Goal: Task Accomplishment & Management: Manage account settings

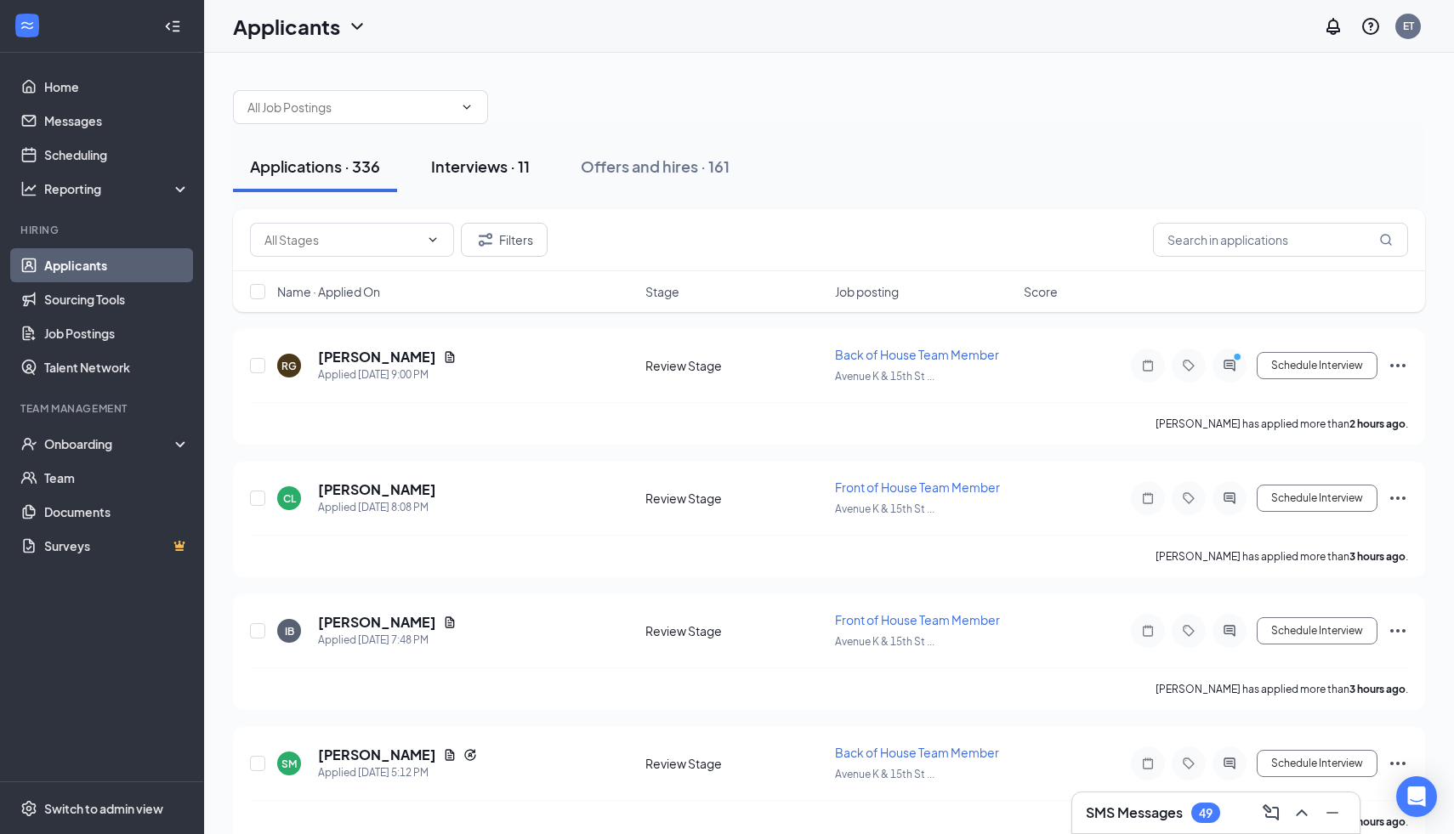
click at [475, 160] on div "Interviews · 11" at bounding box center [480, 166] width 99 height 21
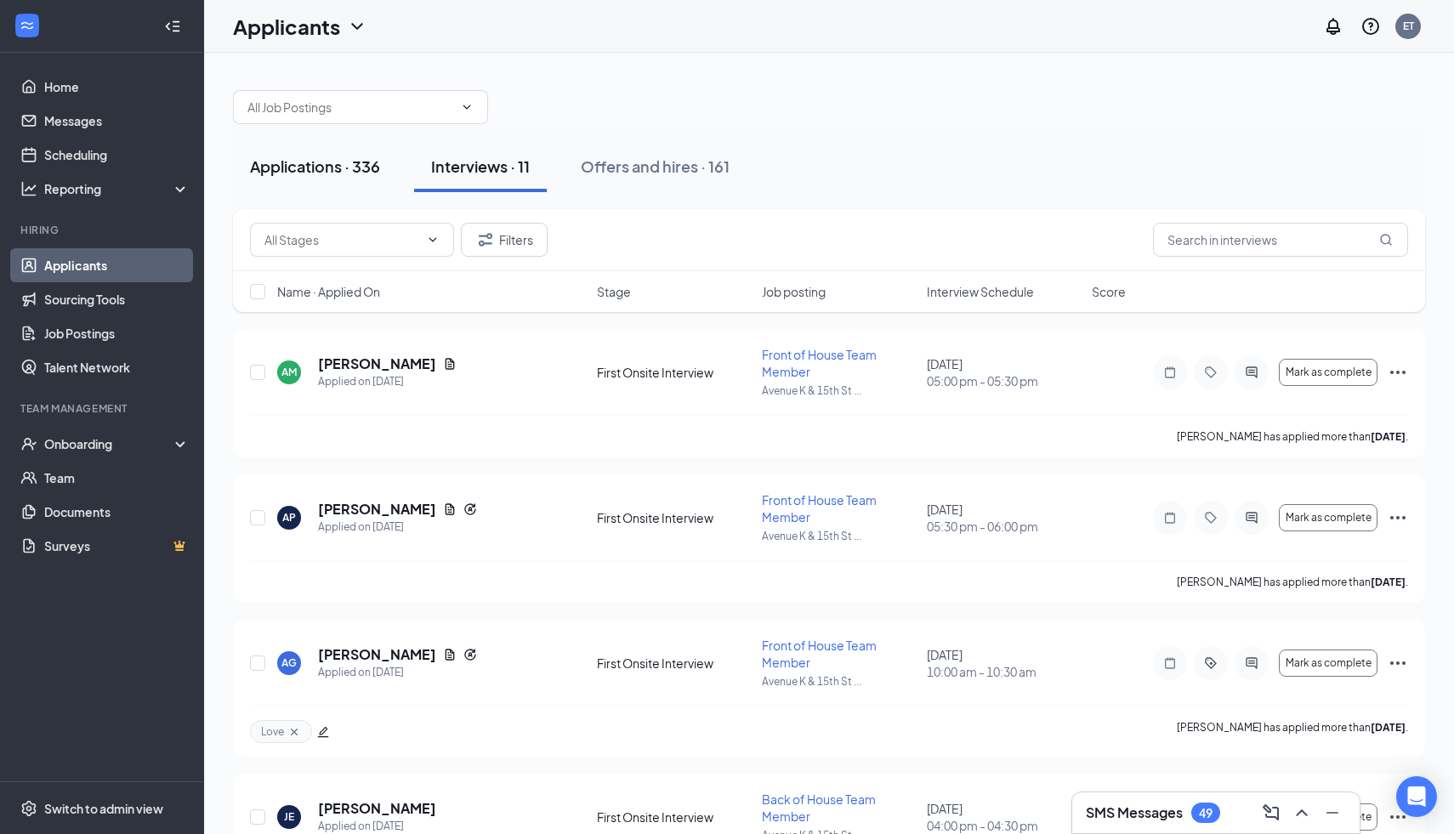
click at [351, 179] on button "Applications · 336" at bounding box center [315, 166] width 164 height 51
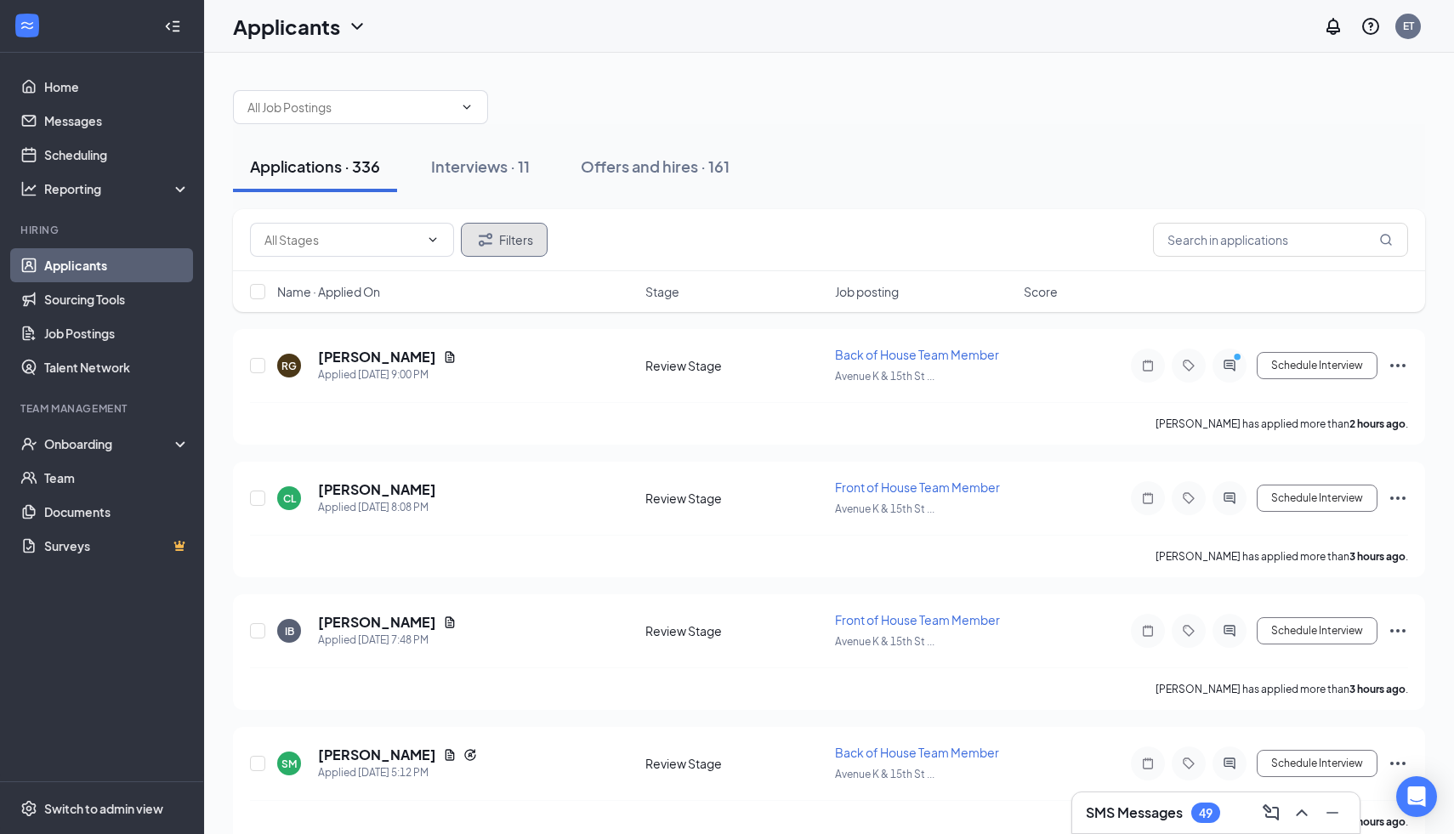
click at [526, 237] on button "Filters" at bounding box center [504, 240] width 87 height 34
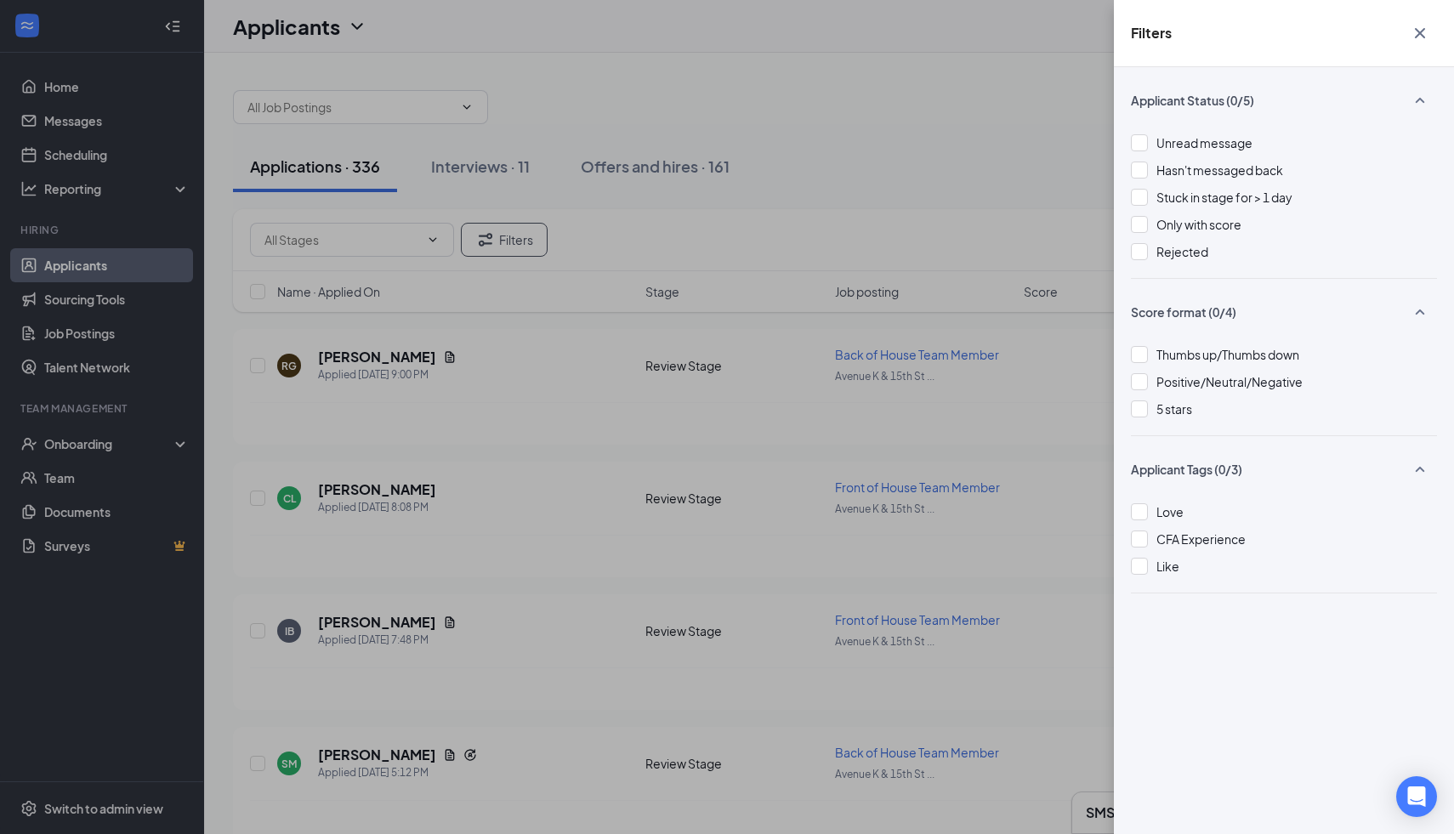
click at [1143, 527] on div "Love CFA Experience Like" at bounding box center [1284, 547] width 306 height 90
click at [1141, 503] on div at bounding box center [1139, 511] width 17 height 17
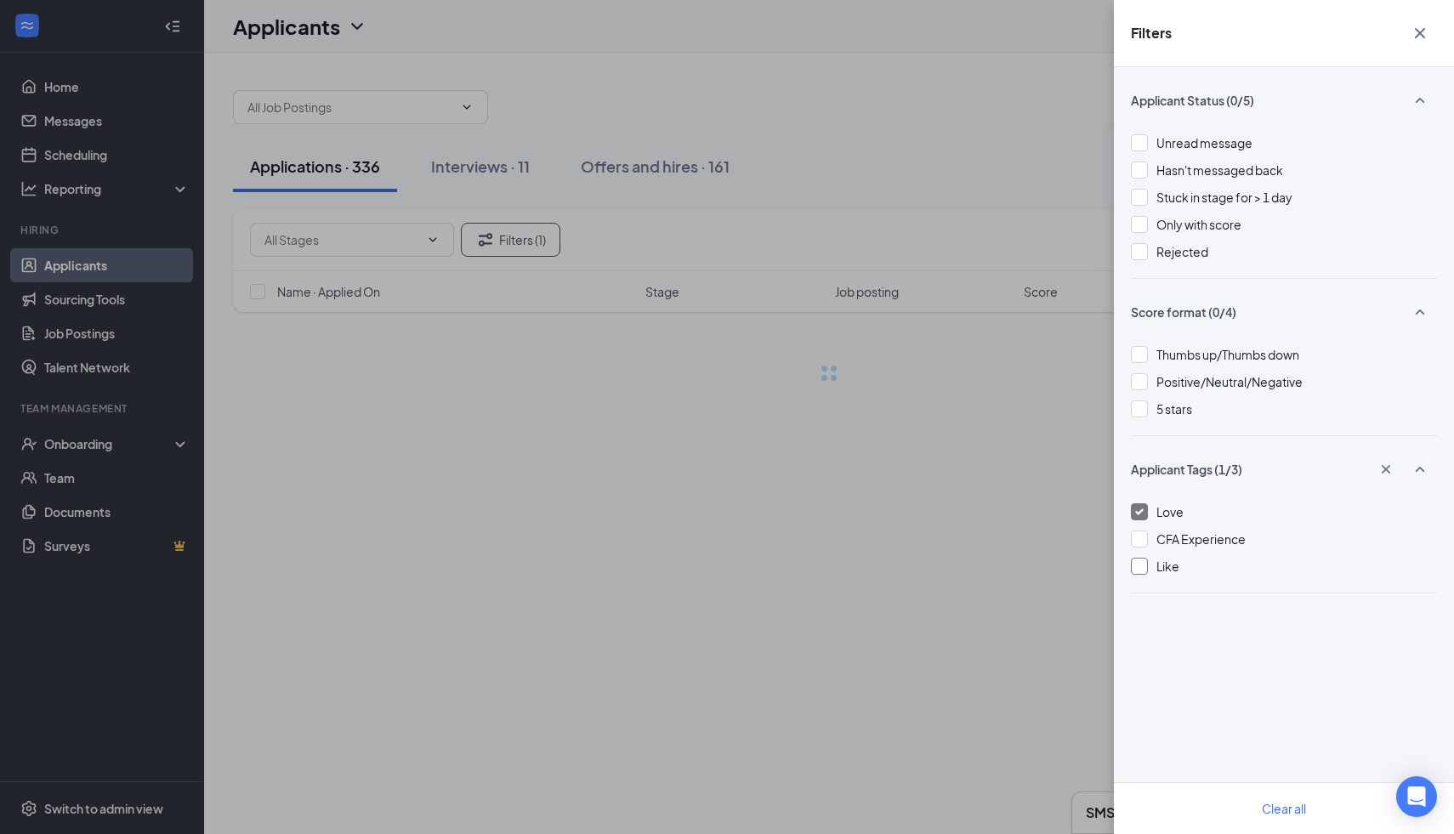
click at [1131, 566] on div at bounding box center [1139, 566] width 17 height 17
click at [915, 561] on div "Filters Applicant Status (0/5) Unread message Hasn't messaged back Stuck in sta…" at bounding box center [727, 417] width 1454 height 834
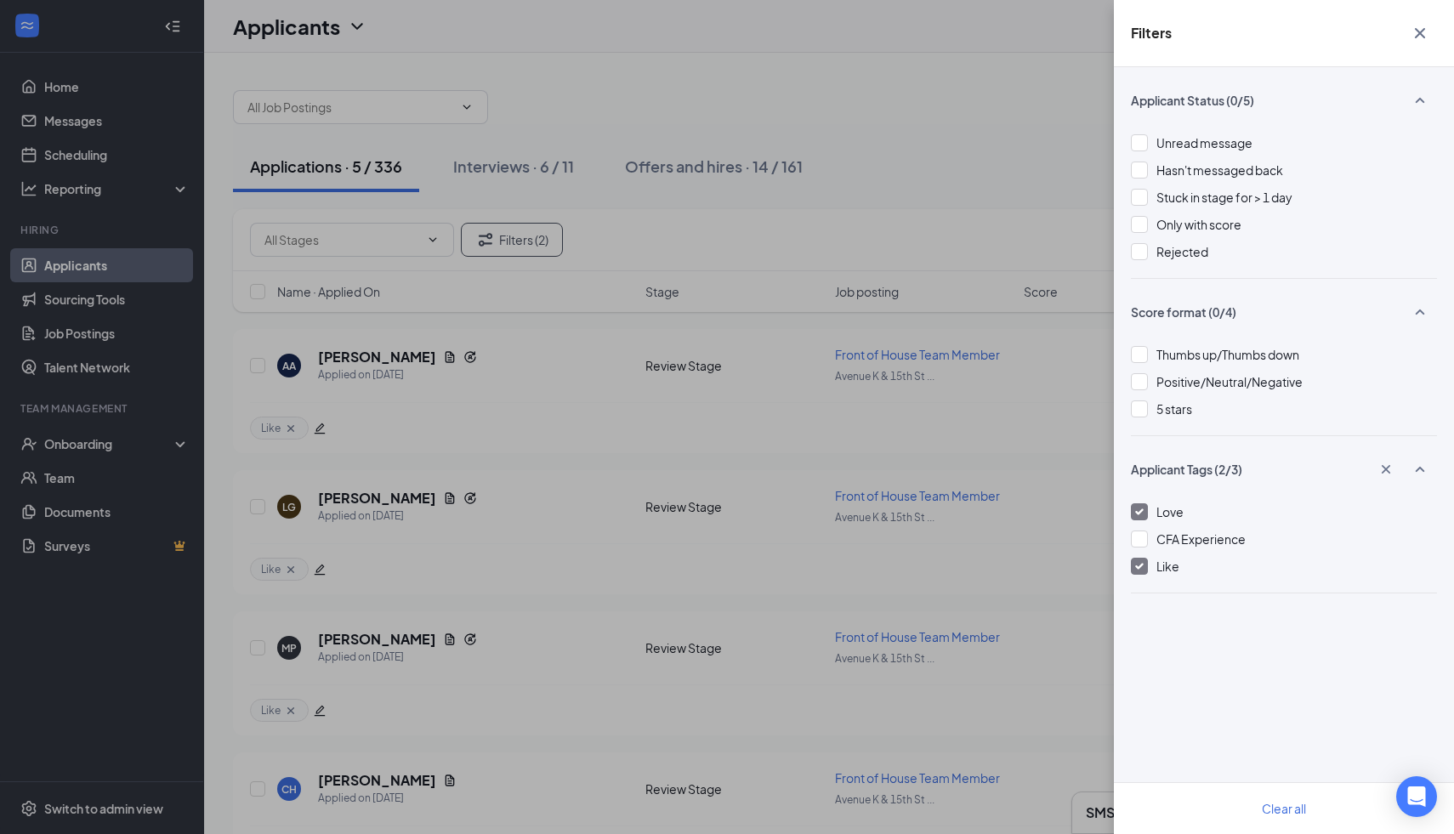
click at [926, 429] on div "Filters Applicant Status (0/5) Unread message Hasn't messaged back Stuck in sta…" at bounding box center [727, 417] width 1454 height 834
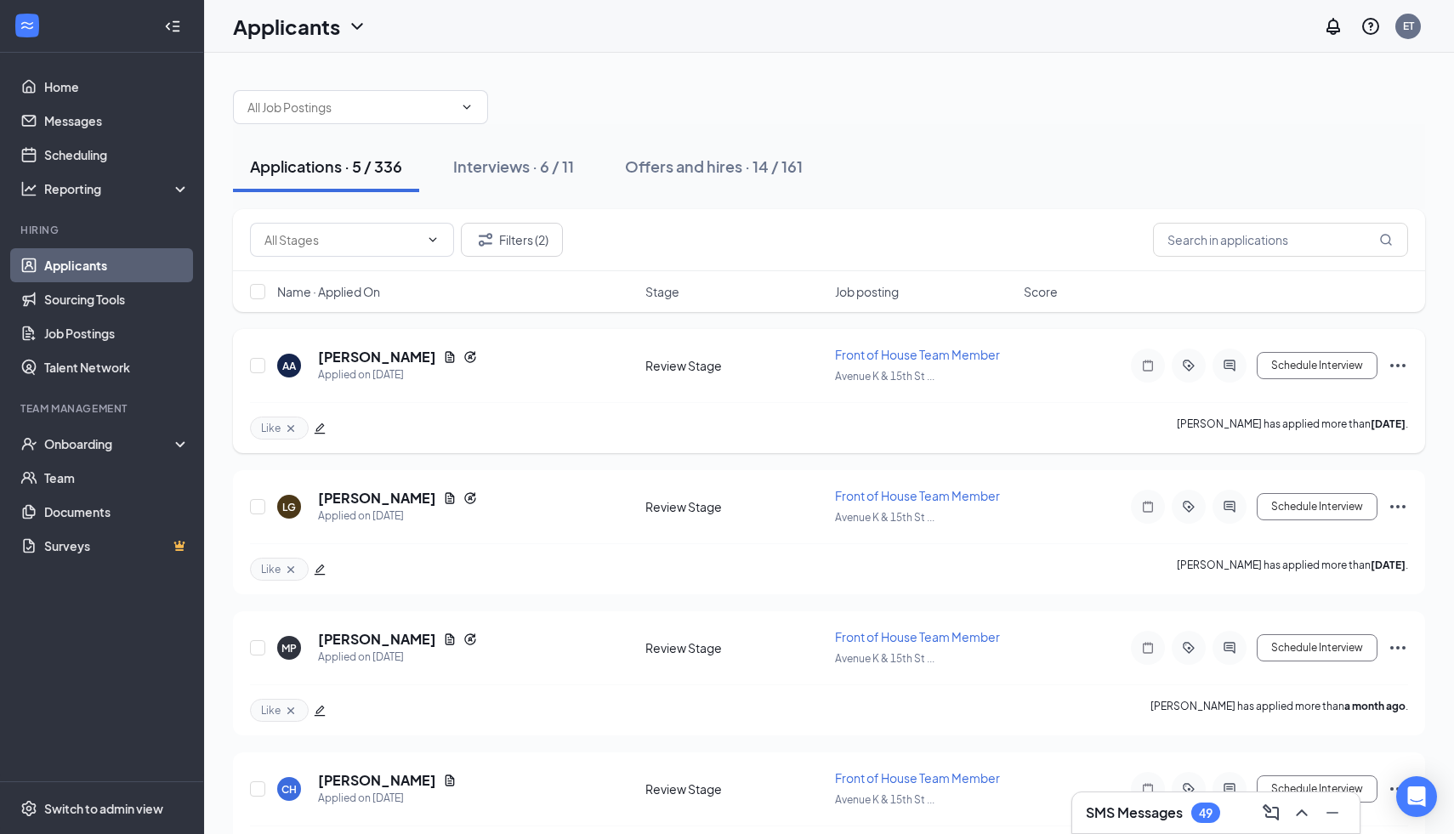
click at [1395, 372] on icon "Ellipses" at bounding box center [1398, 365] width 20 height 20
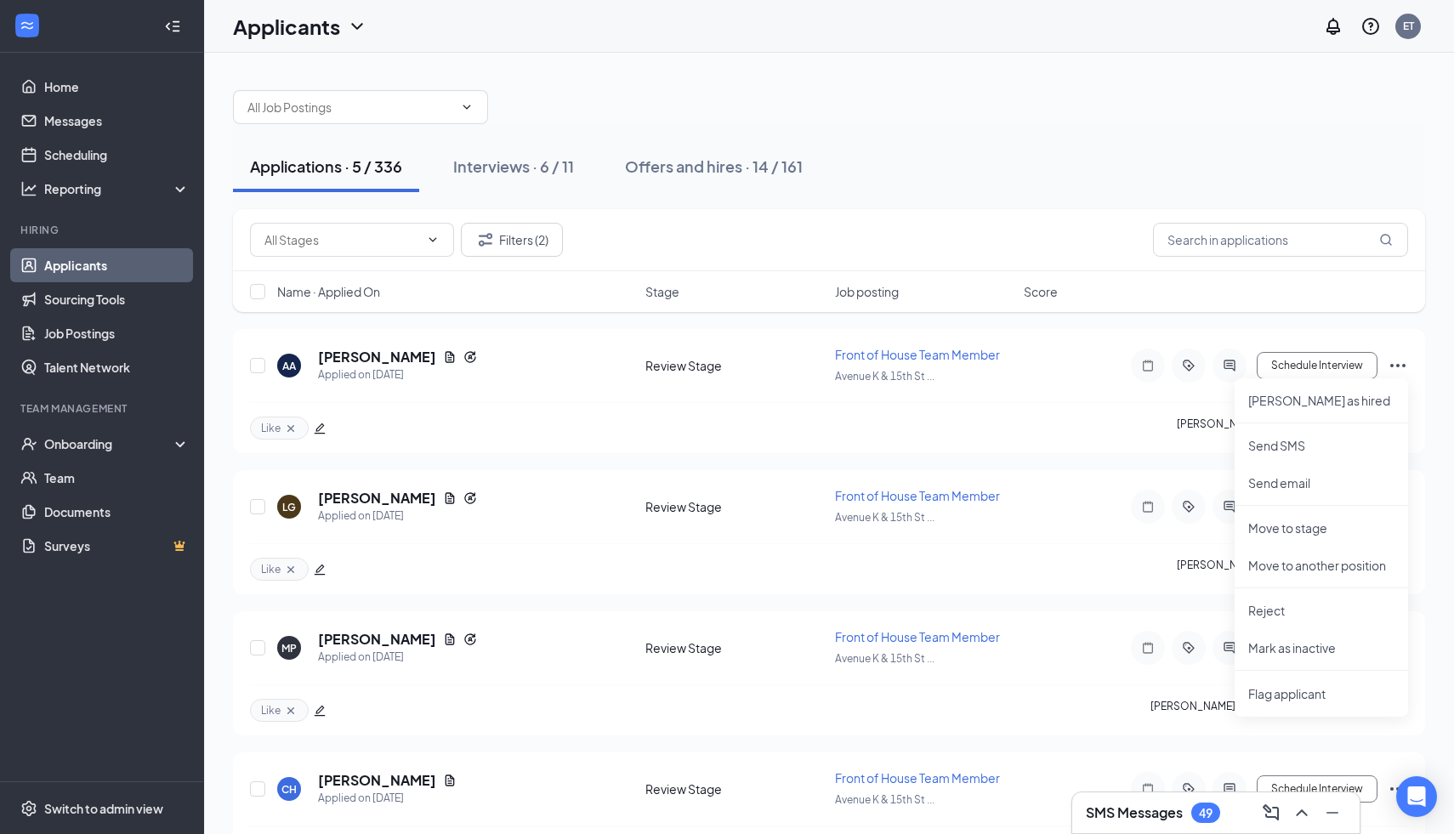
click at [1090, 140] on div "Applications · 5 / 336 Interviews · 6 / 11 Offers and hires · 14 / 161" at bounding box center [829, 166] width 1192 height 85
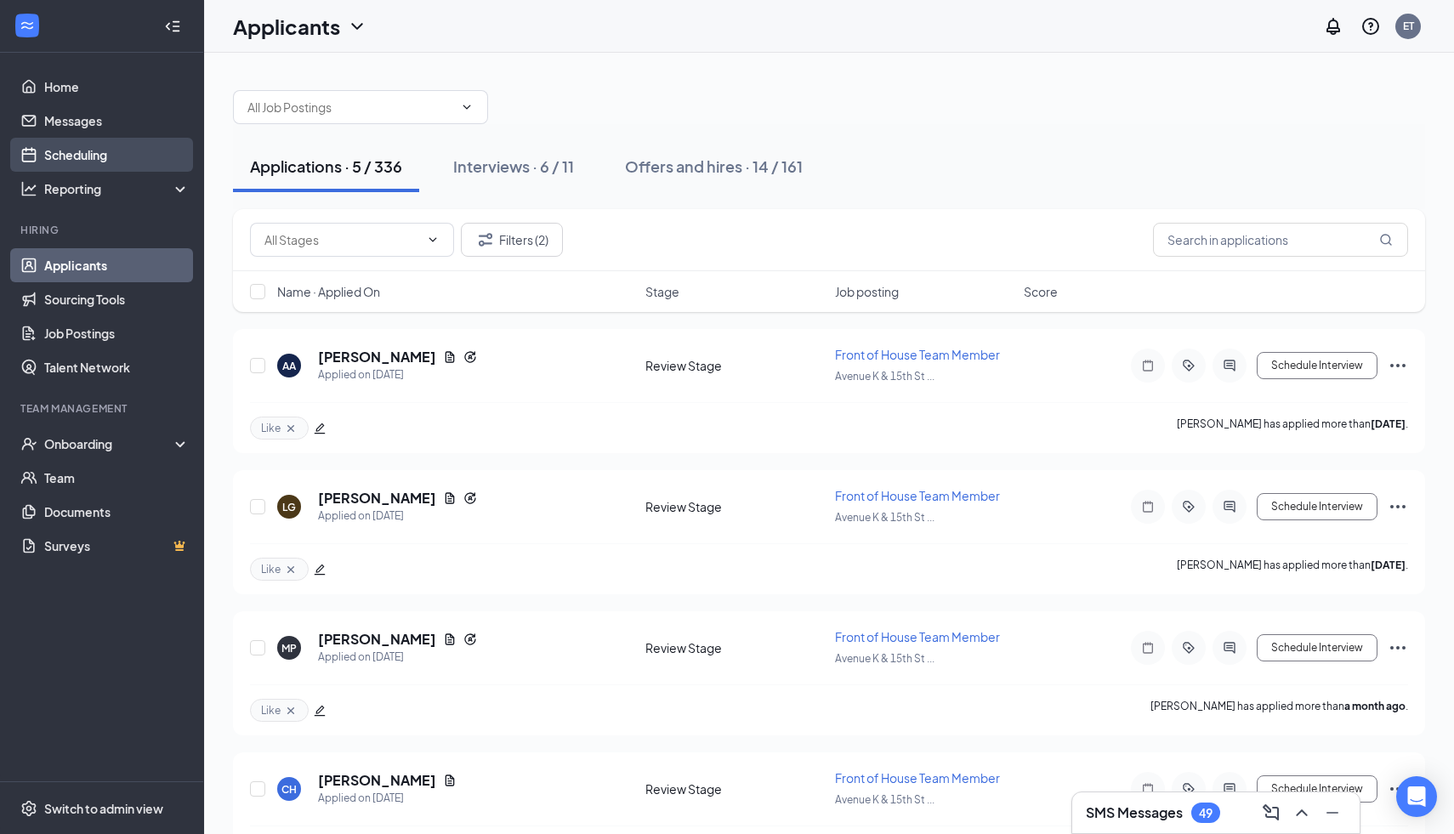
click at [93, 147] on link "Scheduling" at bounding box center [116, 155] width 145 height 34
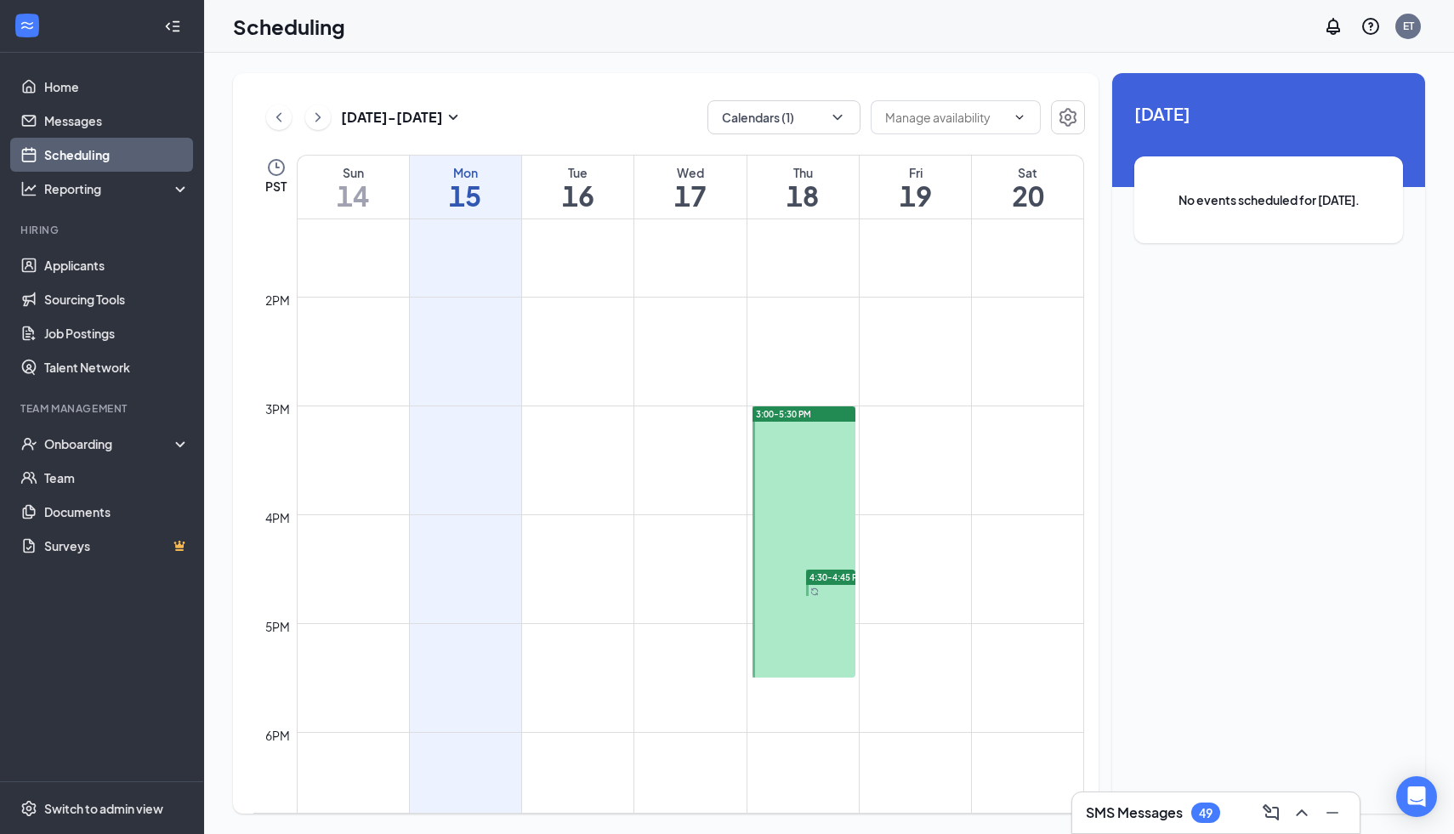
scroll to position [1467, 0]
click at [837, 553] on span "4:30-4:45 PM" at bounding box center [836, 557] width 55 height 12
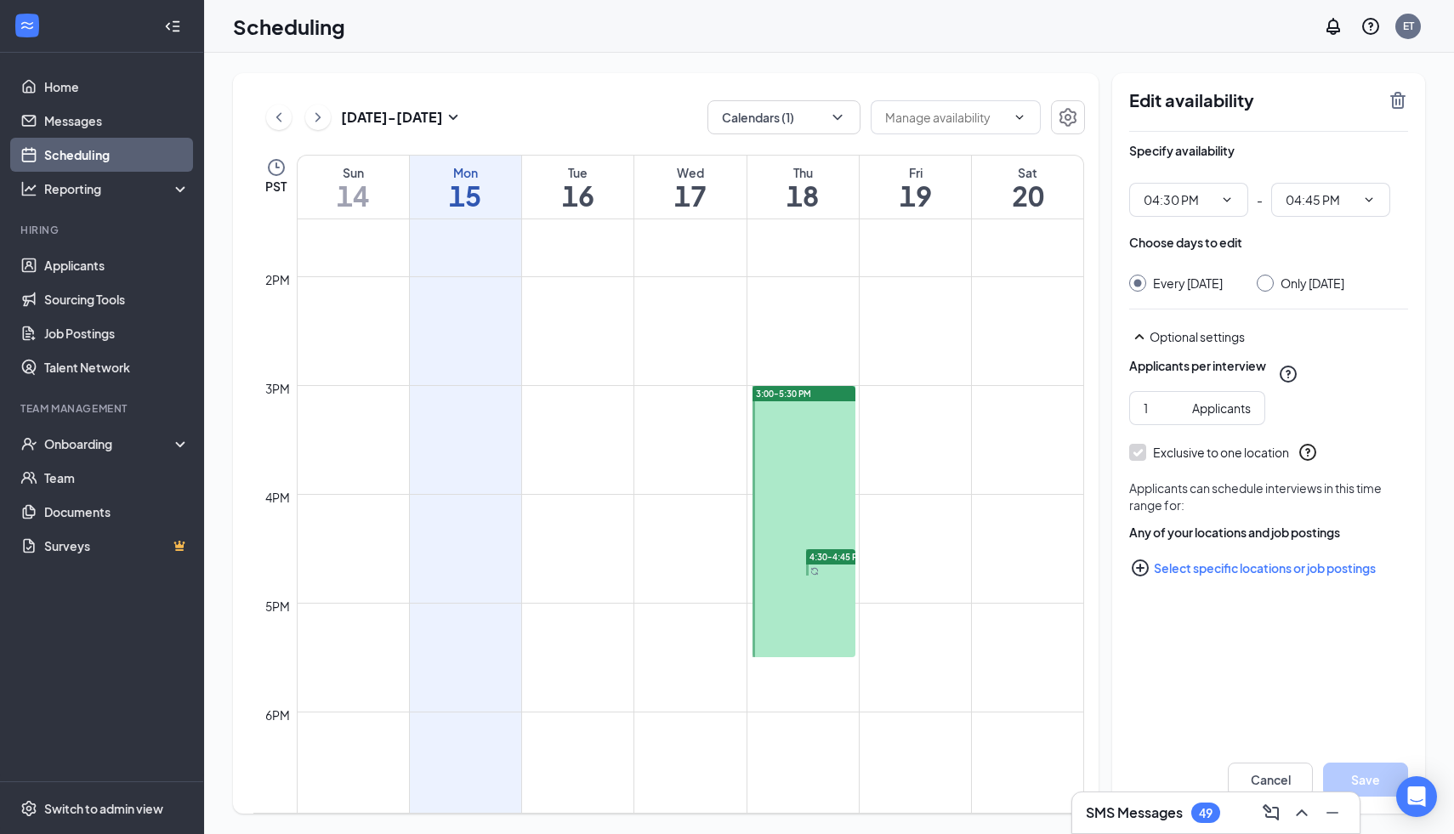
click at [627, 464] on td at bounding box center [690, 453] width 787 height 27
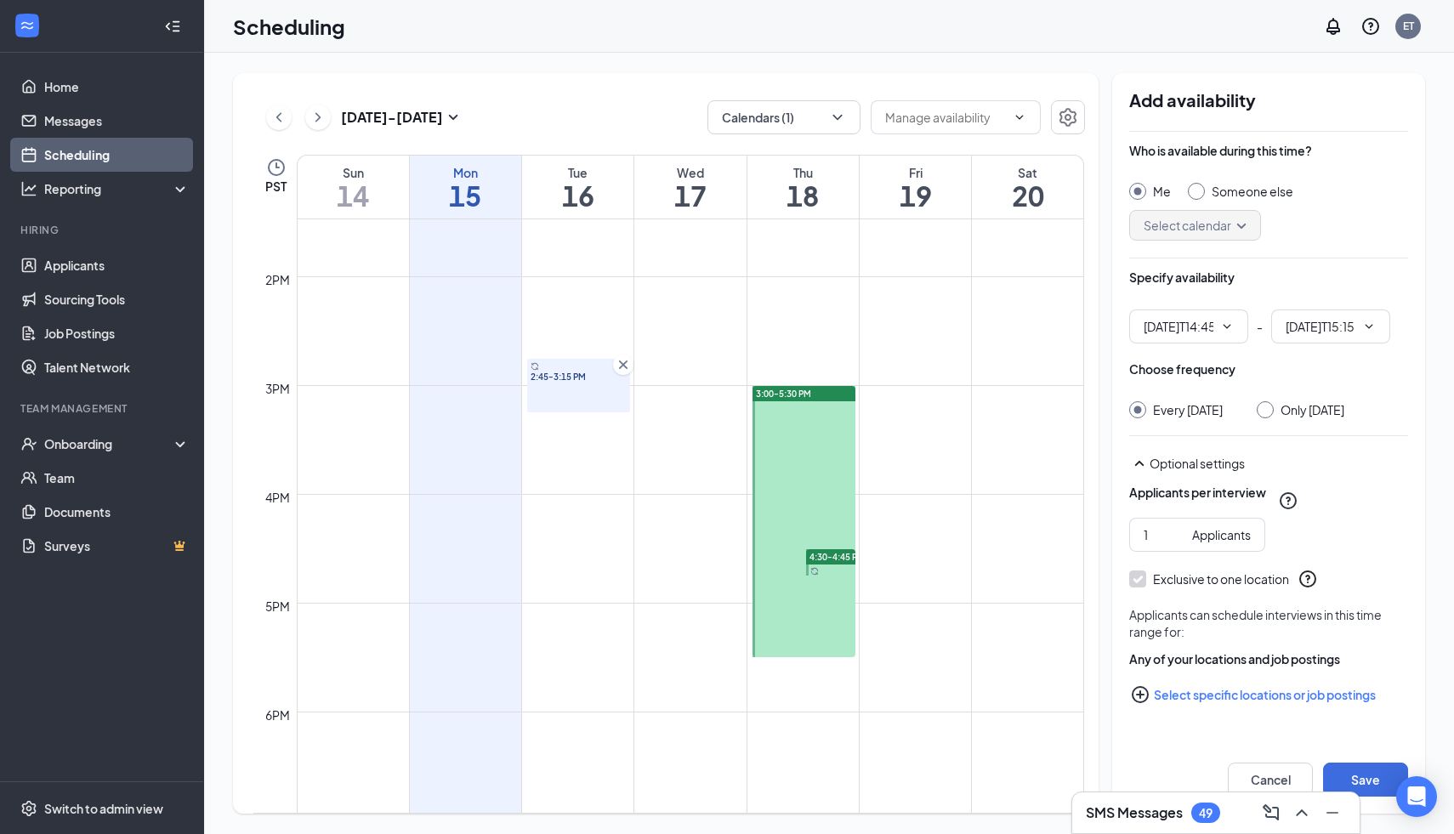
type input "02:45 PM"
type input "03:15 PM"
click at [620, 365] on icon "Cross" at bounding box center [623, 364] width 17 height 17
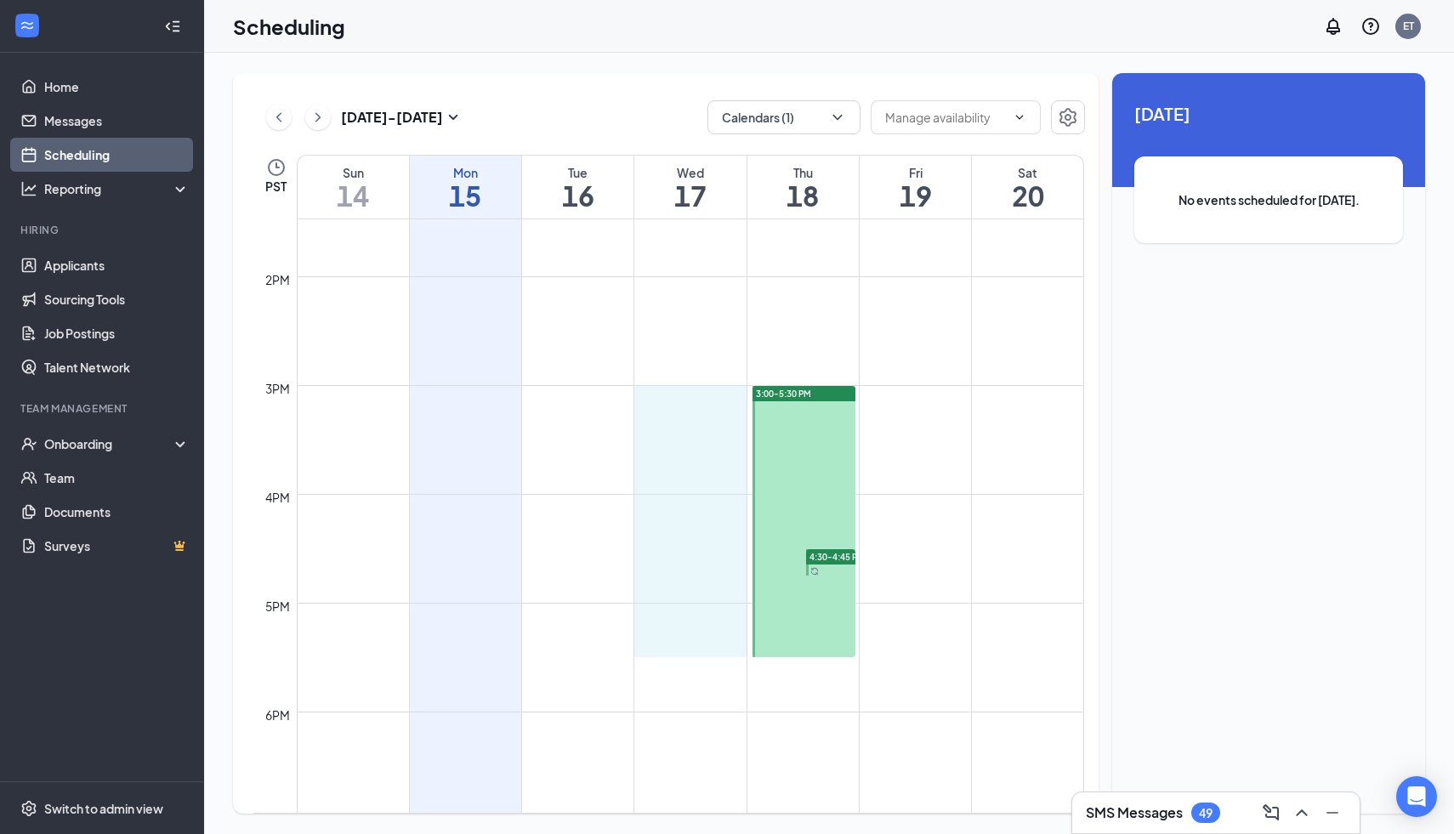
drag, startPoint x: 639, startPoint y: 389, endPoint x: 725, endPoint y: 645, distance: 269.9
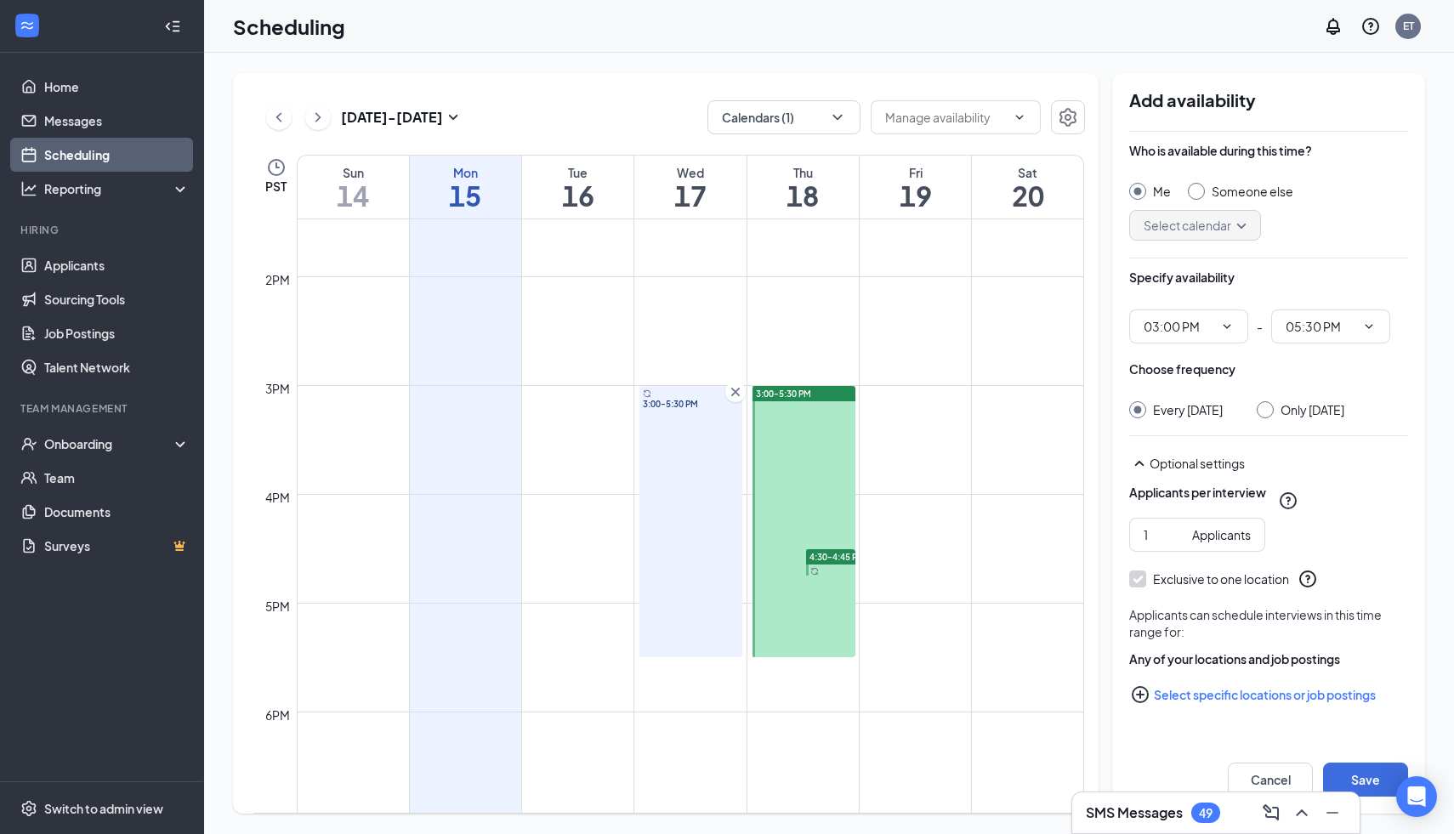
click at [892, 358] on td at bounding box center [690, 371] width 787 height 27
click at [1372, 784] on button "Save" at bounding box center [1365, 780] width 85 height 34
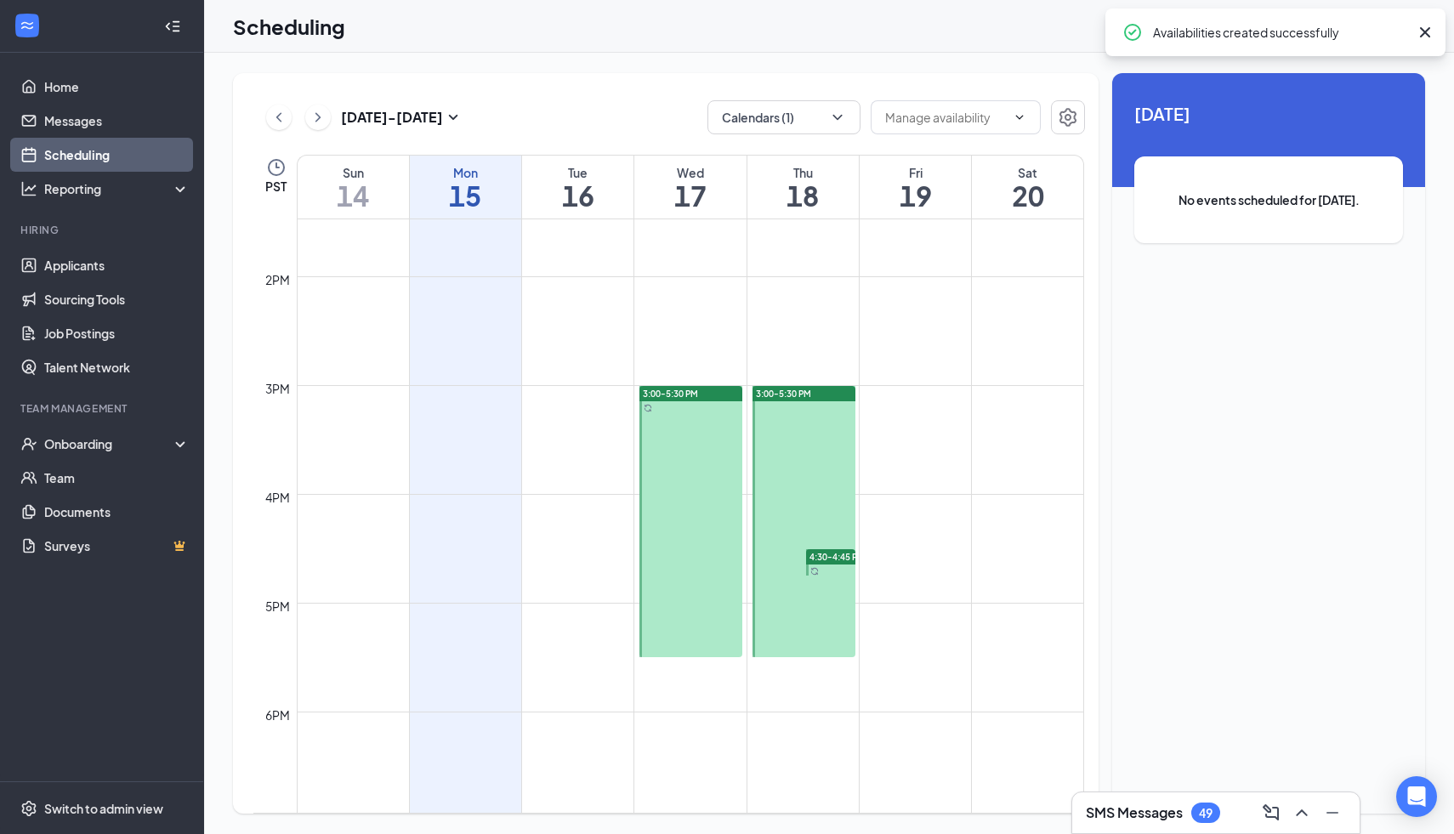
click at [800, 495] on div at bounding box center [803, 521] width 103 height 271
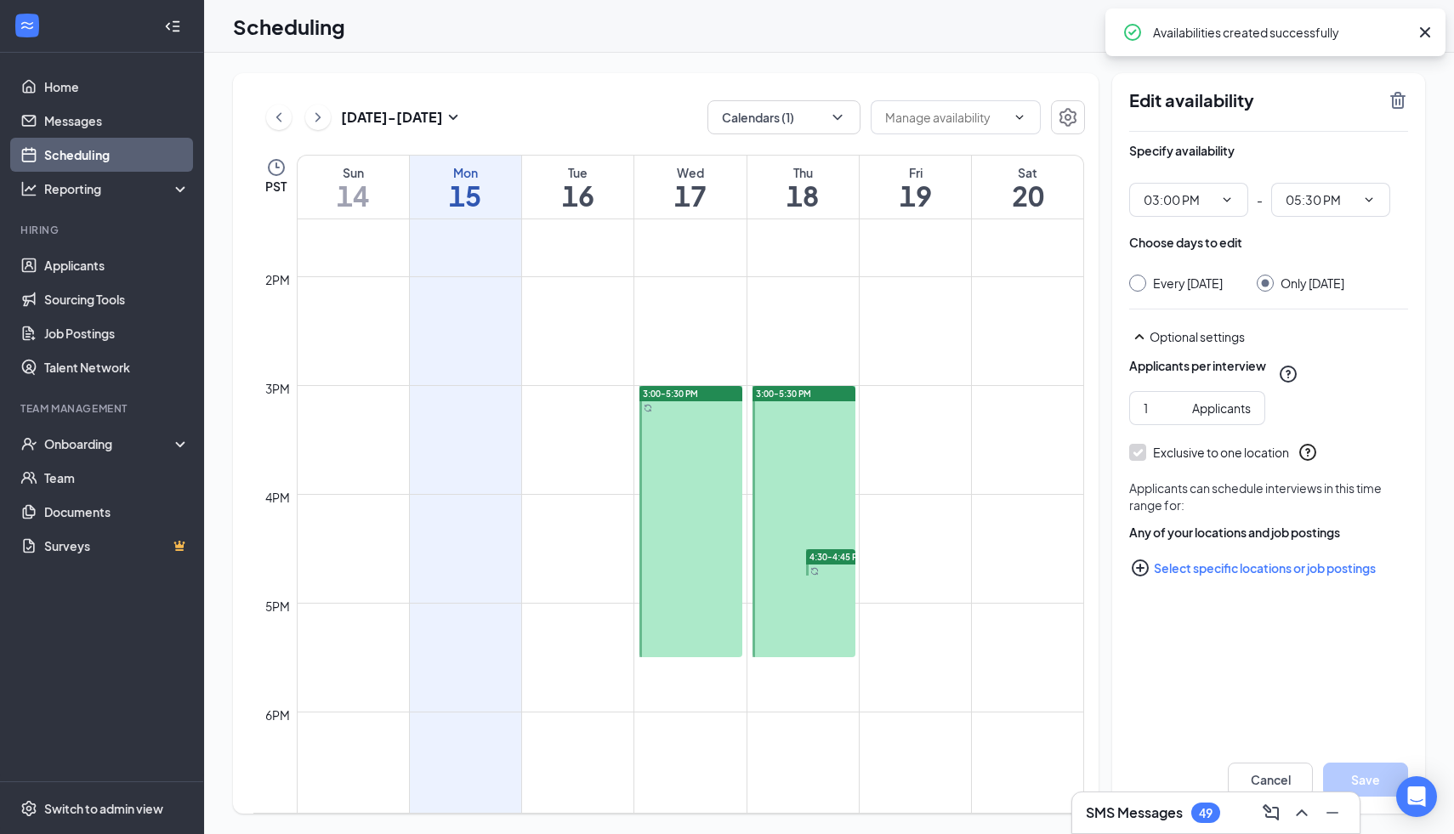
click at [830, 566] on div at bounding box center [830, 562] width 49 height 26
click at [1408, 95] on div "Edit availability Specify availability 04:30 PM - 04:45 PM Choose days to edit …" at bounding box center [1268, 443] width 313 height 741
click at [1401, 98] on icon "TrashOutline" at bounding box center [1398, 100] width 20 height 20
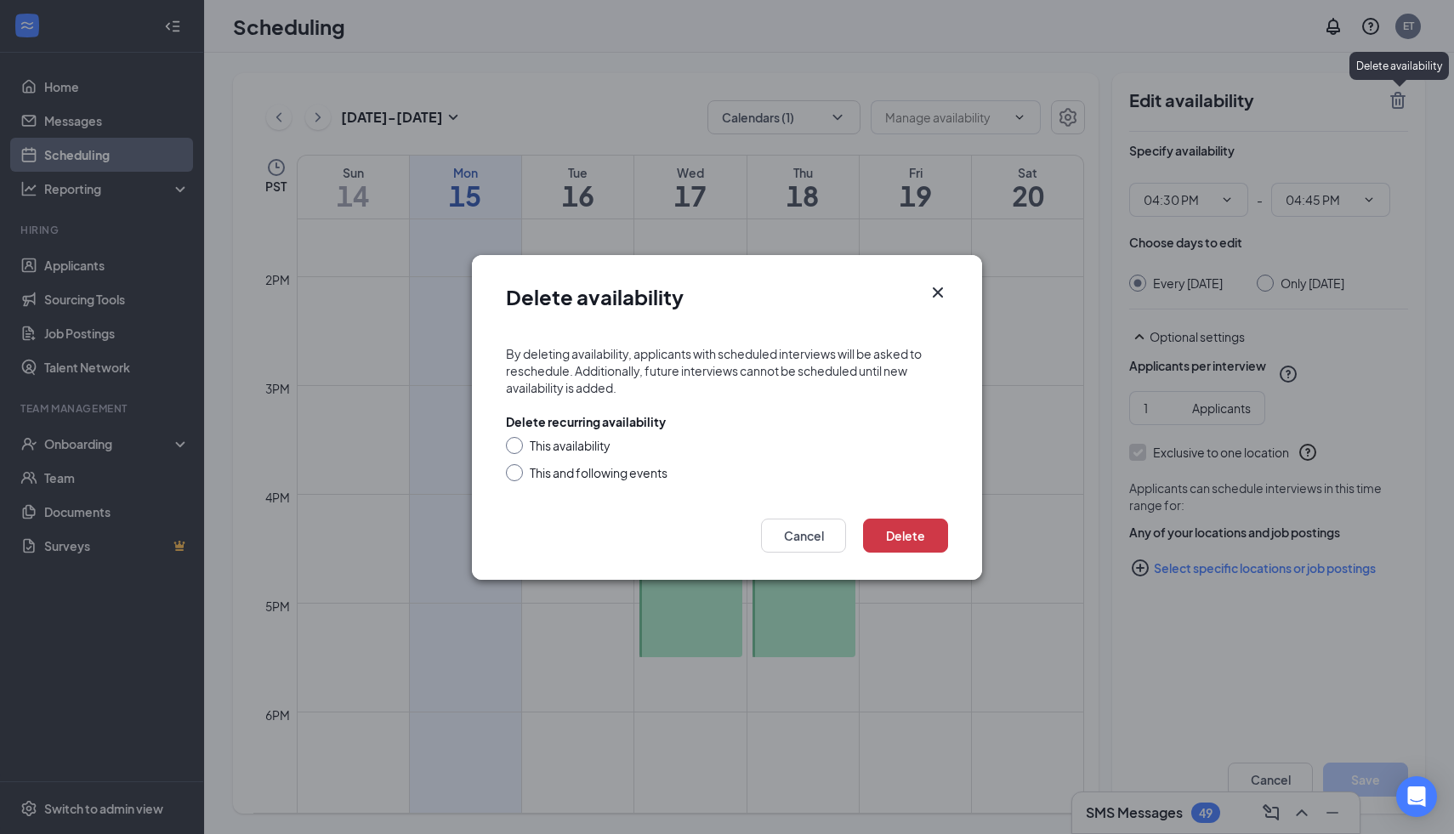
click at [515, 474] on input "This and following events" at bounding box center [512, 470] width 12 height 12
radio input "true"
click at [936, 539] on button "Delete" at bounding box center [905, 536] width 85 height 34
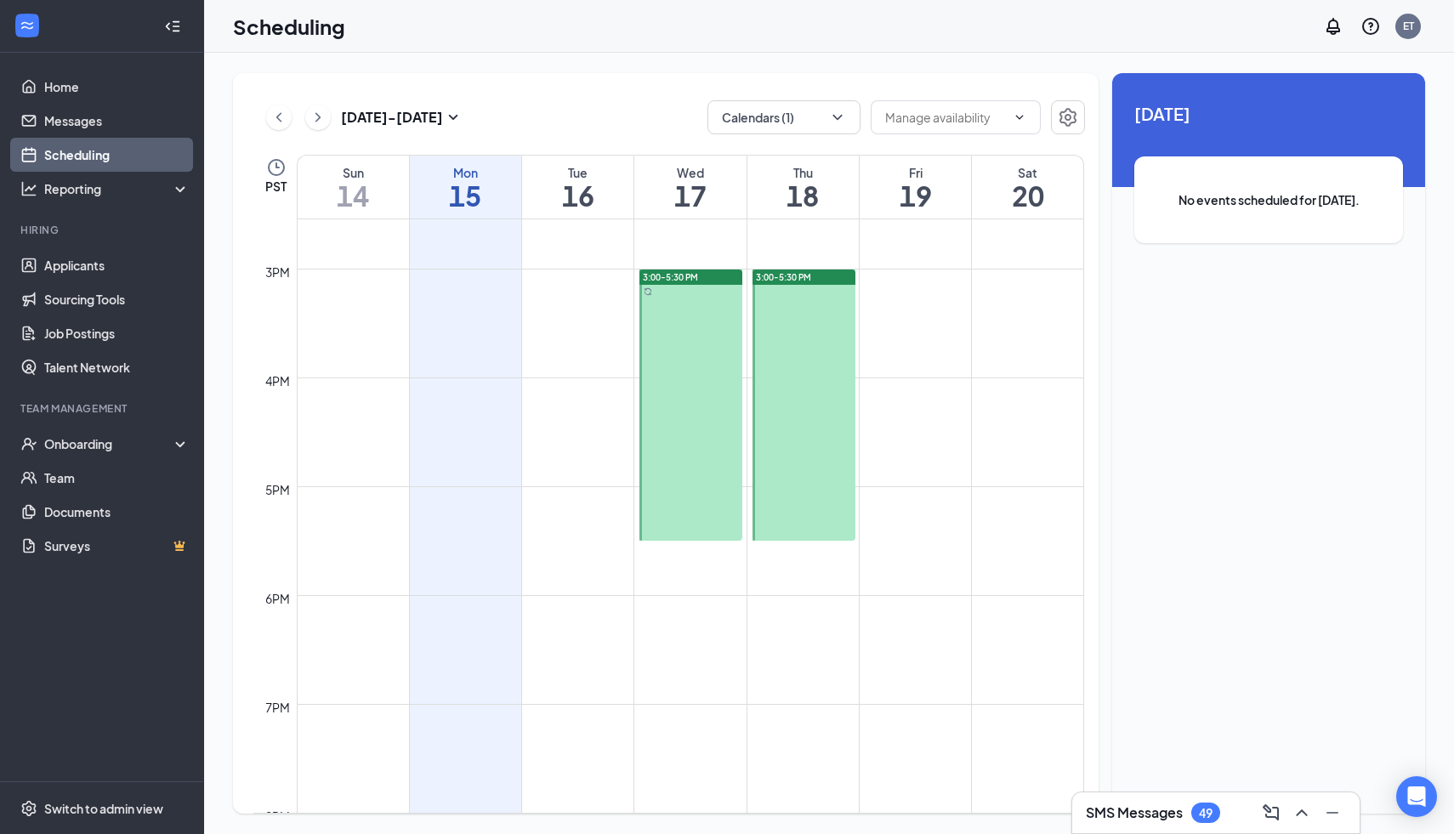
scroll to position [1564, 0]
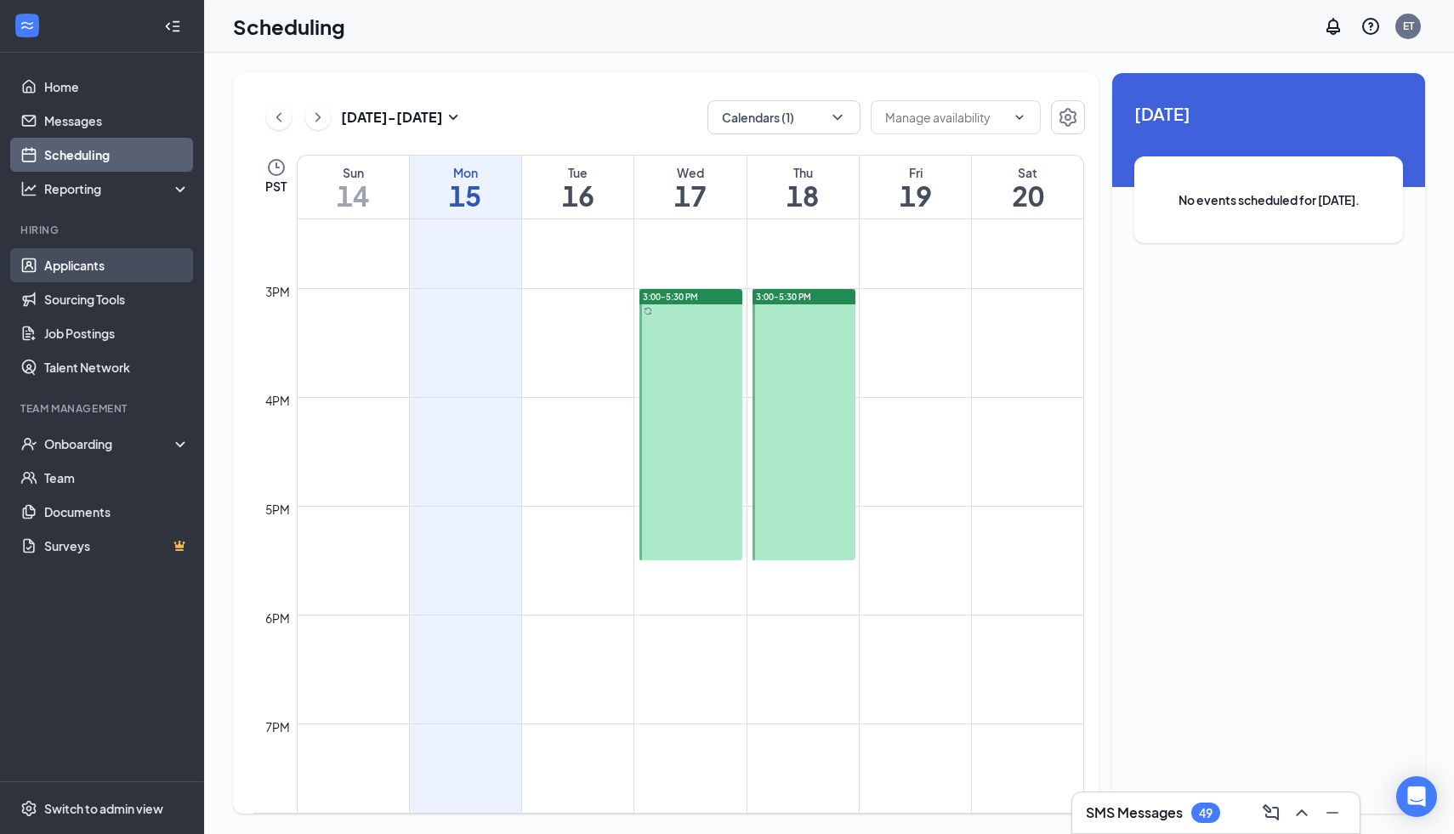
click at [100, 259] on link "Applicants" at bounding box center [116, 265] width 145 height 34
click at [111, 154] on link "Scheduling" at bounding box center [116, 155] width 145 height 34
click at [125, 258] on link "Applicants" at bounding box center [116, 265] width 145 height 34
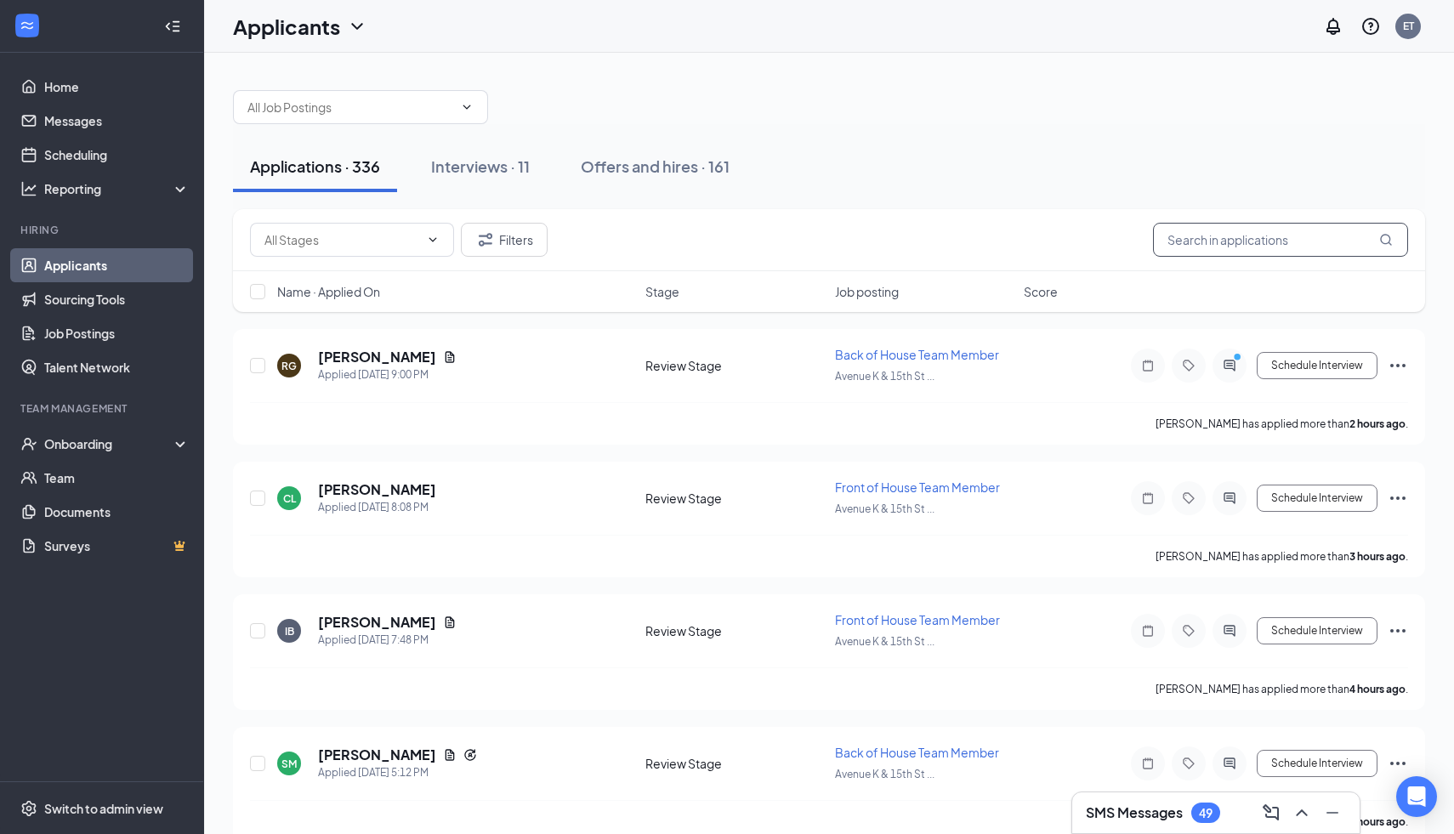
click at [1237, 237] on input "text" at bounding box center [1280, 240] width 255 height 34
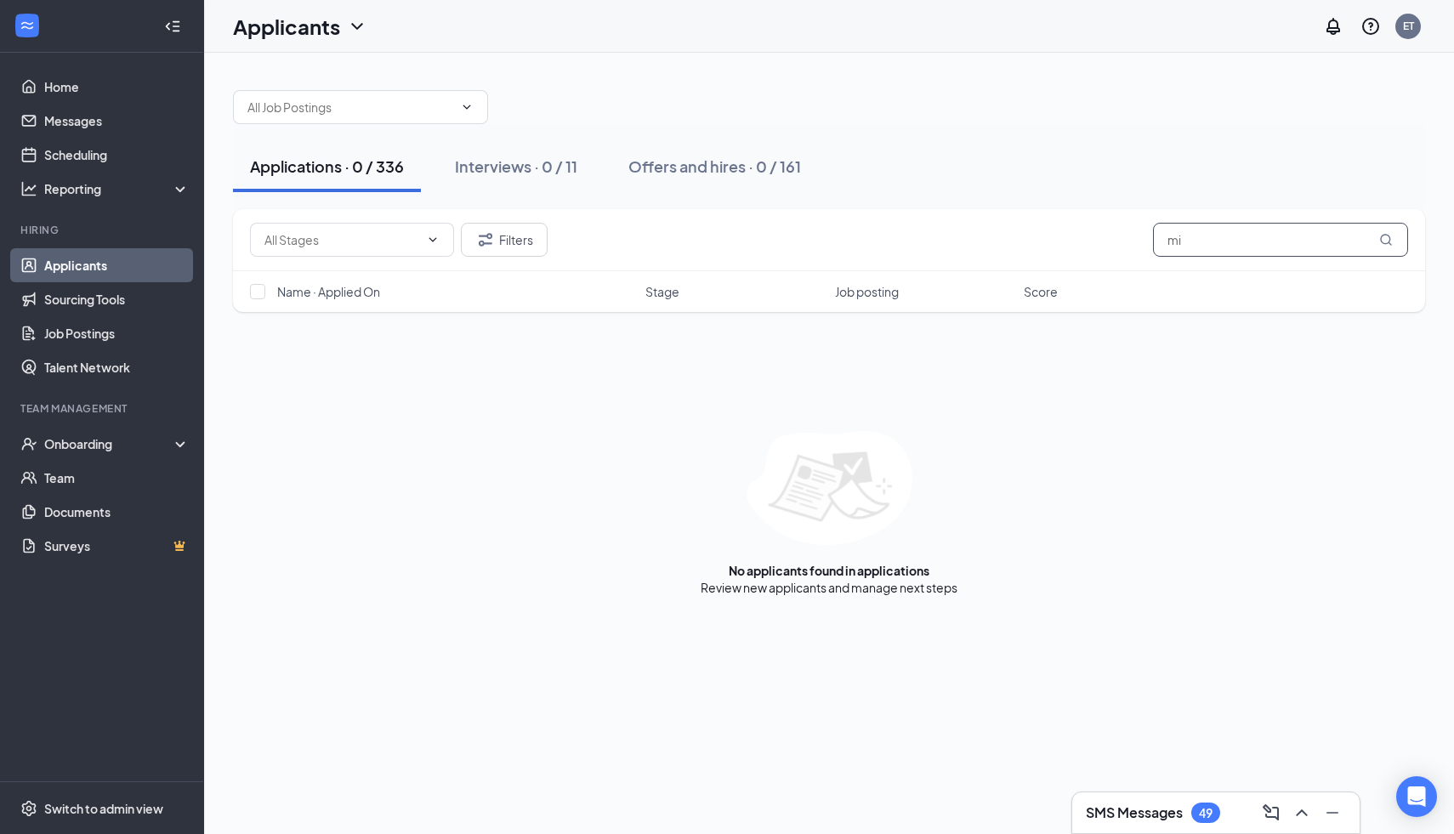
type input "m"
type input "t"
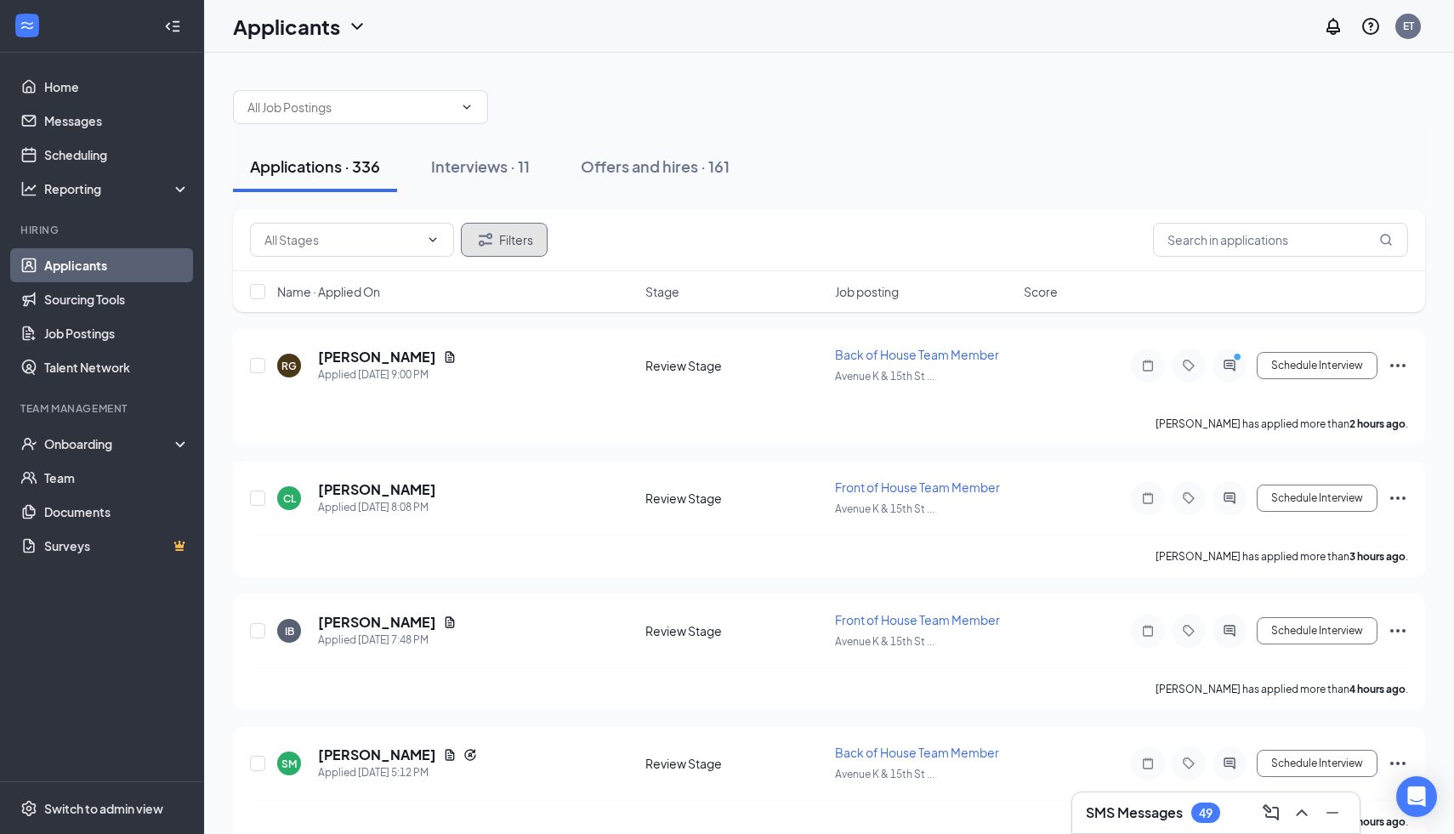
click at [533, 251] on button "Filters" at bounding box center [504, 240] width 87 height 34
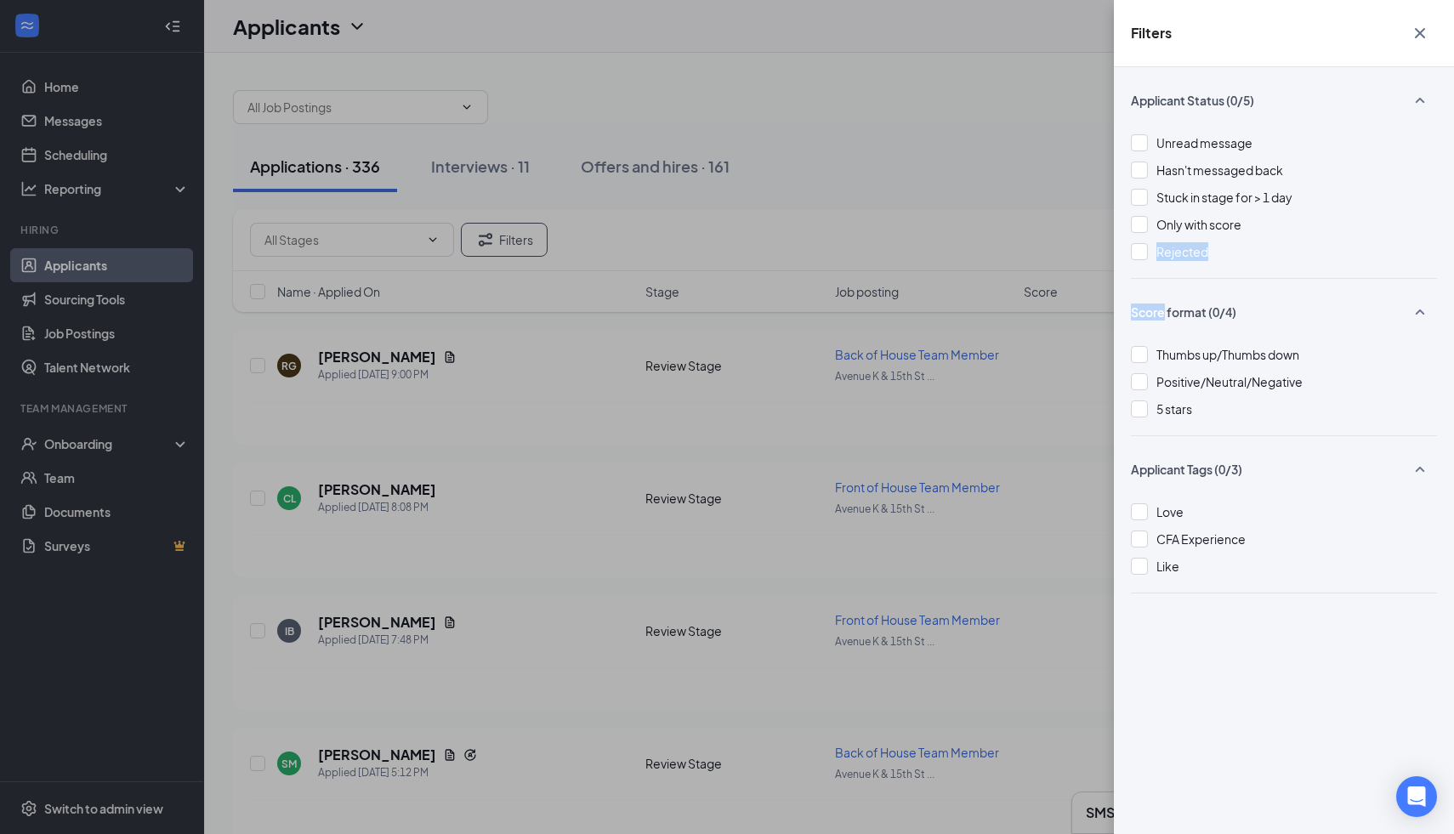
click at [996, 370] on div "Filters Applicant Status (0/5) Unread message Hasn't messaged back Stuck in sta…" at bounding box center [727, 417] width 1454 height 834
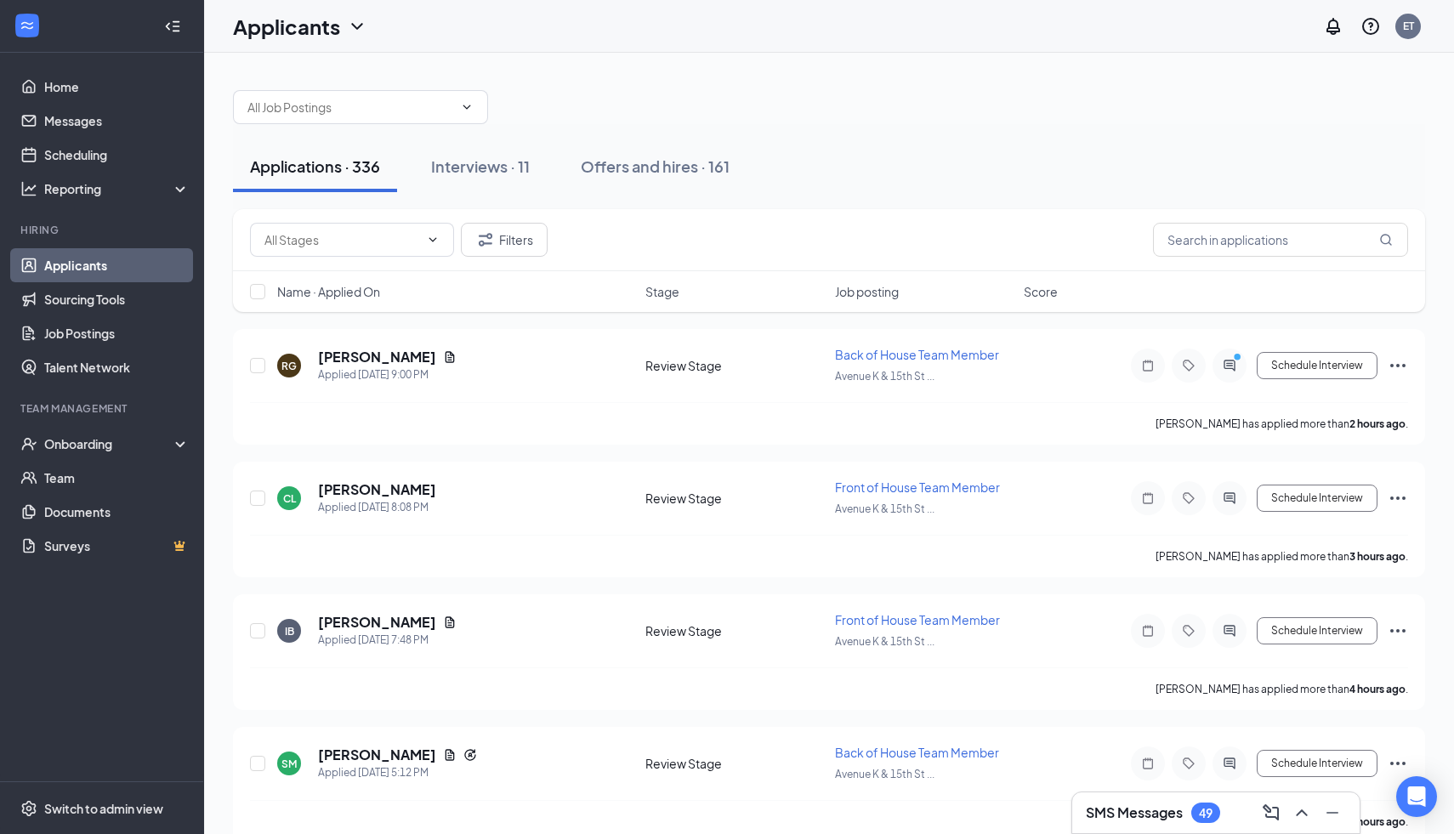
click at [517, 219] on div "Filters" at bounding box center [829, 240] width 1192 height 62
click at [541, 257] on div "Filters" at bounding box center [829, 240] width 1192 height 62
click at [521, 241] on button "Filters" at bounding box center [504, 240] width 87 height 34
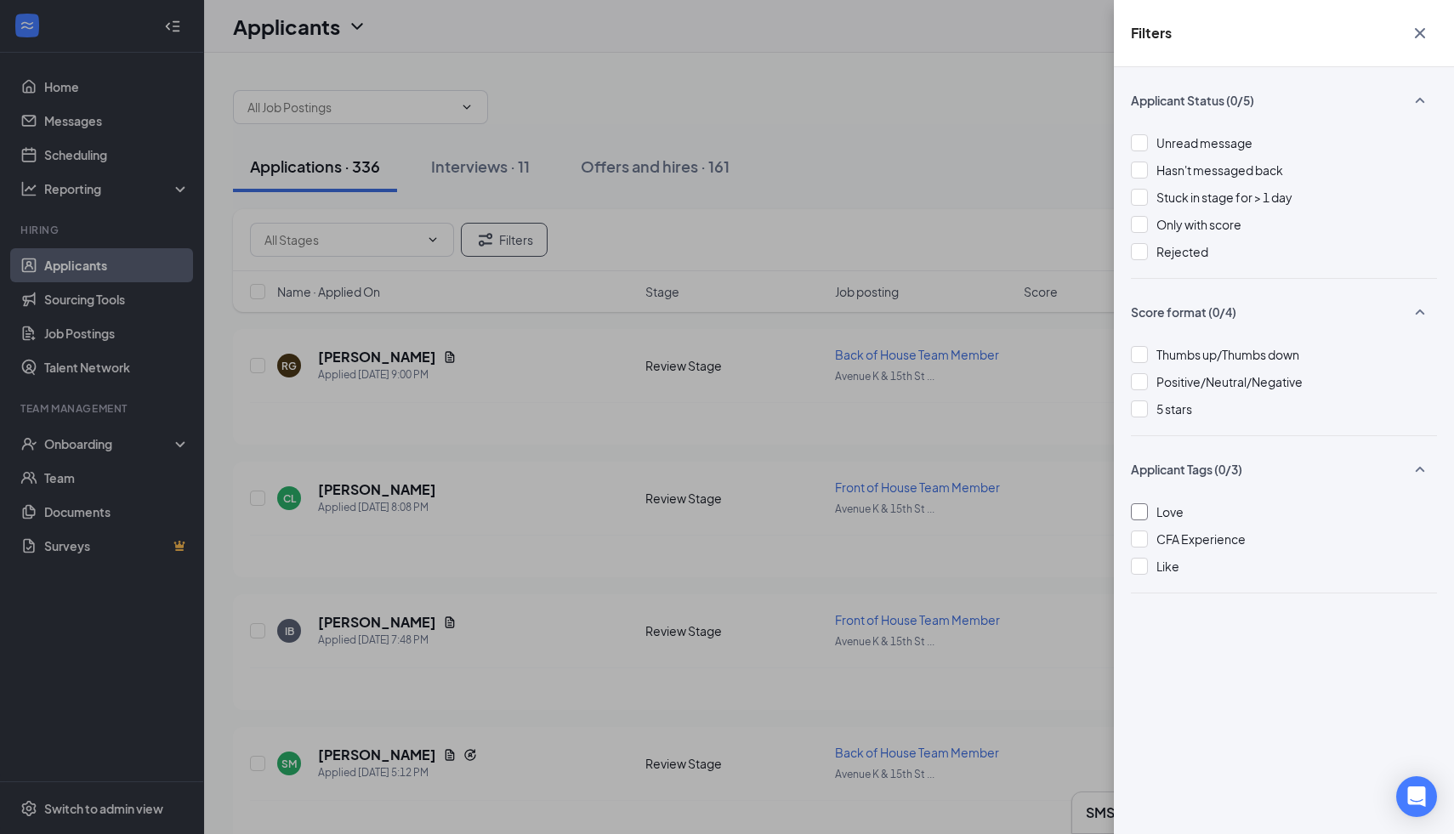
click at [1195, 502] on div "Love" at bounding box center [1284, 511] width 306 height 19
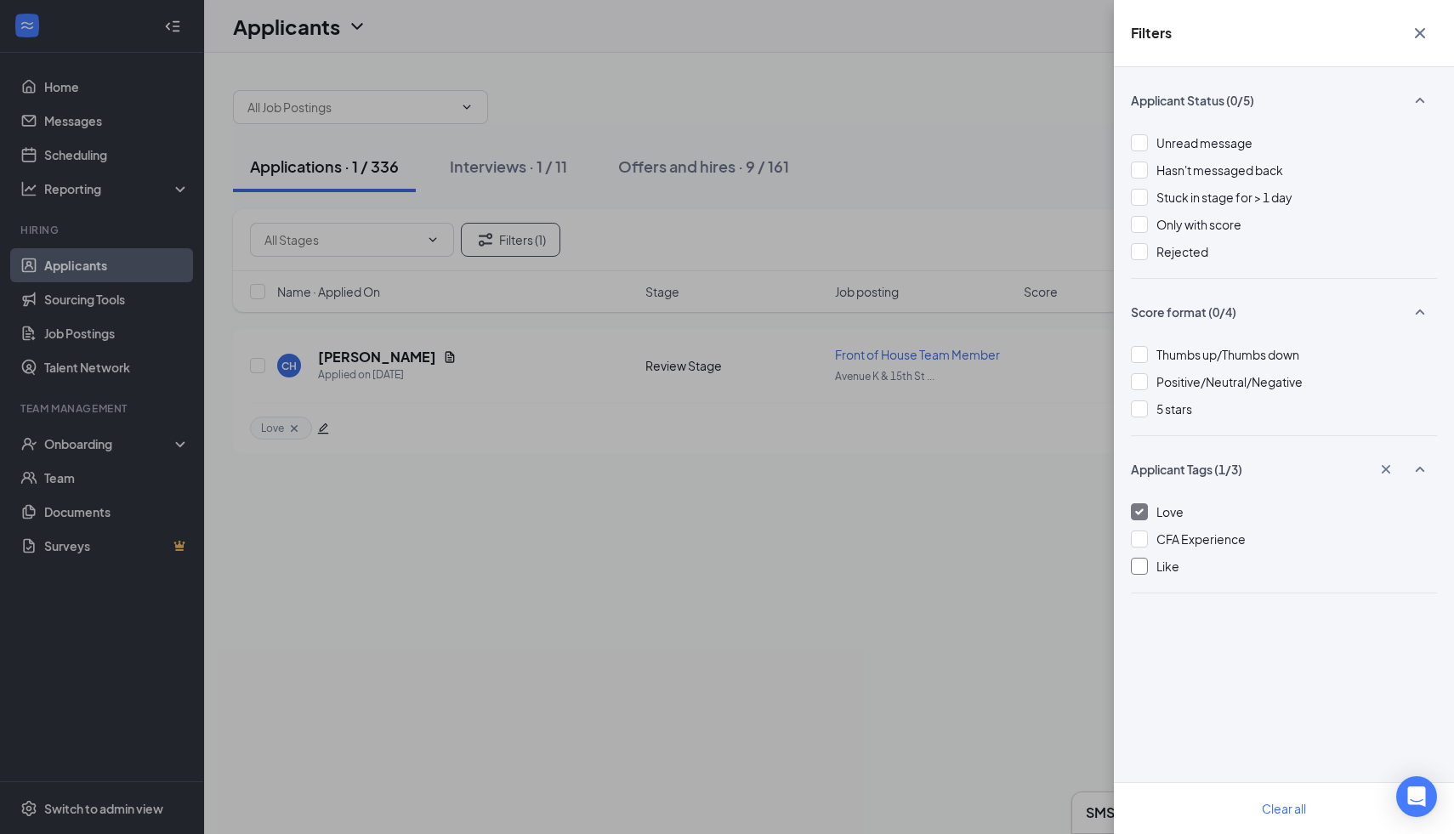
click at [1182, 570] on div "Like" at bounding box center [1284, 566] width 306 height 19
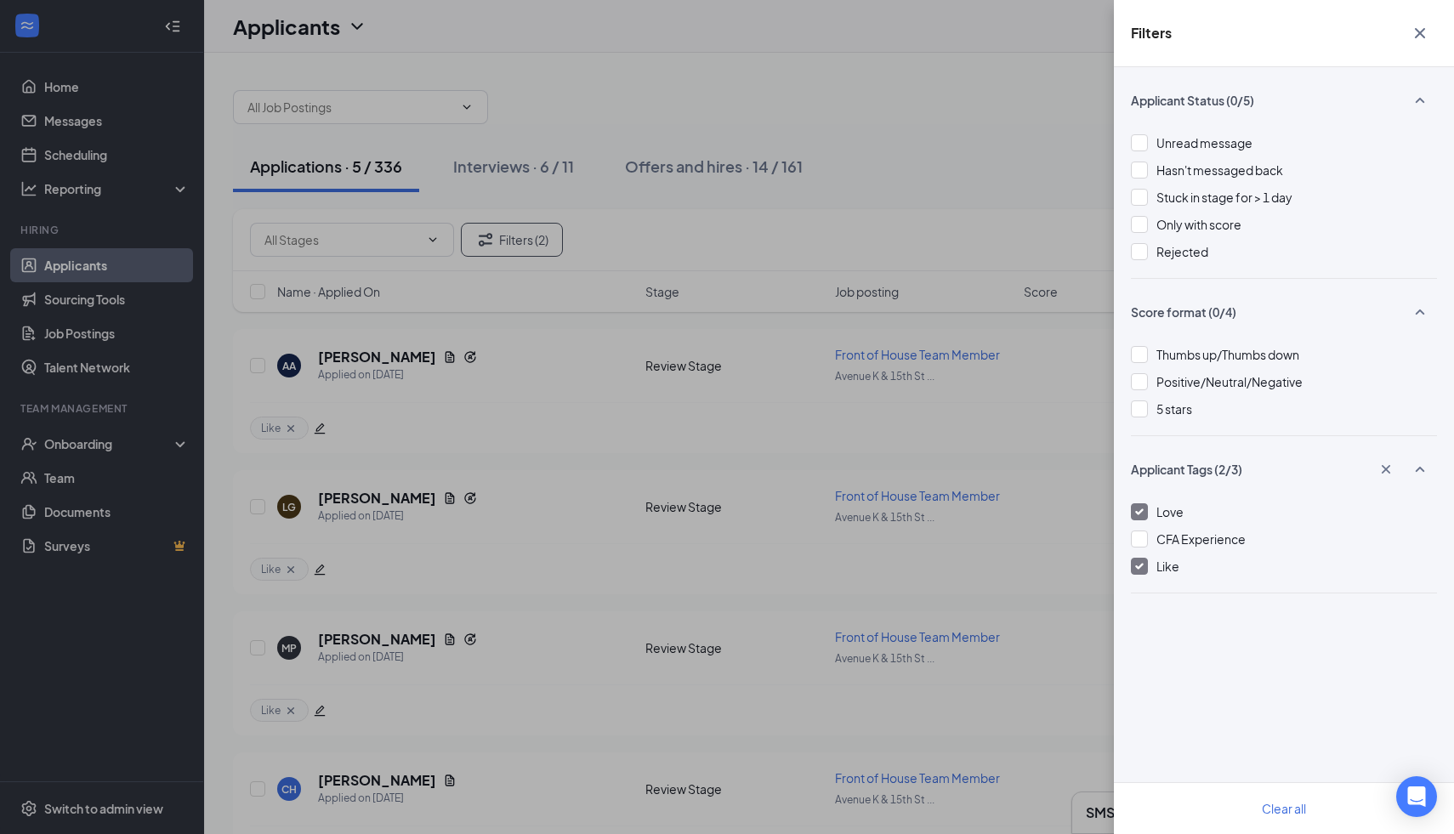
click at [784, 537] on div "Filters Applicant Status (0/5) Unread message Hasn't messaged back Stuck in sta…" at bounding box center [727, 417] width 1454 height 834
click at [678, 398] on div "Filters Applicant Status (0/5) Unread message Hasn't messaged back Stuck in sta…" at bounding box center [727, 417] width 1454 height 834
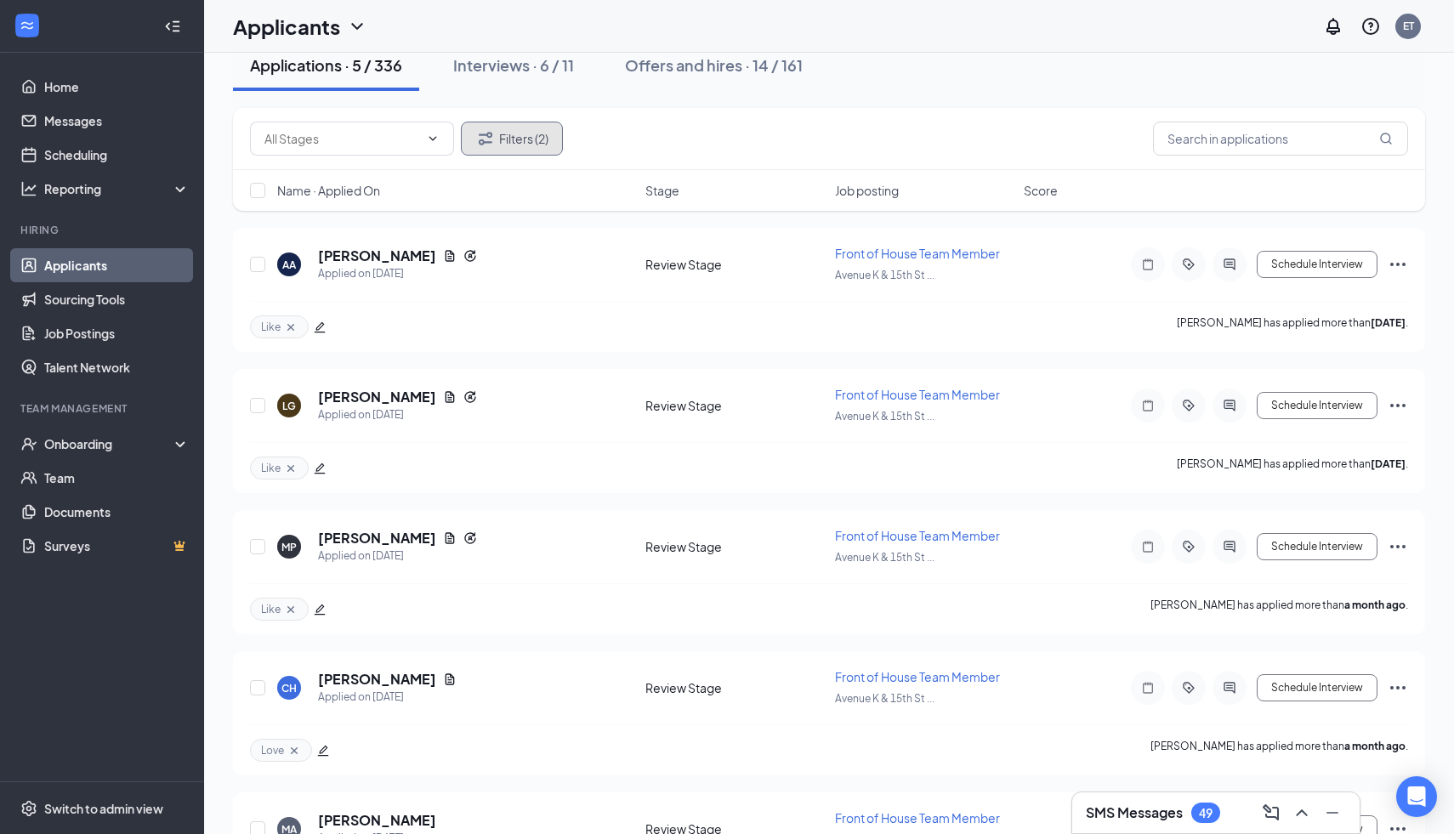
scroll to position [197, 0]
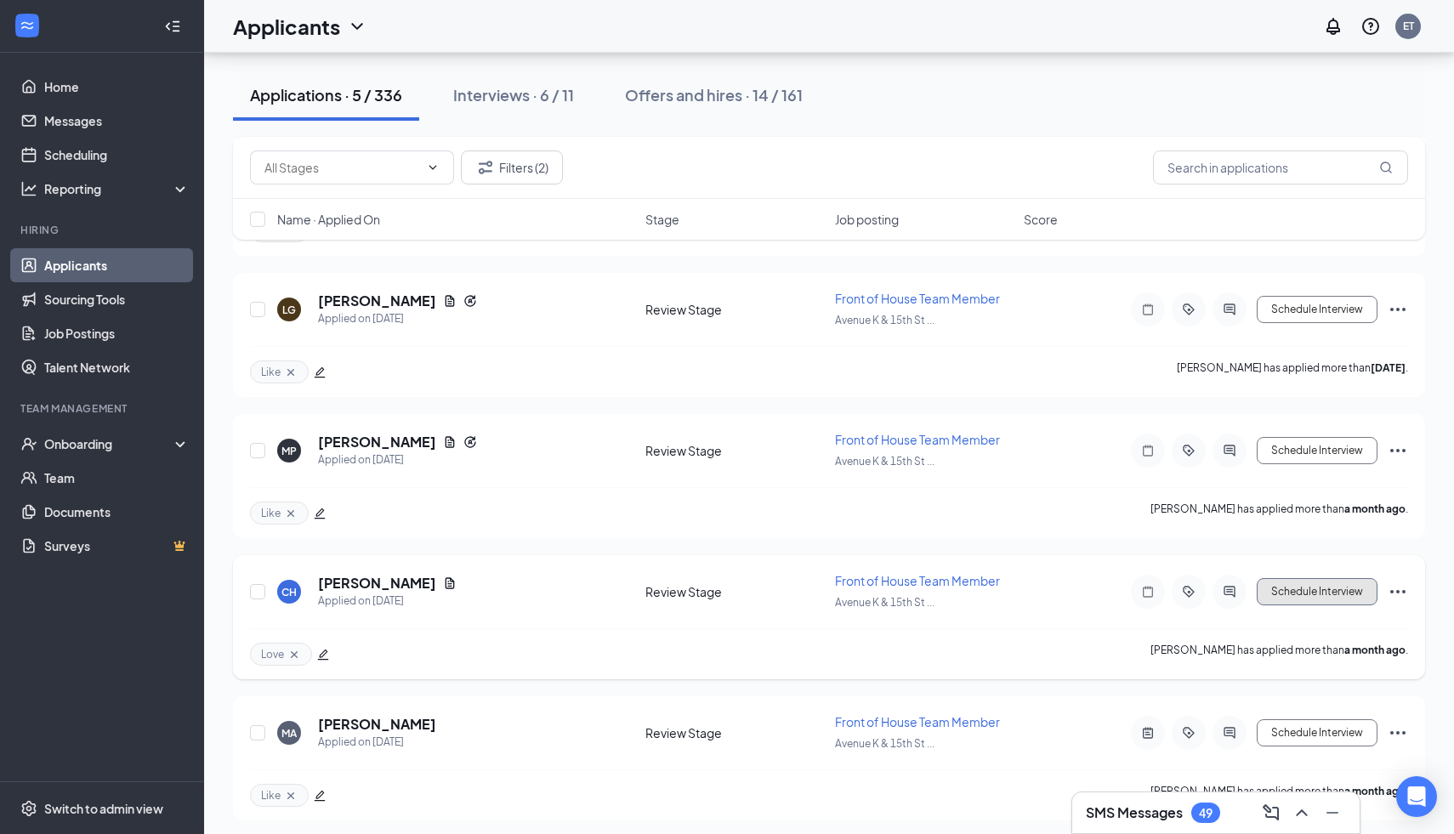
click at [1305, 591] on button "Schedule Interview" at bounding box center [1317, 591] width 121 height 27
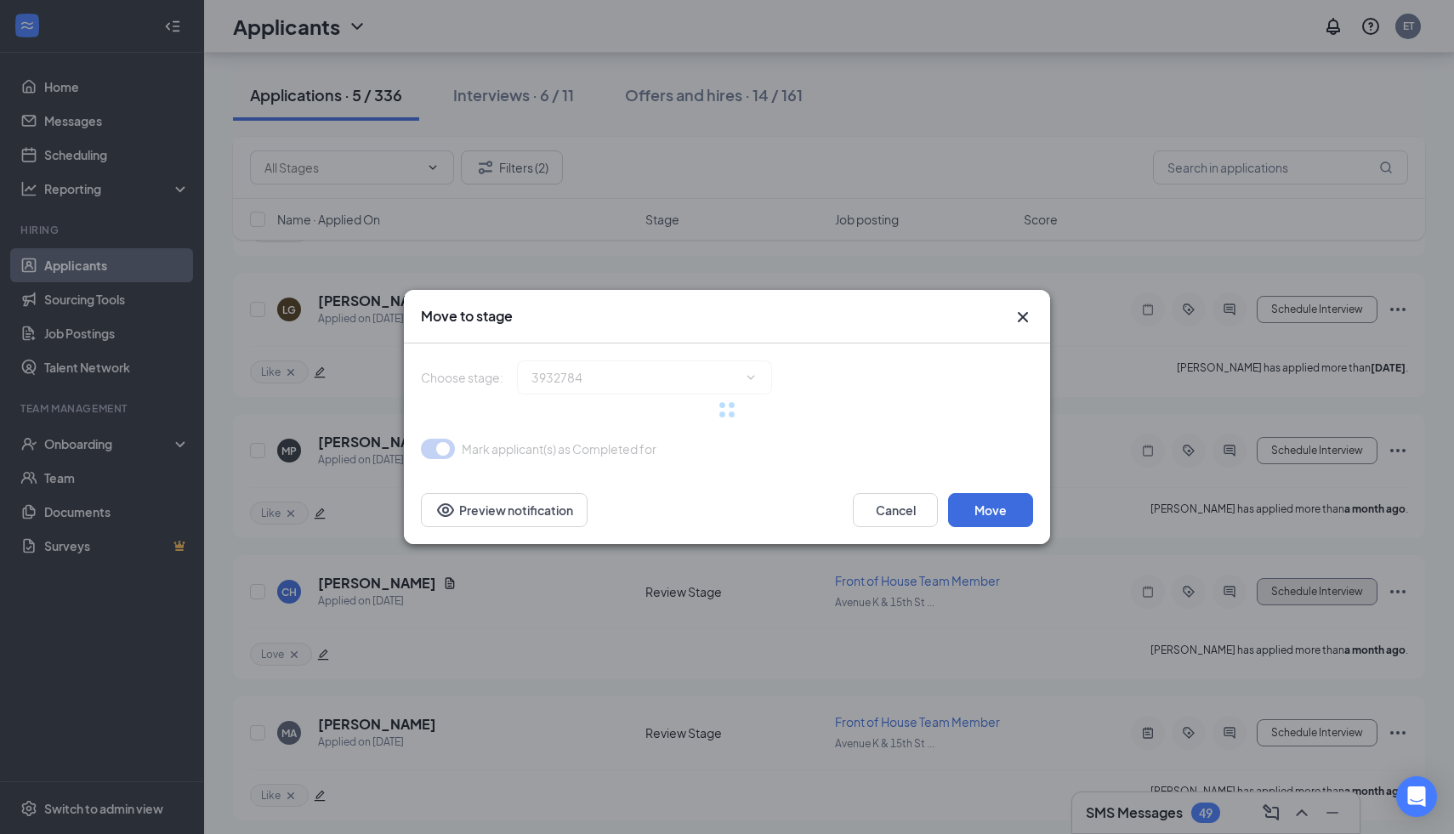
type input "Phone Interview (next stage)"
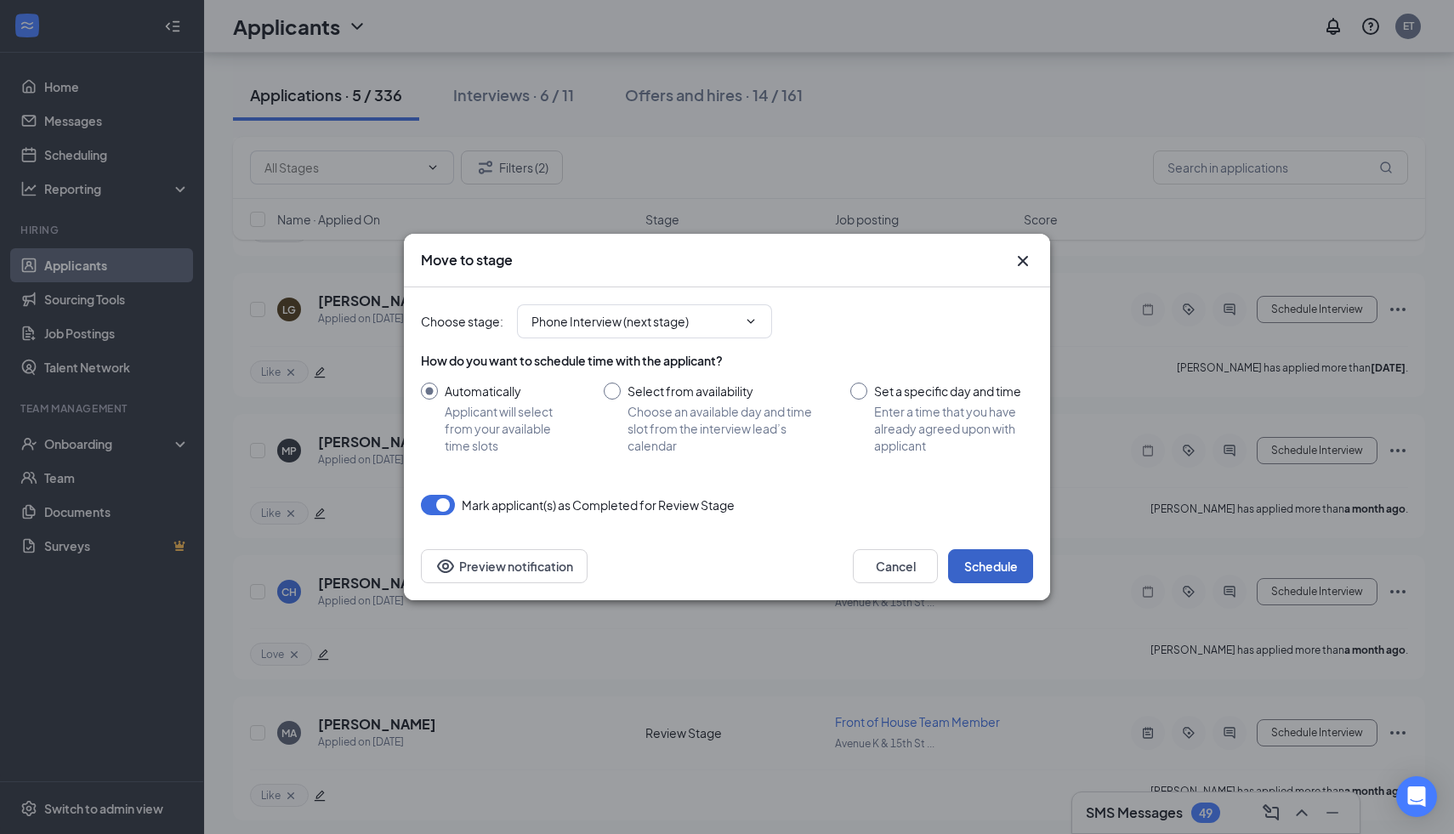
click at [1010, 555] on button "Schedule" at bounding box center [990, 566] width 85 height 34
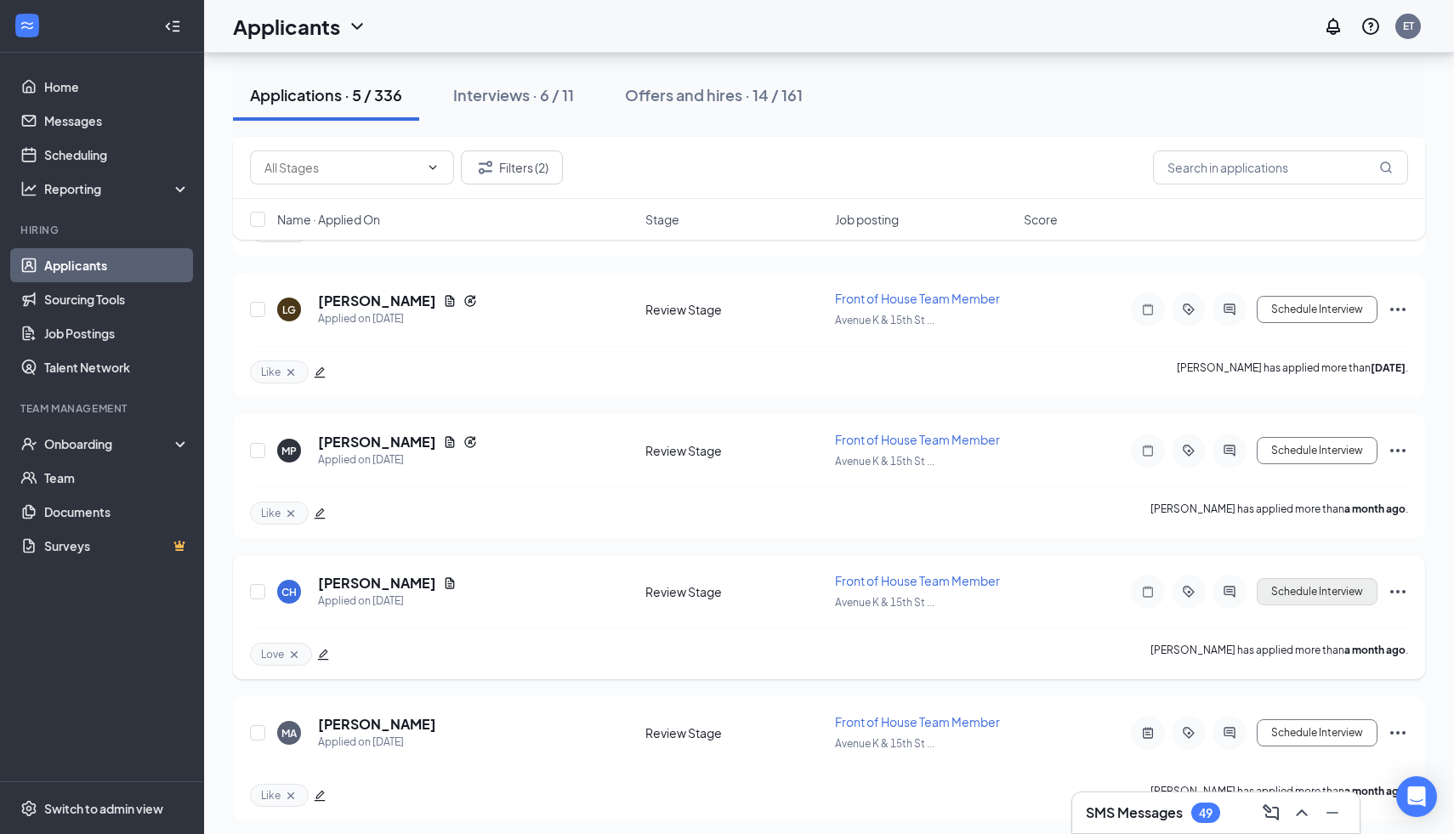
scroll to position [58, 0]
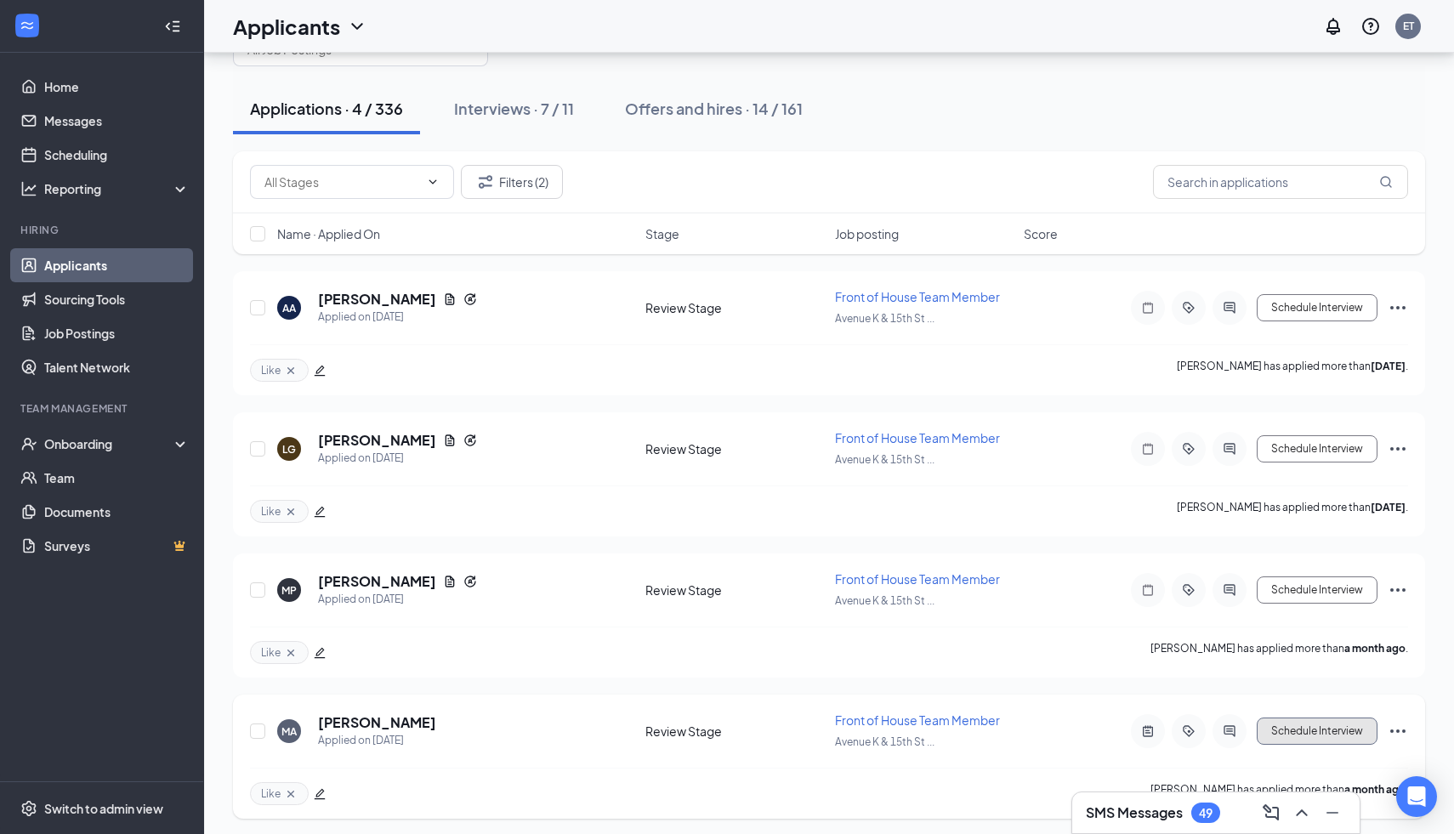
click at [1280, 728] on button "Schedule Interview" at bounding box center [1317, 731] width 121 height 27
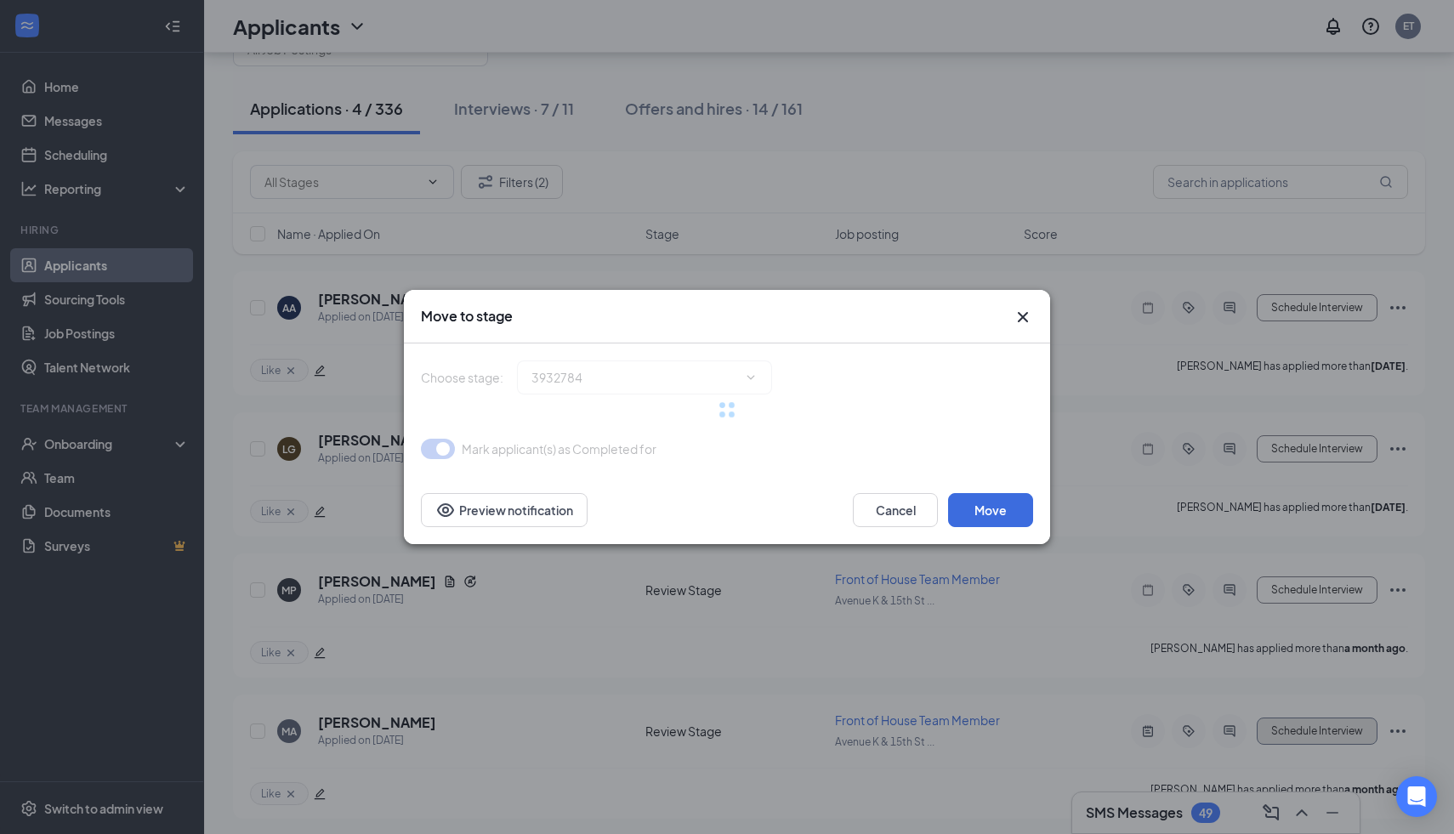
type input "Phone Interview (next stage)"
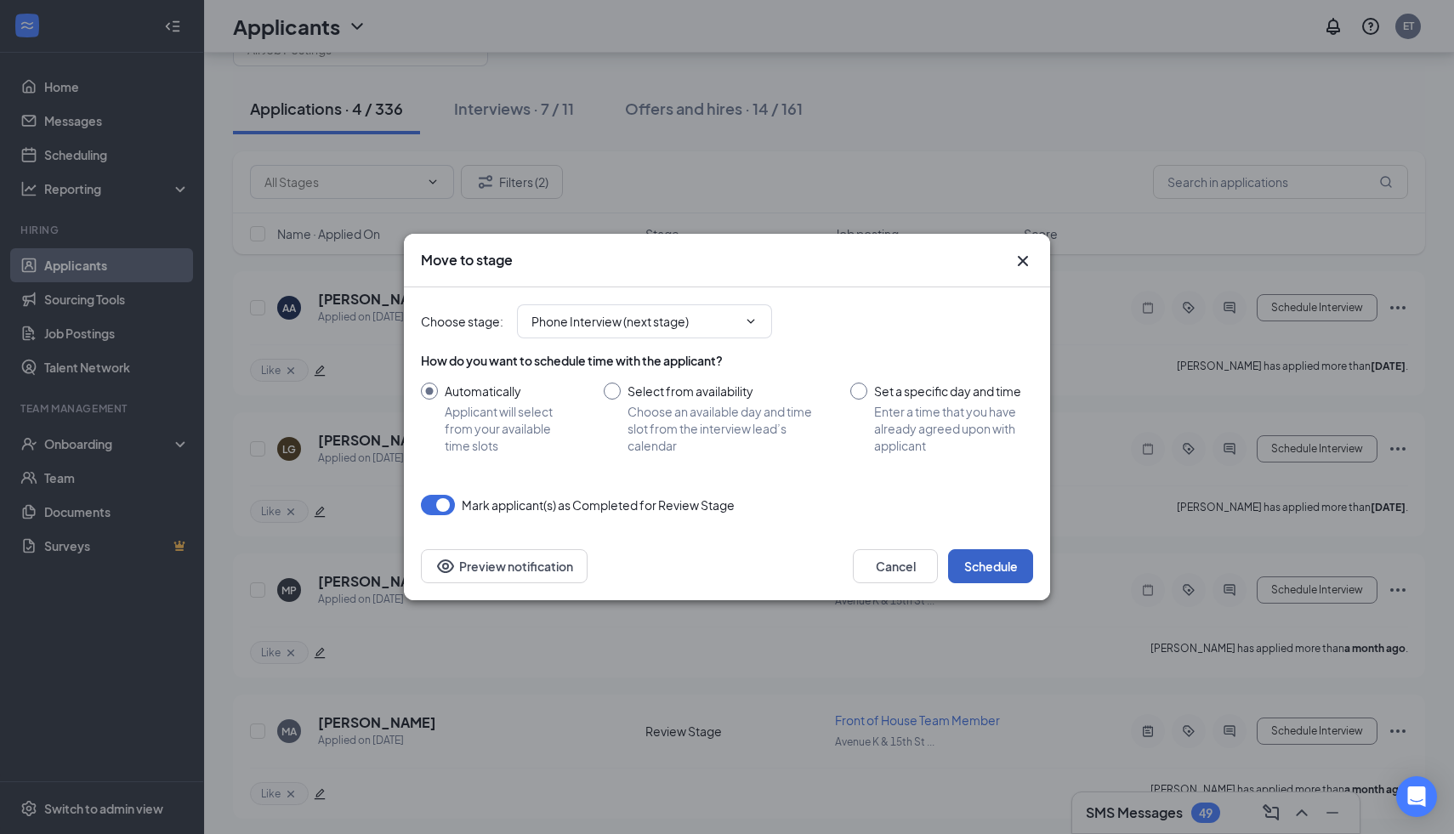
click at [1001, 566] on button "Schedule" at bounding box center [990, 566] width 85 height 34
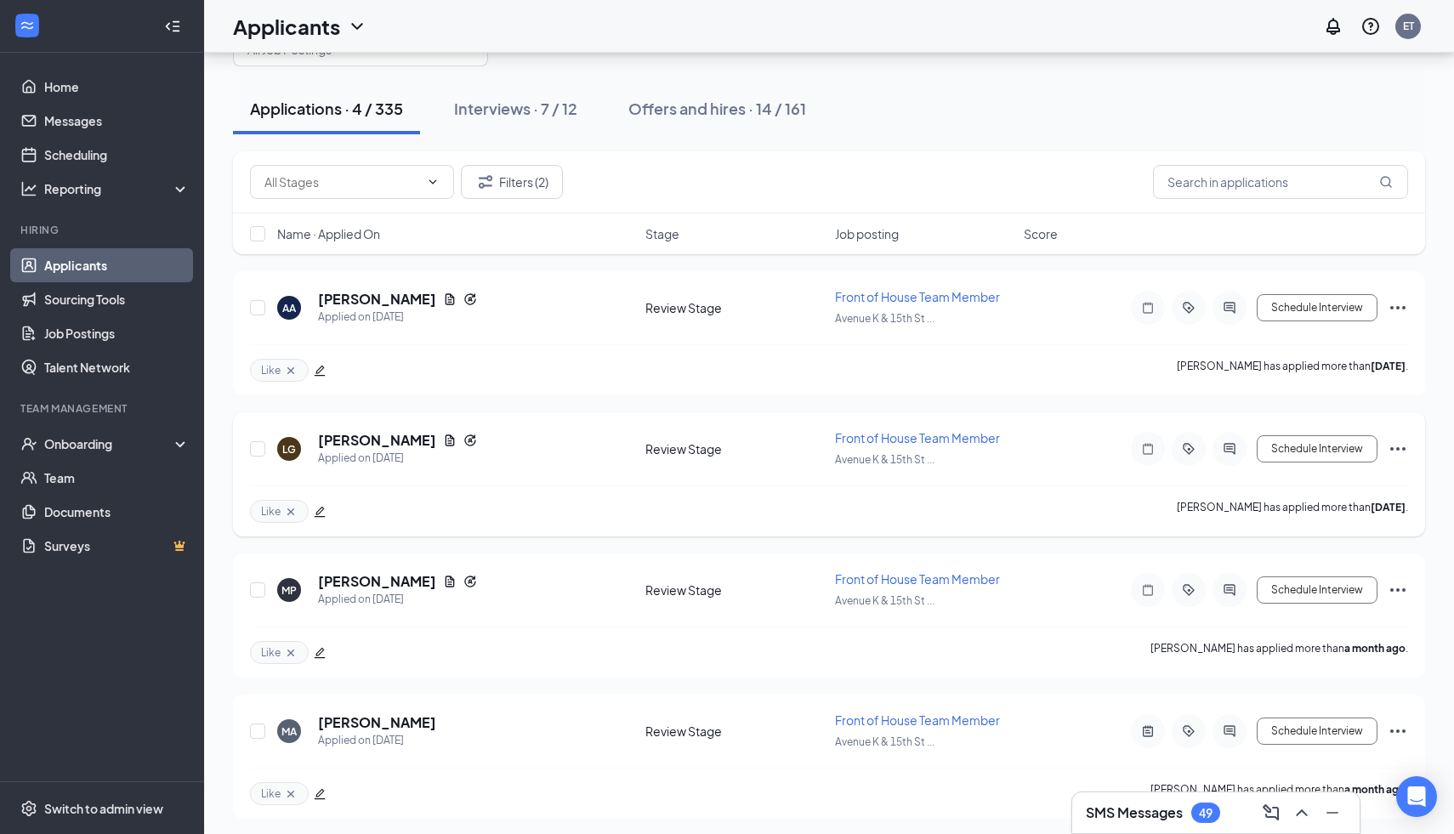
scroll to position [0, 0]
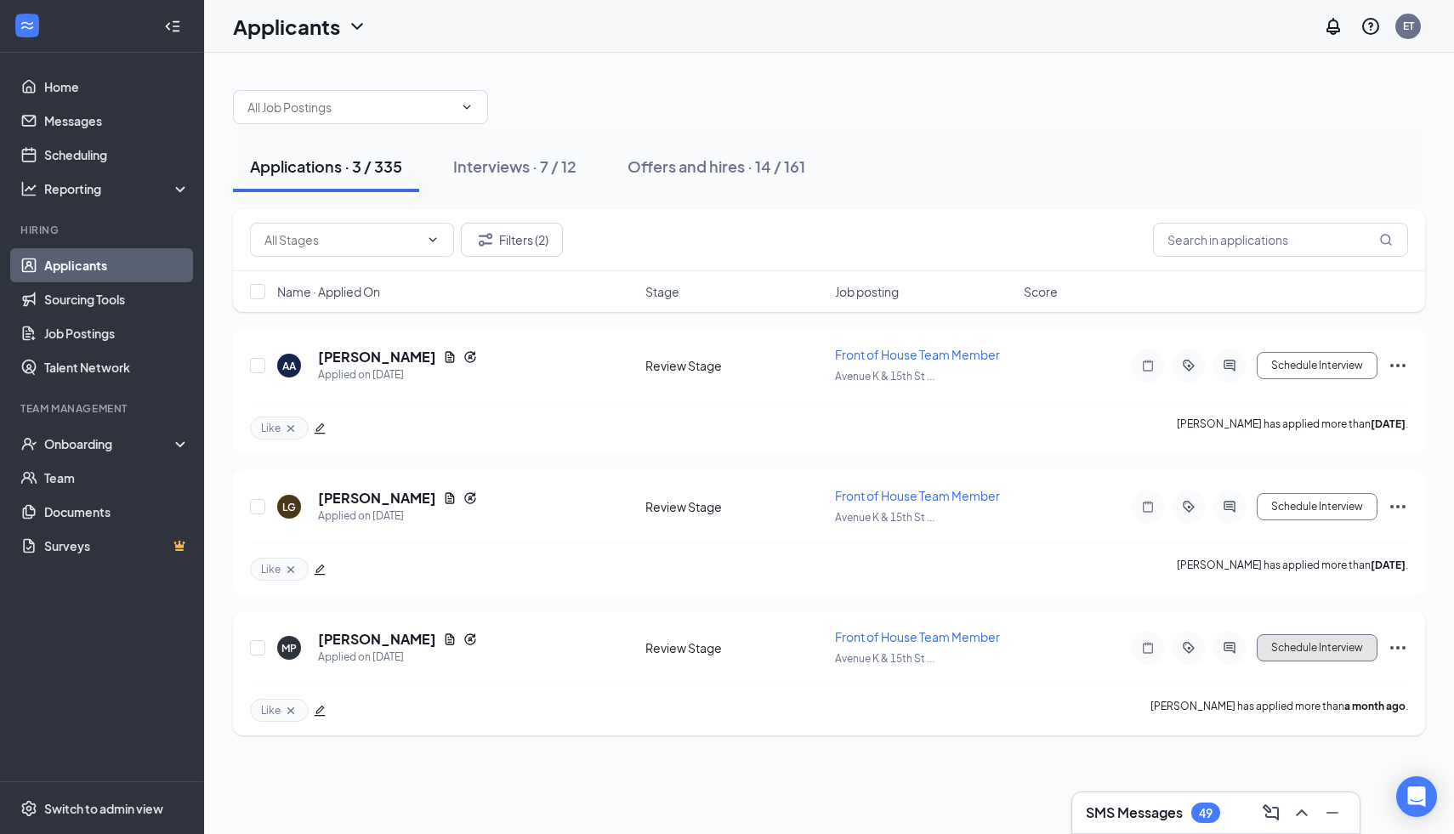
click at [1281, 637] on button "Schedule Interview" at bounding box center [1317, 647] width 121 height 27
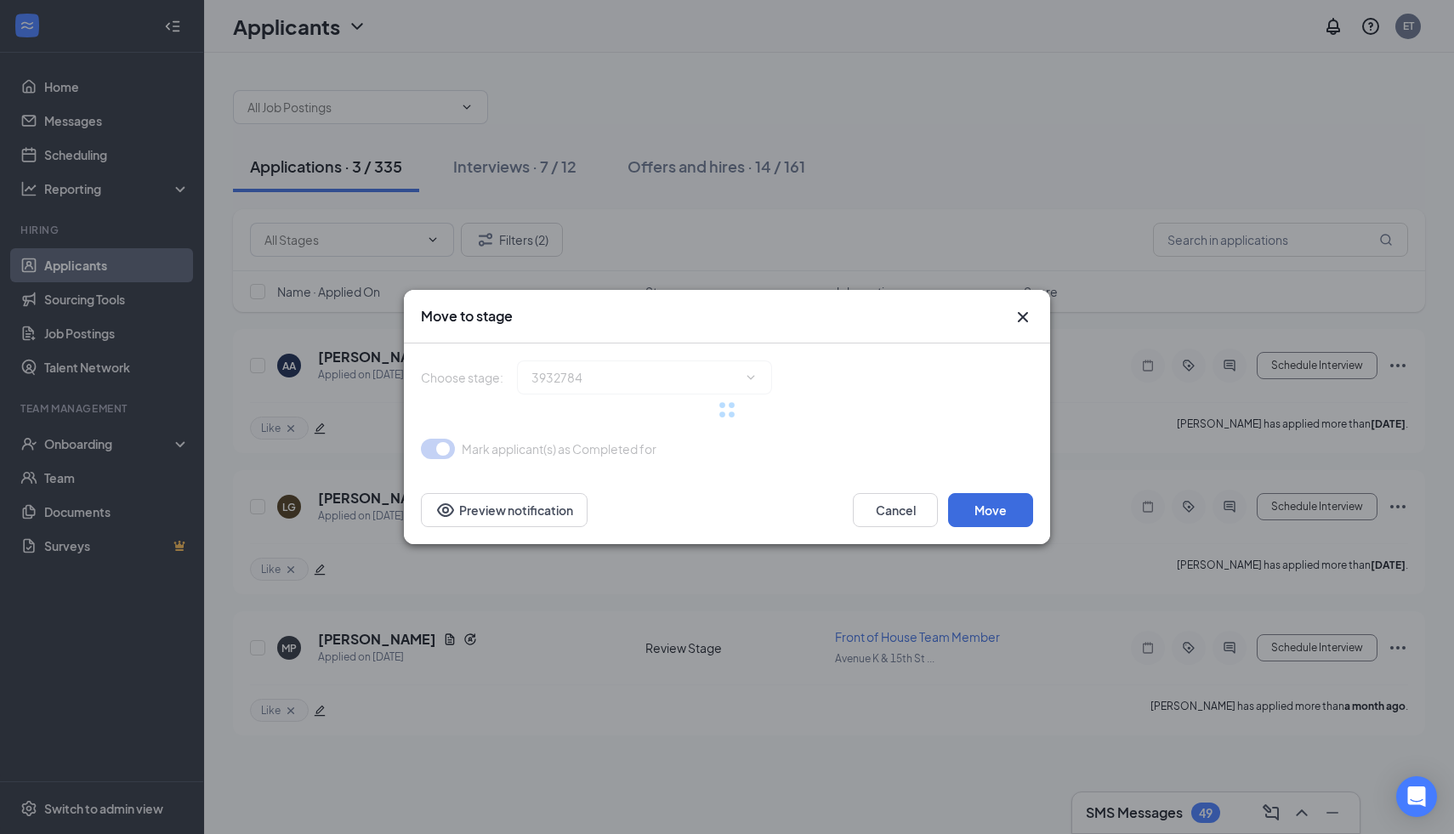
type input "Phone Interview (next stage)"
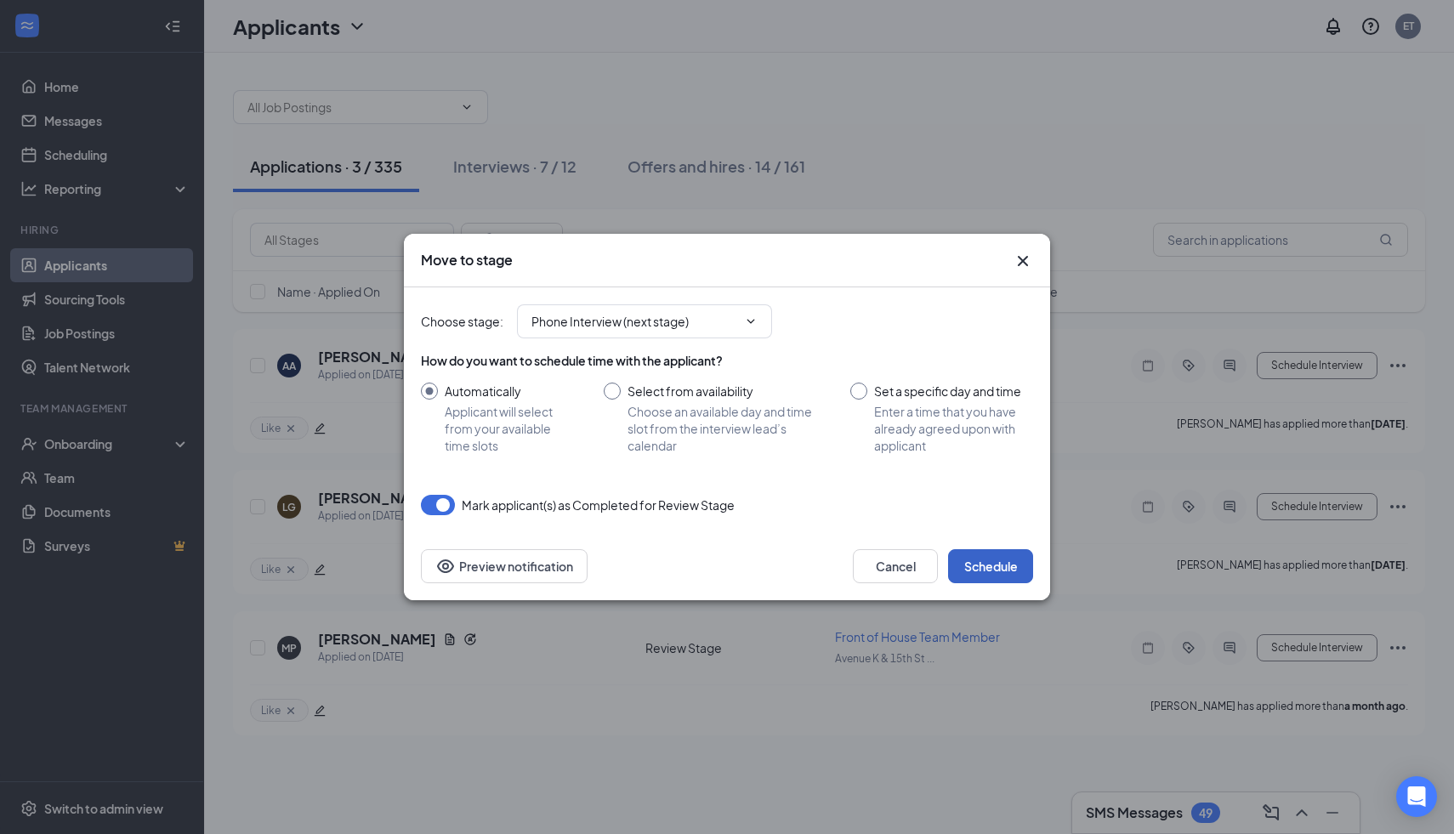
click at [989, 559] on button "Schedule" at bounding box center [990, 566] width 85 height 34
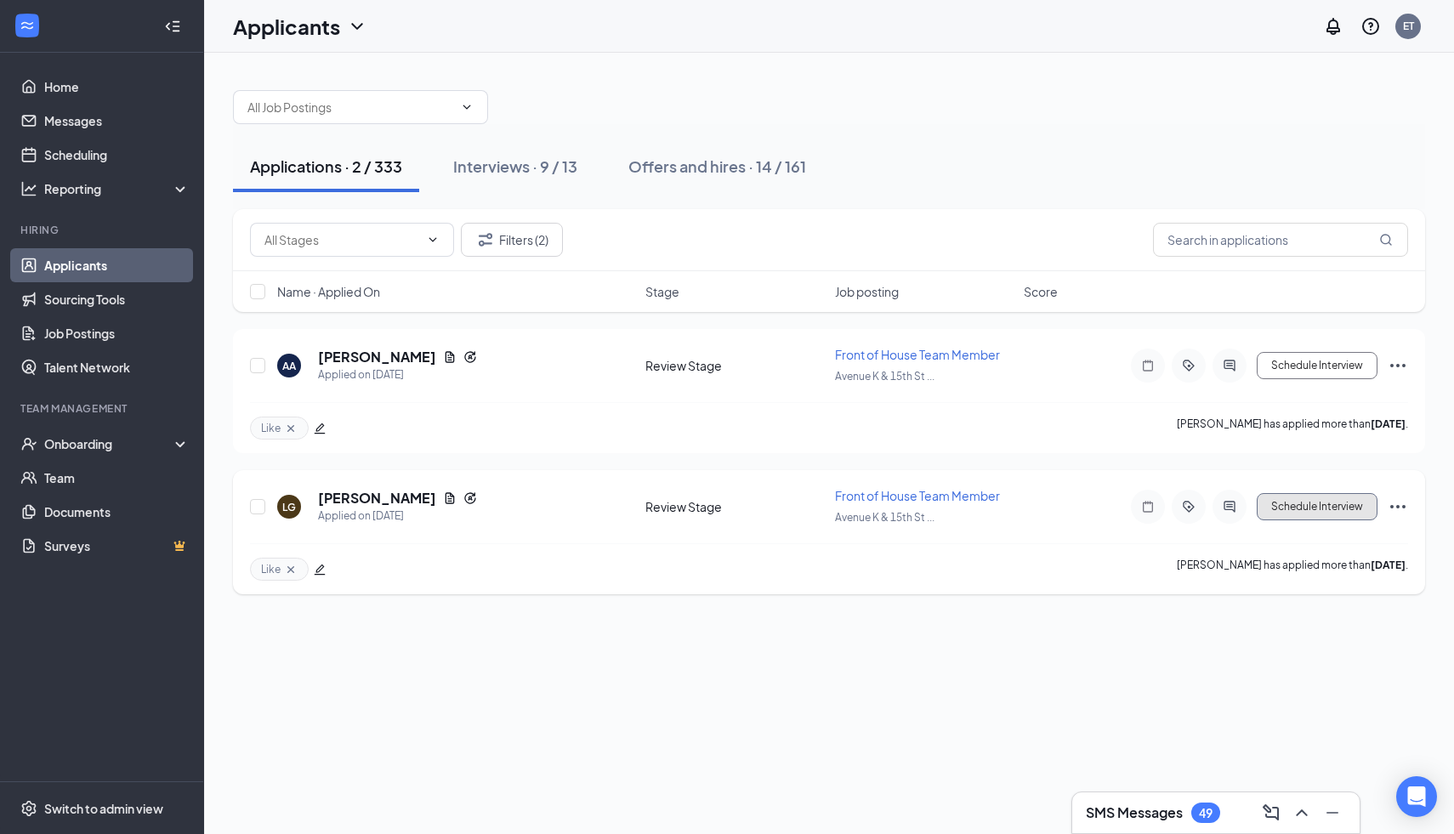
click at [1311, 506] on button "Schedule Interview" at bounding box center [1317, 506] width 121 height 27
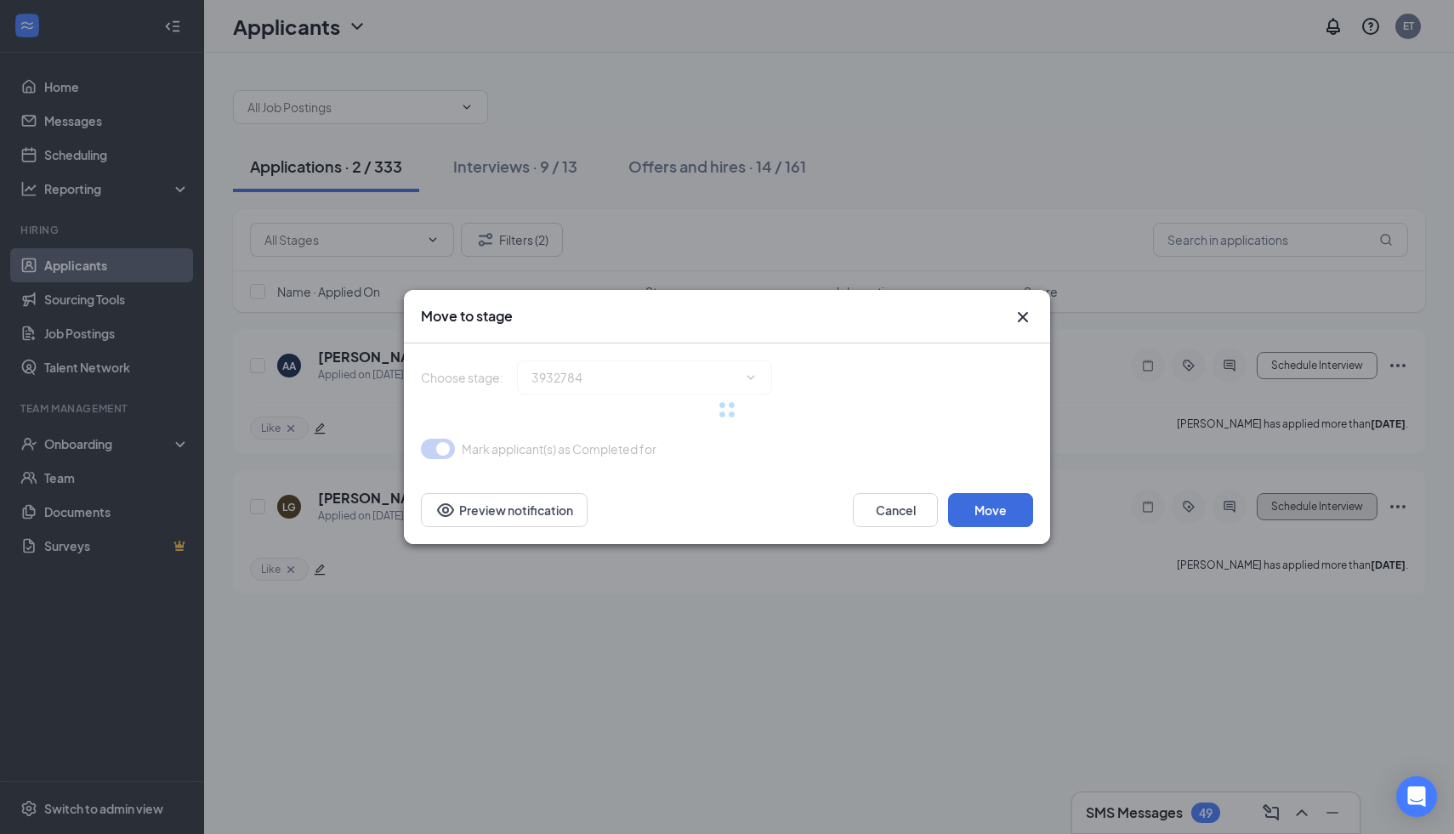
type input "Phone Interview (next stage)"
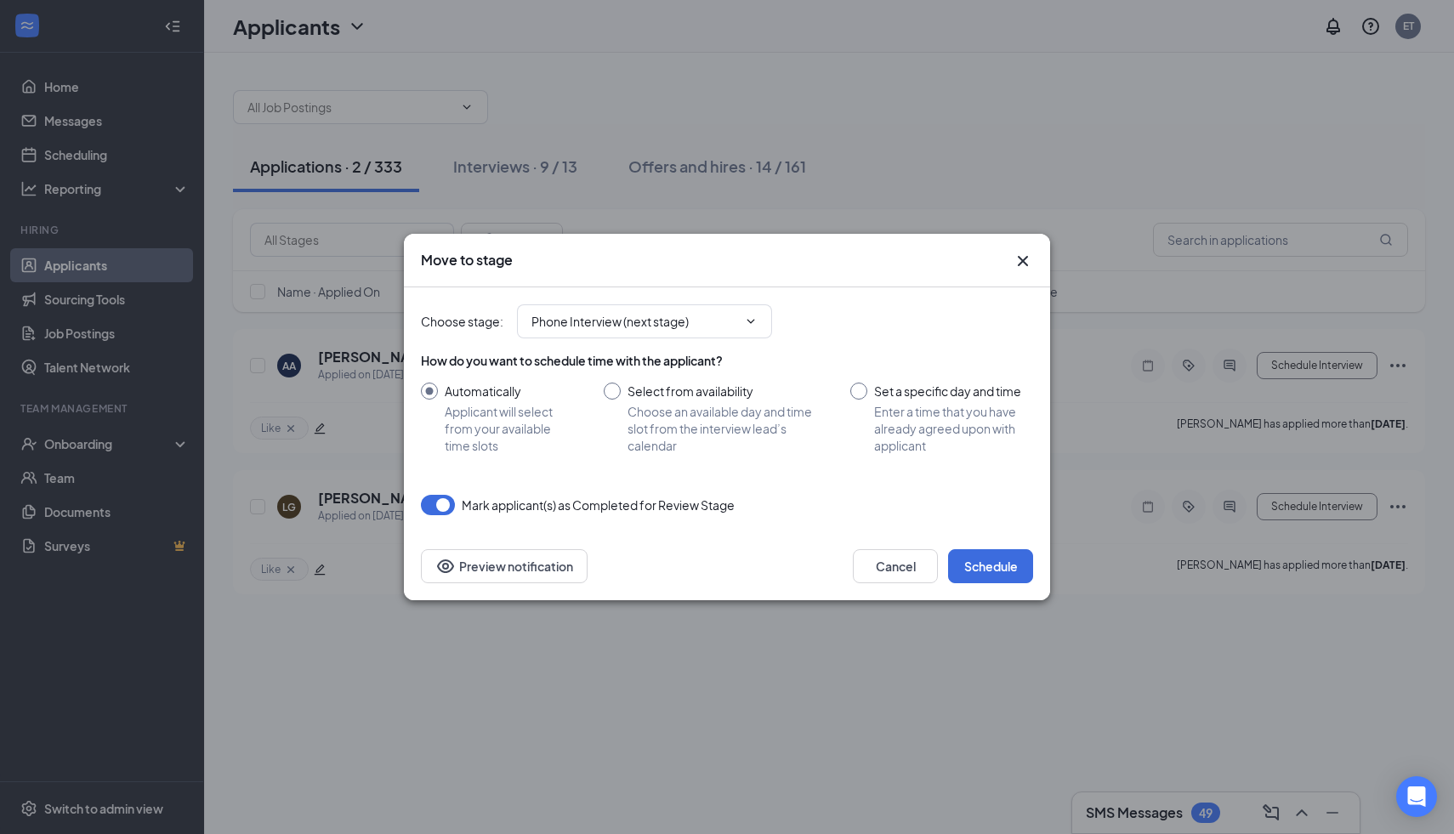
click at [1017, 518] on div "Choose stage : Phone Interview (next stage) How do you want to schedule time wi…" at bounding box center [727, 409] width 612 height 245
click at [1002, 570] on button "Schedule" at bounding box center [990, 566] width 85 height 34
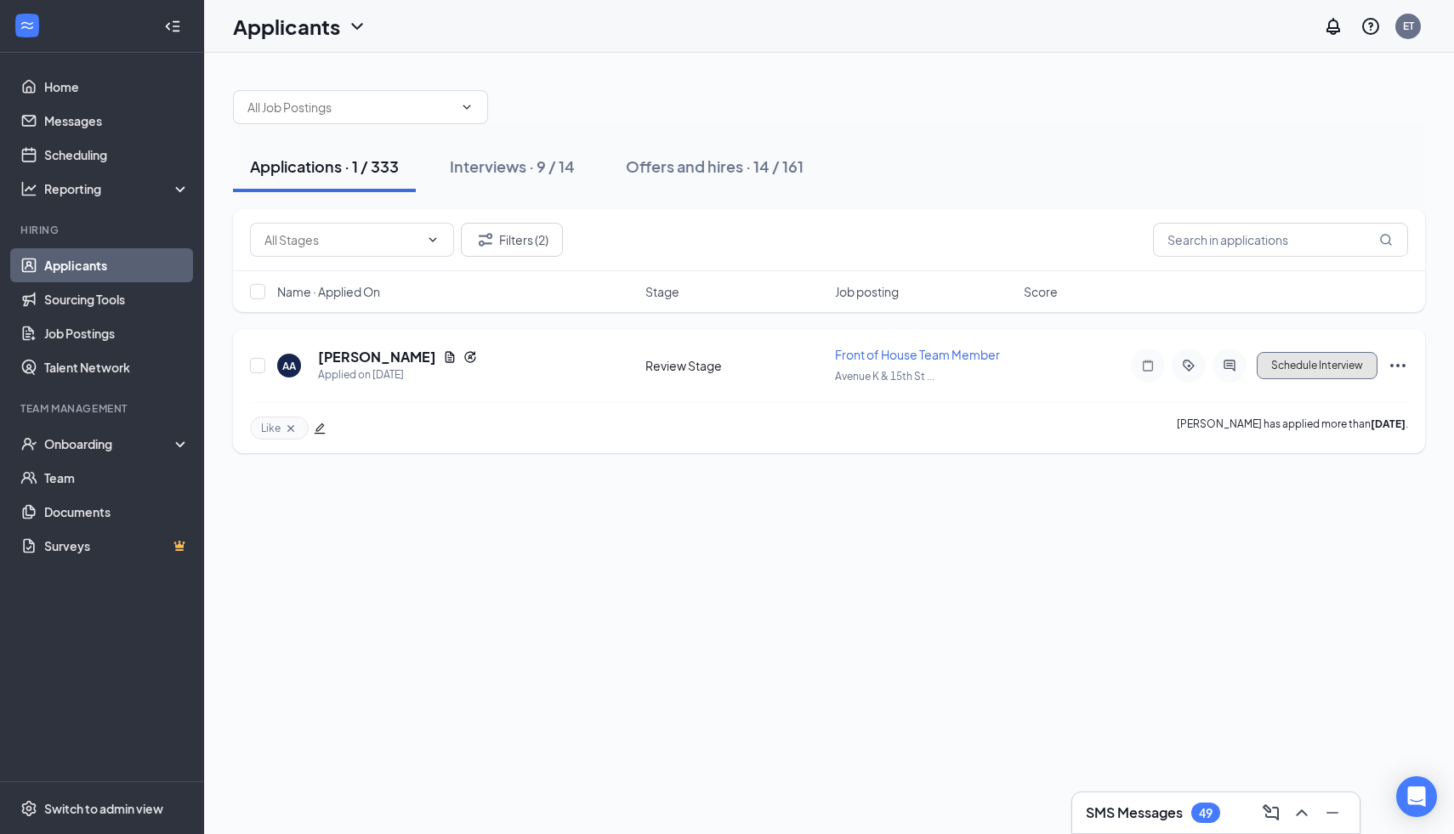
click at [1314, 356] on button "Schedule Interview" at bounding box center [1317, 365] width 121 height 27
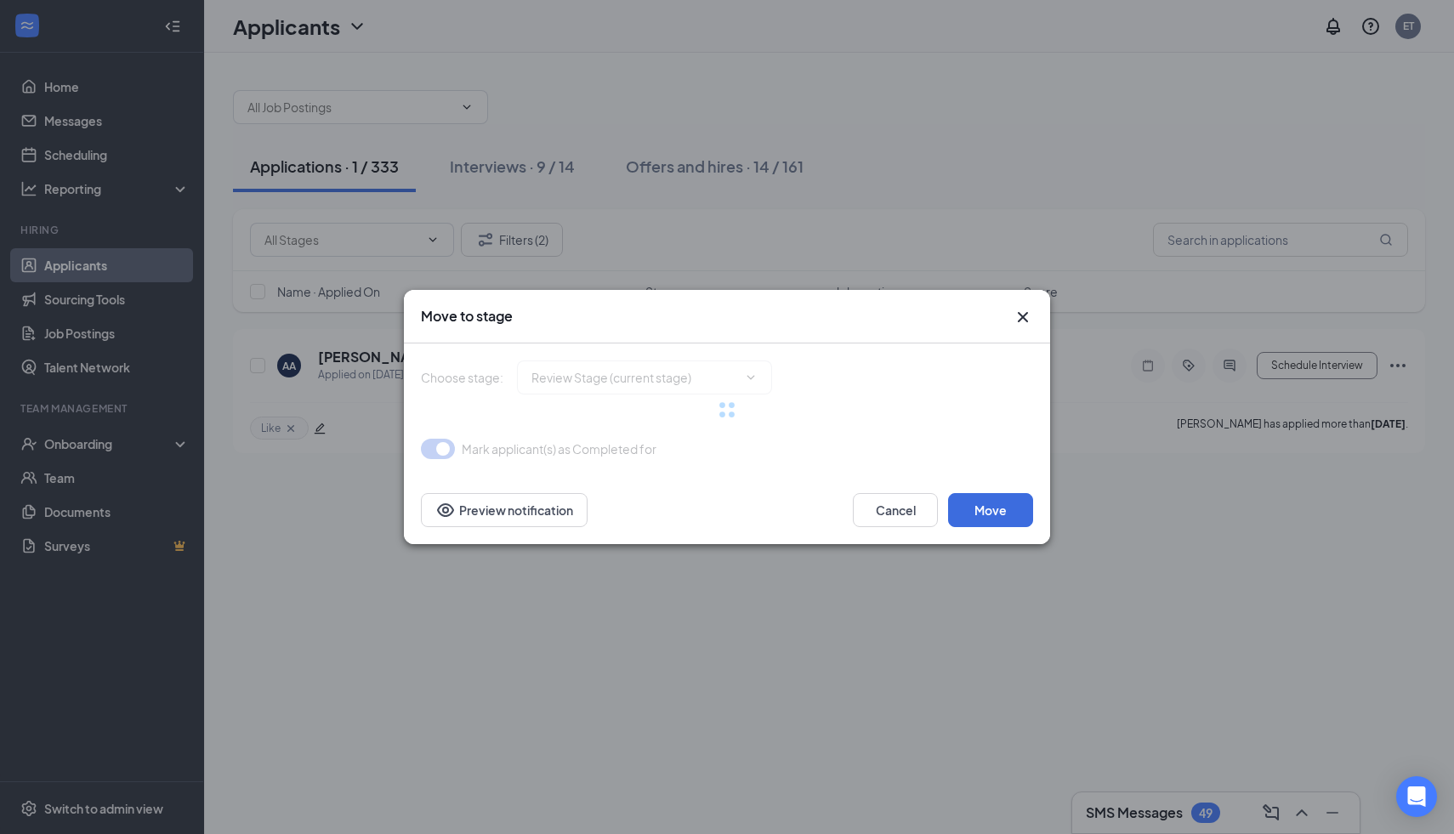
type input "Phone Interview (next stage)"
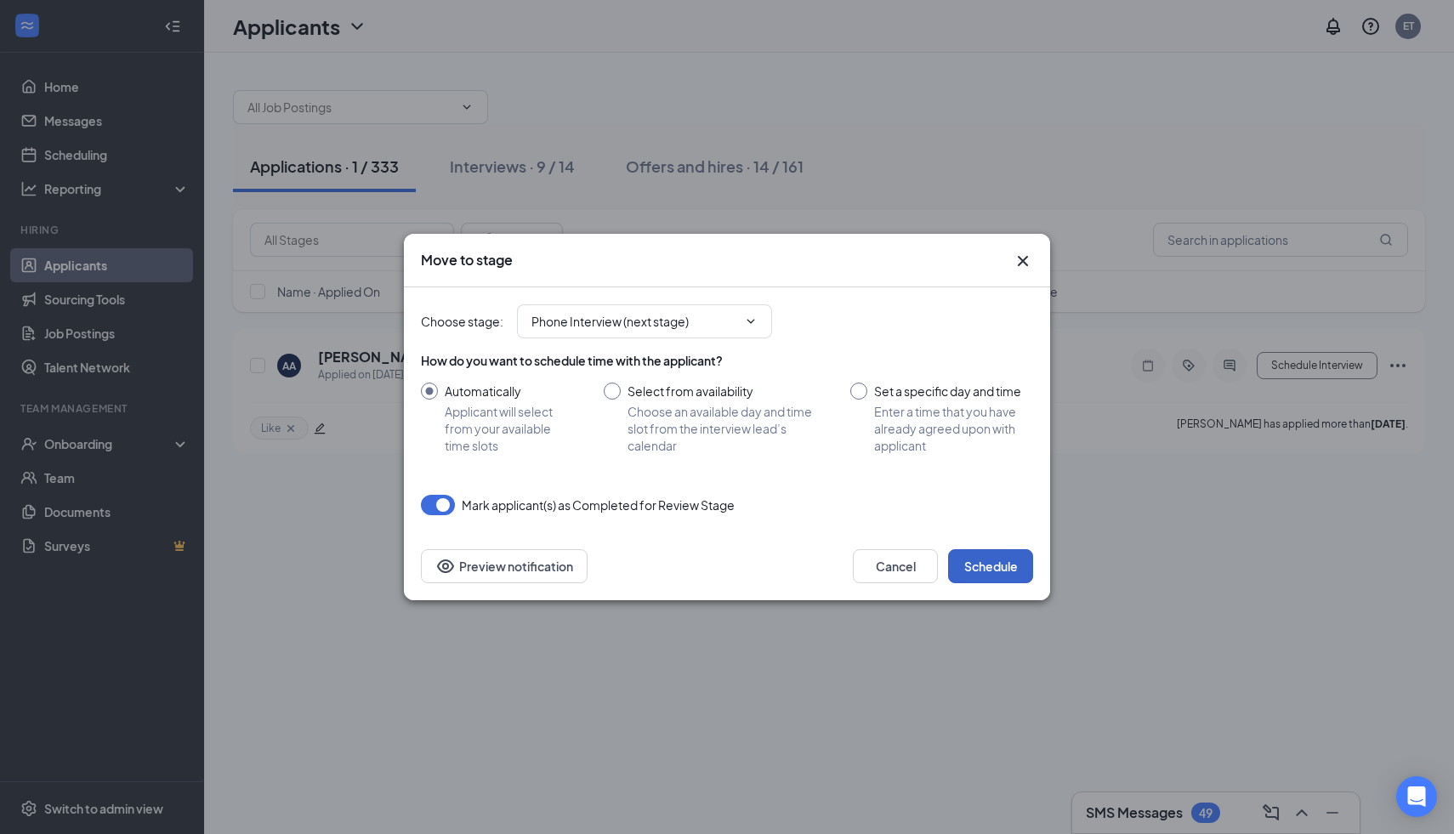
click at [990, 565] on button "Schedule" at bounding box center [990, 566] width 85 height 34
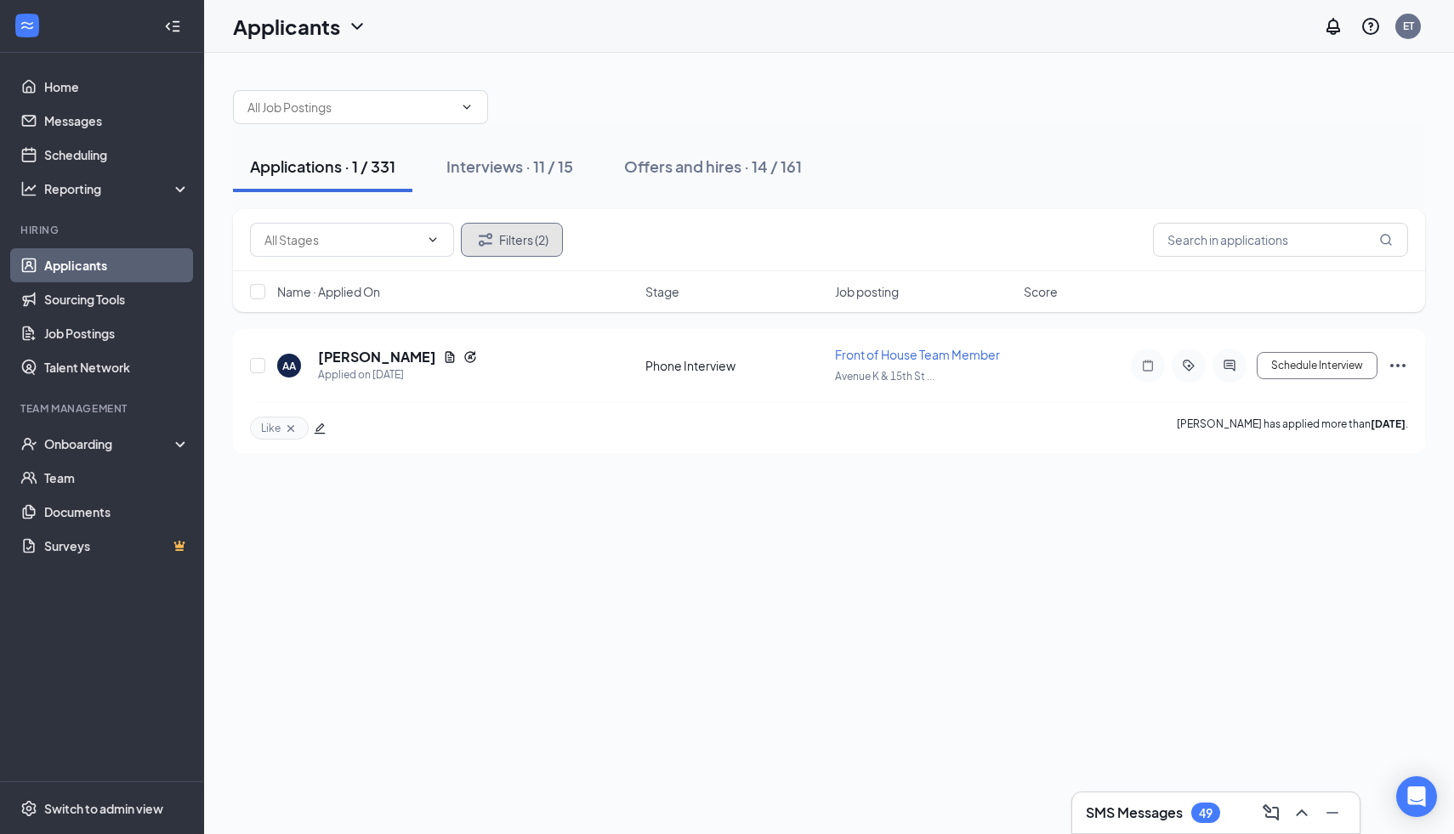
click at [499, 239] on button "Filters (2)" at bounding box center [512, 240] width 102 height 34
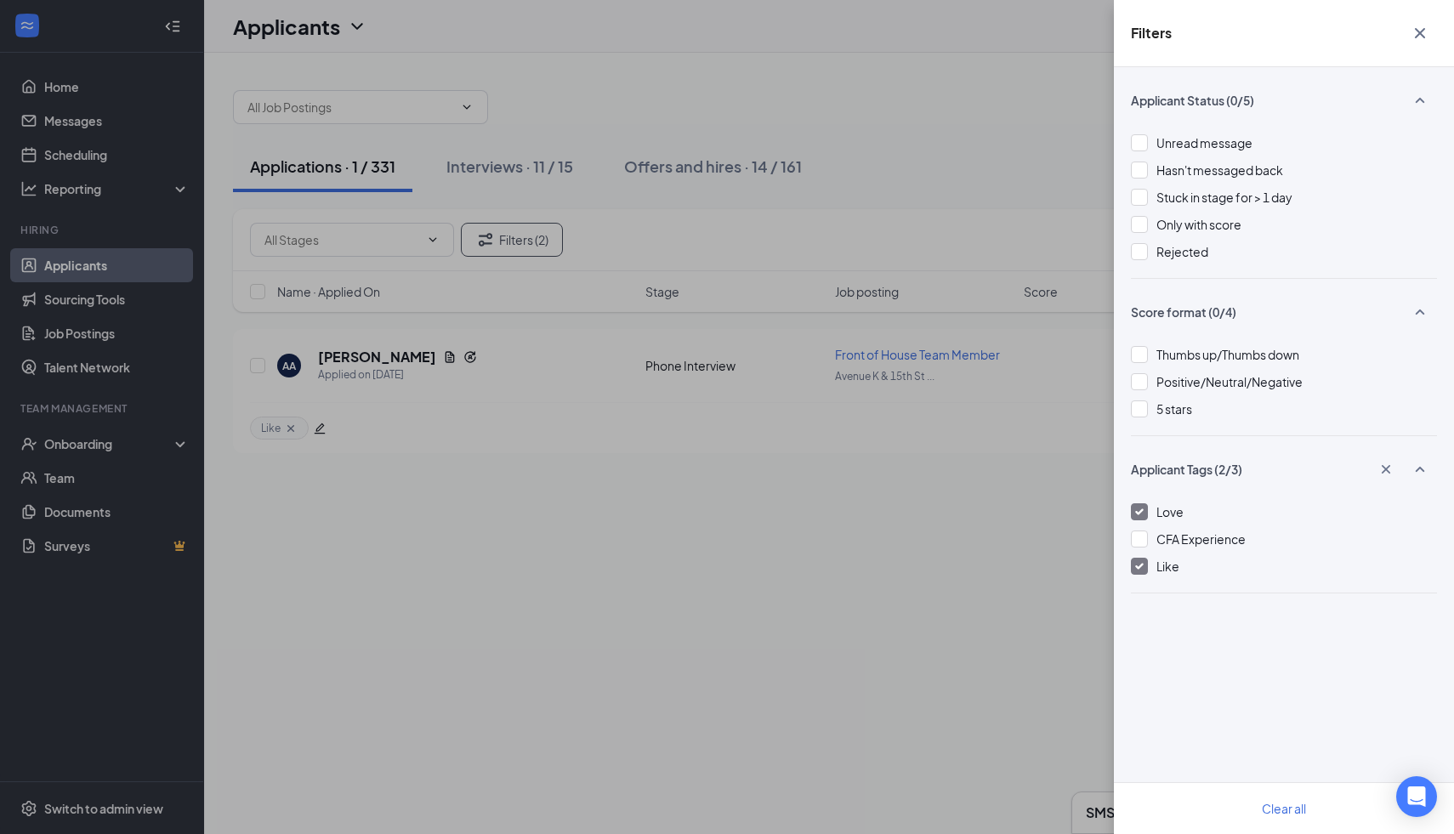
click at [938, 553] on div "Filters Applicant Status (0/5) Unread message Hasn't messaged back Stuck in sta…" at bounding box center [727, 417] width 1454 height 834
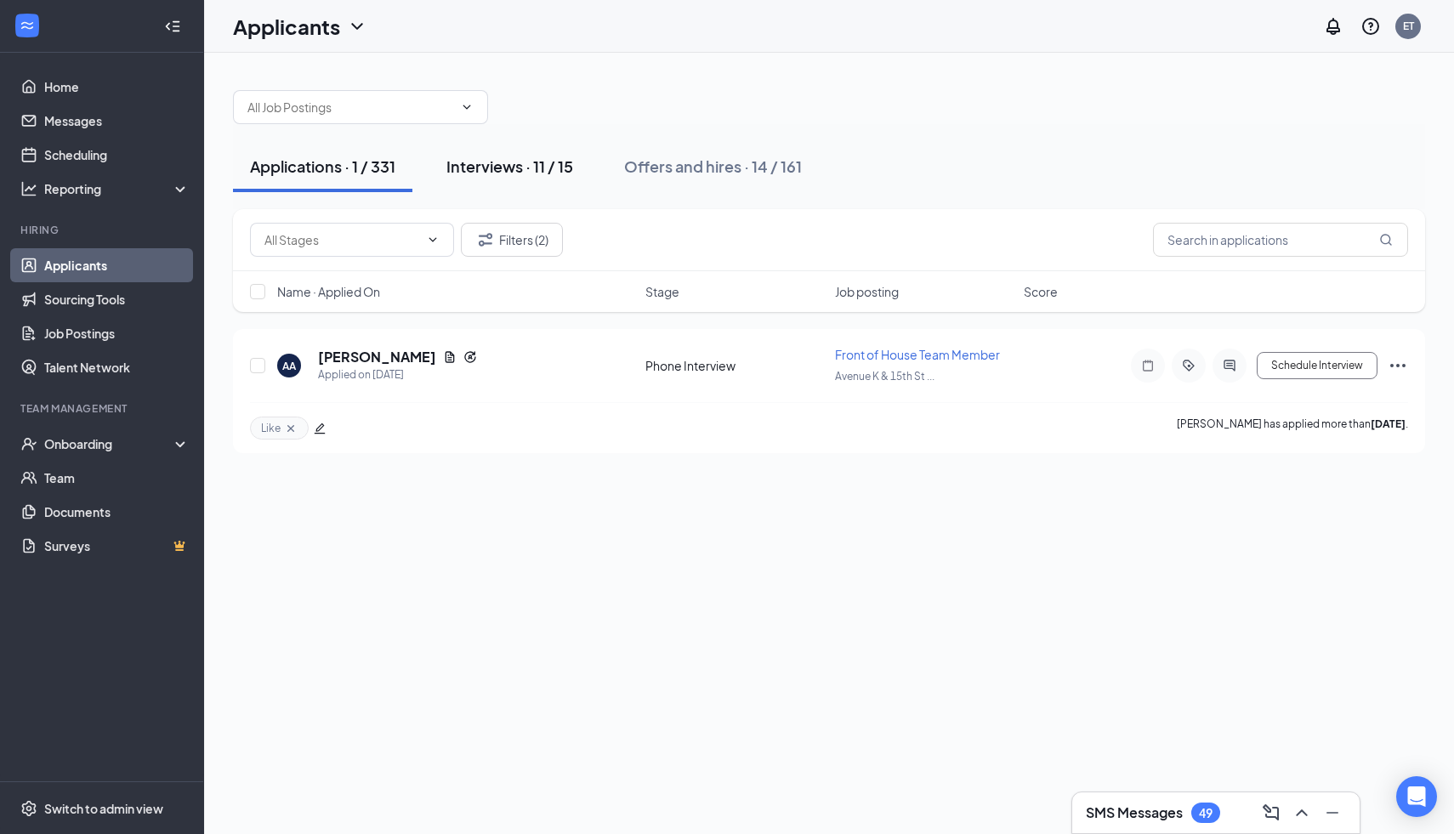
click at [532, 166] on div "Interviews · 11 / 15" at bounding box center [509, 166] width 127 height 21
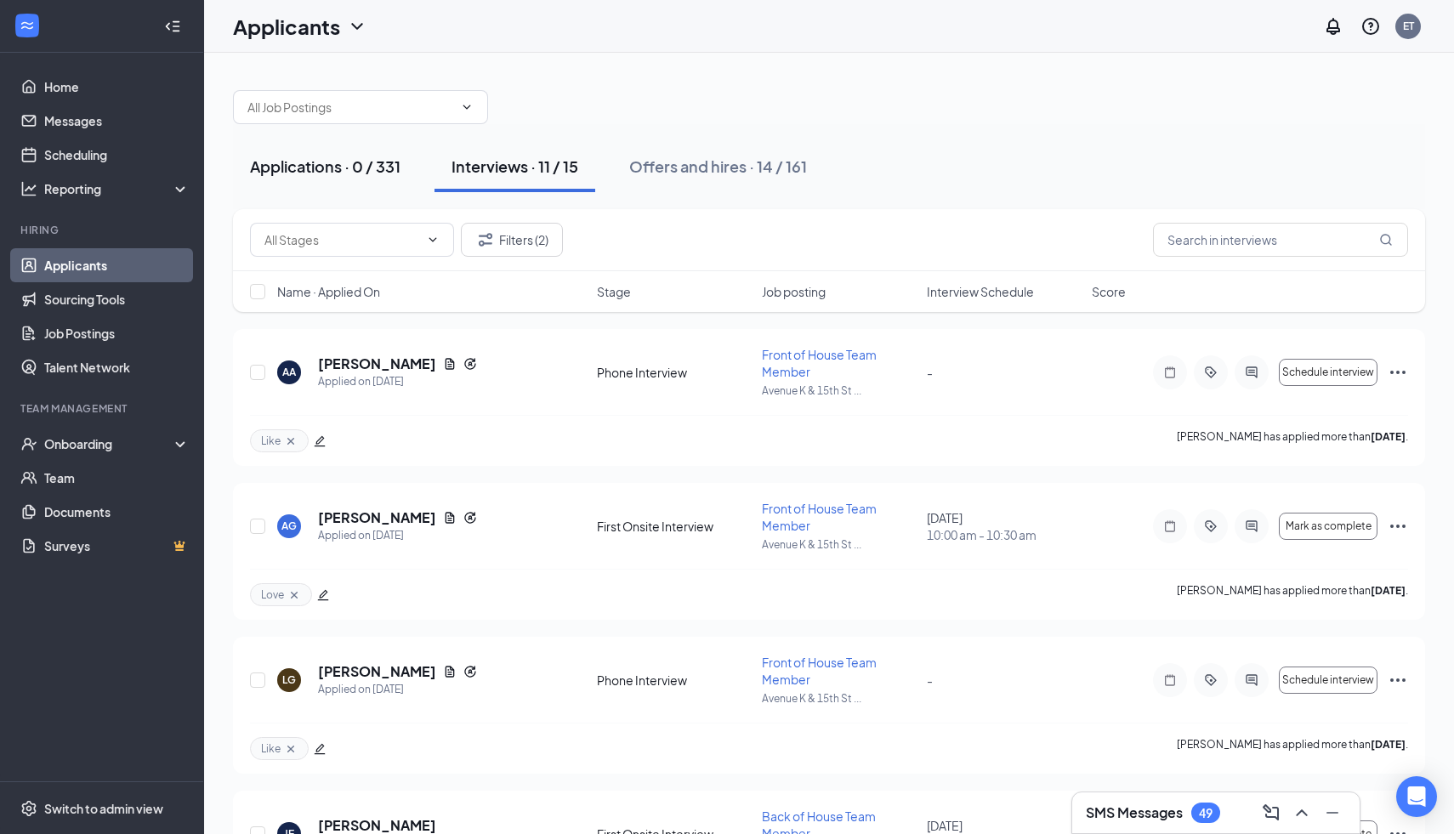
click at [333, 179] on button "Applications · 0 / 331" at bounding box center [325, 166] width 184 height 51
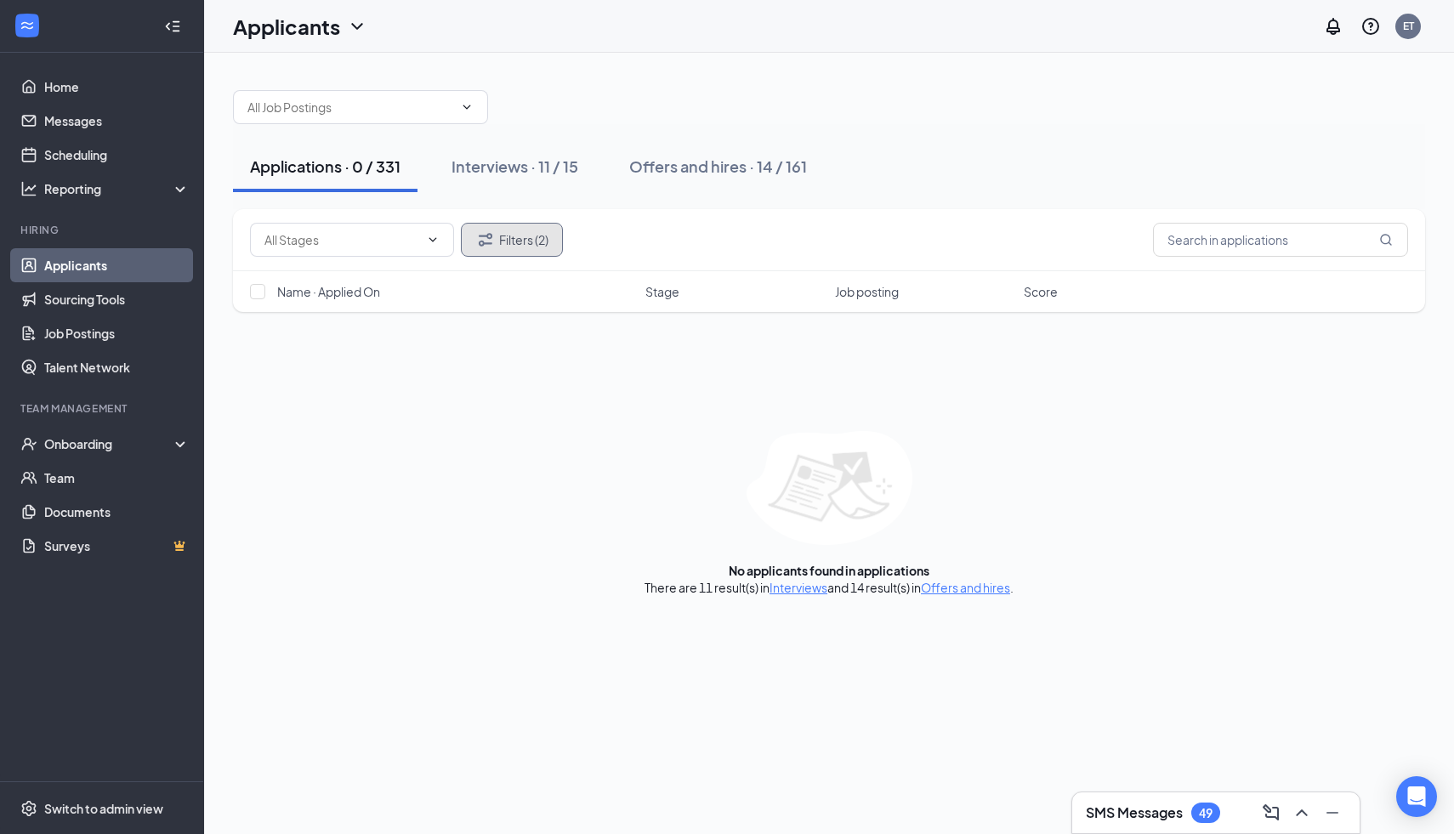
click at [502, 241] on button "Filters (2)" at bounding box center [512, 240] width 102 height 34
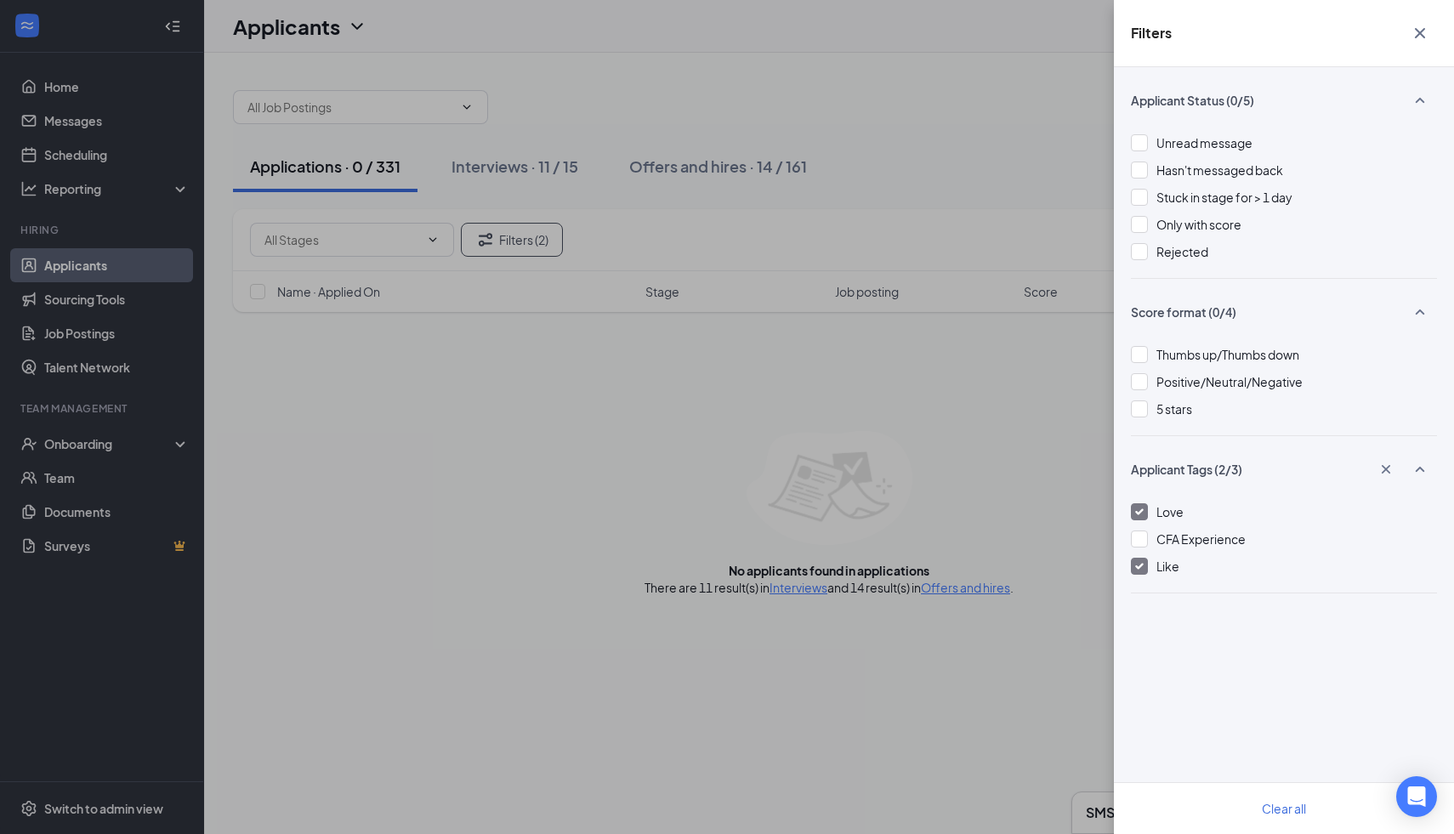
click at [1007, 619] on div "Filters Applicant Status (0/5) Unread message Hasn't messaged back Stuck in sta…" at bounding box center [727, 417] width 1454 height 834
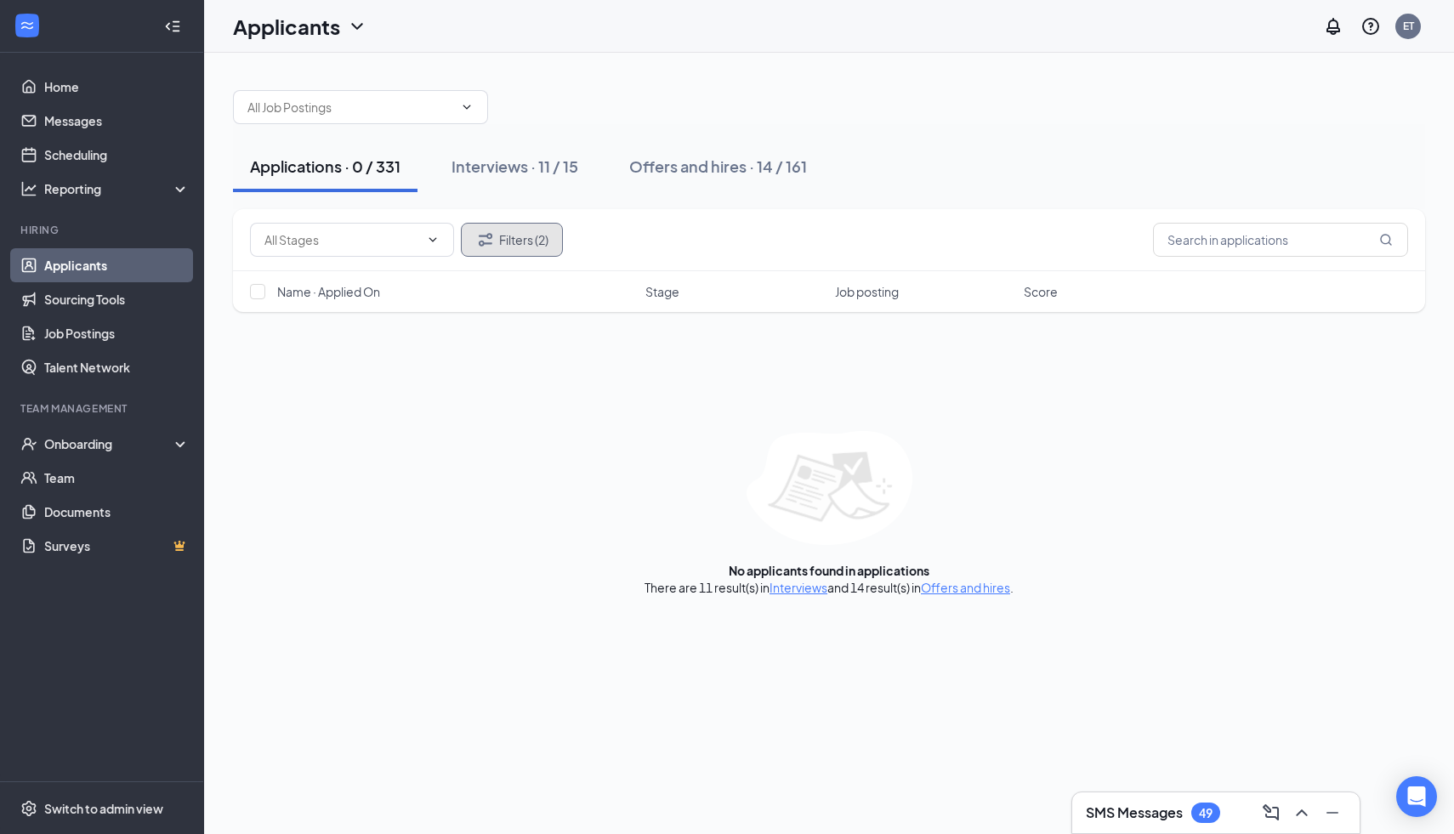
click at [495, 226] on button "Filters (2)" at bounding box center [512, 240] width 102 height 34
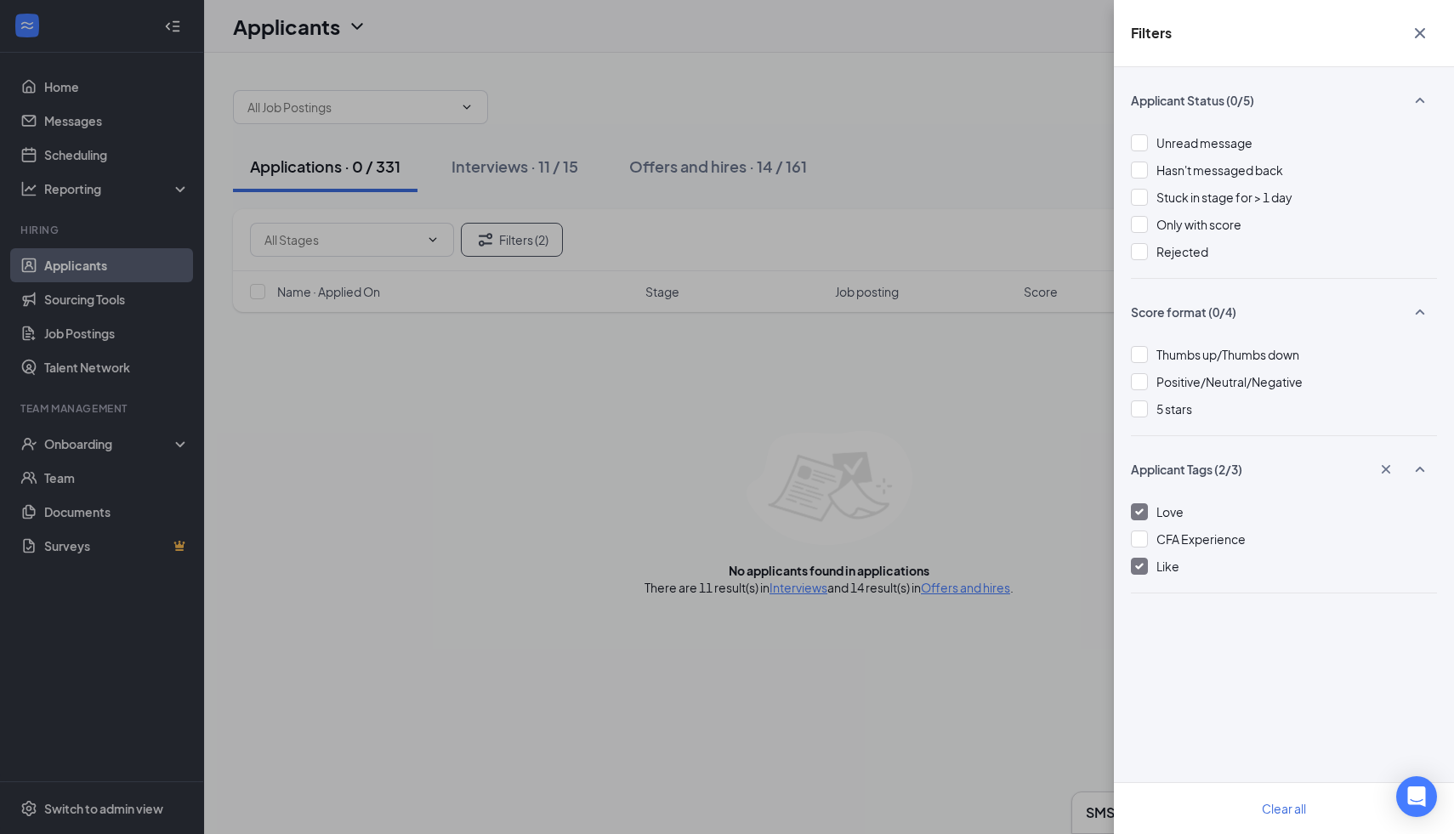
click at [1194, 508] on div "Love" at bounding box center [1284, 511] width 306 height 19
click at [1192, 573] on div "Like" at bounding box center [1284, 566] width 306 height 19
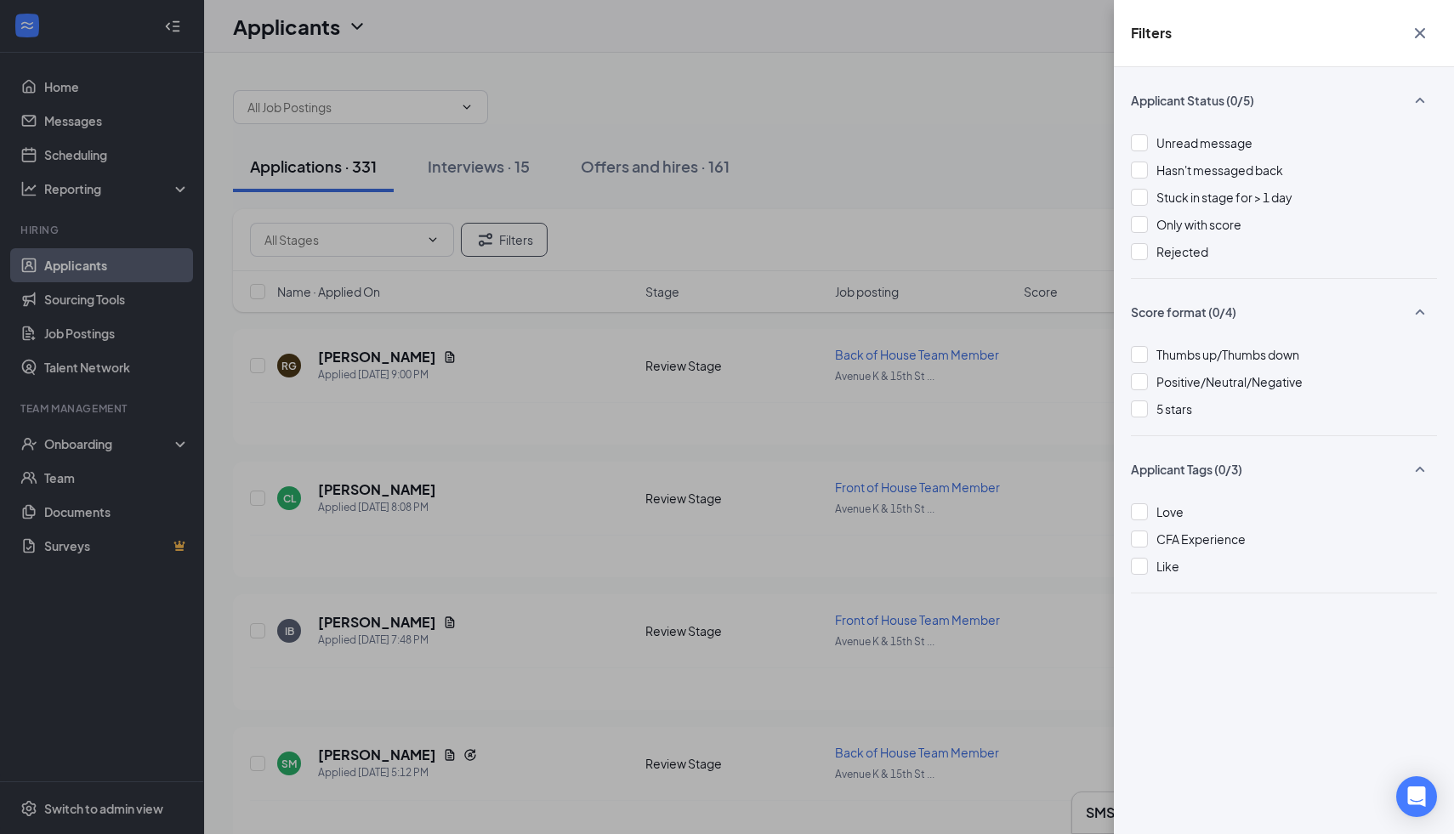
click at [944, 145] on div "Filters Applicant Status (0/5) Unread message Hasn't messaged back Stuck in sta…" at bounding box center [727, 417] width 1454 height 834
click at [1437, 25] on div "Filters" at bounding box center [1284, 33] width 340 height 67
click at [1430, 26] on button "button" at bounding box center [1420, 33] width 34 height 32
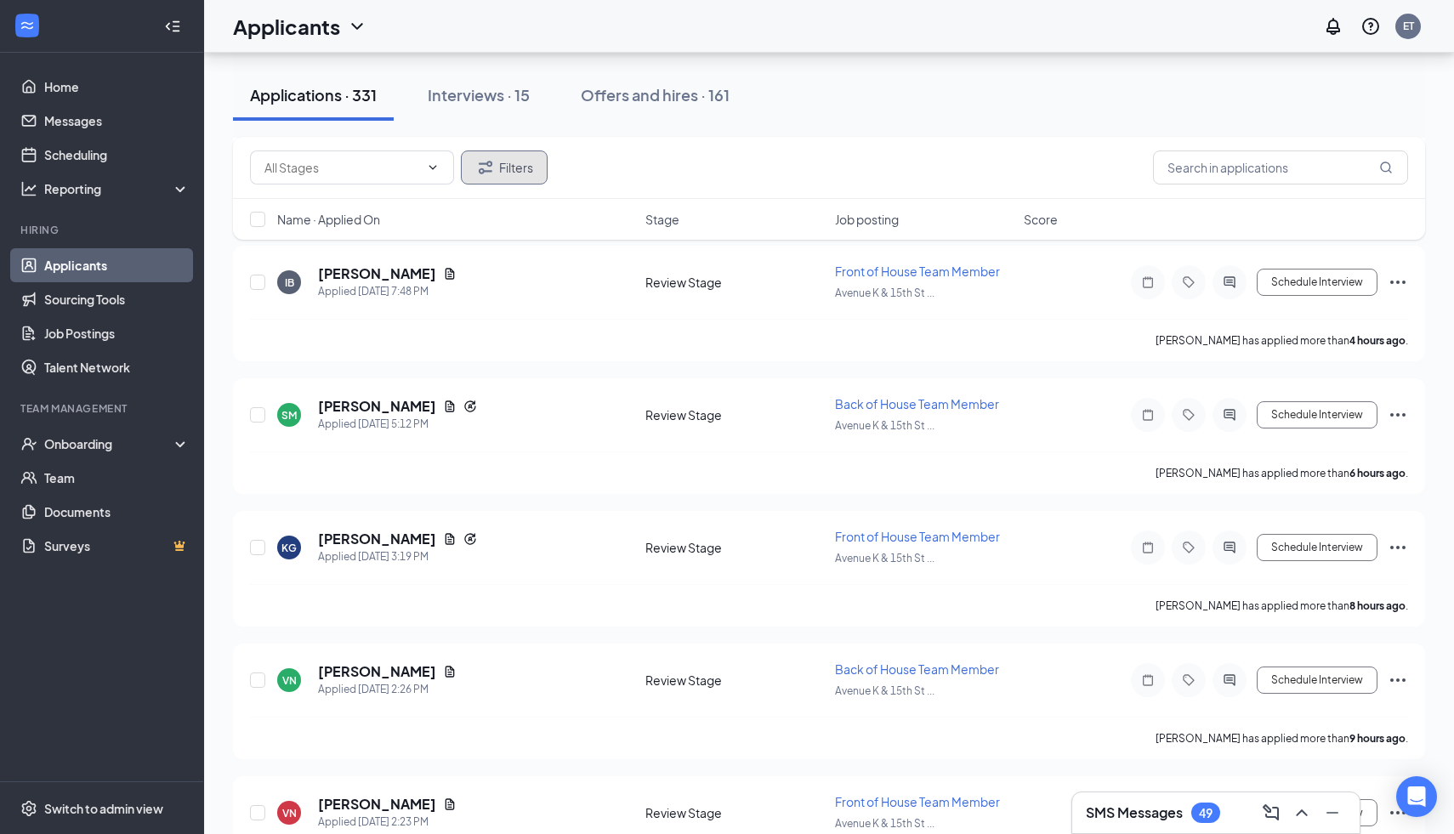
scroll to position [355, 0]
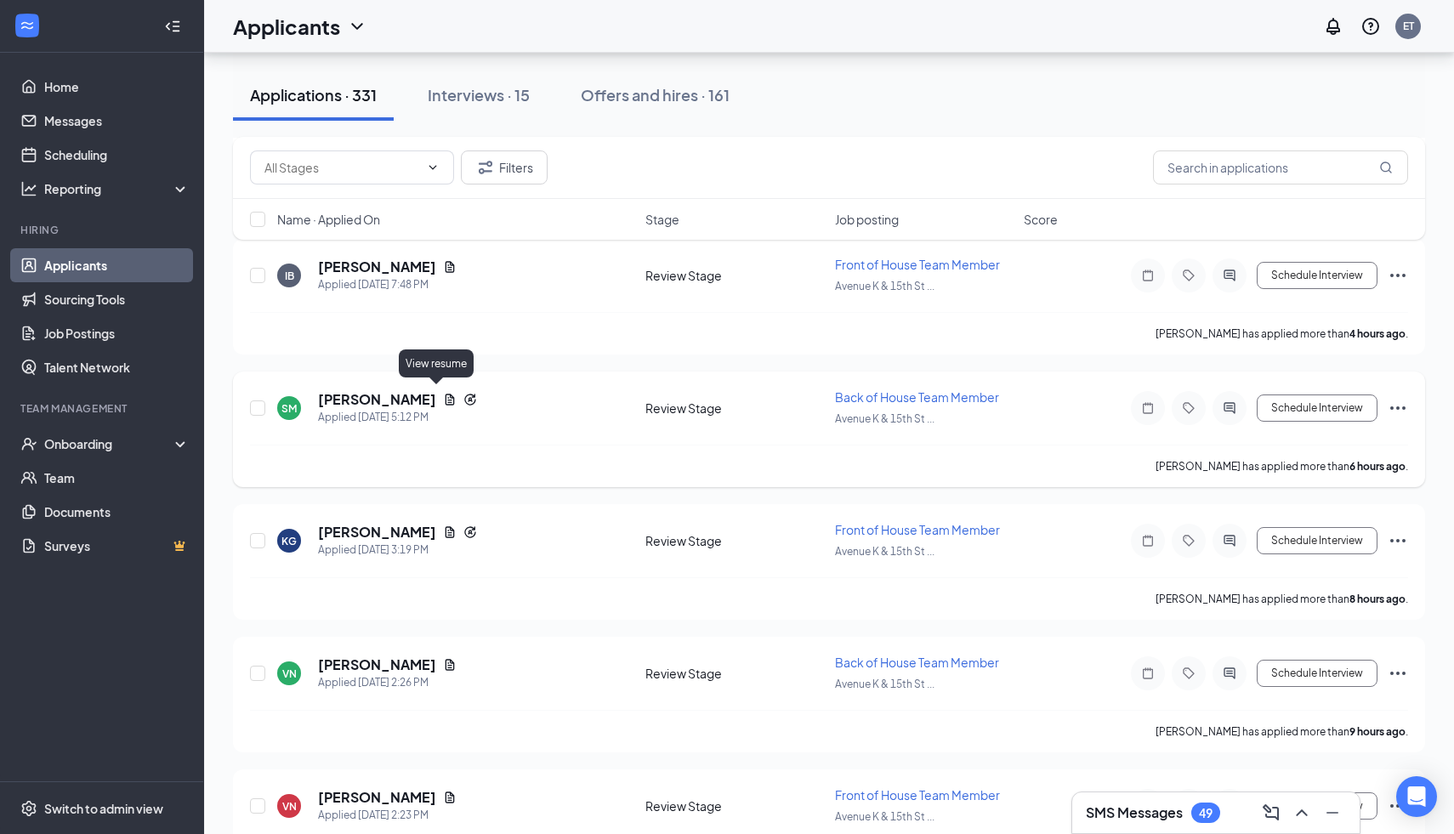
click at [443, 393] on icon "Document" at bounding box center [450, 400] width 14 height 14
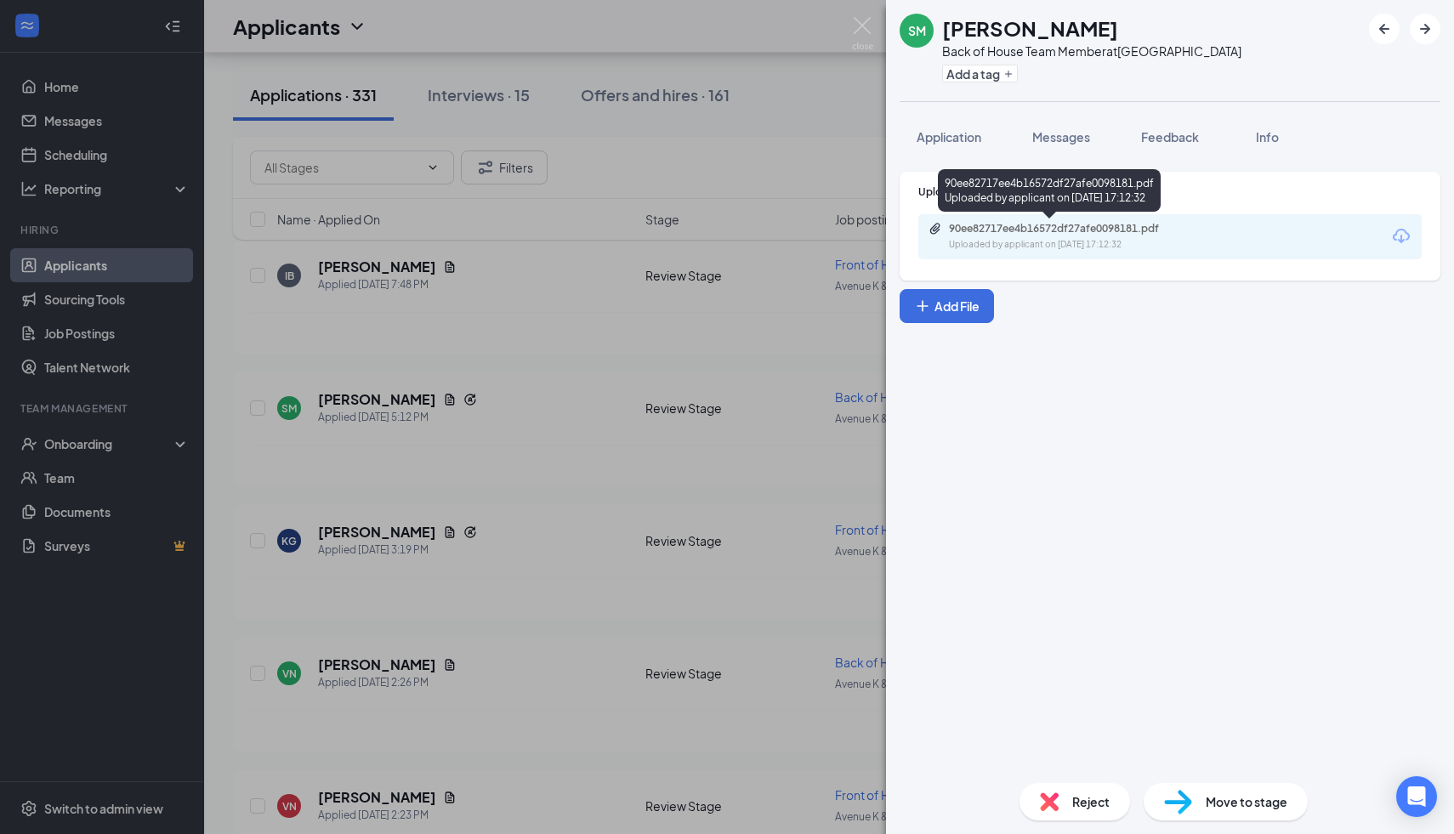
click at [1101, 232] on div "90ee82717ee4b16572df27afe0098181.pdf" at bounding box center [1068, 229] width 238 height 14
click at [1041, 808] on img at bounding box center [1049, 801] width 19 height 19
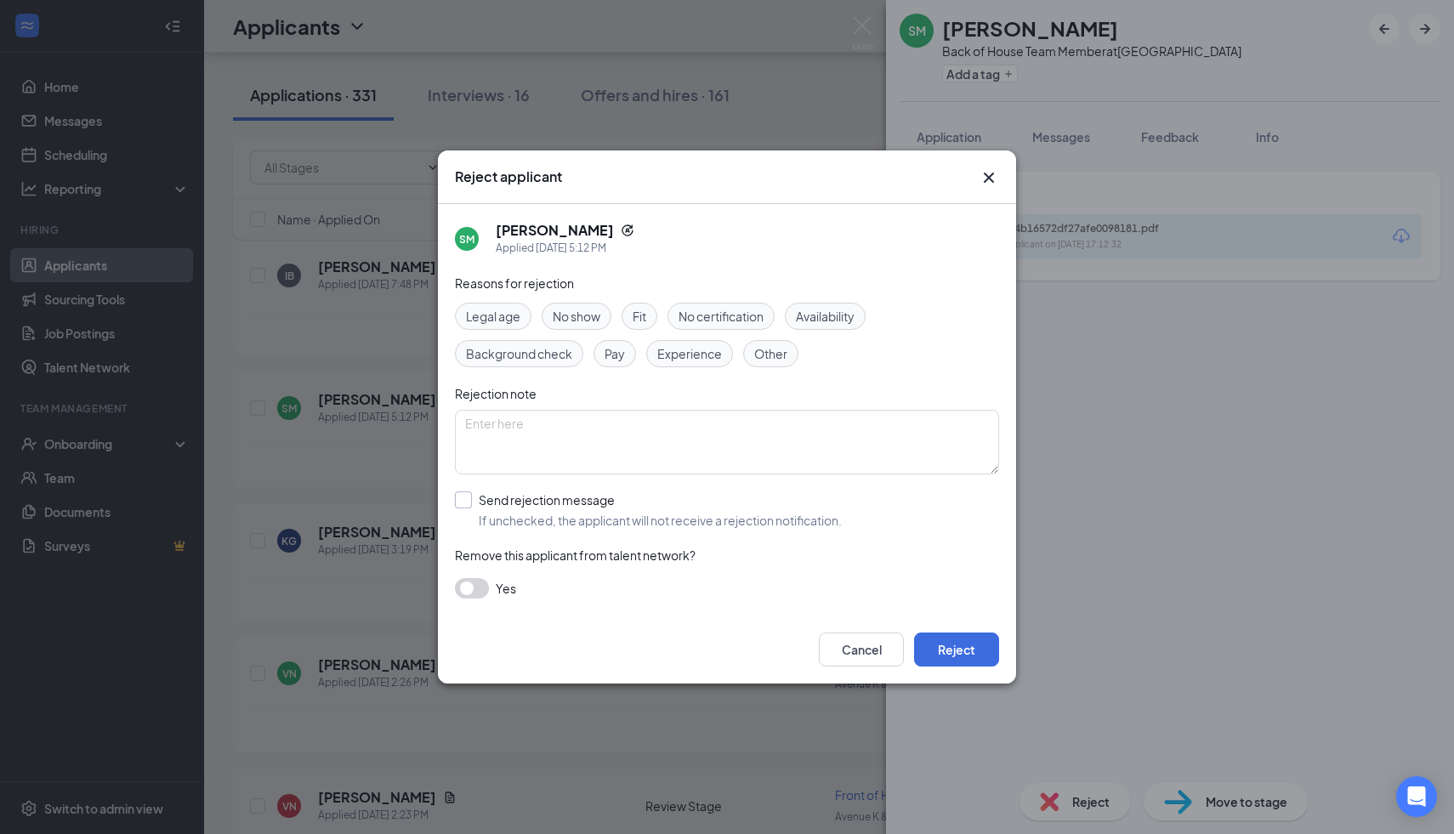
click at [465, 502] on input "Send rejection message If unchecked, the applicant will not receive a rejection…" at bounding box center [648, 509] width 387 height 37
checkbox input "true"
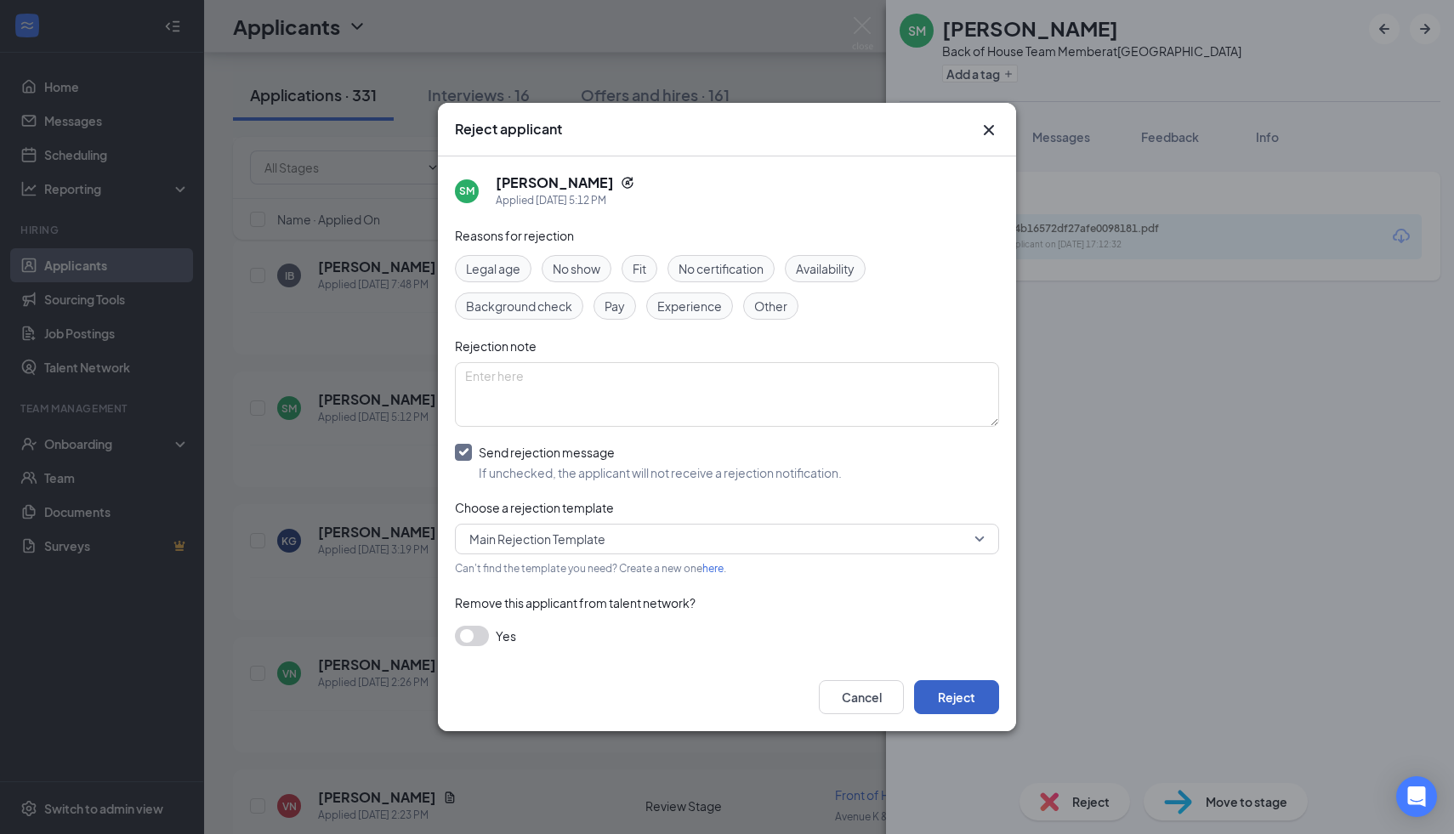
click at [945, 703] on button "Reject" at bounding box center [956, 697] width 85 height 34
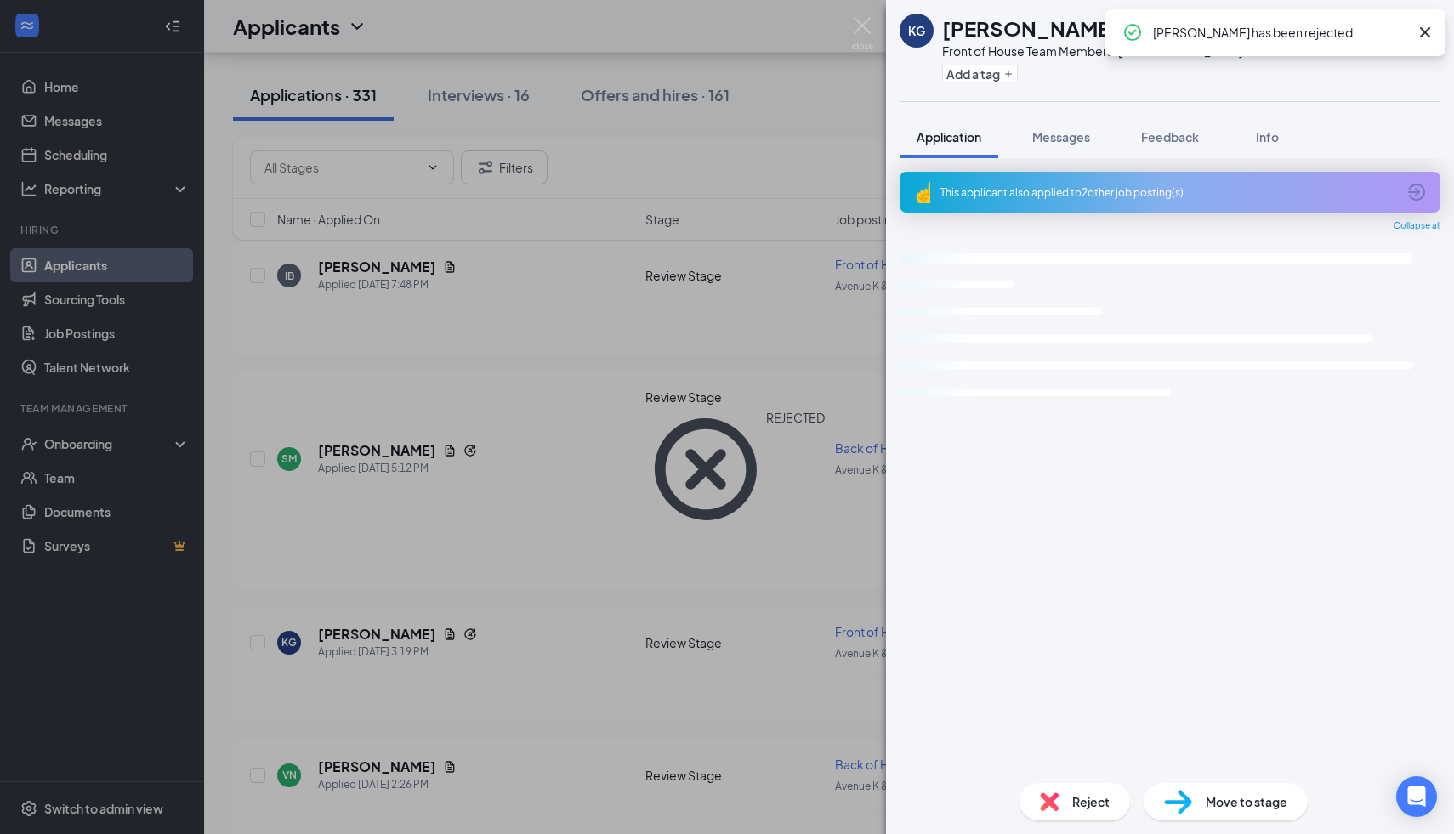
click at [586, 452] on div "KG [PERSON_NAME] Front of House Team Member at [GEOGRAPHIC_DATA] Add a tag Appl…" at bounding box center [727, 417] width 1454 height 834
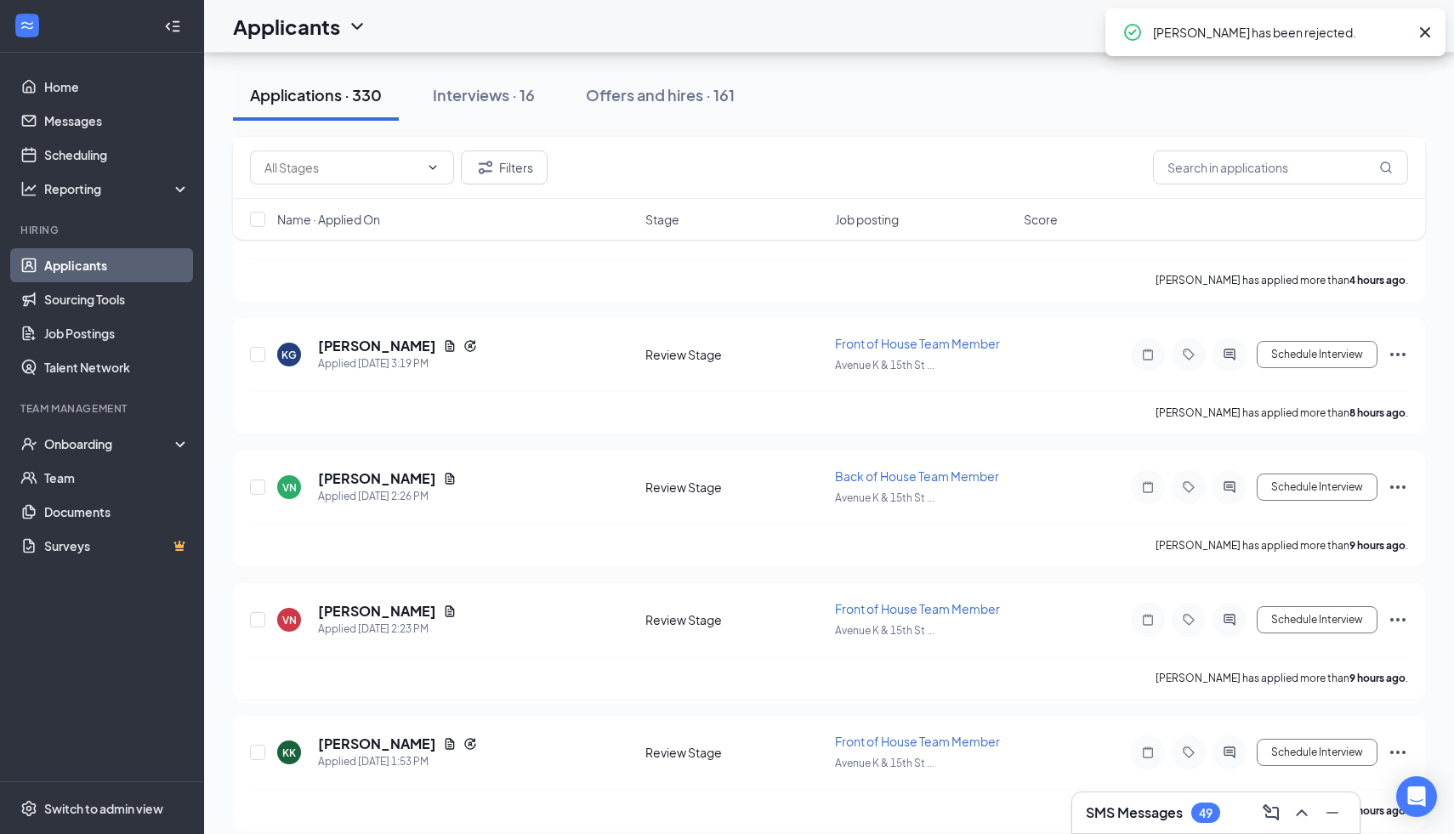
scroll to position [437, 0]
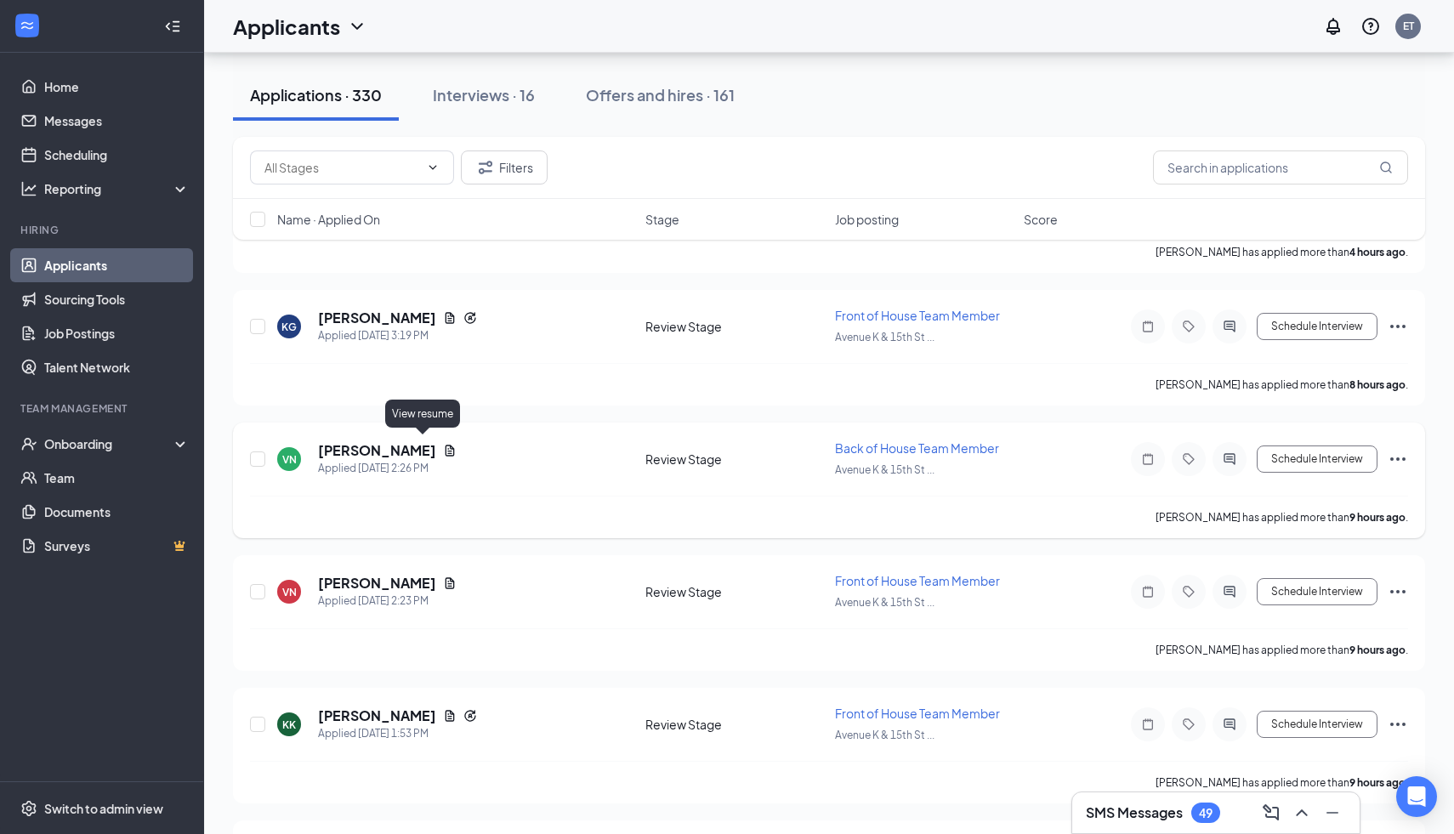
click at [443, 445] on icon "Document" at bounding box center [450, 451] width 14 height 14
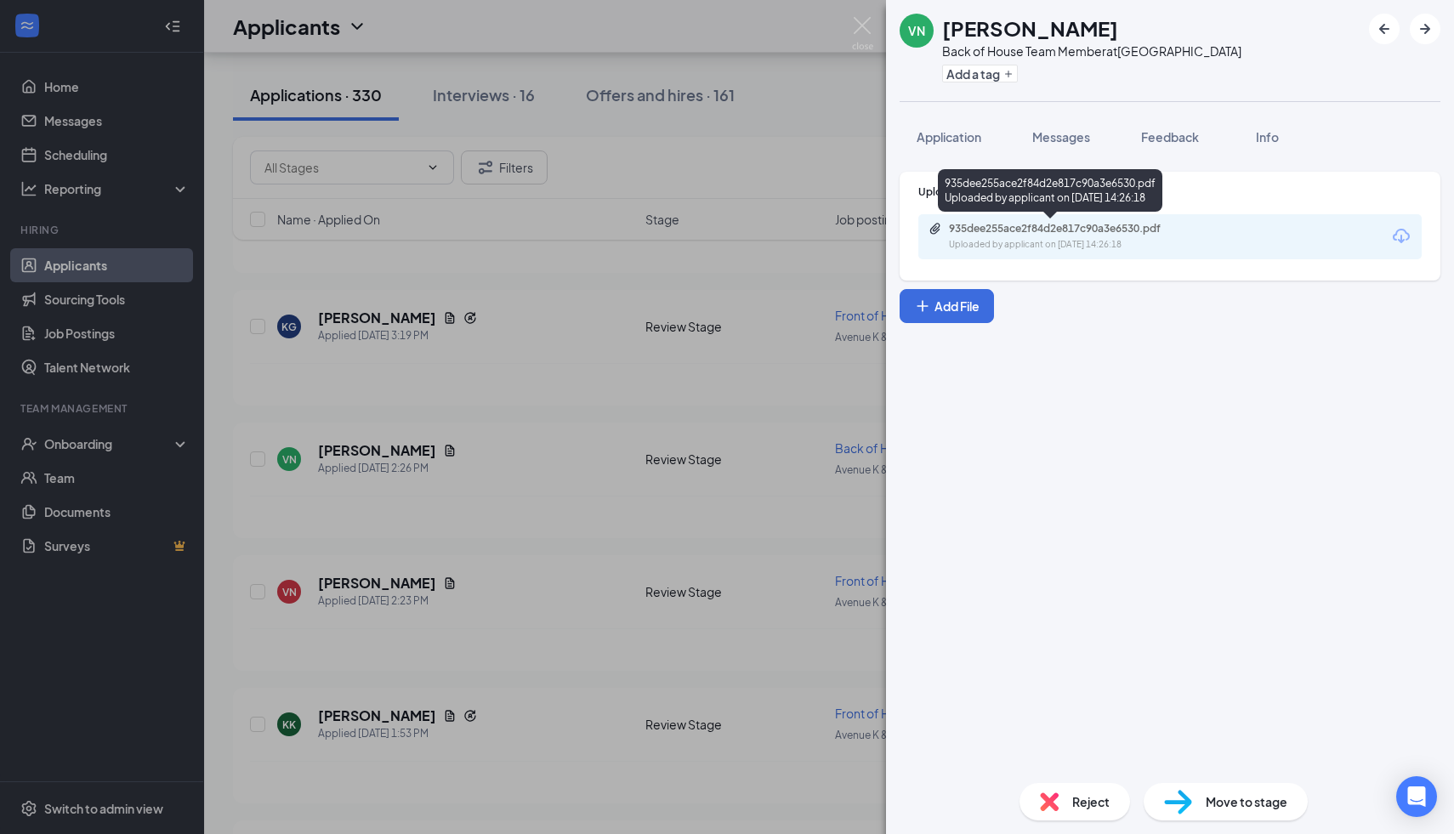
click at [1108, 238] on div "Uploaded by applicant on [DATE] 14:26:18" at bounding box center [1076, 245] width 255 height 14
click at [1069, 833] on div "Reject Move to stage" at bounding box center [1170, 801] width 568 height 65
click at [1069, 815] on div "Reject" at bounding box center [1074, 801] width 111 height 37
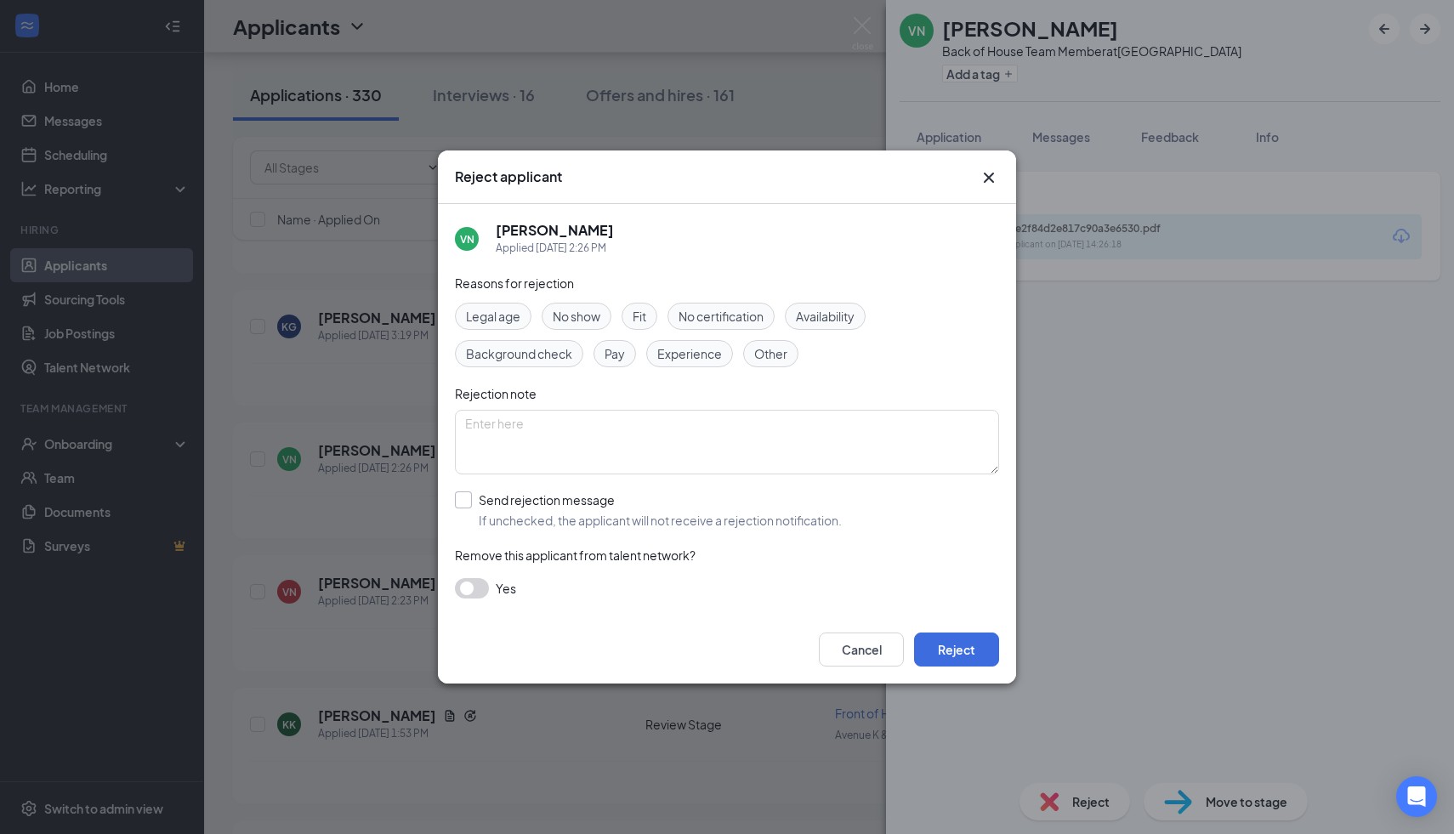
click at [467, 506] on input "Send rejection message If unchecked, the applicant will not receive a rejection…" at bounding box center [648, 509] width 387 height 37
checkbox input "true"
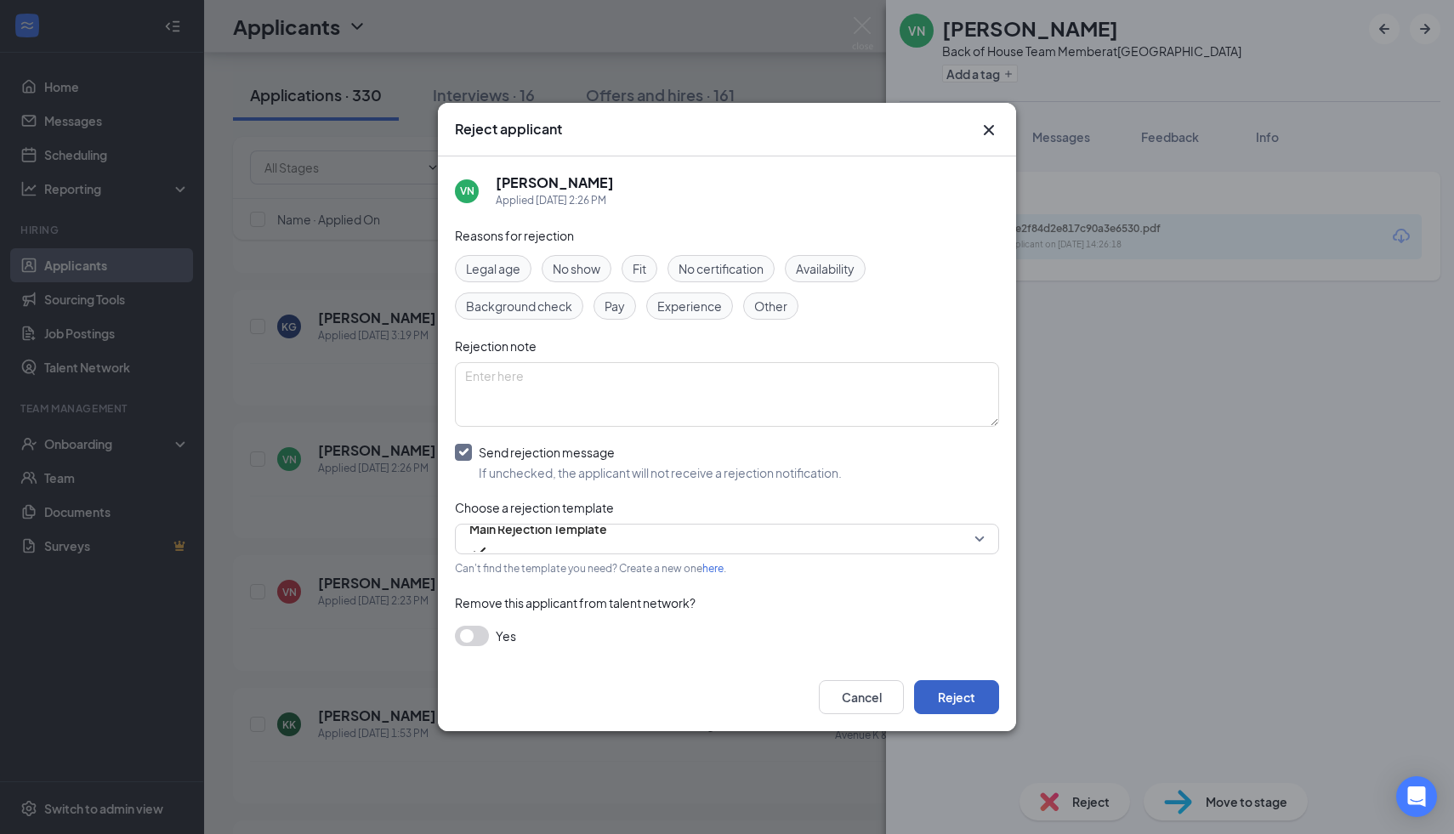
click at [966, 688] on button "Reject" at bounding box center [956, 697] width 85 height 34
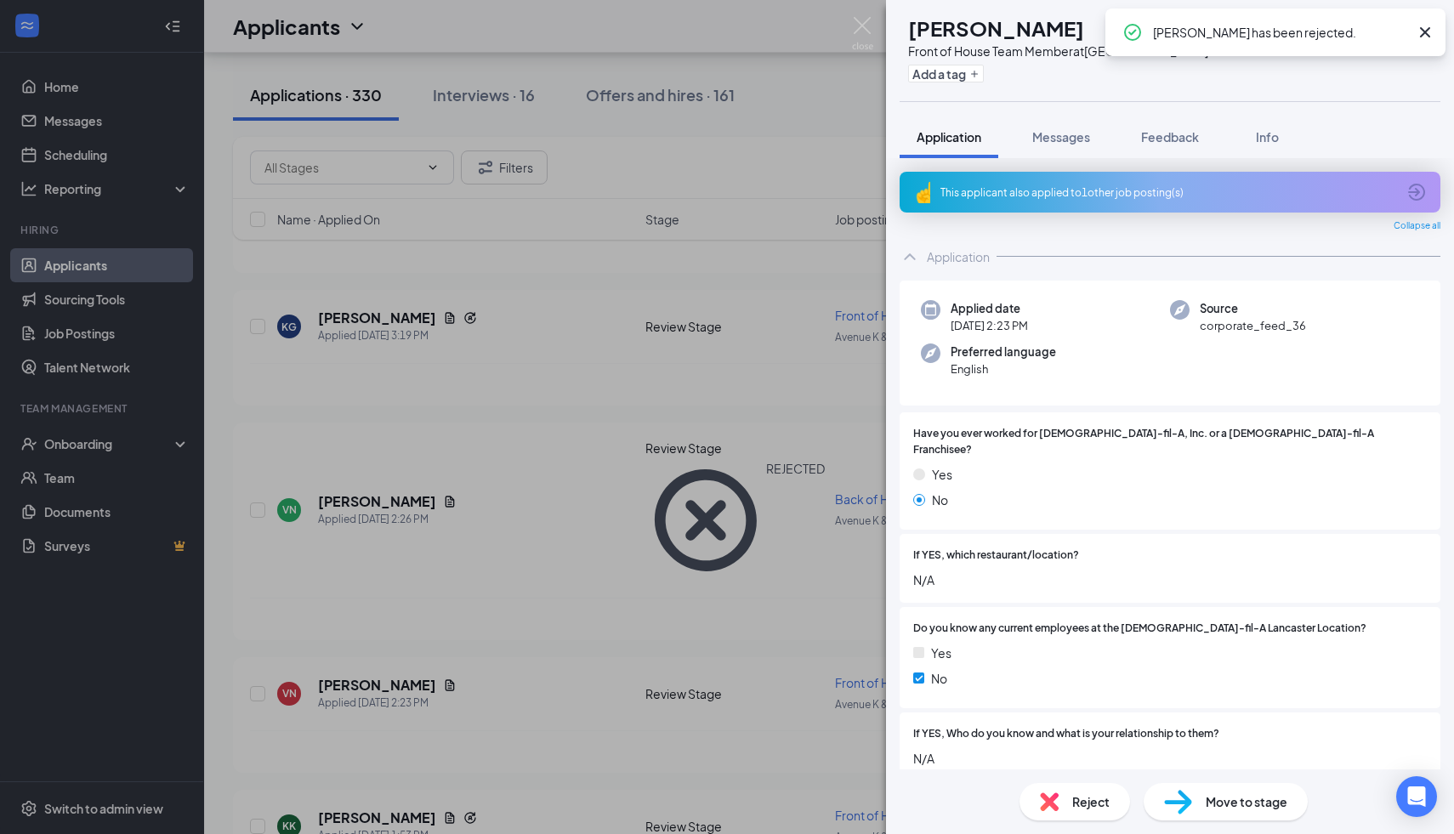
click at [511, 614] on div "VN [PERSON_NAME] Front of House Team Member at [GEOGRAPHIC_DATA] Add a tag Appl…" at bounding box center [727, 417] width 1454 height 834
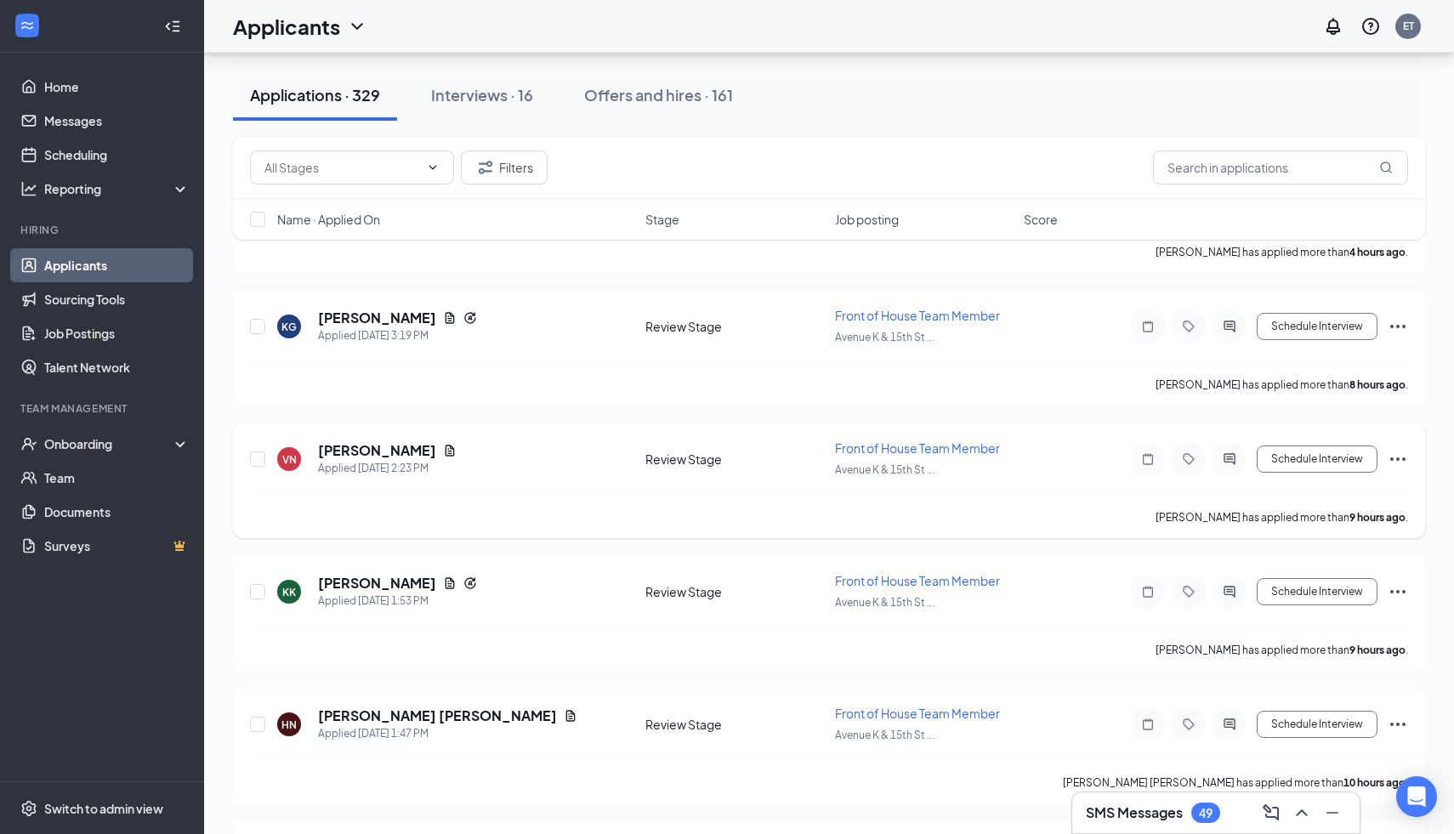
click at [1399, 458] on icon "Ellipses" at bounding box center [1398, 459] width 20 height 20
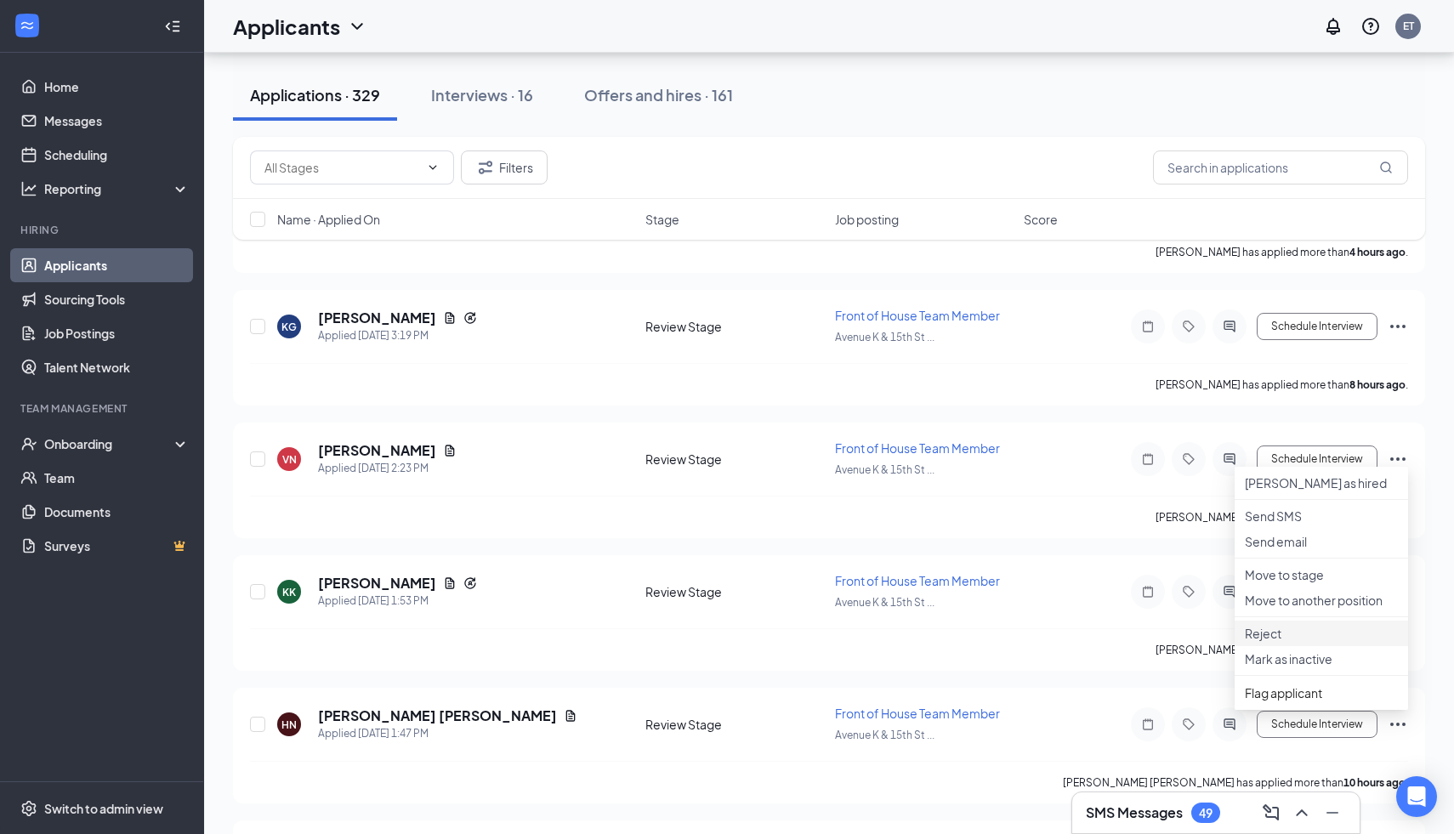
click at [1309, 642] on p "Reject" at bounding box center [1321, 633] width 153 height 17
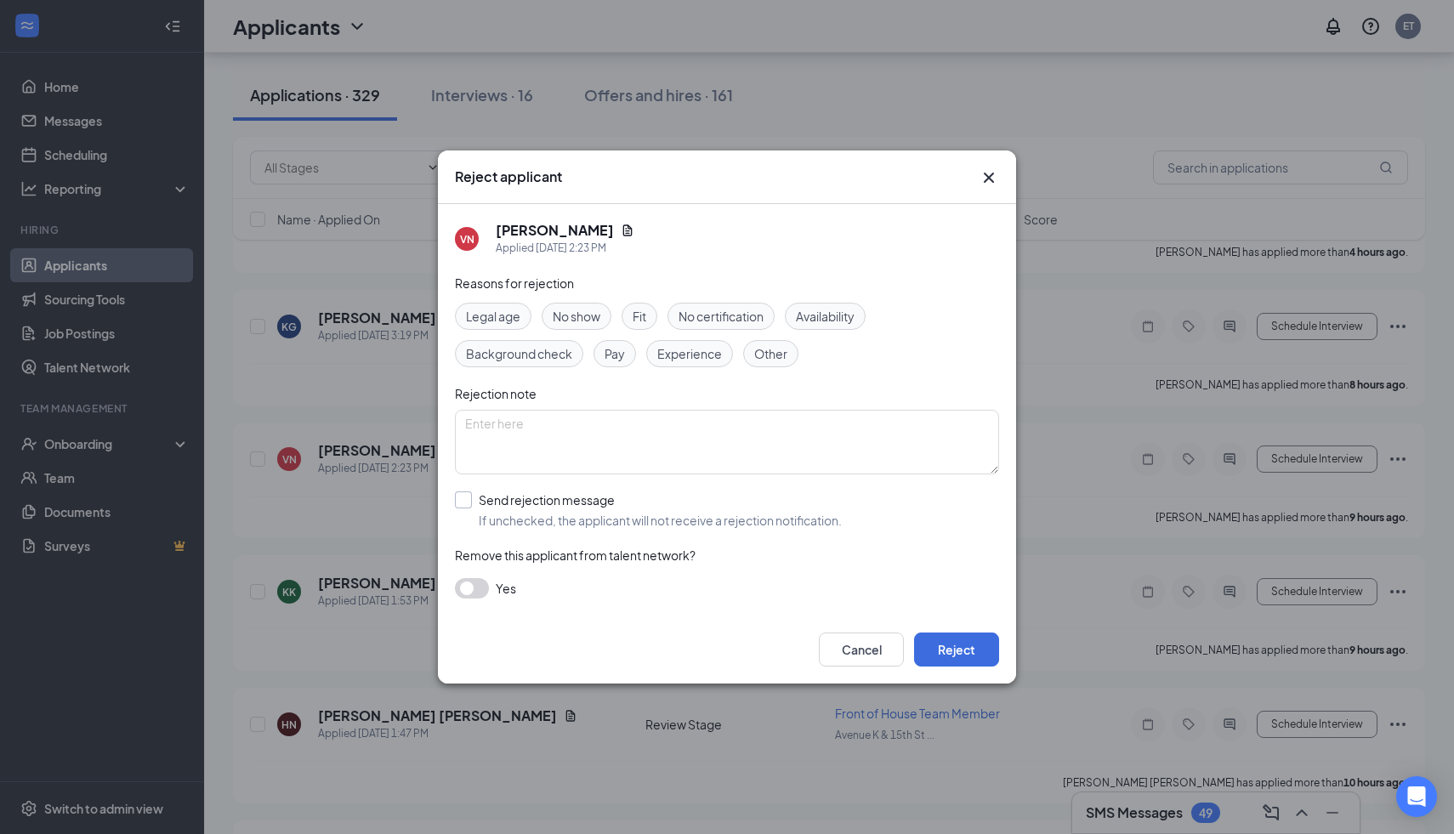
click at [456, 504] on input "Send rejection message If unchecked, the applicant will not receive a rejection…" at bounding box center [648, 509] width 387 height 37
checkbox input "true"
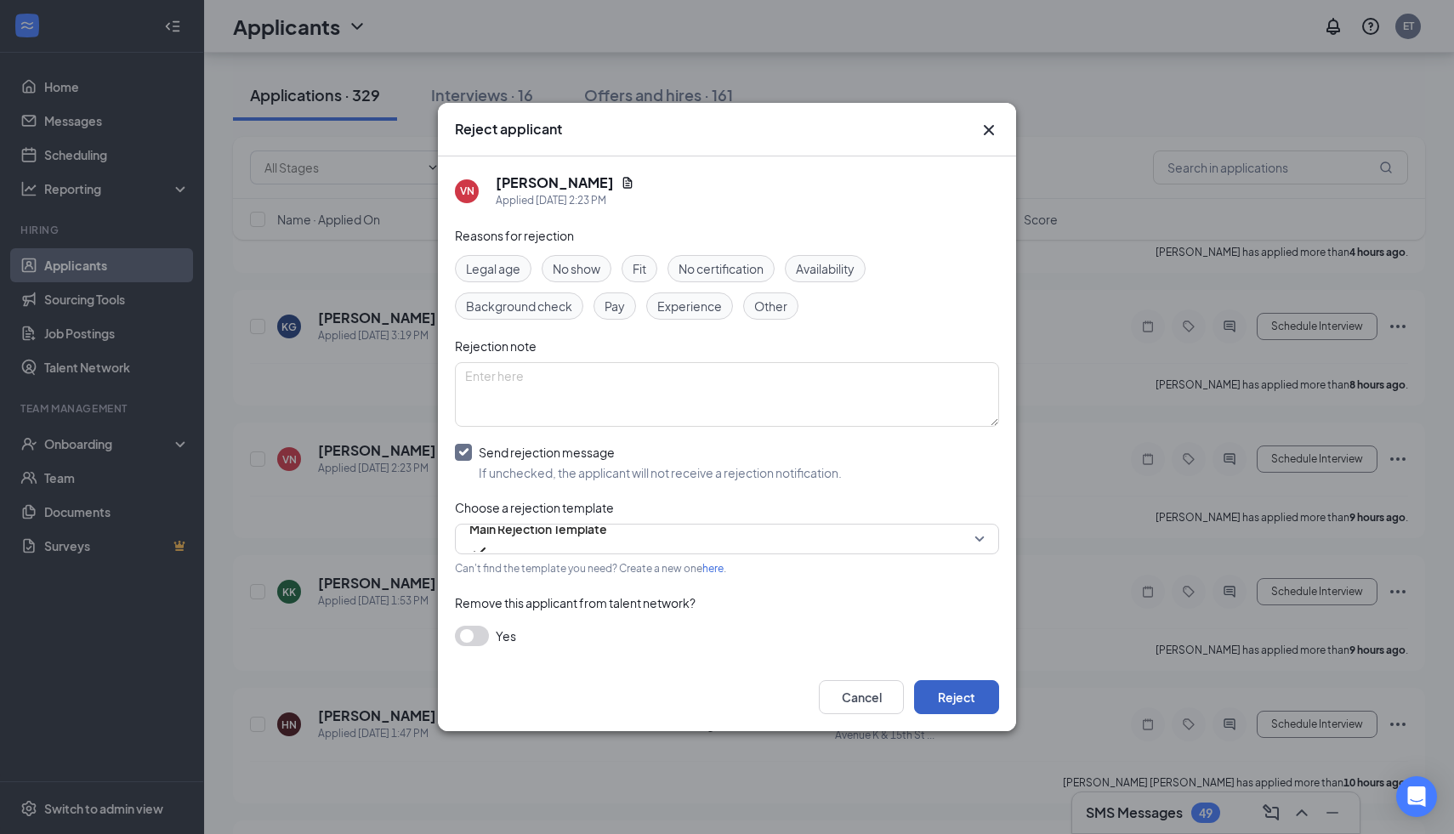
click at [961, 699] on button "Reject" at bounding box center [956, 697] width 85 height 34
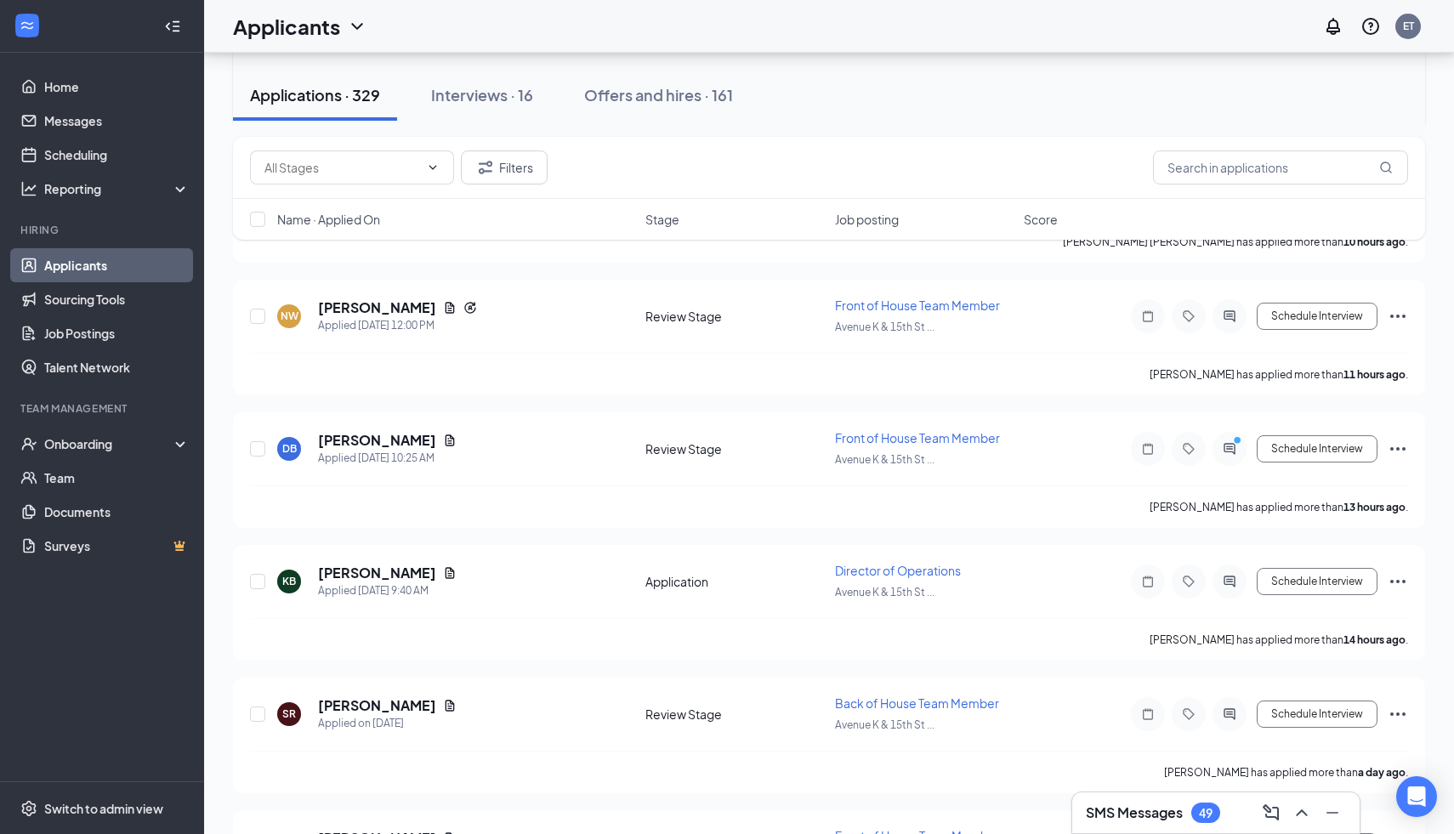
scroll to position [1098, 0]
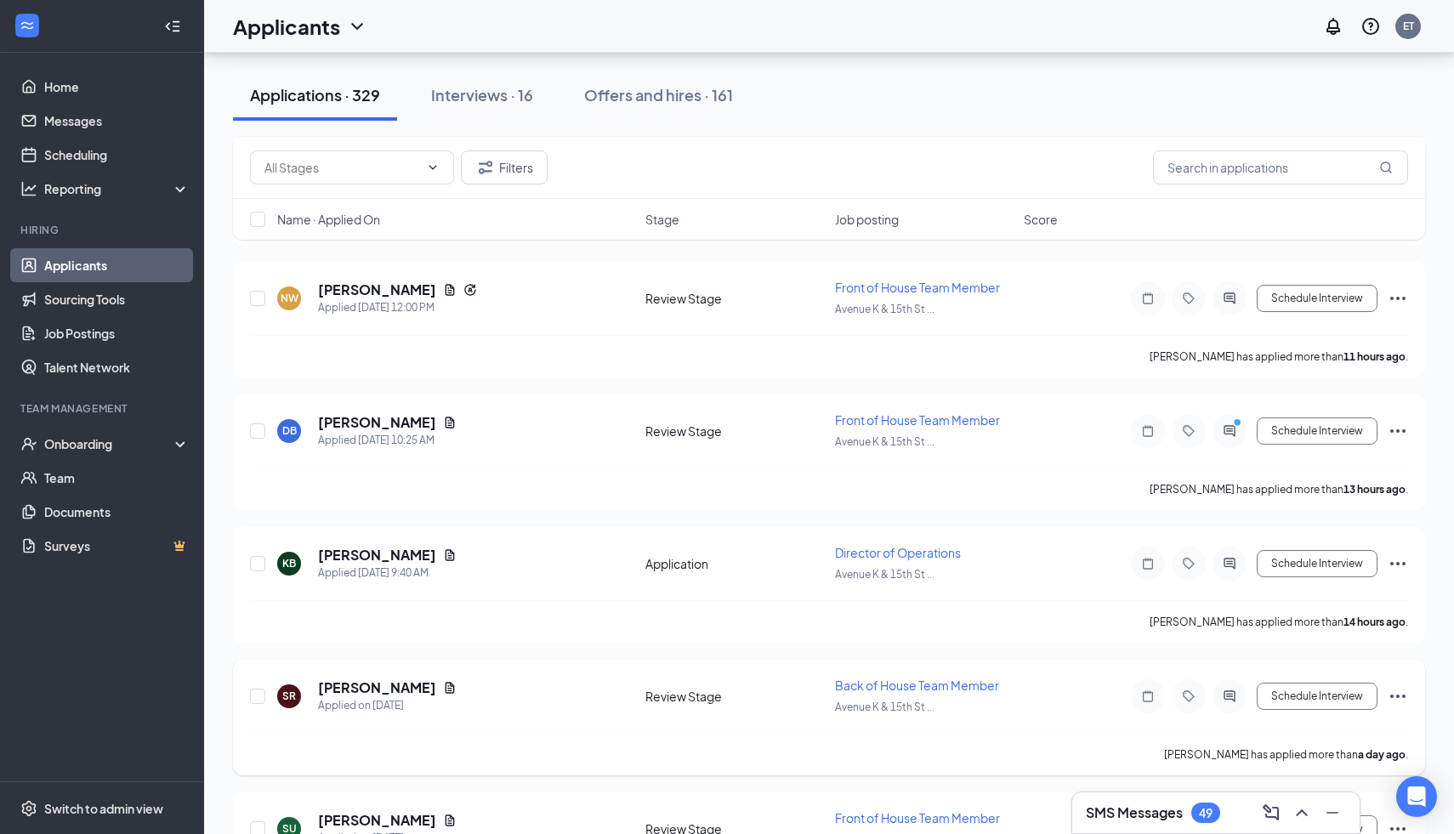
click at [847, 678] on span "Back of House Team Member" at bounding box center [917, 685] width 164 height 15
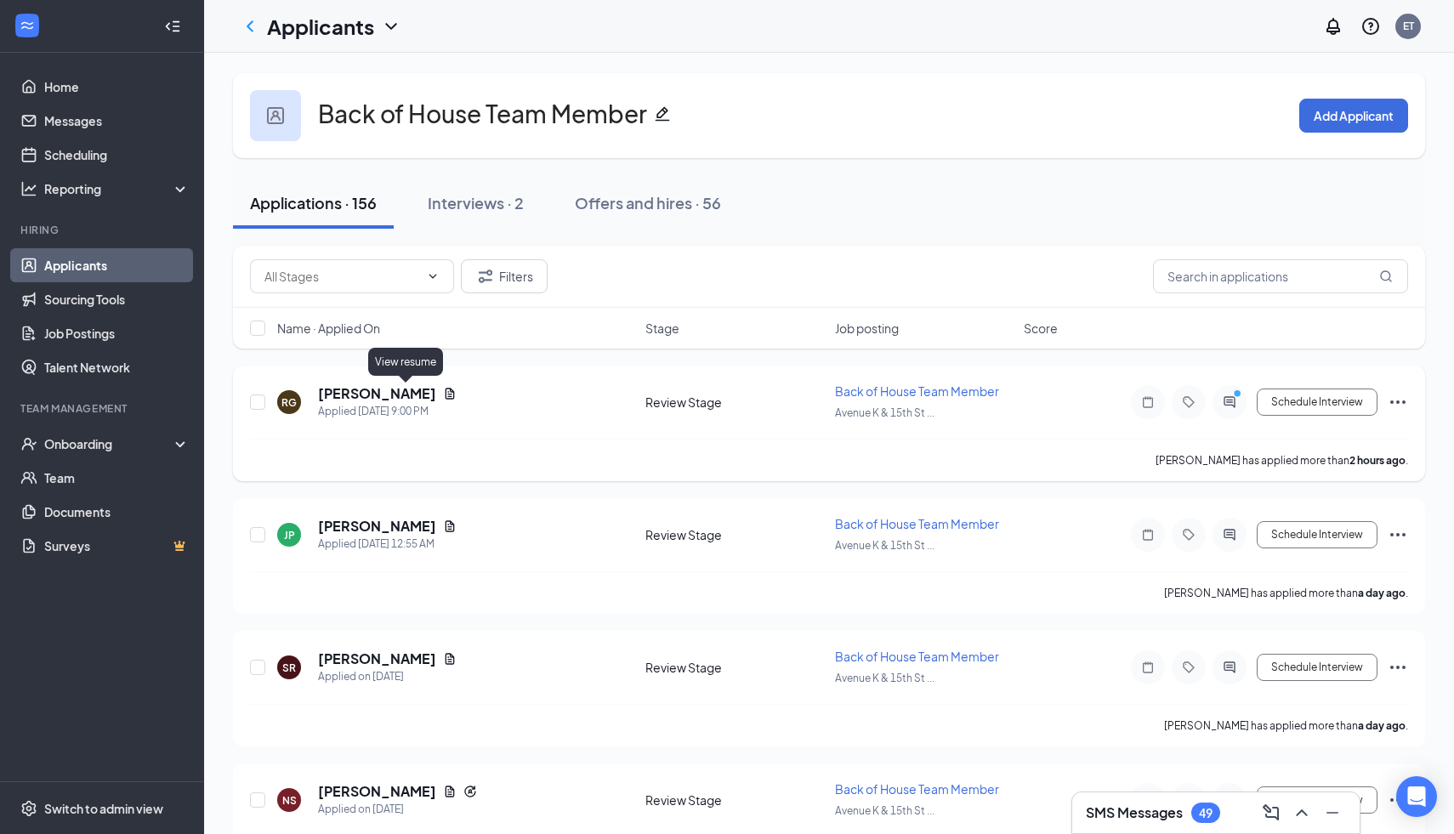
click at [443, 393] on icon "Document" at bounding box center [450, 394] width 14 height 14
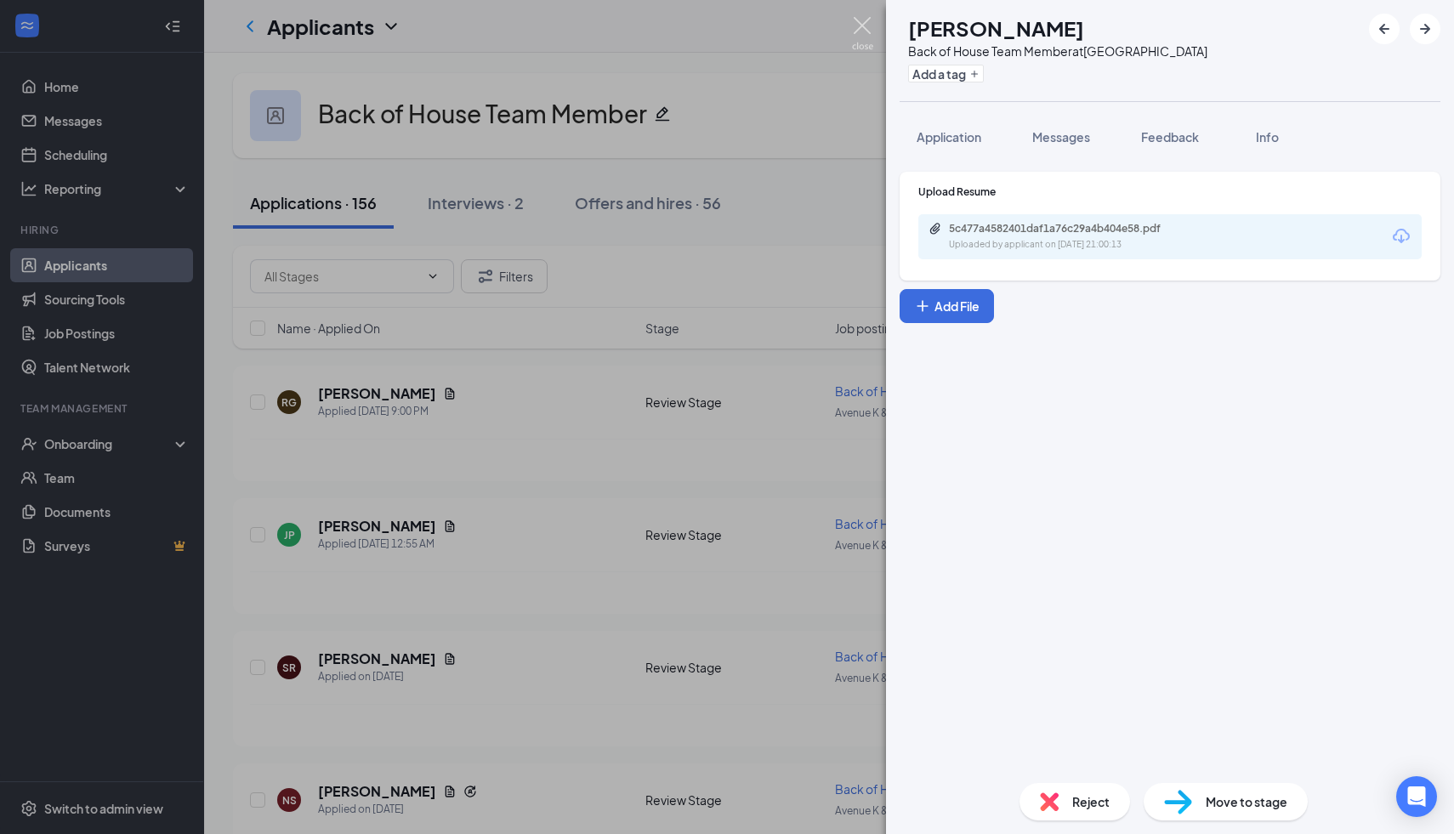
click at [854, 31] on div "RG [PERSON_NAME] Back of House Team Member at [GEOGRAPHIC_DATA] Add a tag Appli…" at bounding box center [727, 417] width 1454 height 834
click at [863, 31] on img at bounding box center [862, 33] width 21 height 33
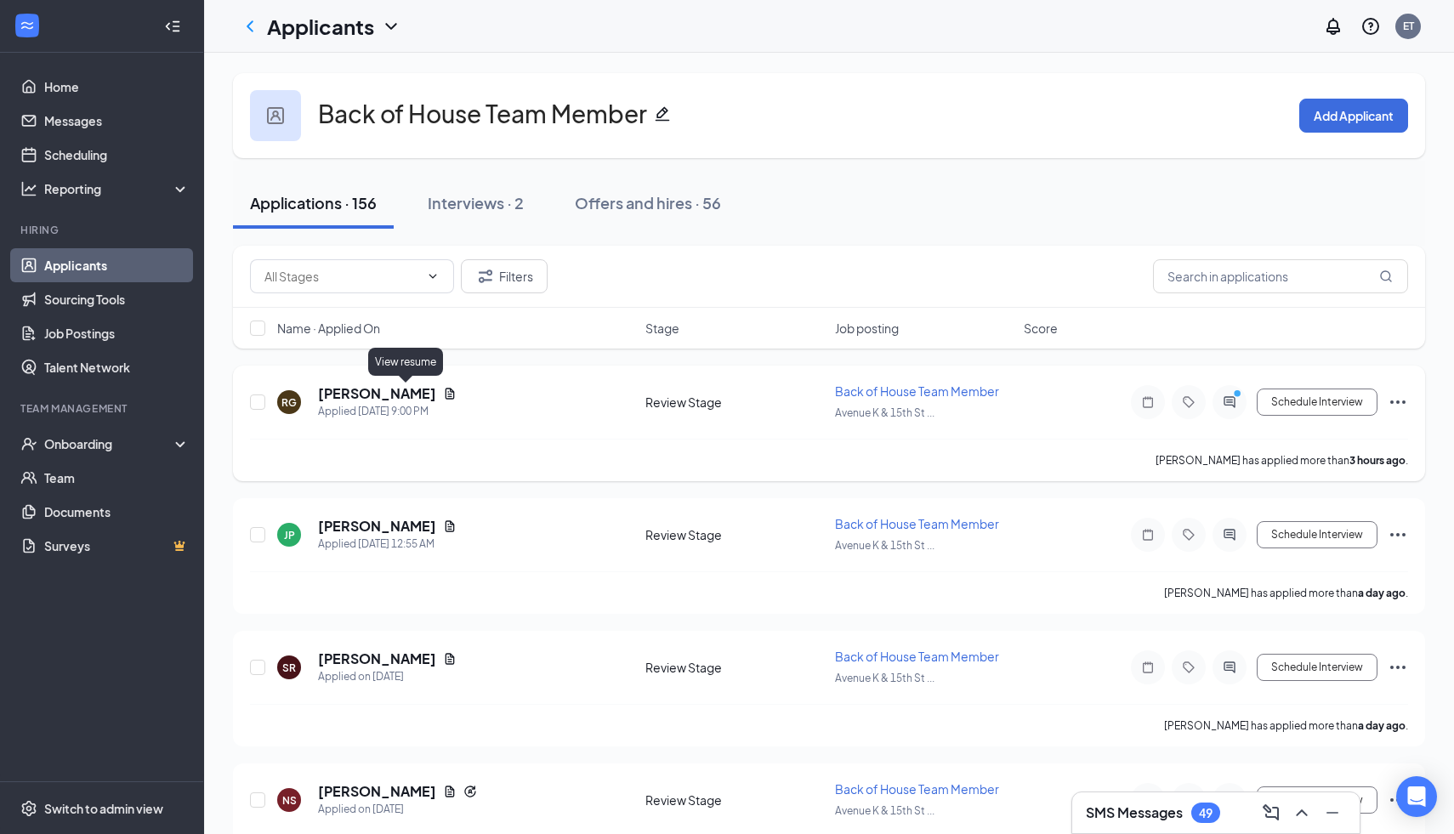
click at [446, 391] on icon "Document" at bounding box center [450, 393] width 9 height 11
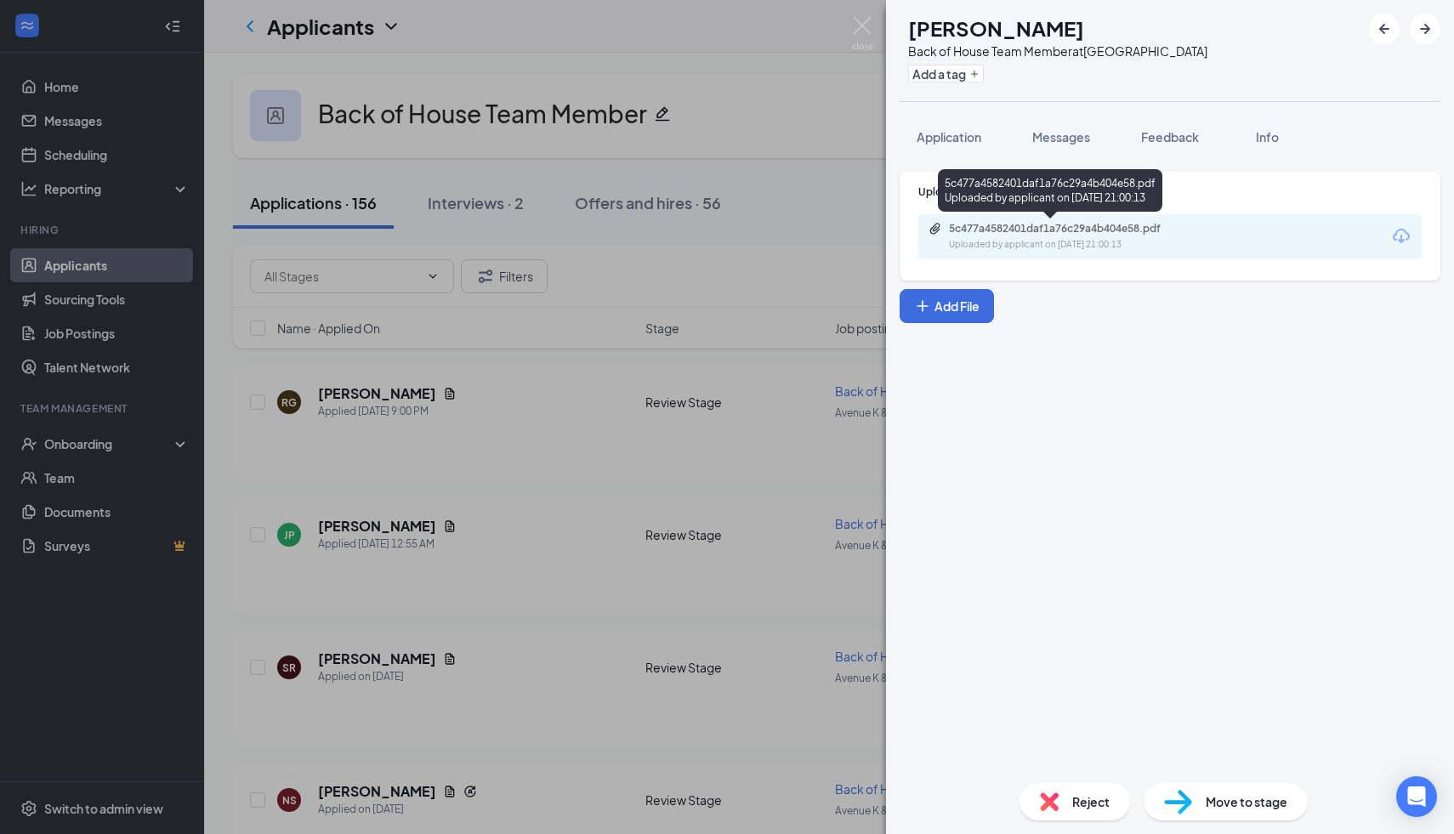
click at [1064, 225] on div "5c477a4582401daf1a76c29a4b404e58.pdf" at bounding box center [1068, 229] width 238 height 14
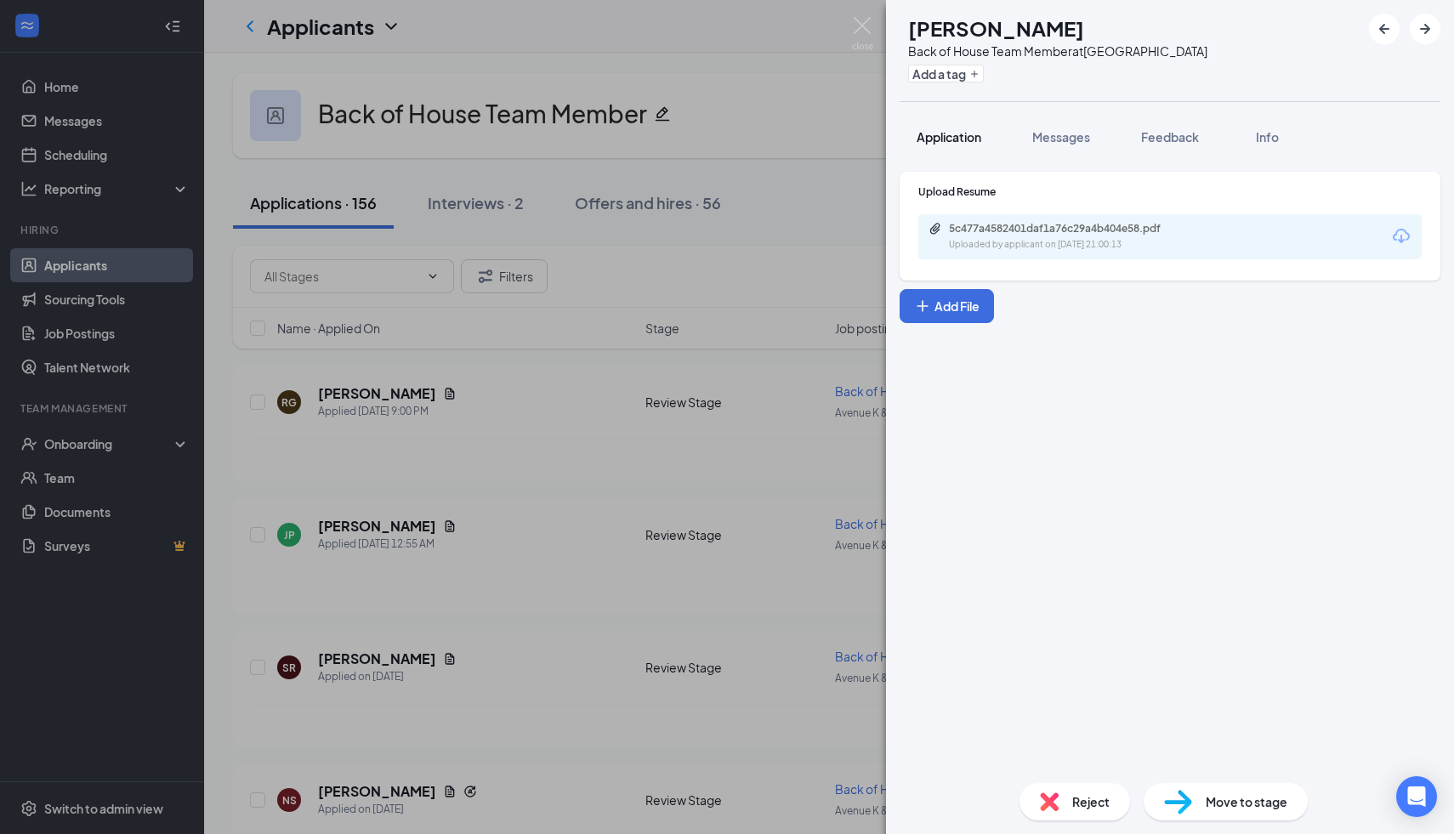
click at [985, 156] on button "Application" at bounding box center [949, 137] width 99 height 43
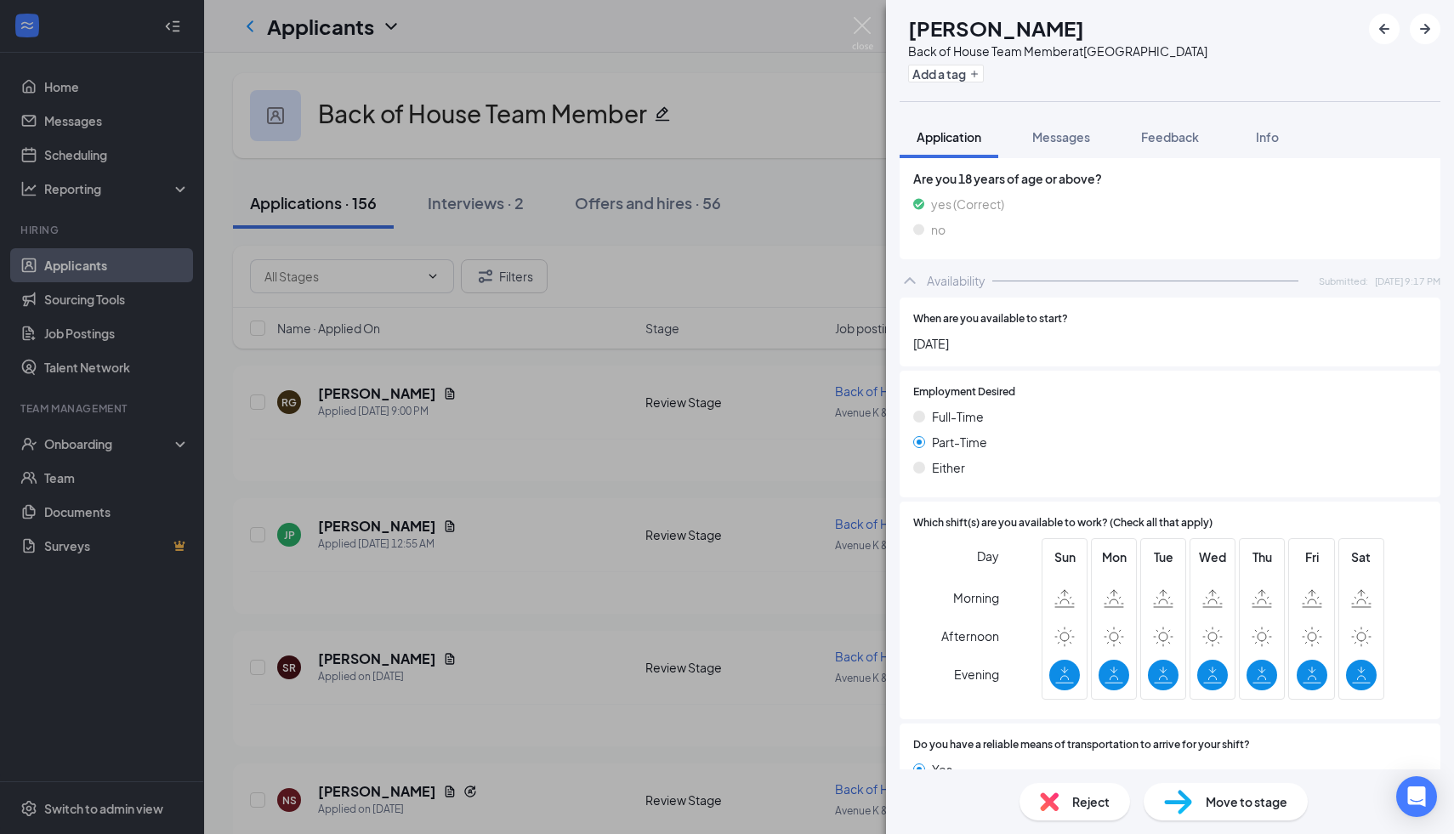
scroll to position [833, 0]
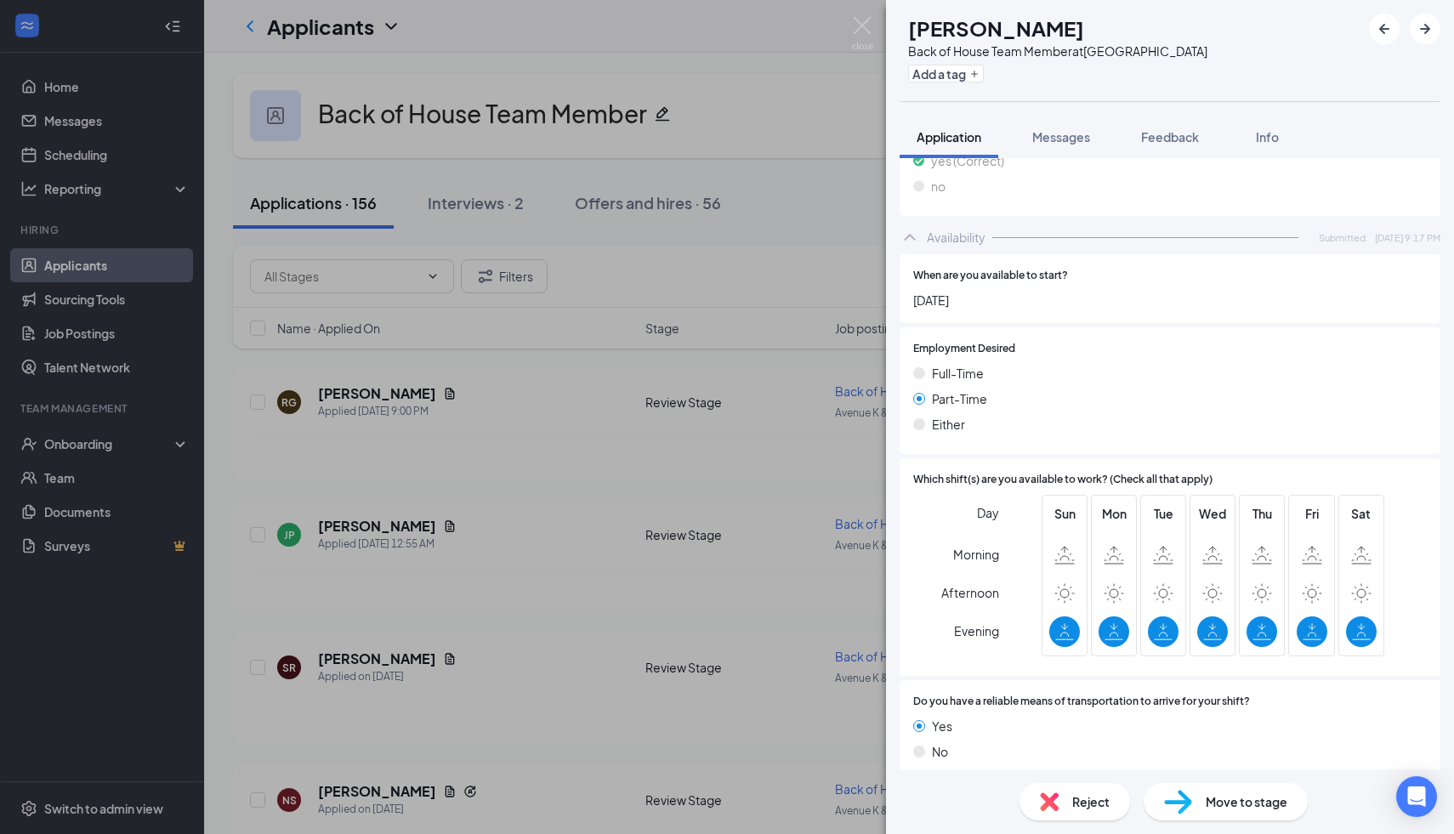
click at [1098, 800] on span "Reject" at bounding box center [1090, 801] width 37 height 19
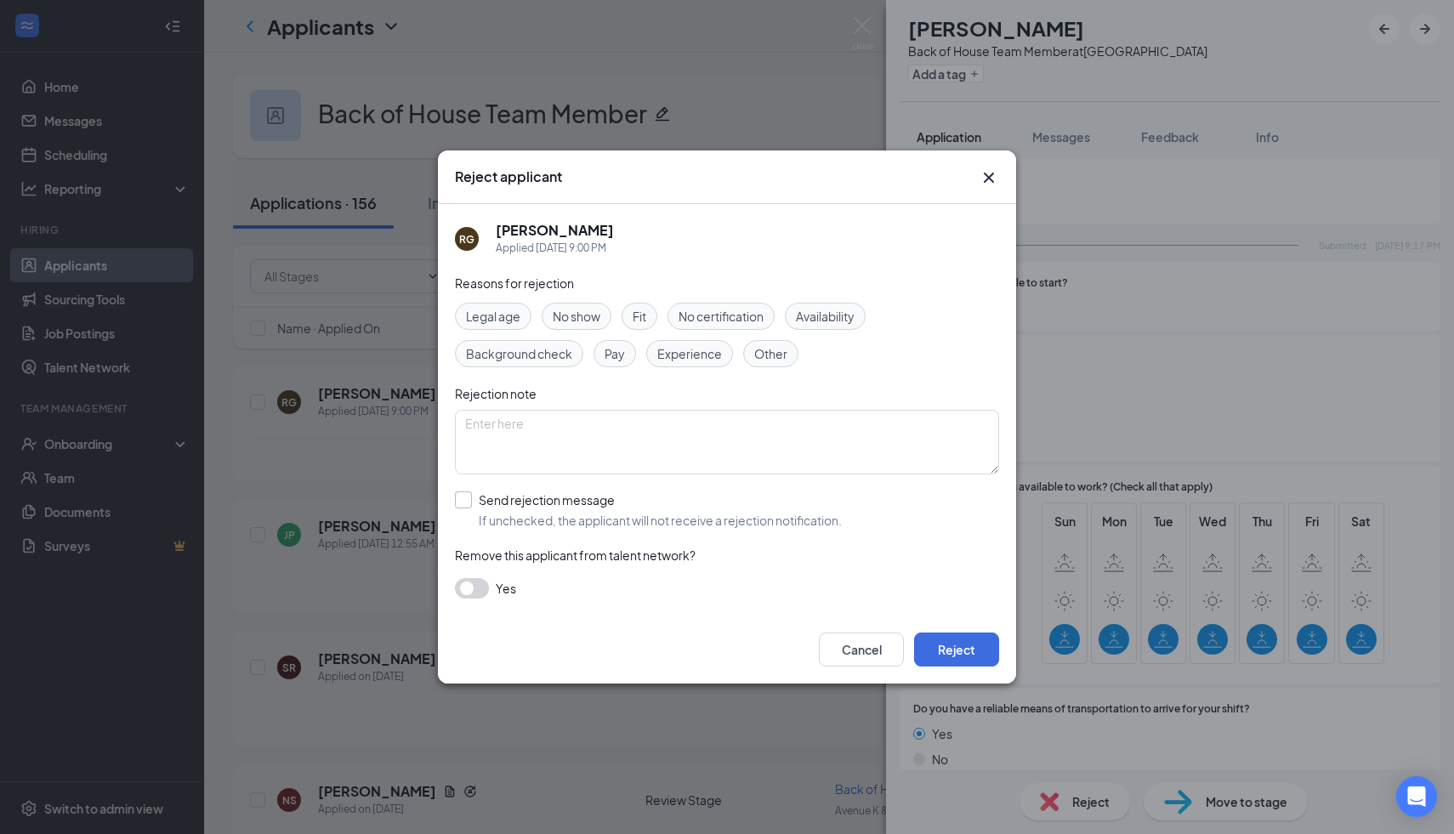
click at [460, 502] on input "Send rejection message If unchecked, the applicant will not receive a rejection…" at bounding box center [648, 509] width 387 height 37
checkbox input "true"
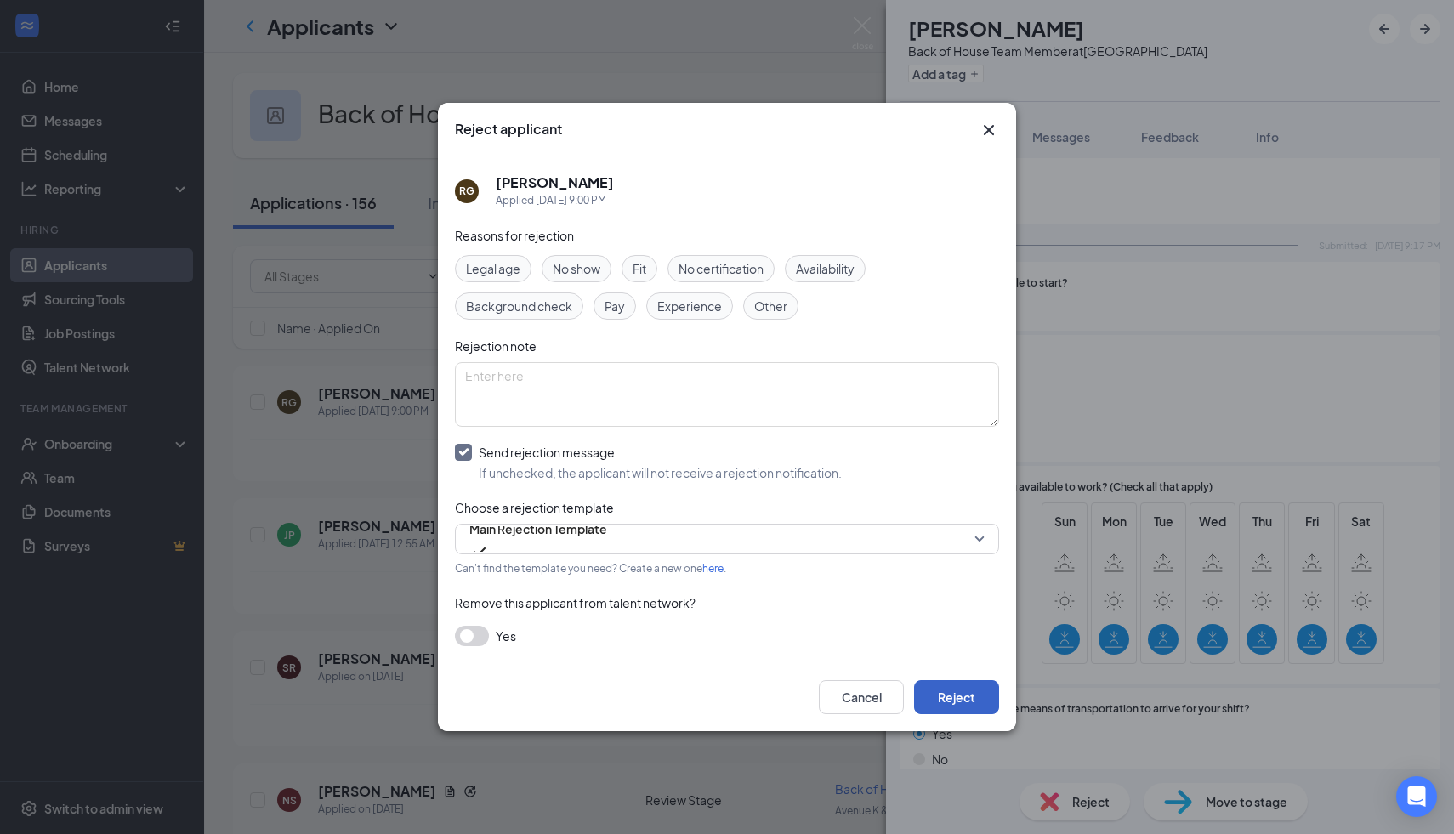
click at [990, 701] on button "Reject" at bounding box center [956, 697] width 85 height 34
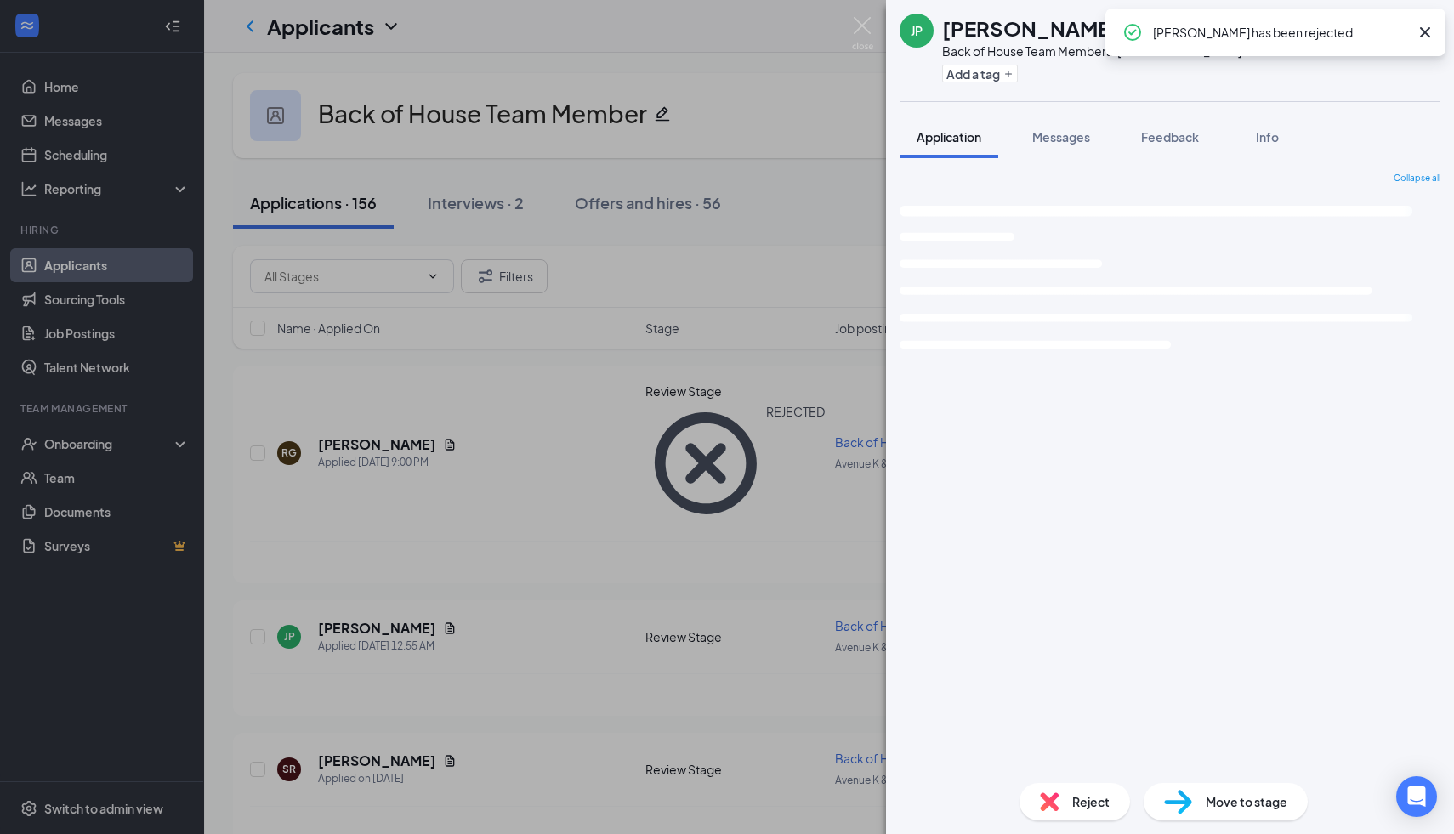
click at [518, 440] on div "JP [PERSON_NAME] Back of House Team Member at [GEOGRAPHIC_DATA] Add a tag Appli…" at bounding box center [727, 417] width 1454 height 834
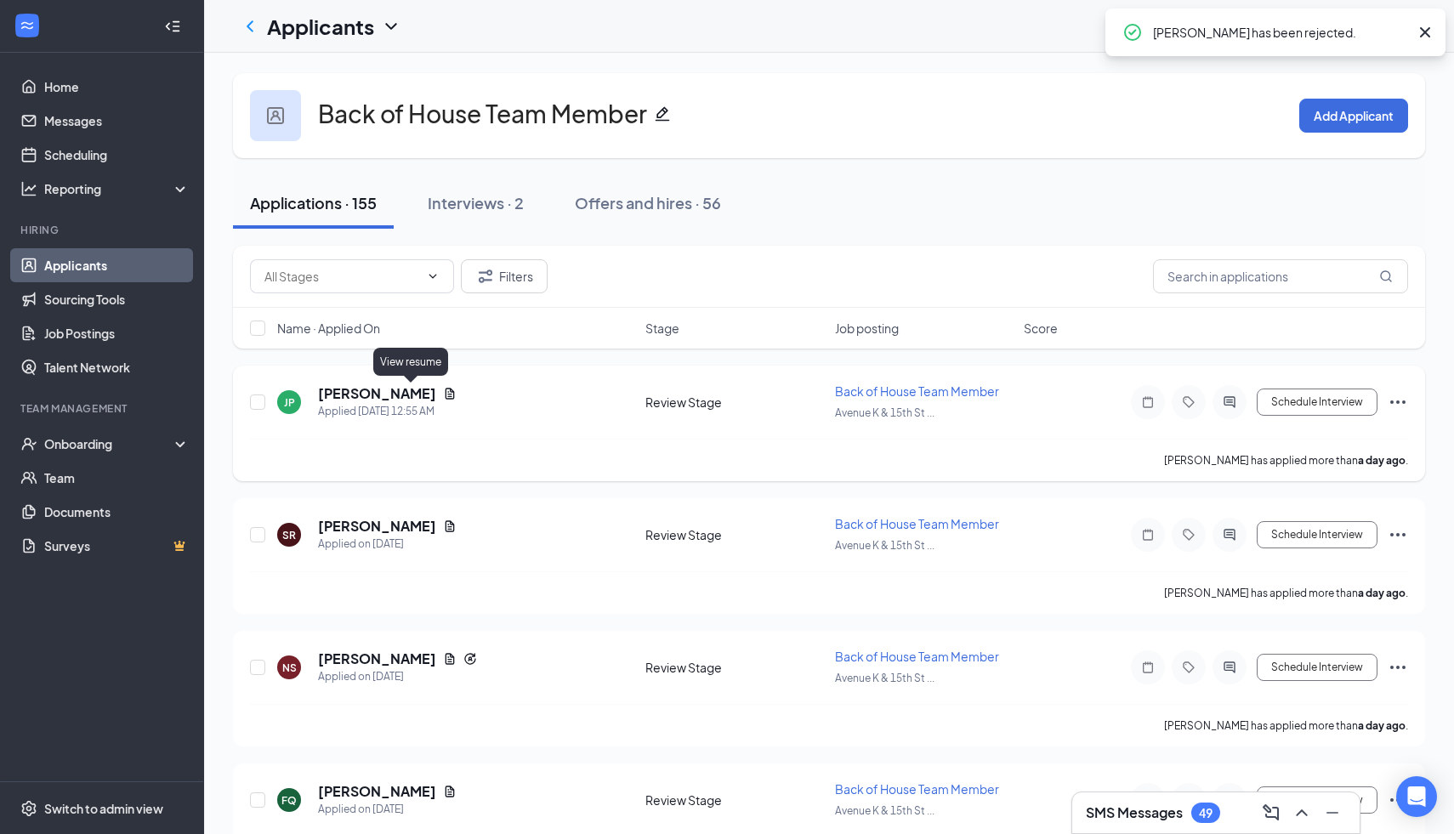
click at [446, 389] on icon "Document" at bounding box center [450, 393] width 9 height 11
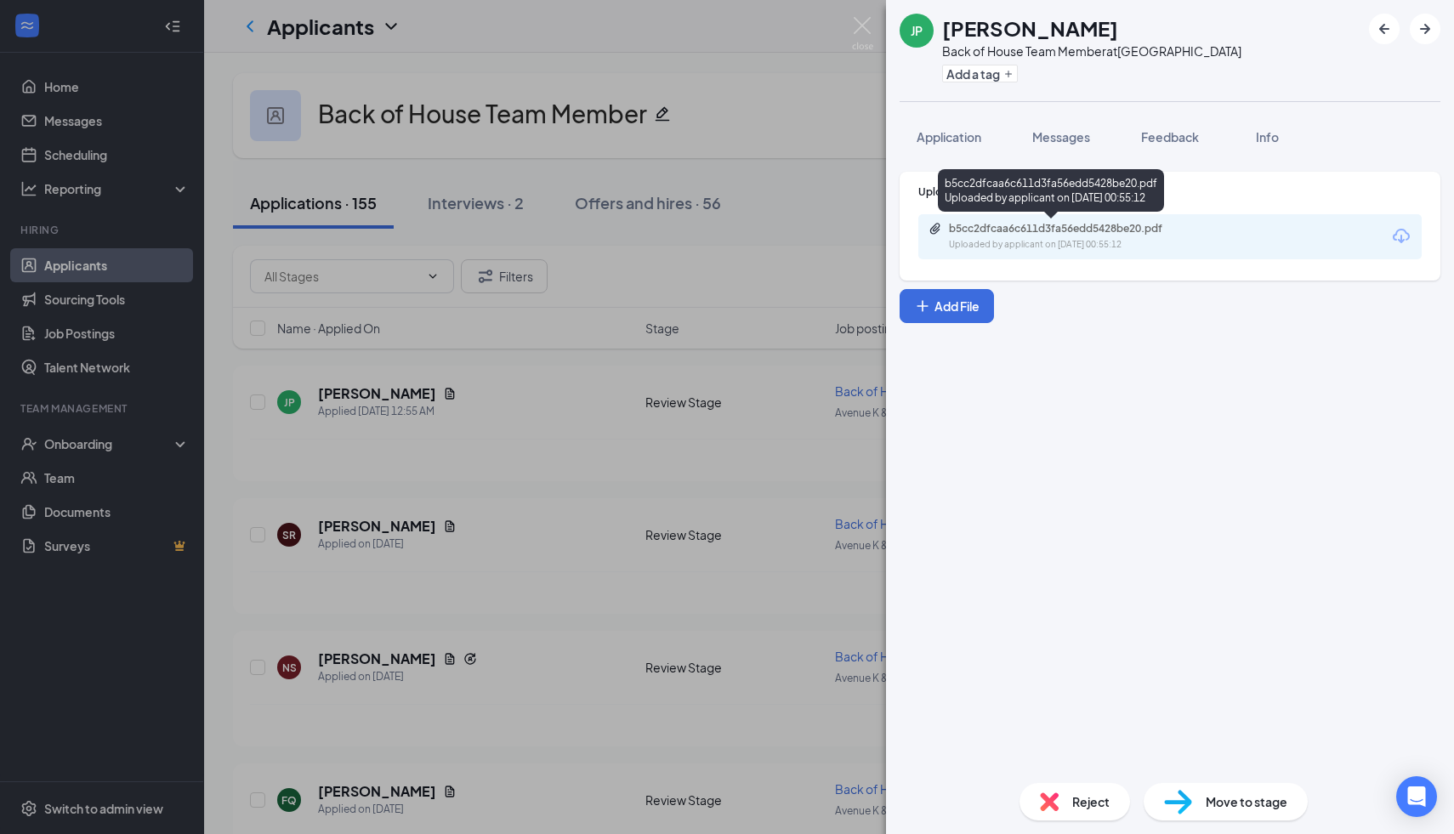
click at [1086, 232] on div "b5cc2dfcaa6c611d3fa56edd5428be20.pdf" at bounding box center [1068, 229] width 238 height 14
click at [1057, 800] on img at bounding box center [1049, 801] width 19 height 19
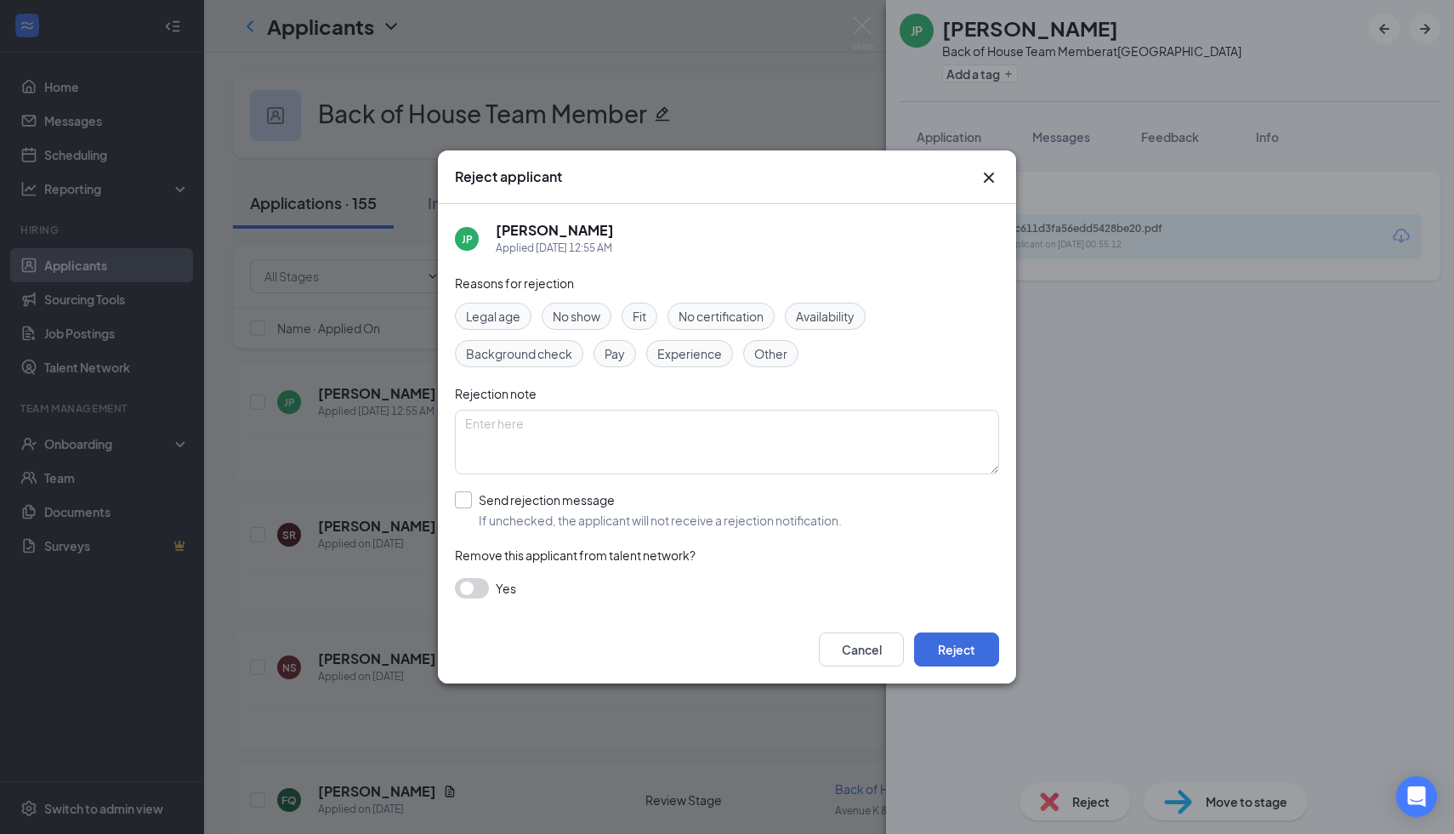
click at [468, 502] on input "Send rejection message If unchecked, the applicant will not receive a rejection…" at bounding box center [648, 509] width 387 height 37
checkbox input "true"
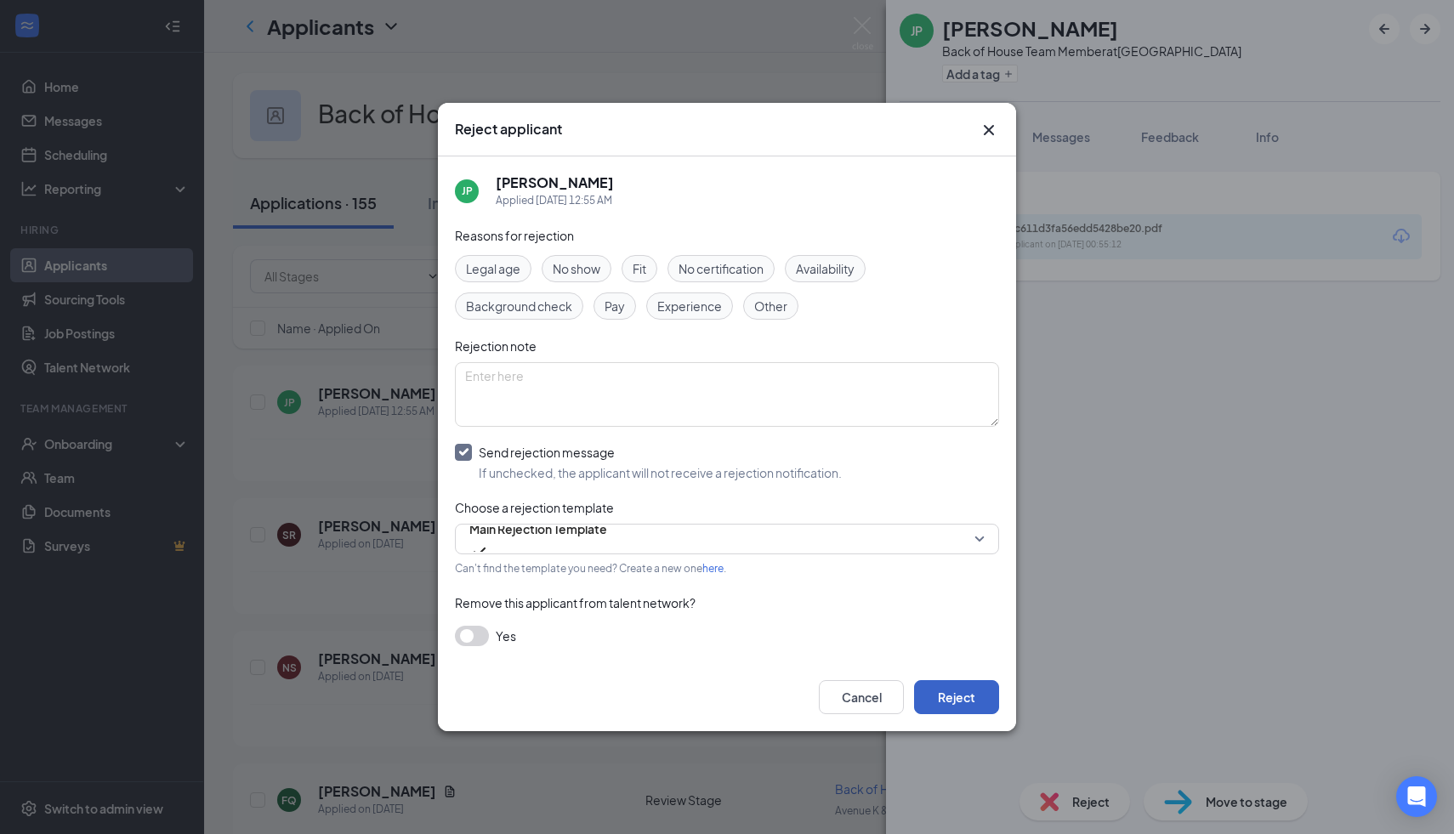
click at [960, 695] on button "Reject" at bounding box center [956, 697] width 85 height 34
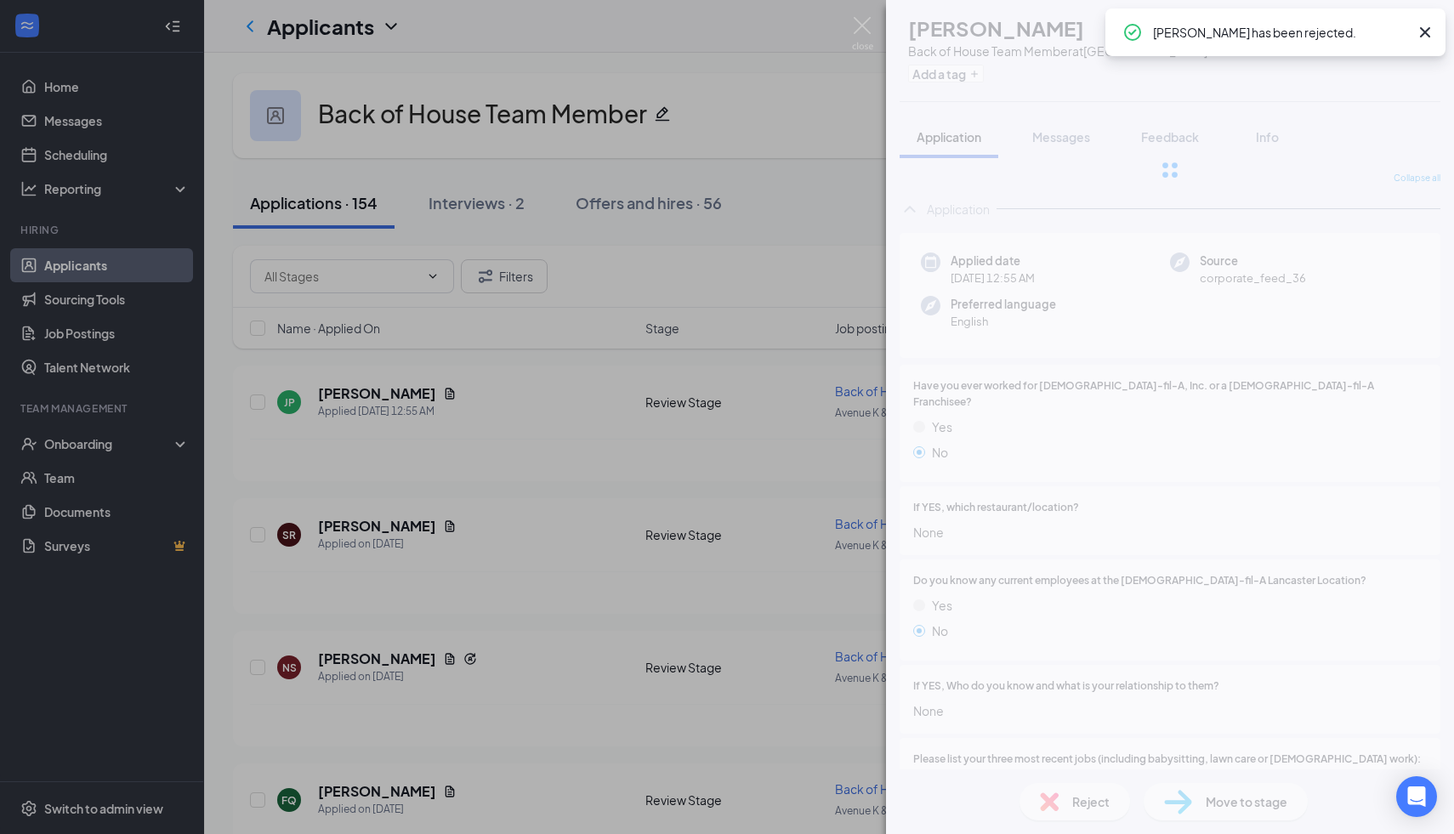
click at [570, 509] on div "JP [PERSON_NAME] Back of House Team Member at [GEOGRAPHIC_DATA] Add a tag Appli…" at bounding box center [727, 417] width 1454 height 834
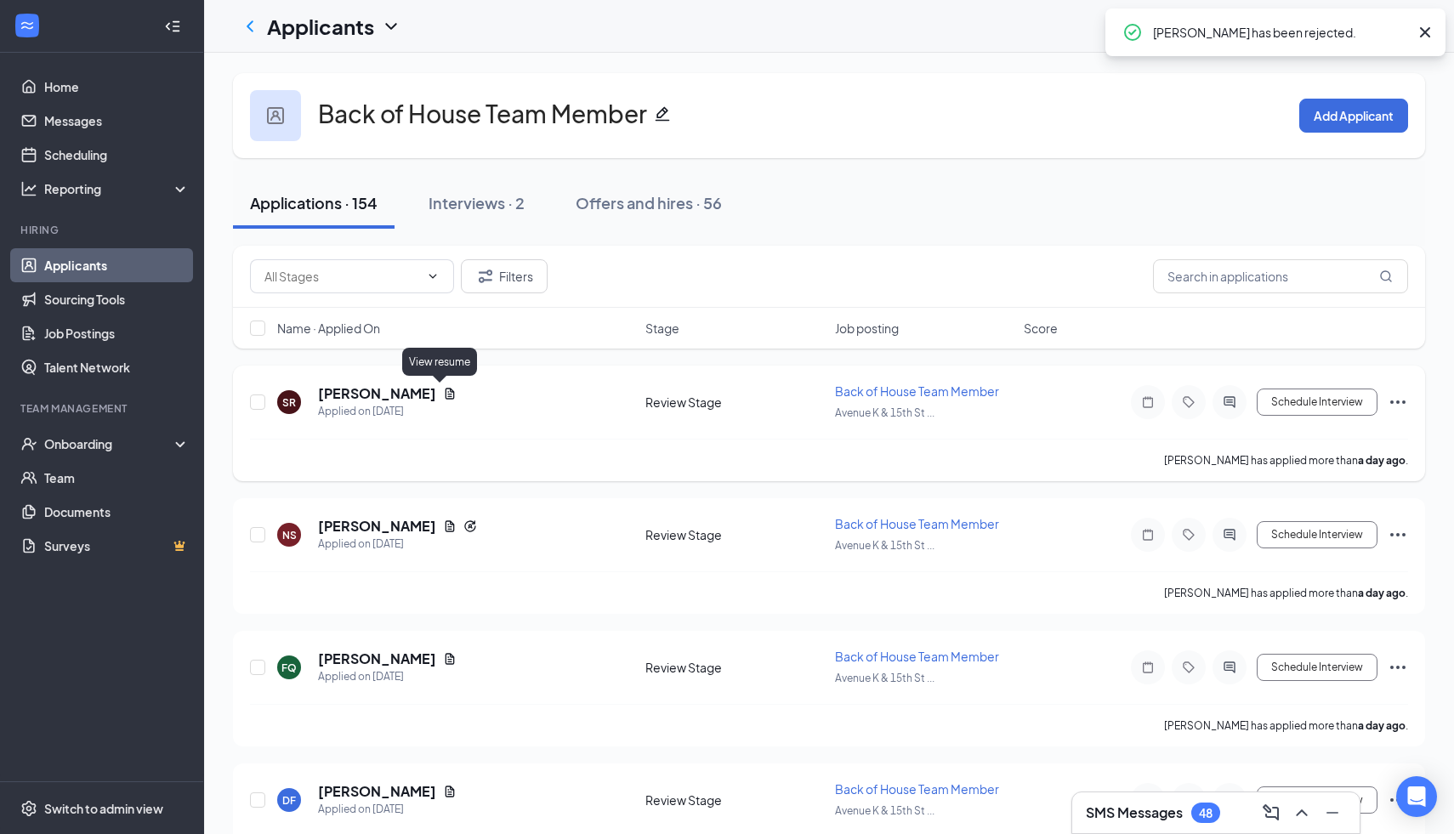
click at [446, 388] on icon "Document" at bounding box center [450, 393] width 9 height 11
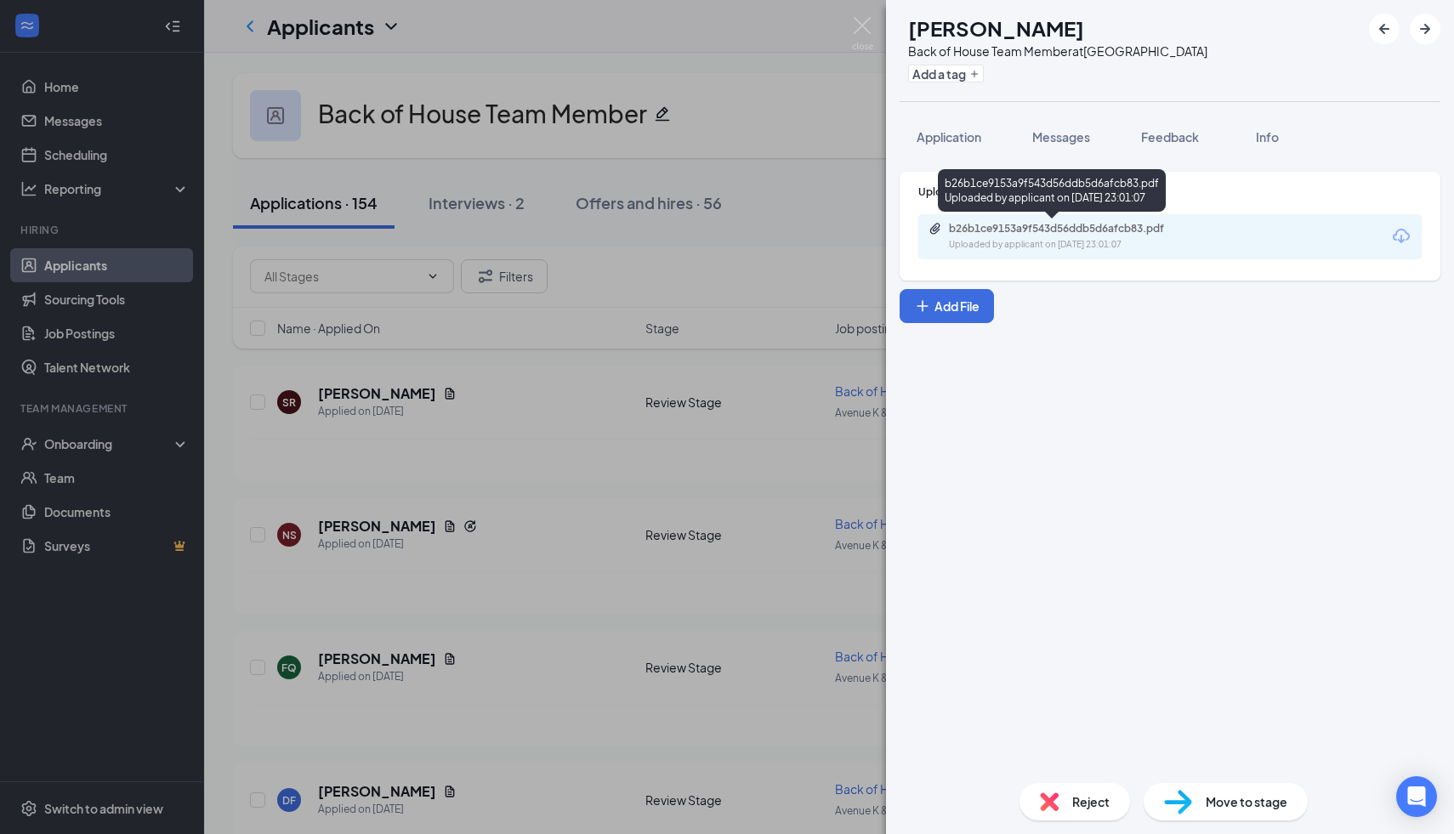
click at [1093, 230] on div "b26b1ce9153a9f543d56ddb5d6afcb83.pdf" at bounding box center [1068, 229] width 238 height 14
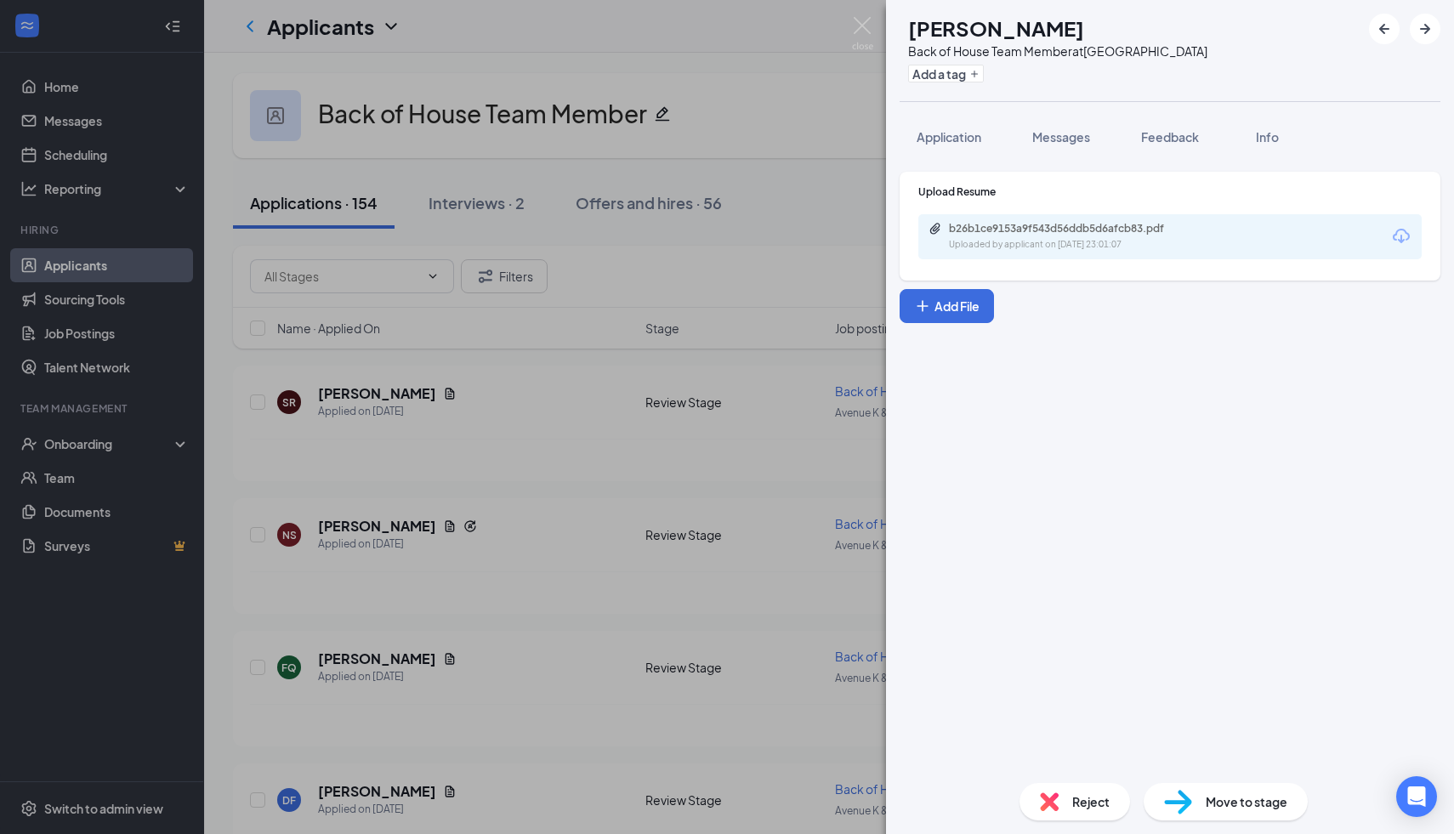
click at [1080, 805] on span "Reject" at bounding box center [1090, 801] width 37 height 19
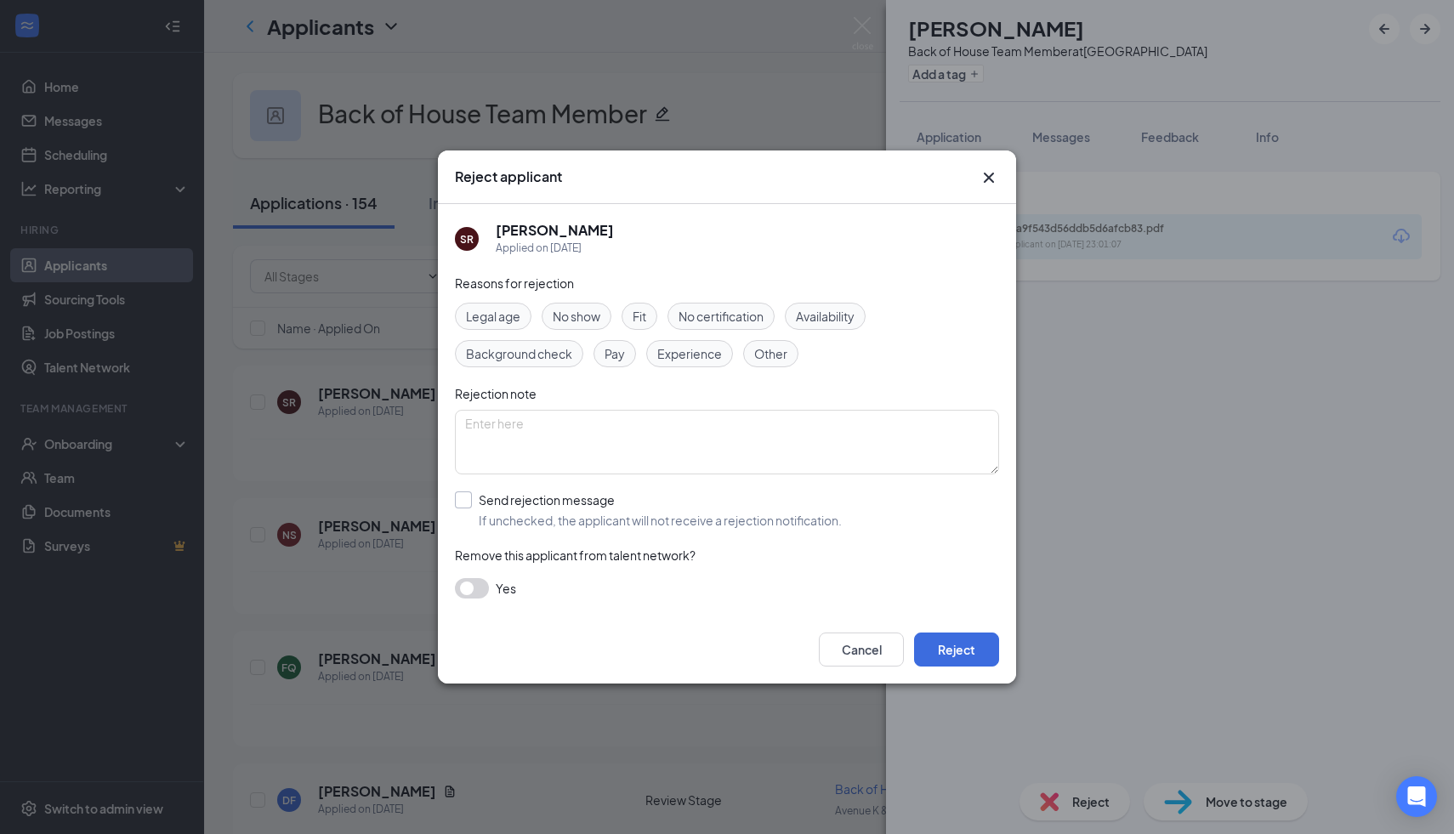
click at [455, 515] on input "Send rejection message If unchecked, the applicant will not receive a rejection…" at bounding box center [648, 509] width 387 height 37
checkbox input "true"
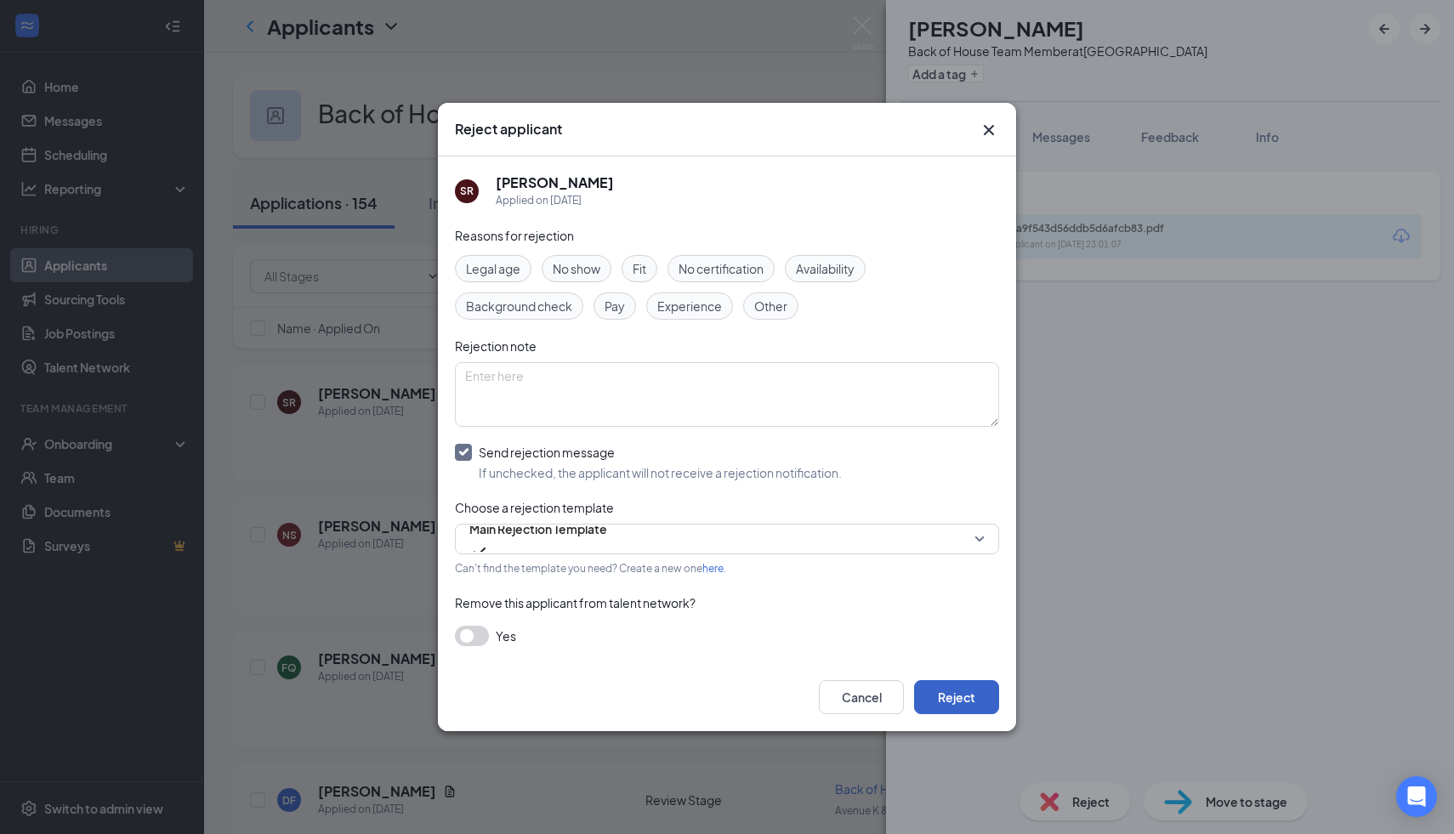
click at [963, 704] on button "Reject" at bounding box center [956, 697] width 85 height 34
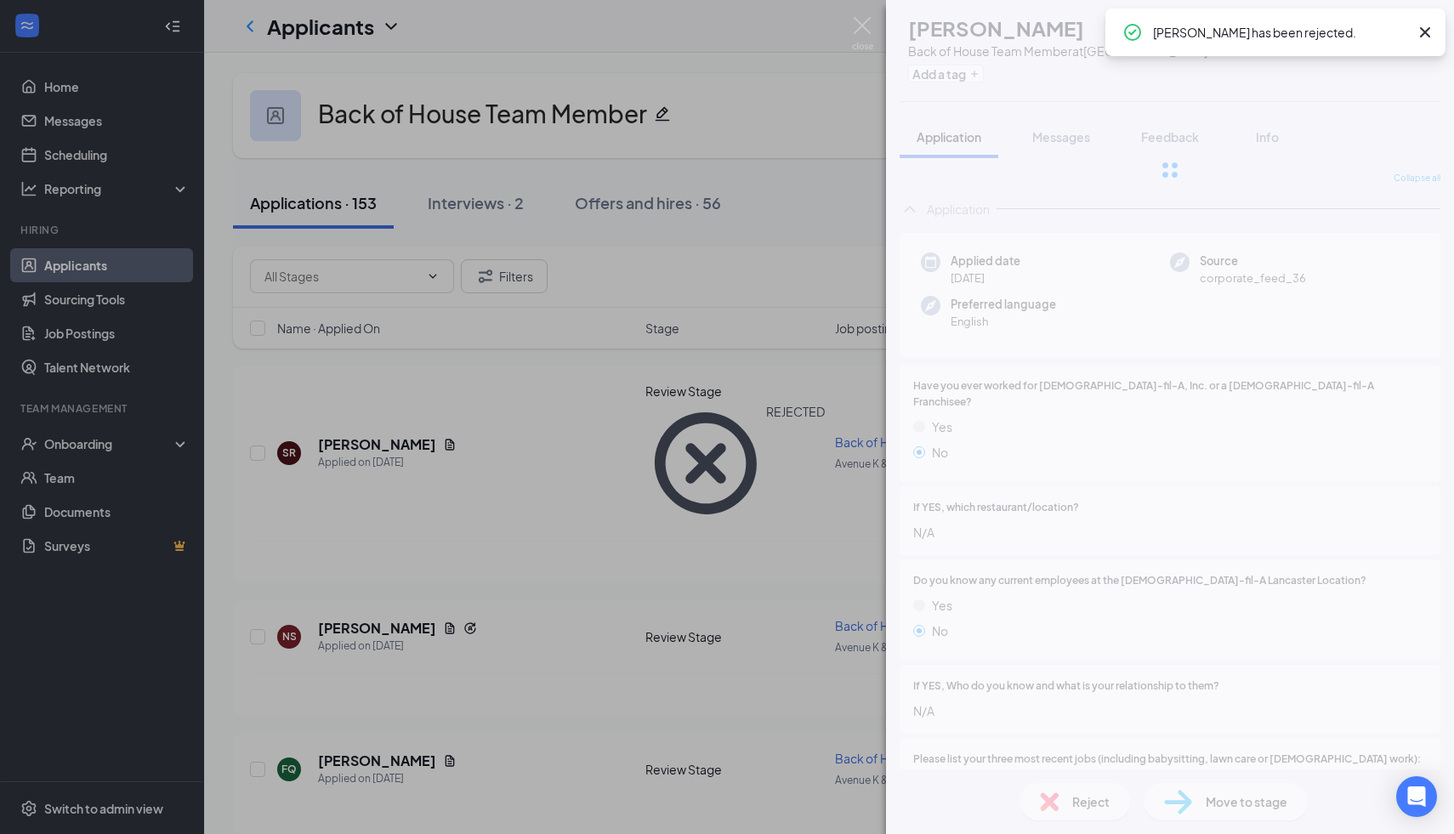
click at [592, 462] on div "SR [PERSON_NAME] Back of House Team Member at [GEOGRAPHIC_DATA] Add a tag Appli…" at bounding box center [727, 417] width 1454 height 834
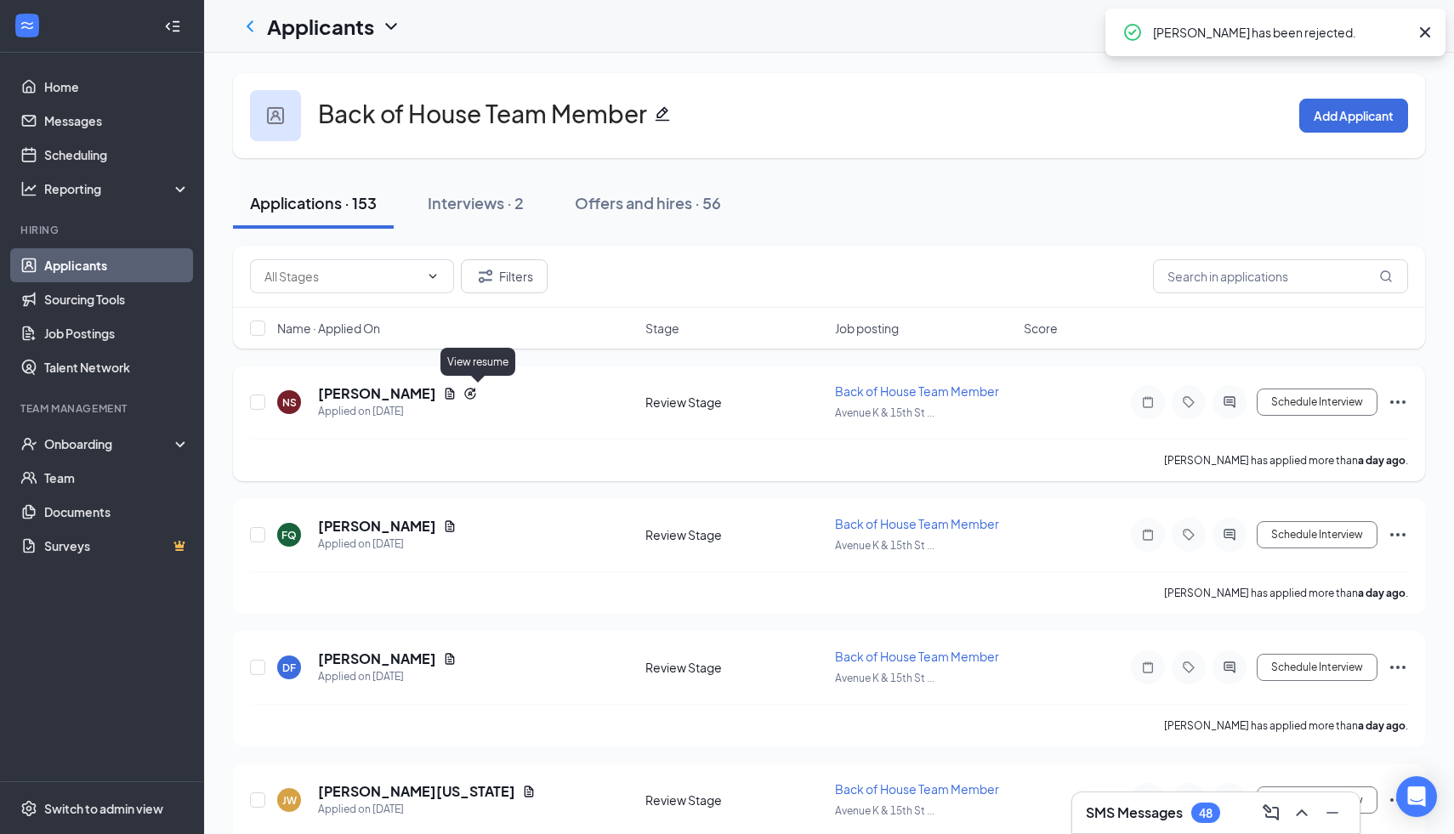
click at [455, 392] on icon "Document" at bounding box center [450, 393] width 9 height 11
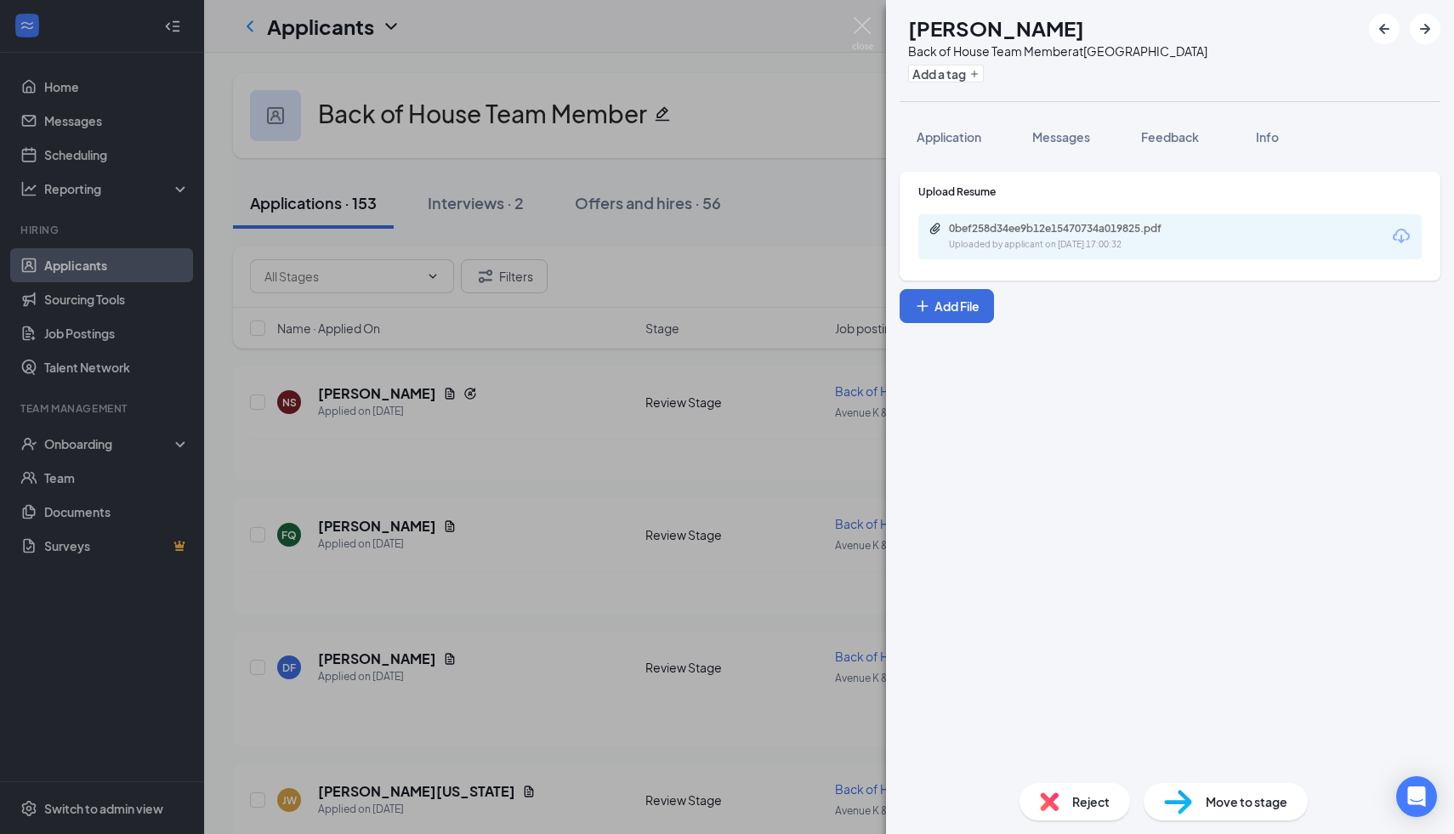
click at [1002, 247] on div "Uploaded by applicant on [DATE] 17:00:32" at bounding box center [1076, 245] width 255 height 14
click at [969, 150] on button "Application" at bounding box center [949, 137] width 99 height 43
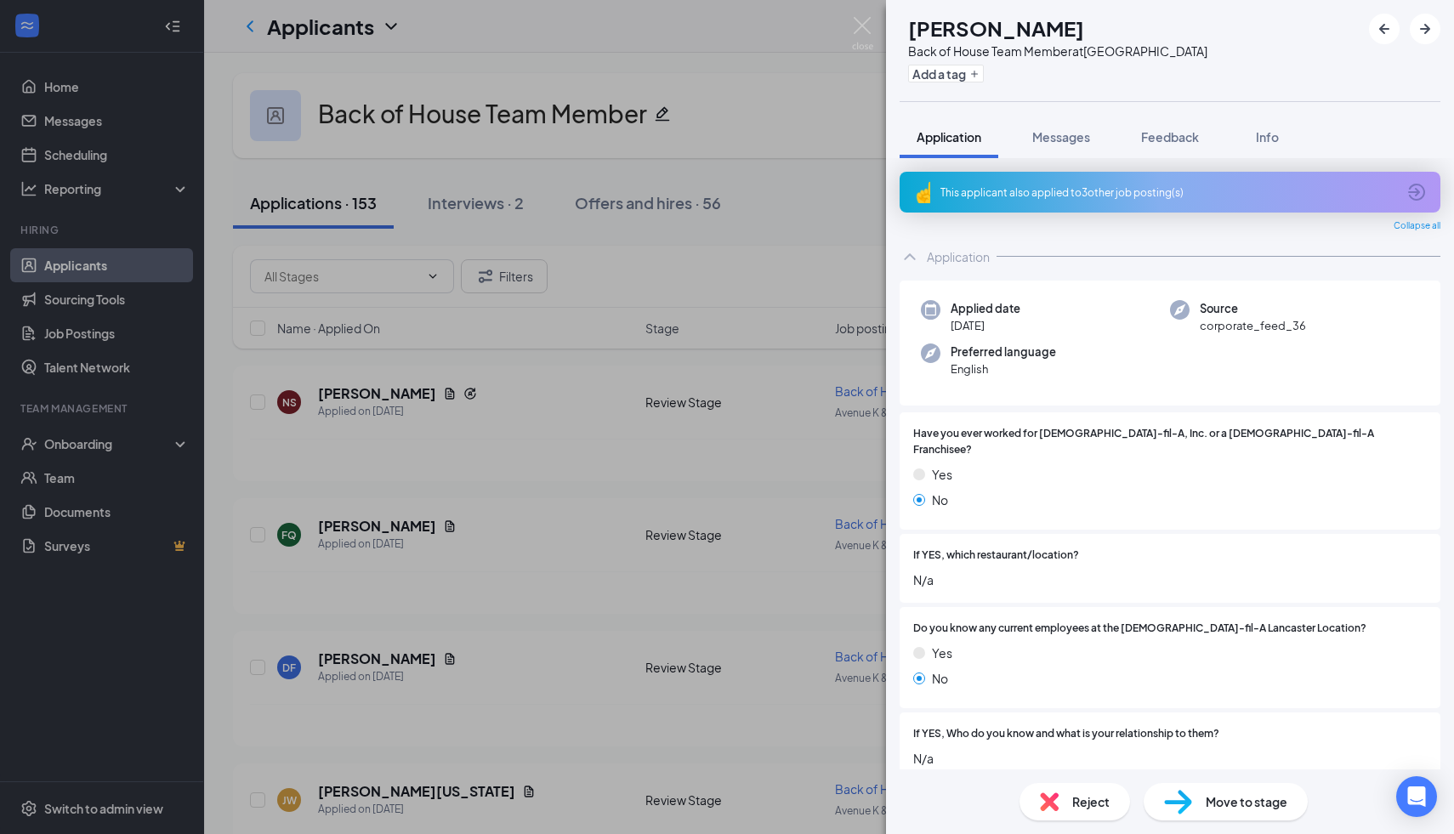
click at [1216, 800] on span "Move to stage" at bounding box center [1247, 801] width 82 height 19
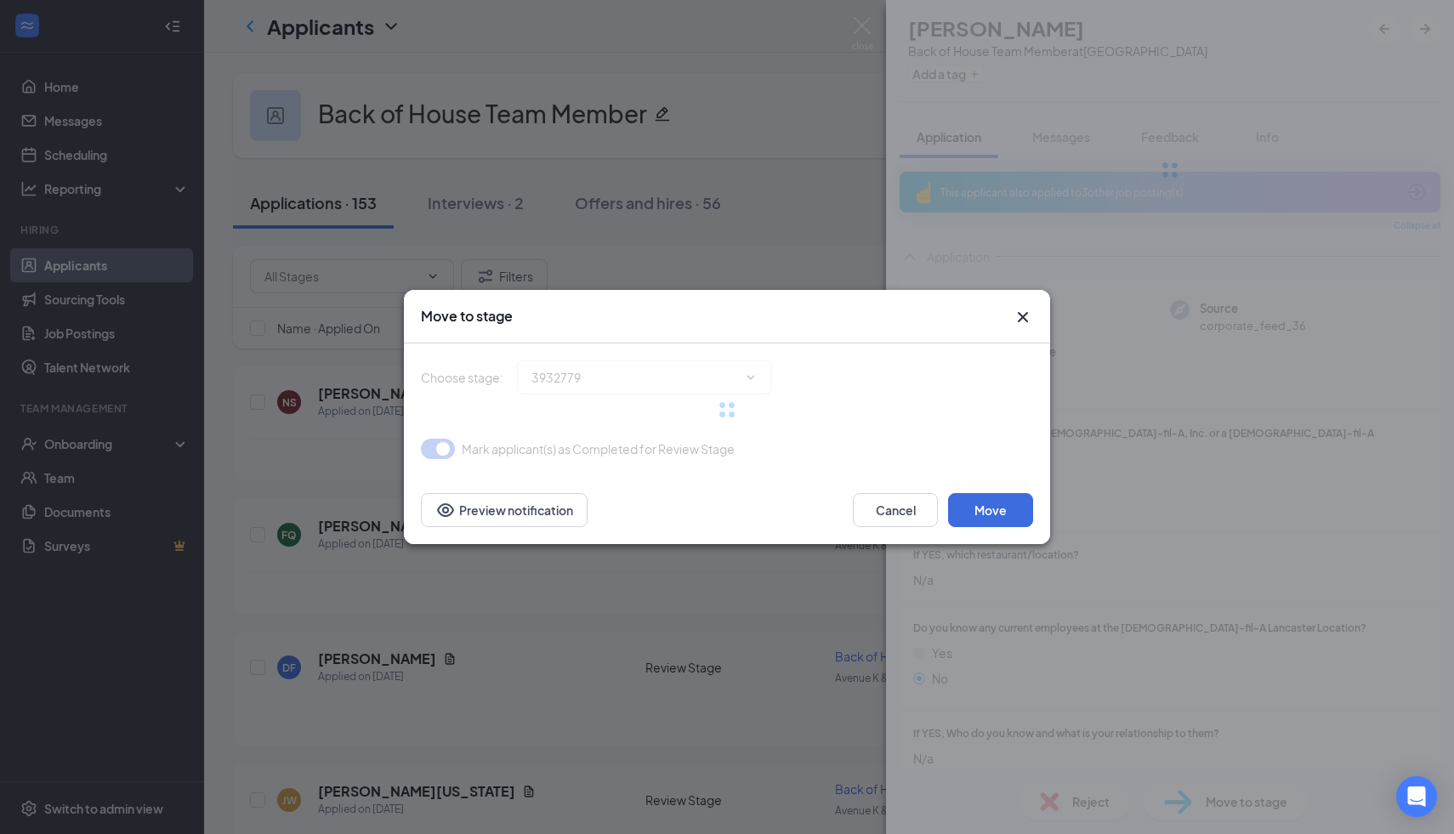
type input "Phone Interview (next stage)"
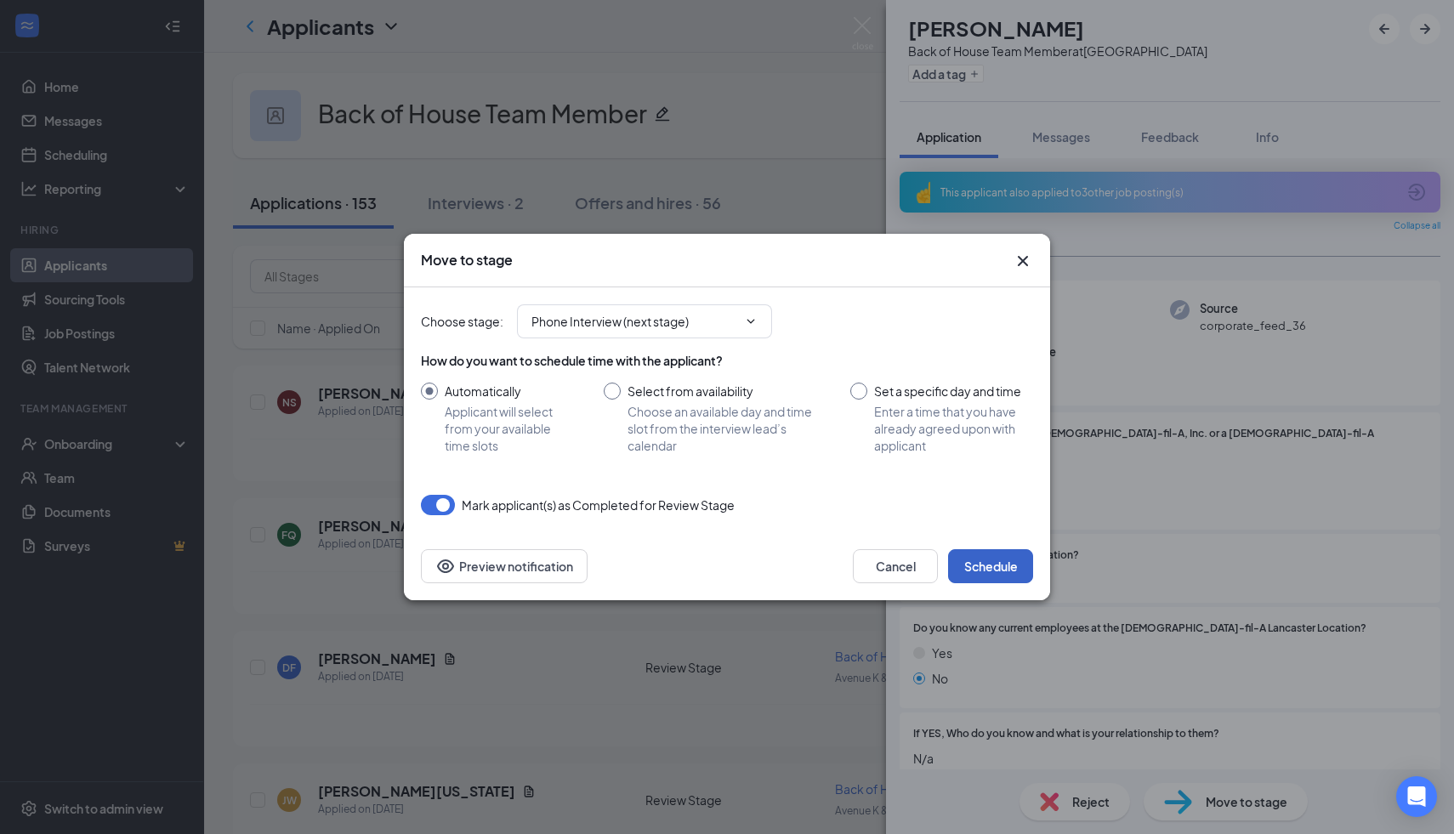
click at [983, 581] on button "Schedule" at bounding box center [990, 566] width 85 height 34
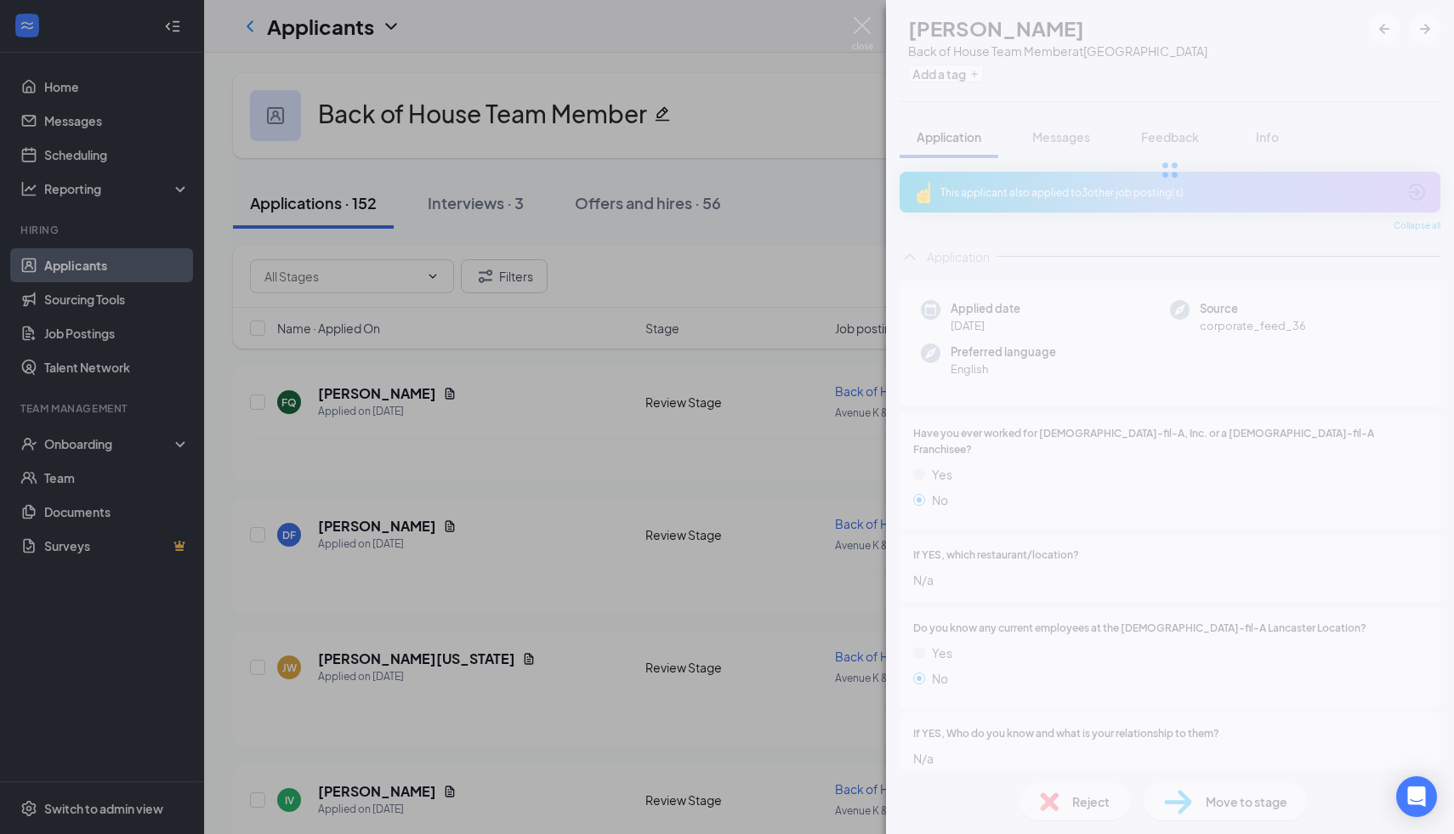
click at [467, 443] on div "NS [PERSON_NAME] Back of House Team Member at [GEOGRAPHIC_DATA] Add a tag Appli…" at bounding box center [727, 417] width 1454 height 834
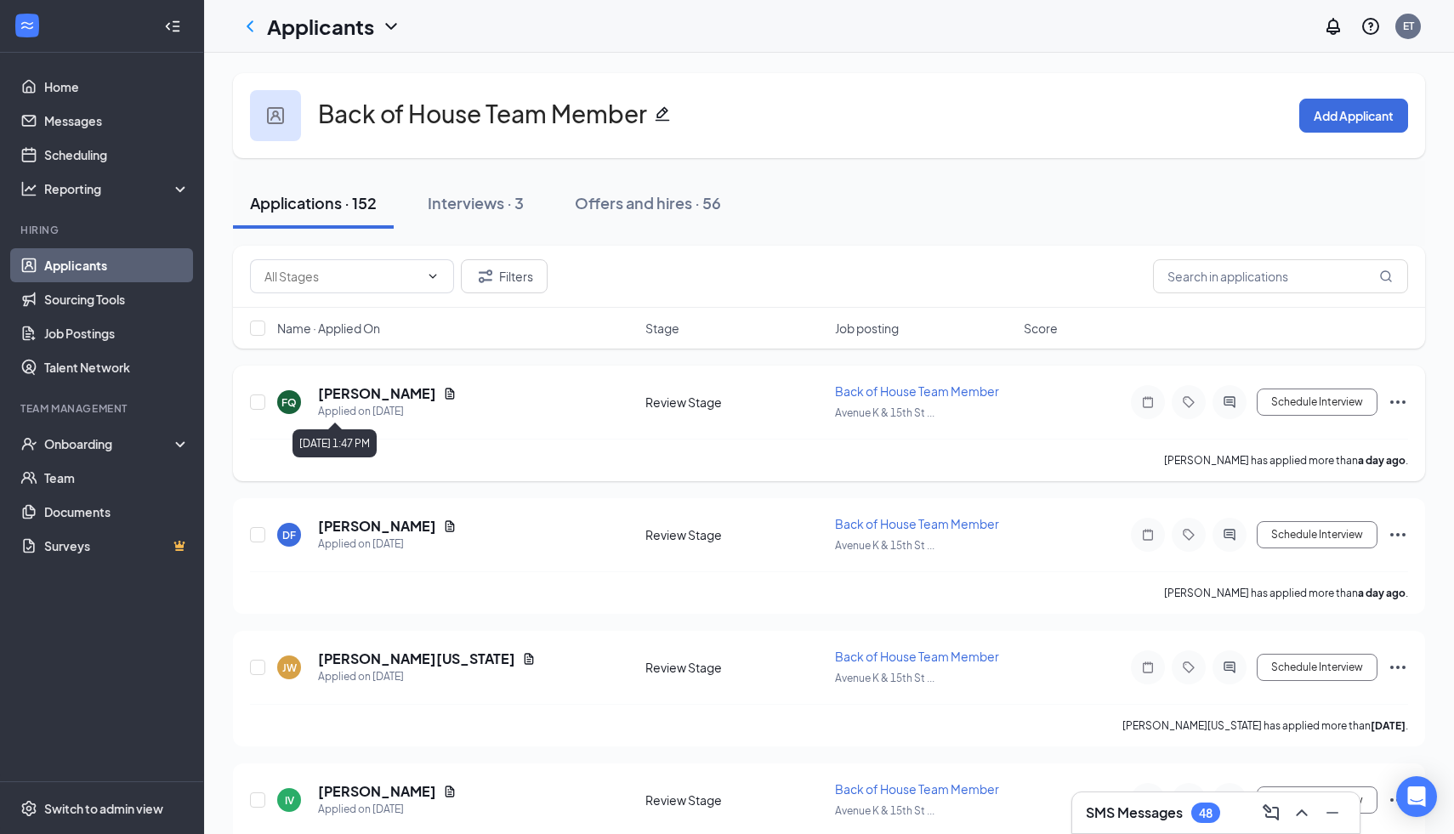
click at [446, 393] on icon "Document" at bounding box center [450, 393] width 9 height 11
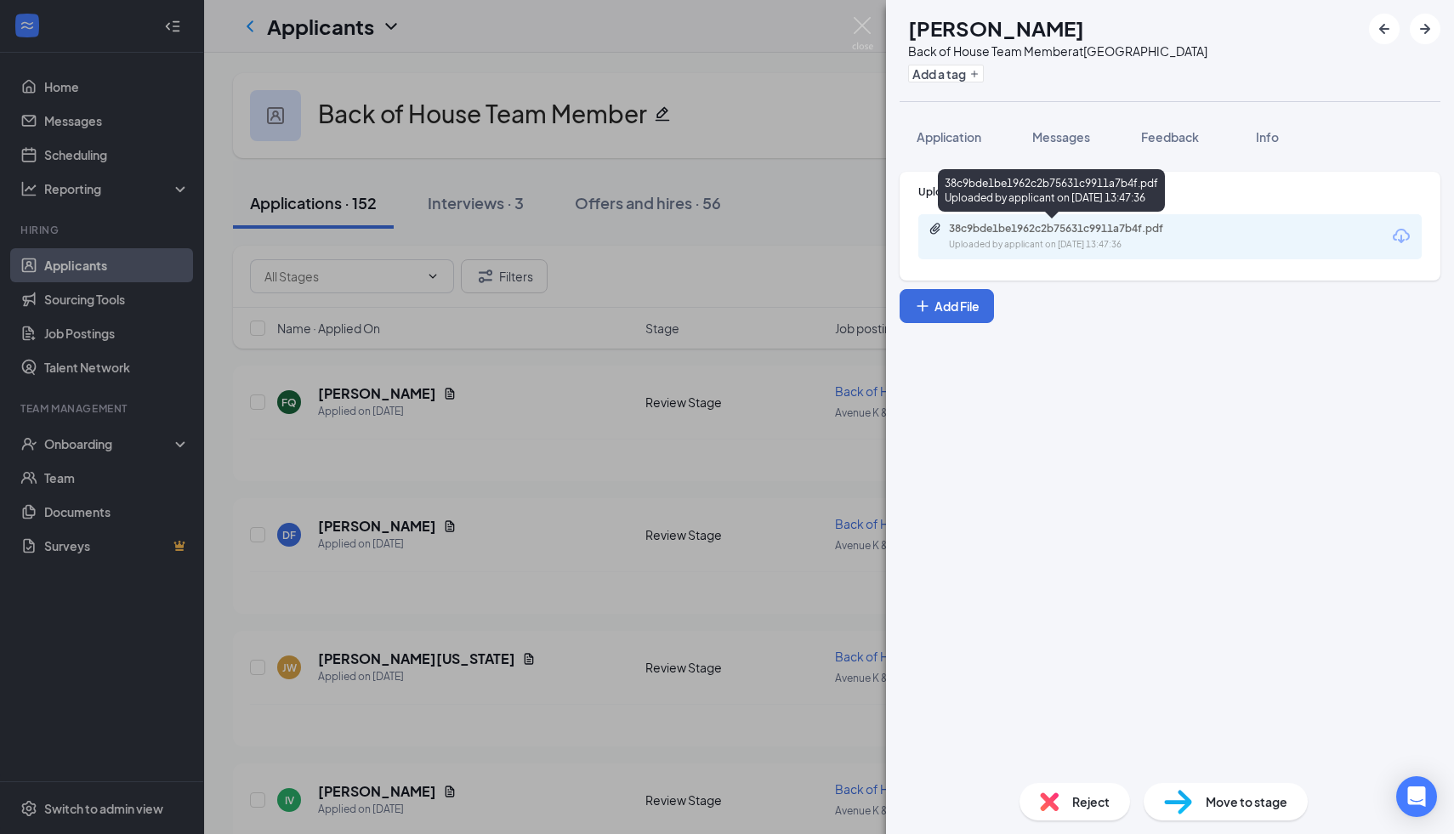
click at [1028, 234] on div "38c9bde1be1962c2b75631c9911a7b4f.pdf" at bounding box center [1068, 229] width 238 height 14
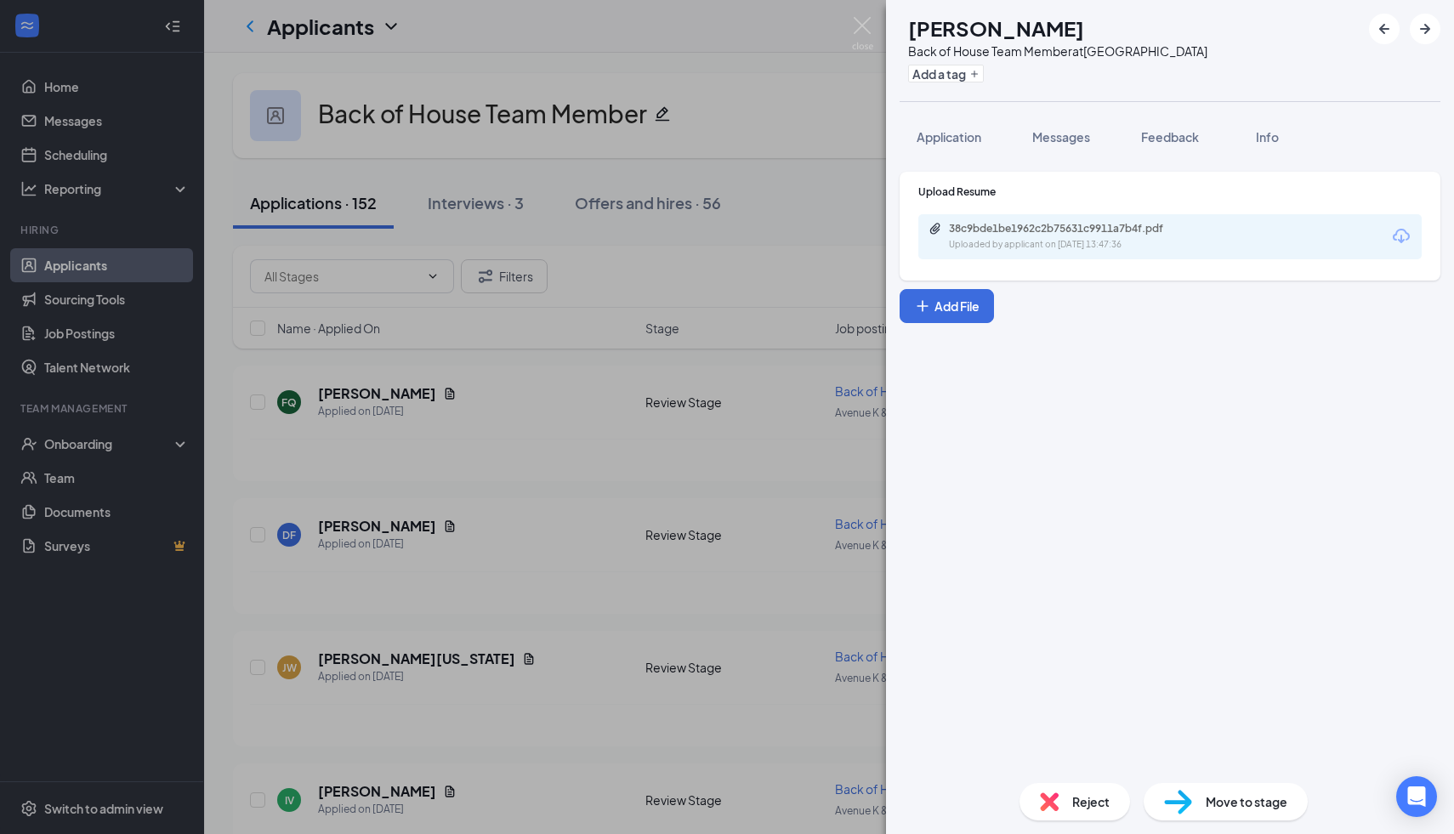
click at [1280, 808] on span "Move to stage" at bounding box center [1247, 801] width 82 height 19
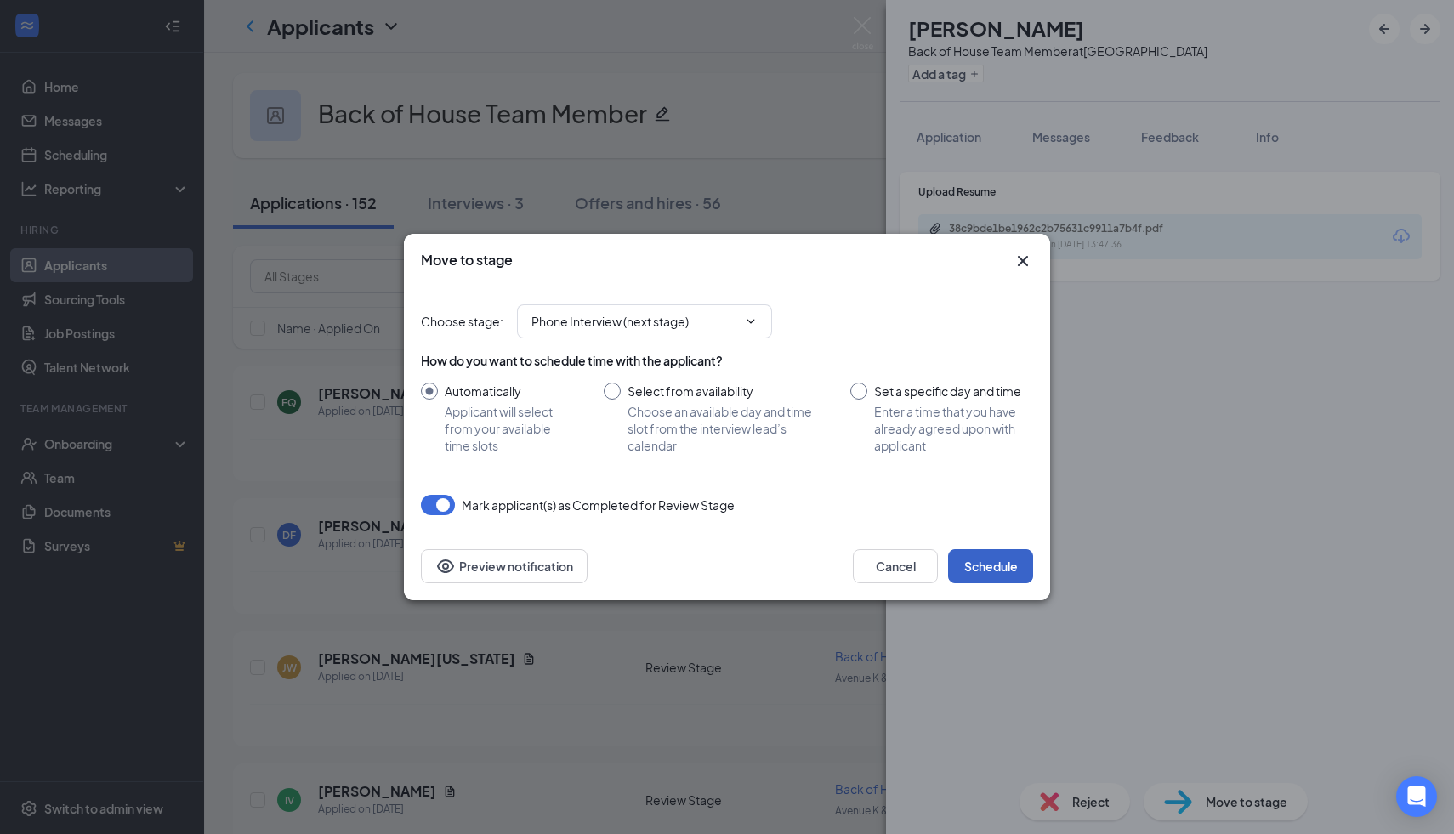
click at [1012, 557] on button "Schedule" at bounding box center [990, 566] width 85 height 34
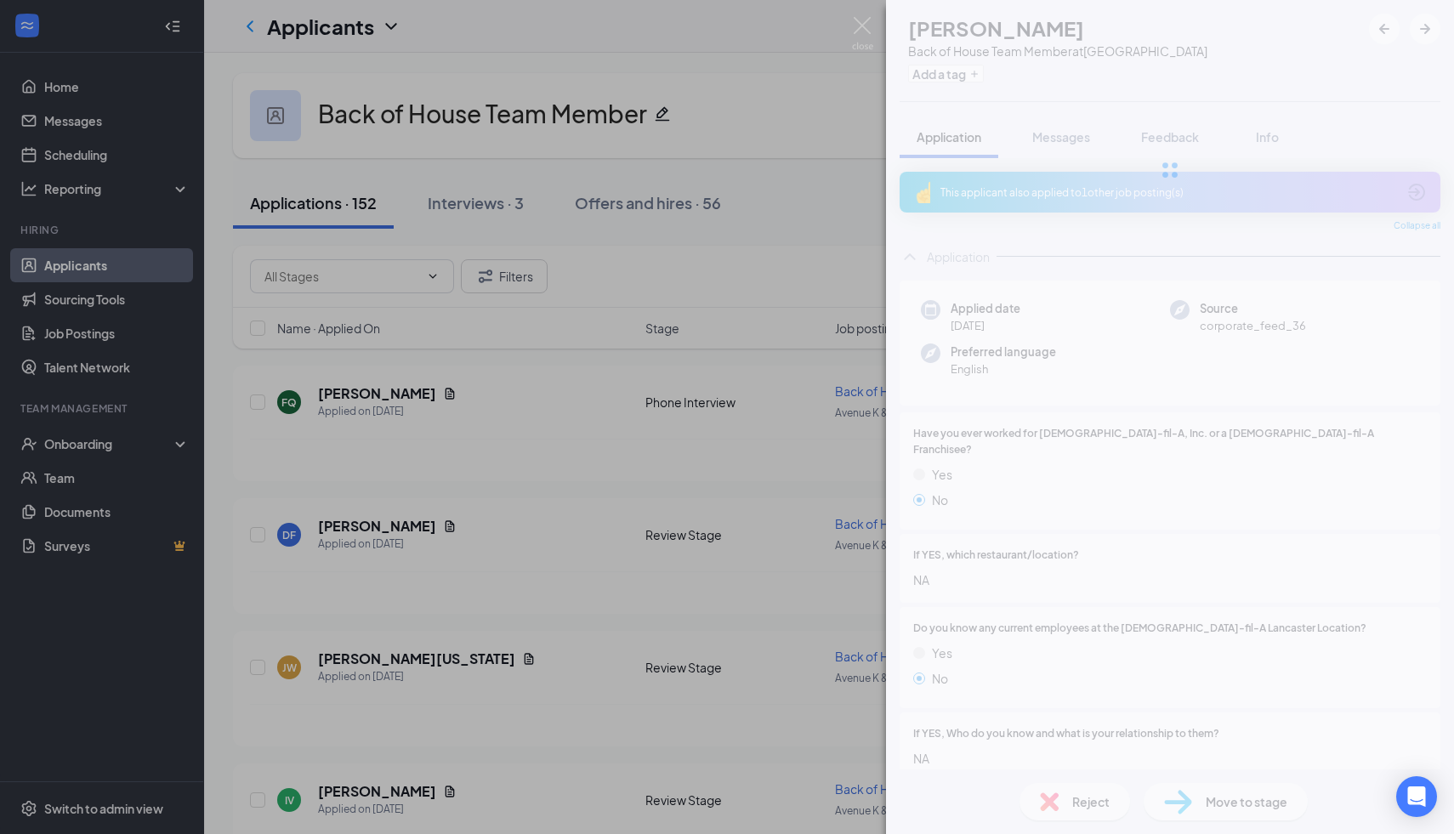
click at [511, 465] on div "FQ [PERSON_NAME] Back of House Team Member at [GEOGRAPHIC_DATA] Add a tag Appli…" at bounding box center [727, 417] width 1454 height 834
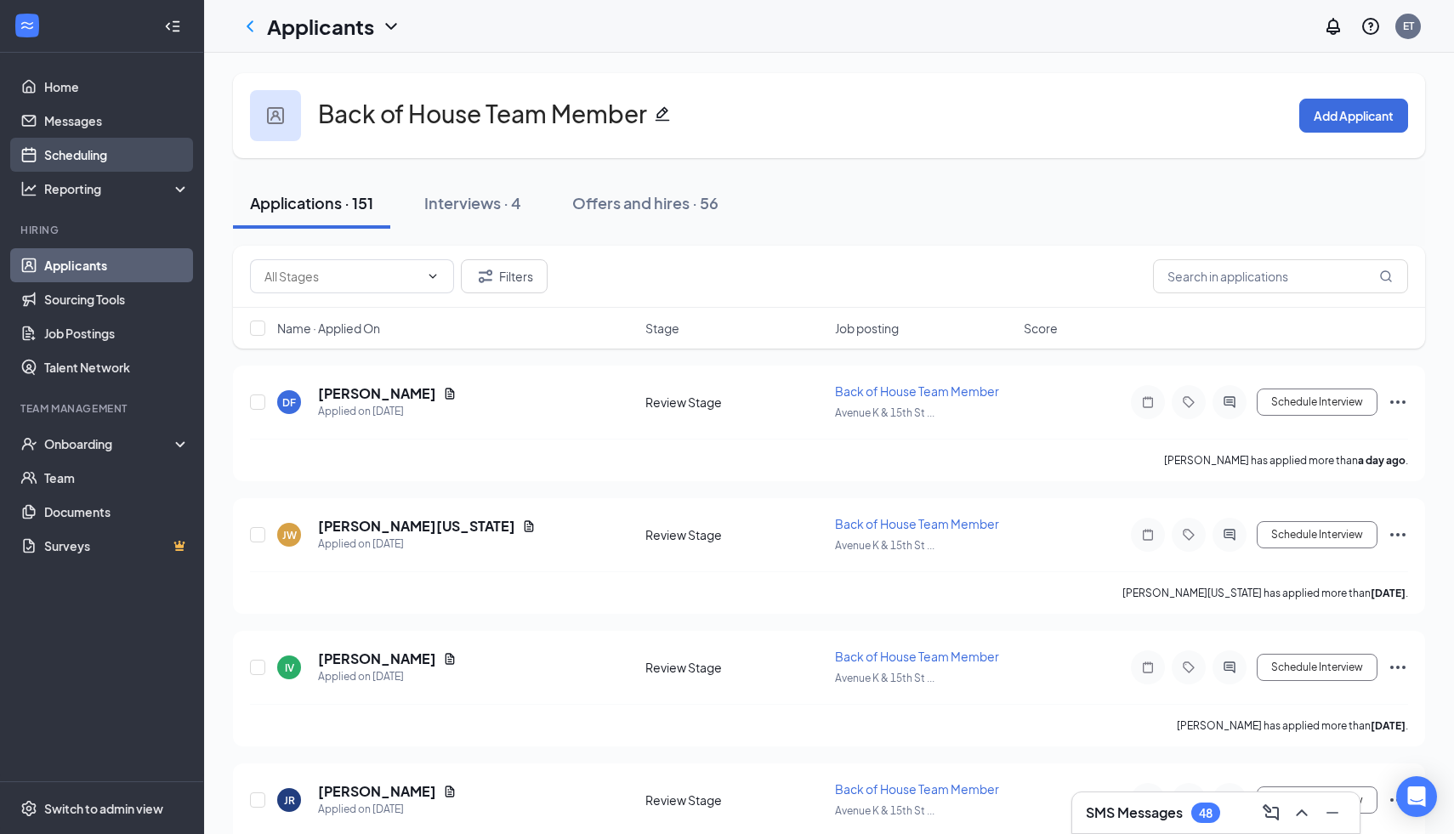
click at [127, 159] on link "Scheduling" at bounding box center [116, 155] width 145 height 34
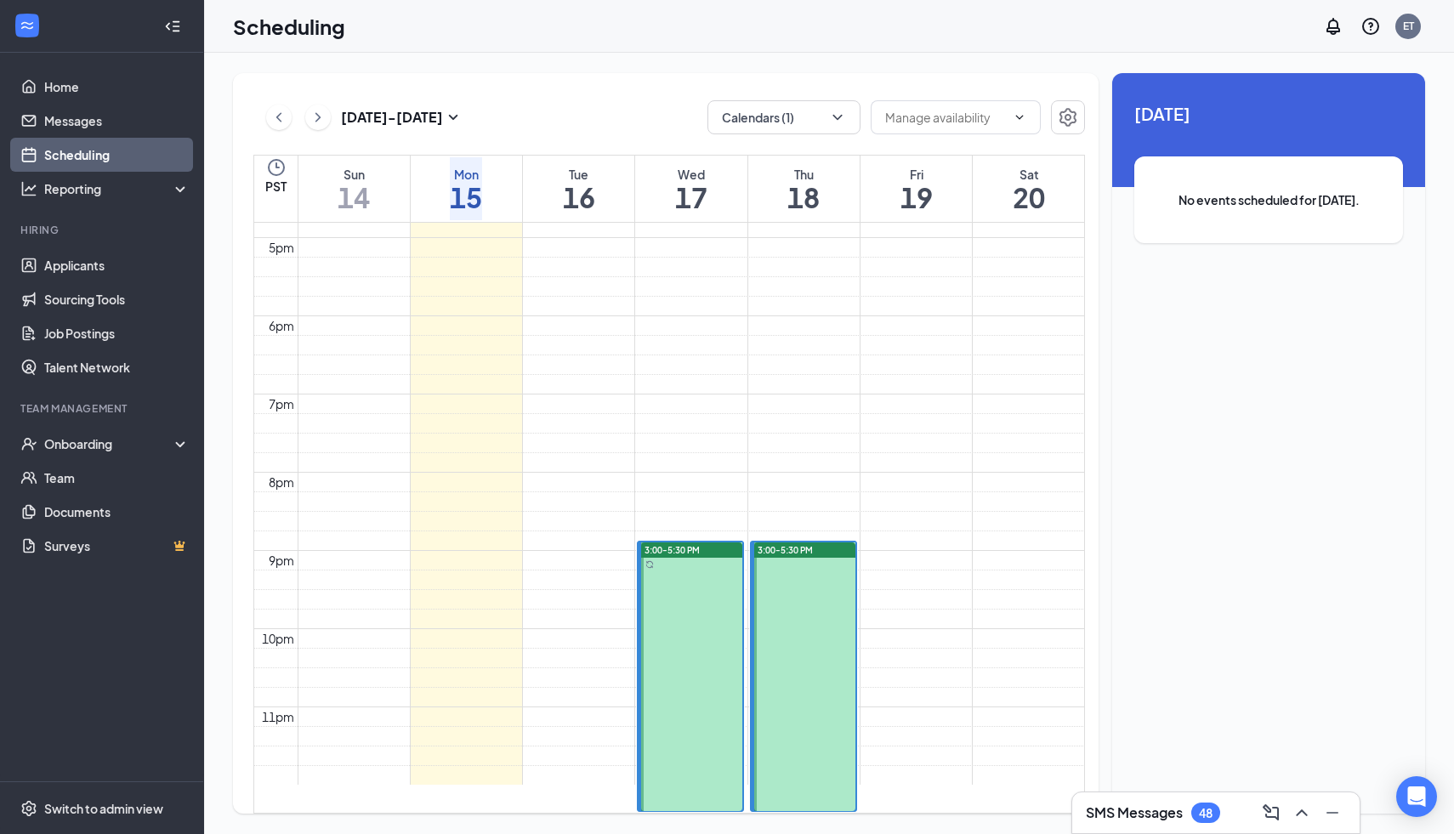
scroll to position [1491, 0]
click at [675, 557] on span "3:00-3:15 PM" at bounding box center [670, 564] width 59 height 15
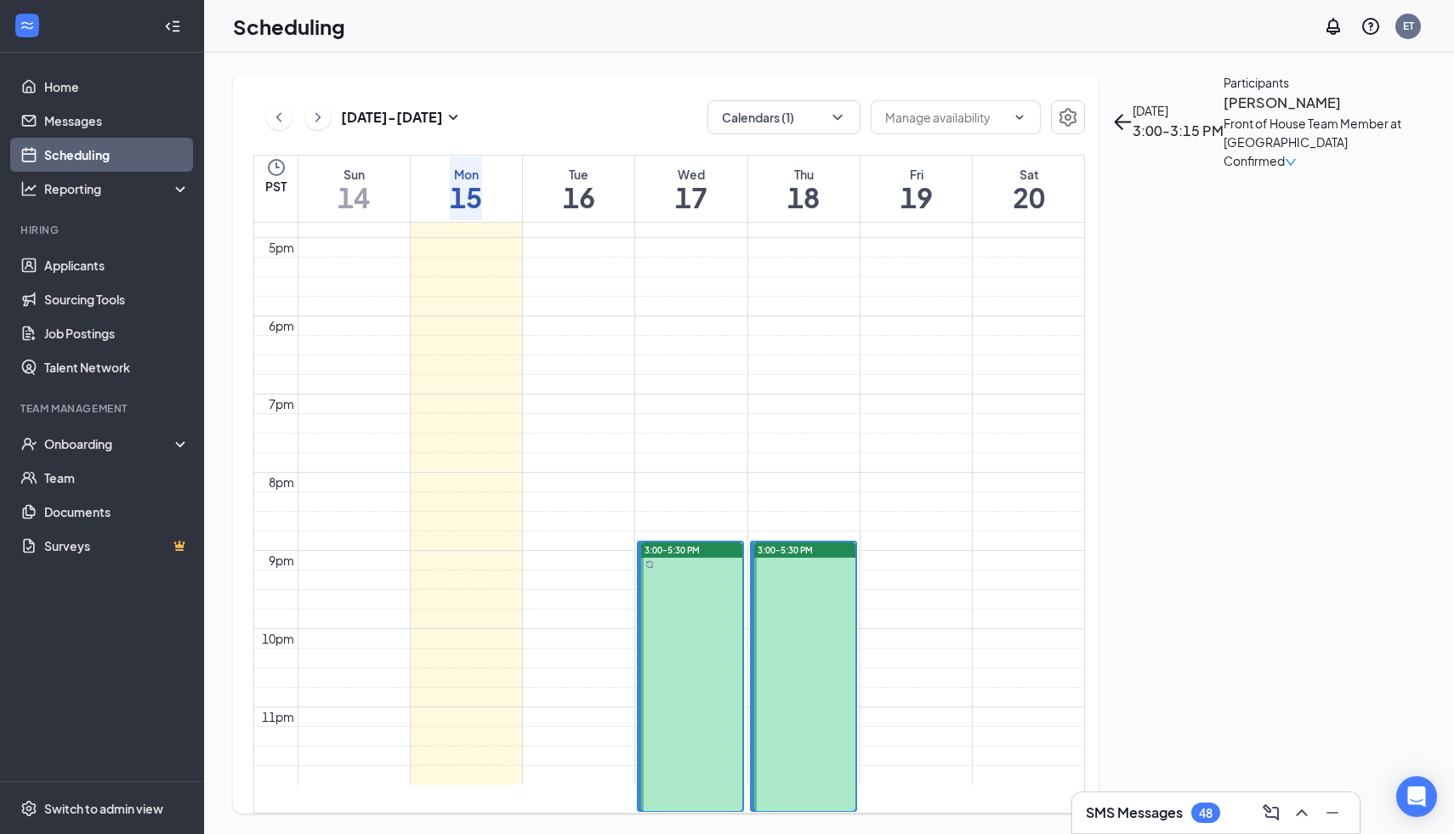
click at [672, 585] on span "4:45-5:00 PM" at bounding box center [670, 592] width 59 height 15
click at [680, 614] on span "5:15-5:30 PM" at bounding box center [670, 619] width 59 height 15
click at [674, 558] on div "3:00-3:15 PM 1" at bounding box center [691, 572] width 101 height 28
click at [674, 43] on td at bounding box center [691, 33] width 787 height 20
click at [105, 258] on link "Applicants" at bounding box center [116, 265] width 145 height 34
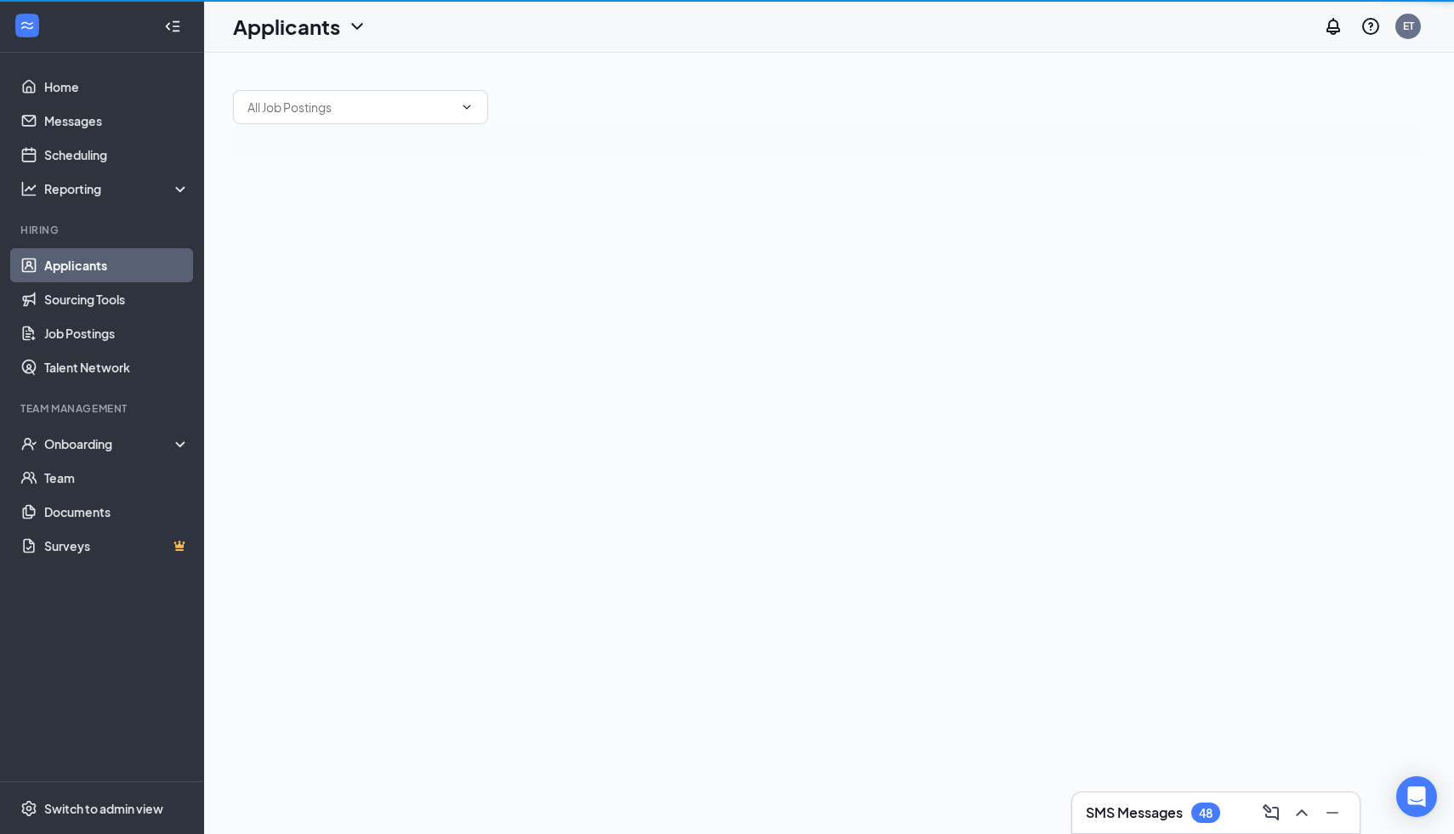
drag, startPoint x: 105, startPoint y: 258, endPoint x: 729, endPoint y: 116, distance: 640.8
click at [651, 116] on div "Home Messages Scheduling Reporting Hiring Applicants Sourcing Tools Job Posting…" at bounding box center [727, 417] width 1454 height 834
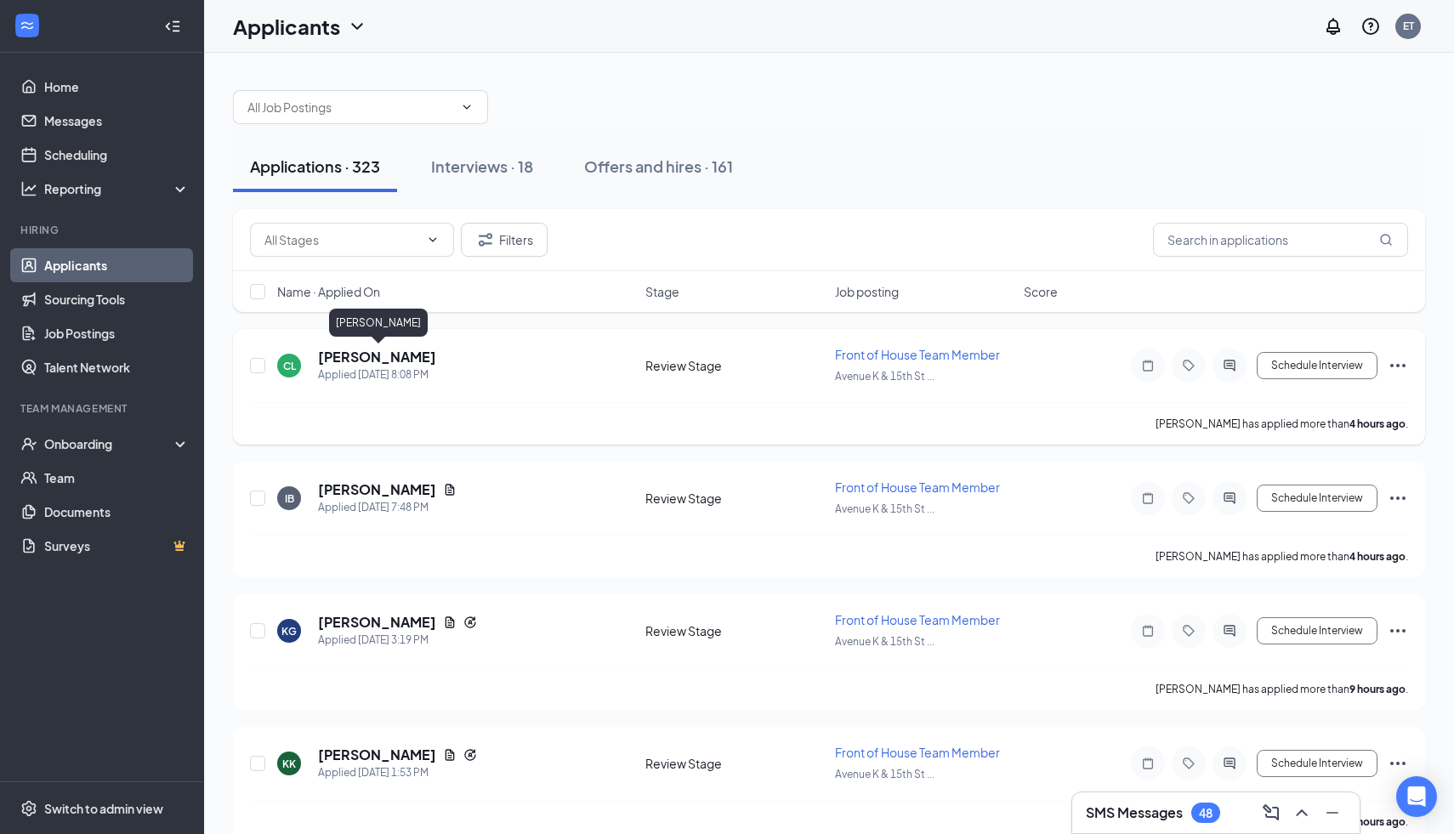
click at [426, 349] on h5 "[PERSON_NAME]" at bounding box center [377, 357] width 118 height 19
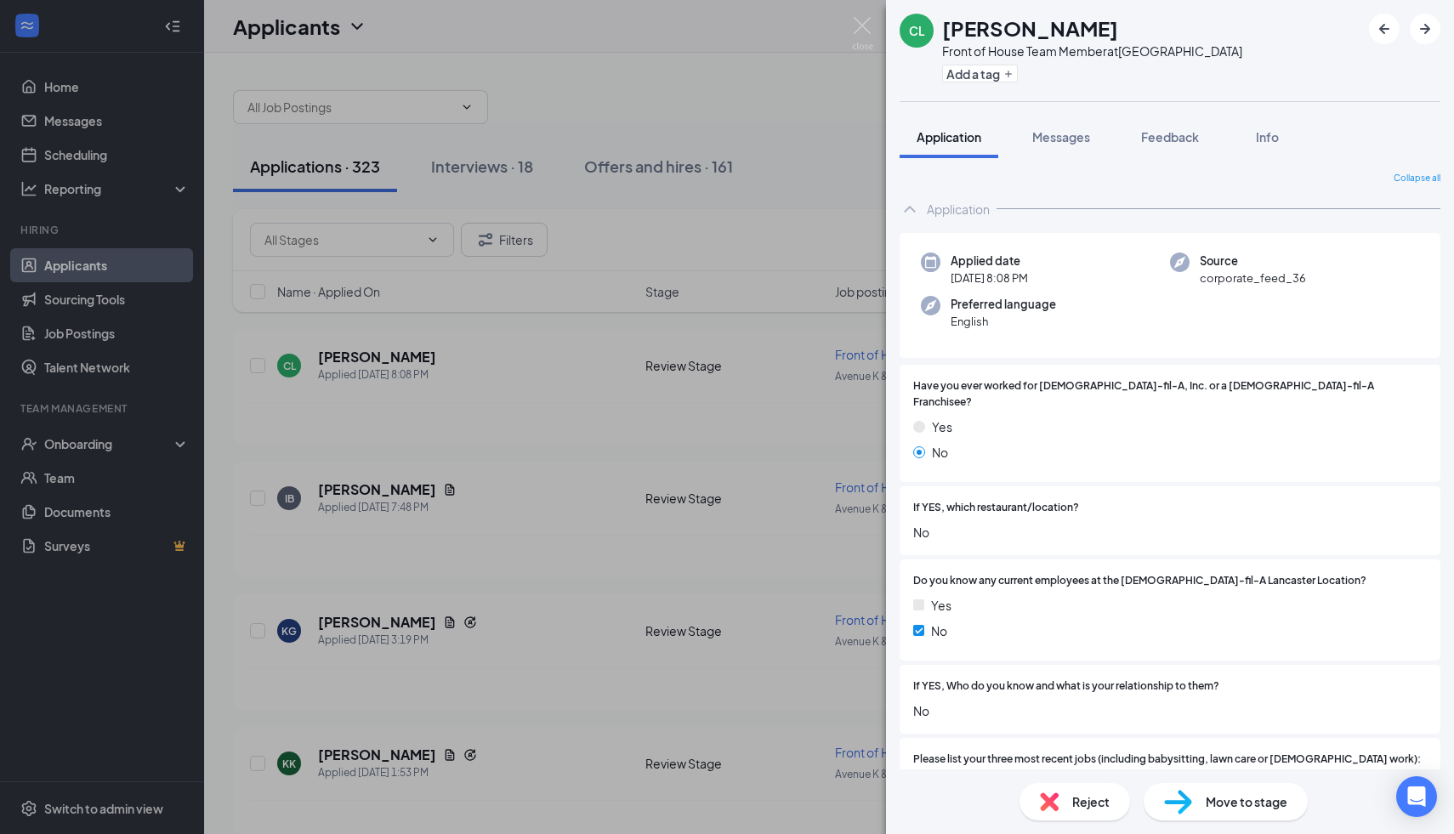
click at [588, 105] on div "CL [PERSON_NAME] Front of House Team Member at [GEOGRAPHIC_DATA] Add a tag Appl…" at bounding box center [727, 417] width 1454 height 834
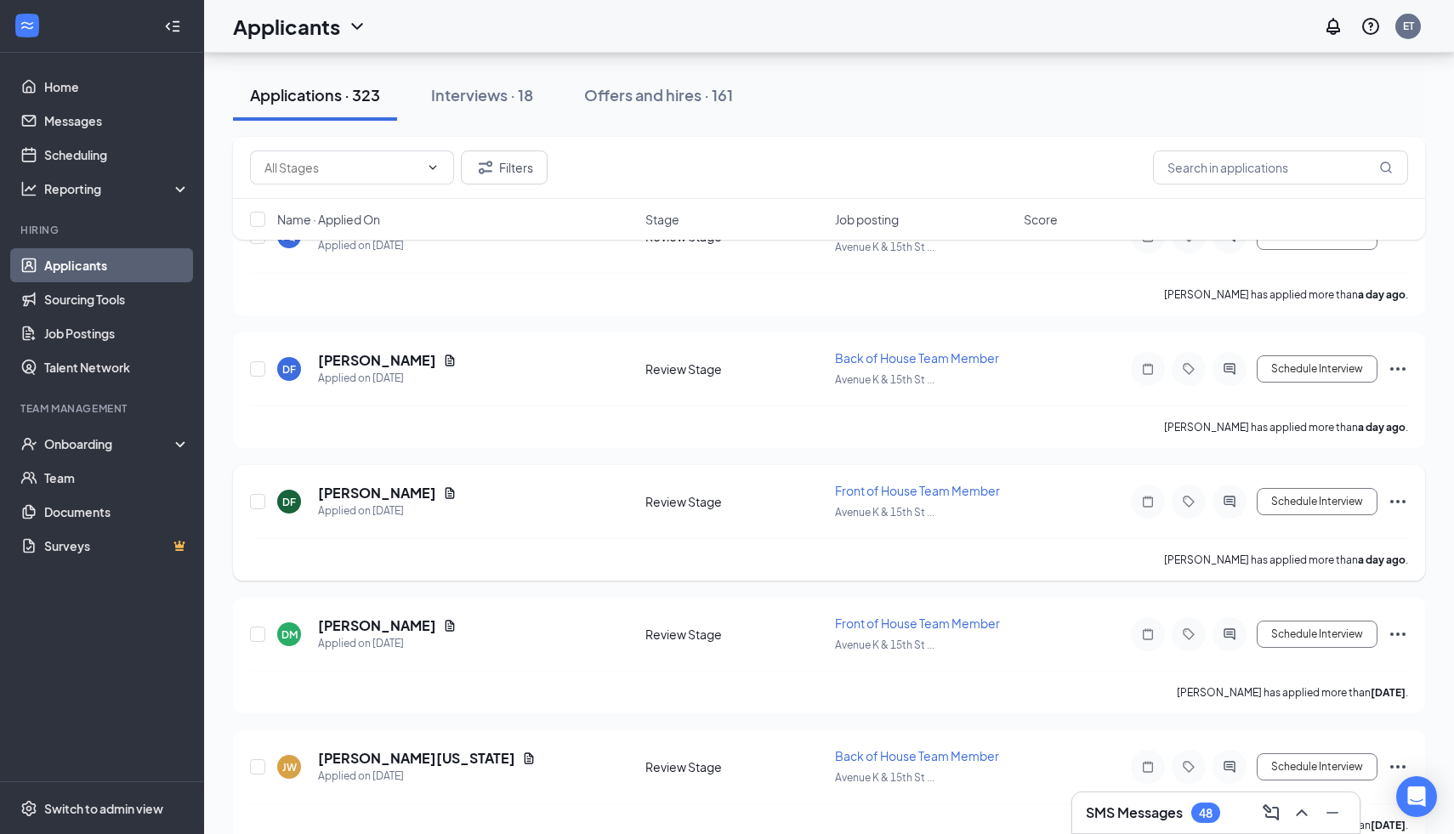
scroll to position [1609, 0]
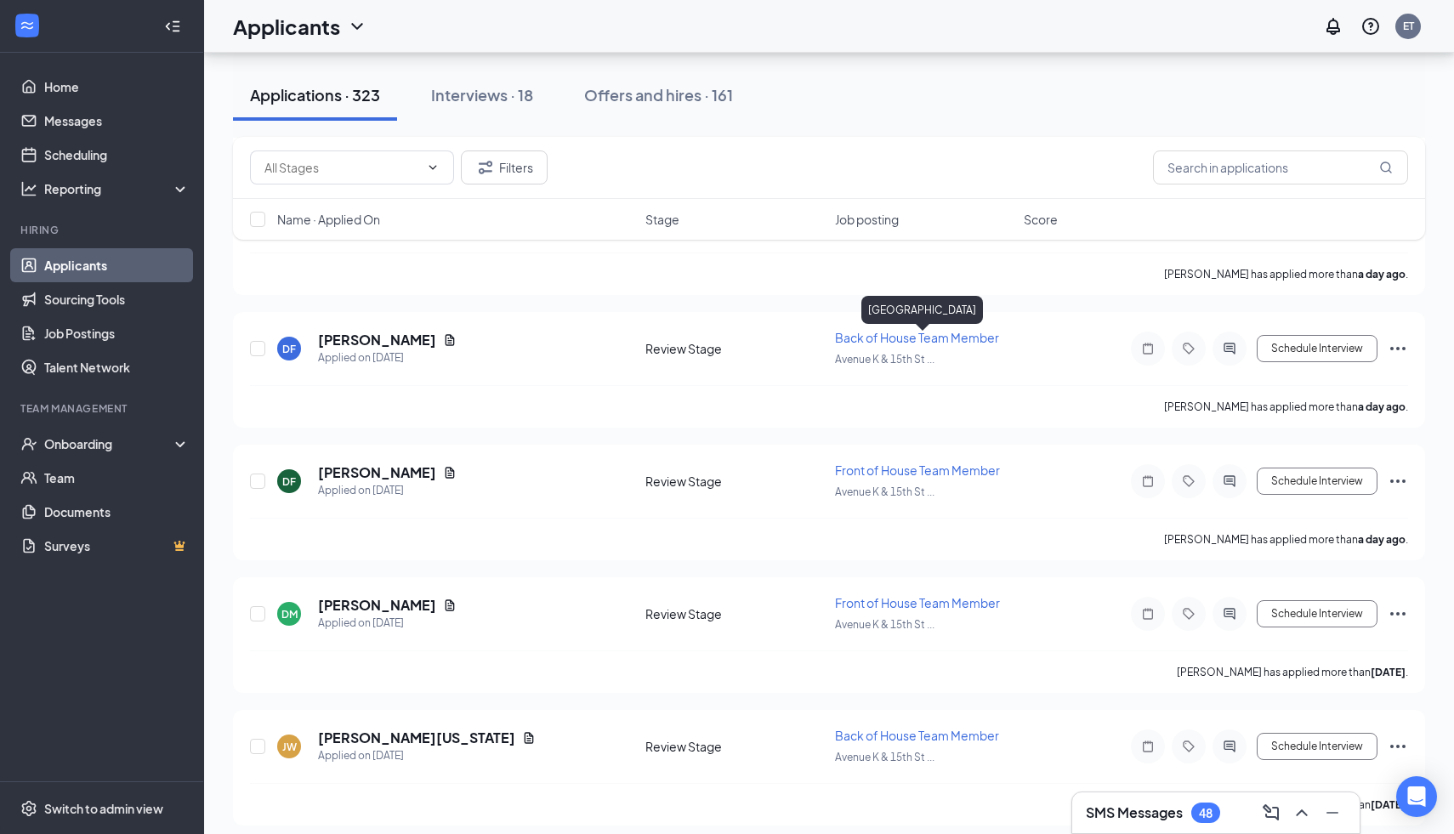
click at [912, 318] on div "[GEOGRAPHIC_DATA]" at bounding box center [922, 310] width 122 height 28
click at [854, 330] on span "Back of House Team Member" at bounding box center [917, 337] width 164 height 15
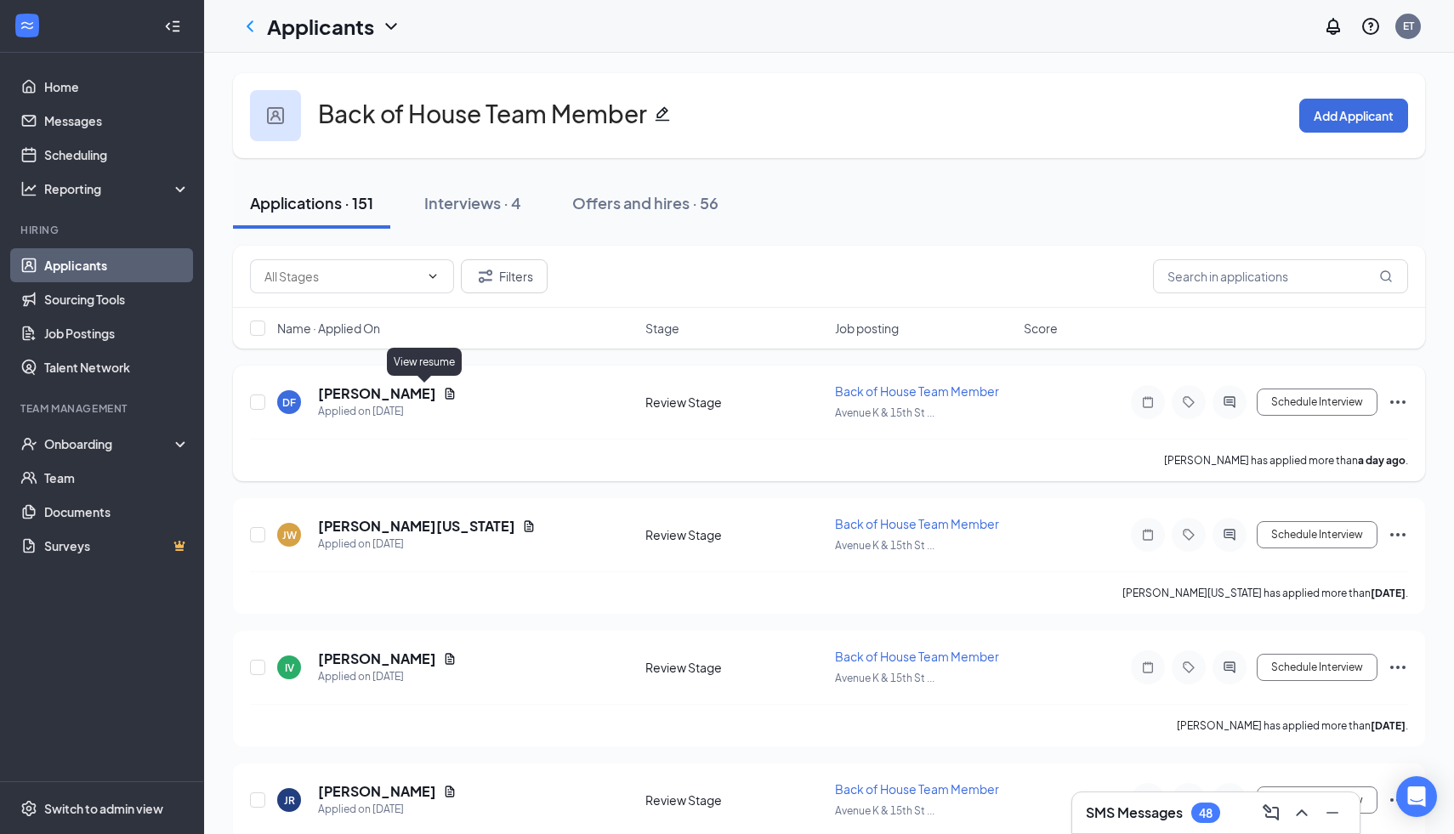
click at [446, 388] on icon "Document" at bounding box center [450, 393] width 9 height 11
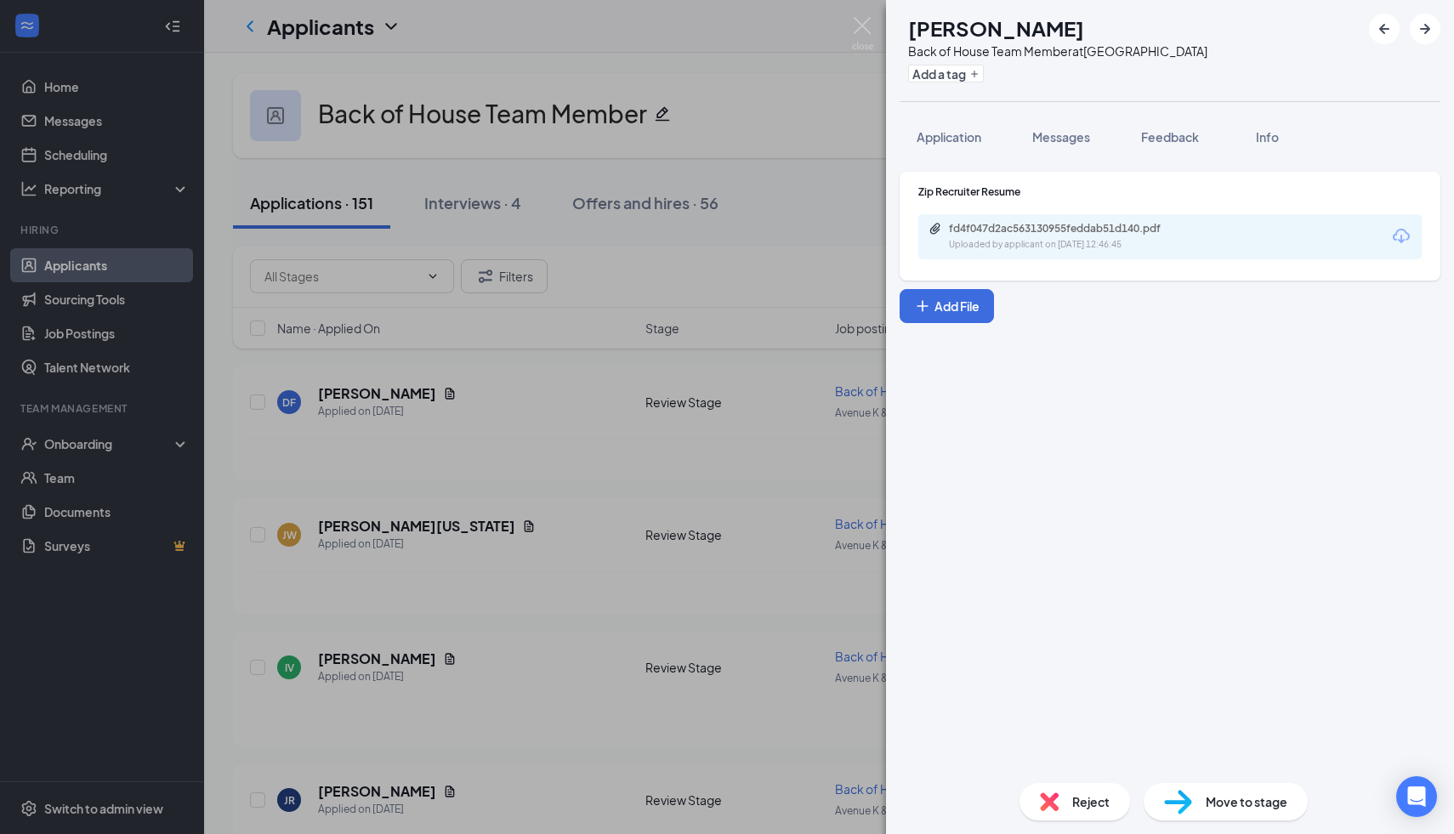
click at [1078, 226] on div "fd4f047d2ac563130955feddab51d140.pdf" at bounding box center [1068, 229] width 238 height 14
click at [1063, 797] on div "Reject" at bounding box center [1074, 801] width 111 height 37
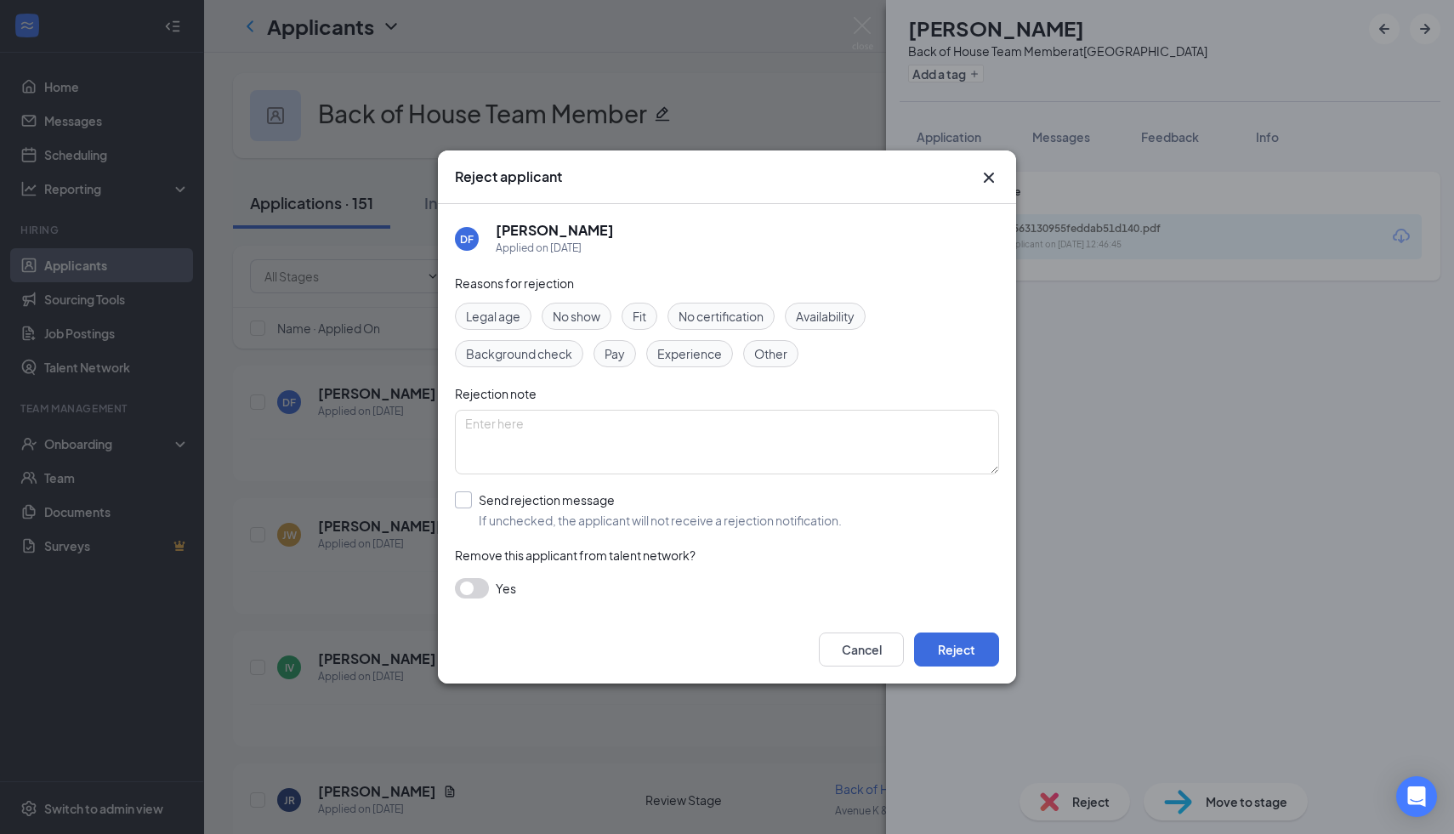
click at [463, 505] on input "Send rejection message If unchecked, the applicant will not receive a rejection…" at bounding box center [648, 509] width 387 height 37
checkbox input "true"
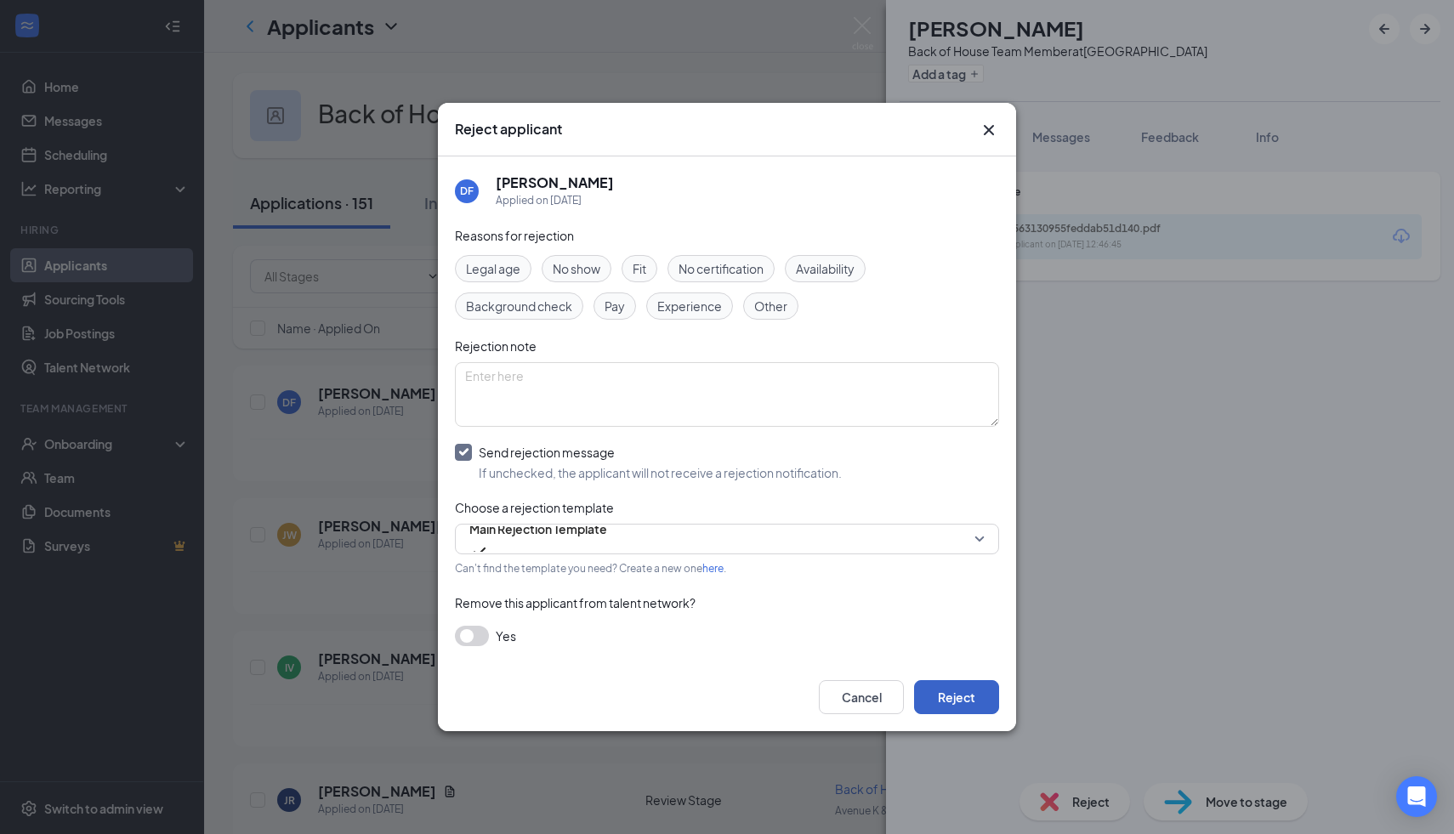
click at [961, 694] on button "Reject" at bounding box center [956, 697] width 85 height 34
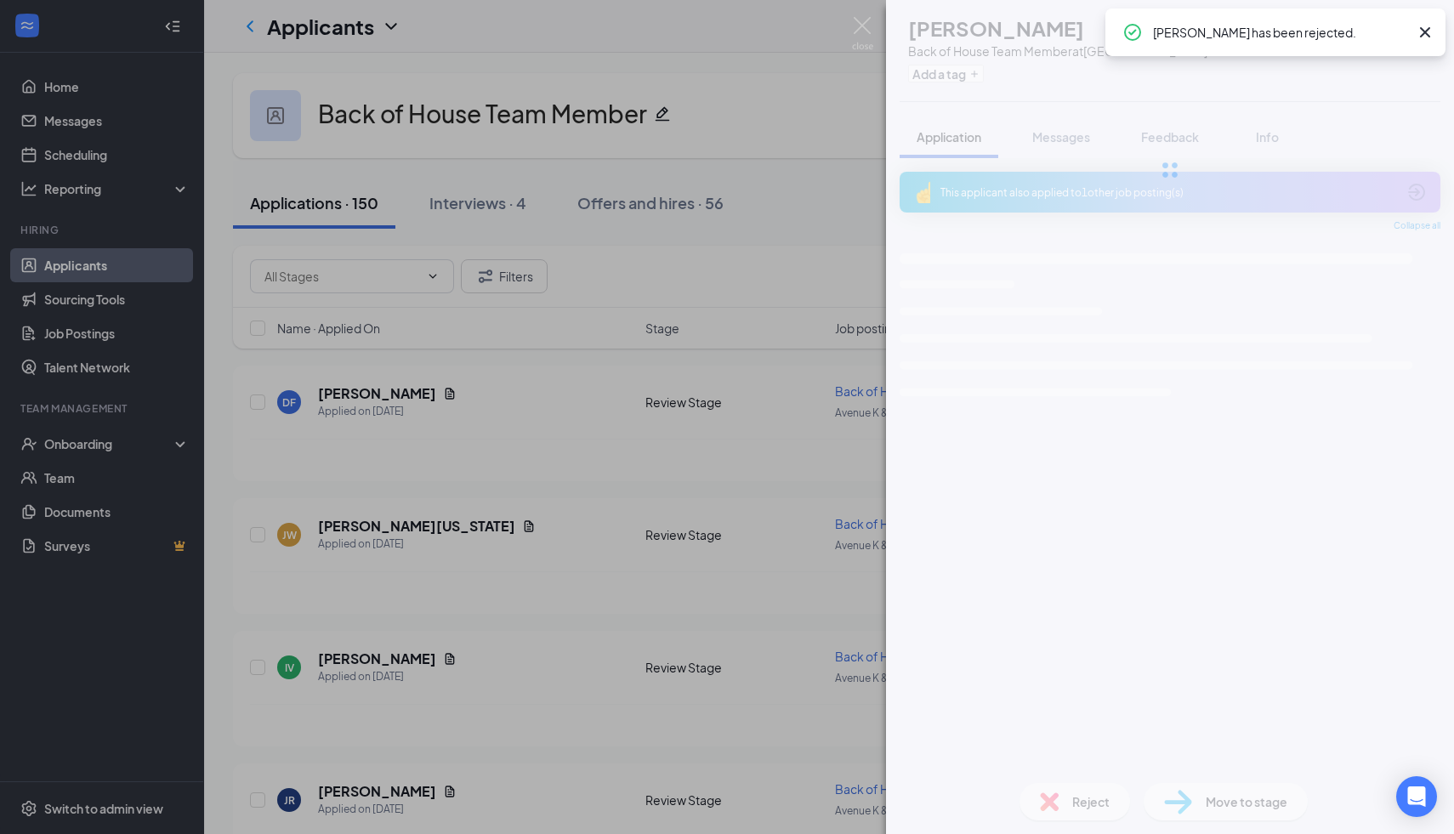
click at [491, 427] on div "[PERSON_NAME] Back of House Team Member at [GEOGRAPHIC_DATA] Add a tag Applicat…" at bounding box center [727, 417] width 1454 height 834
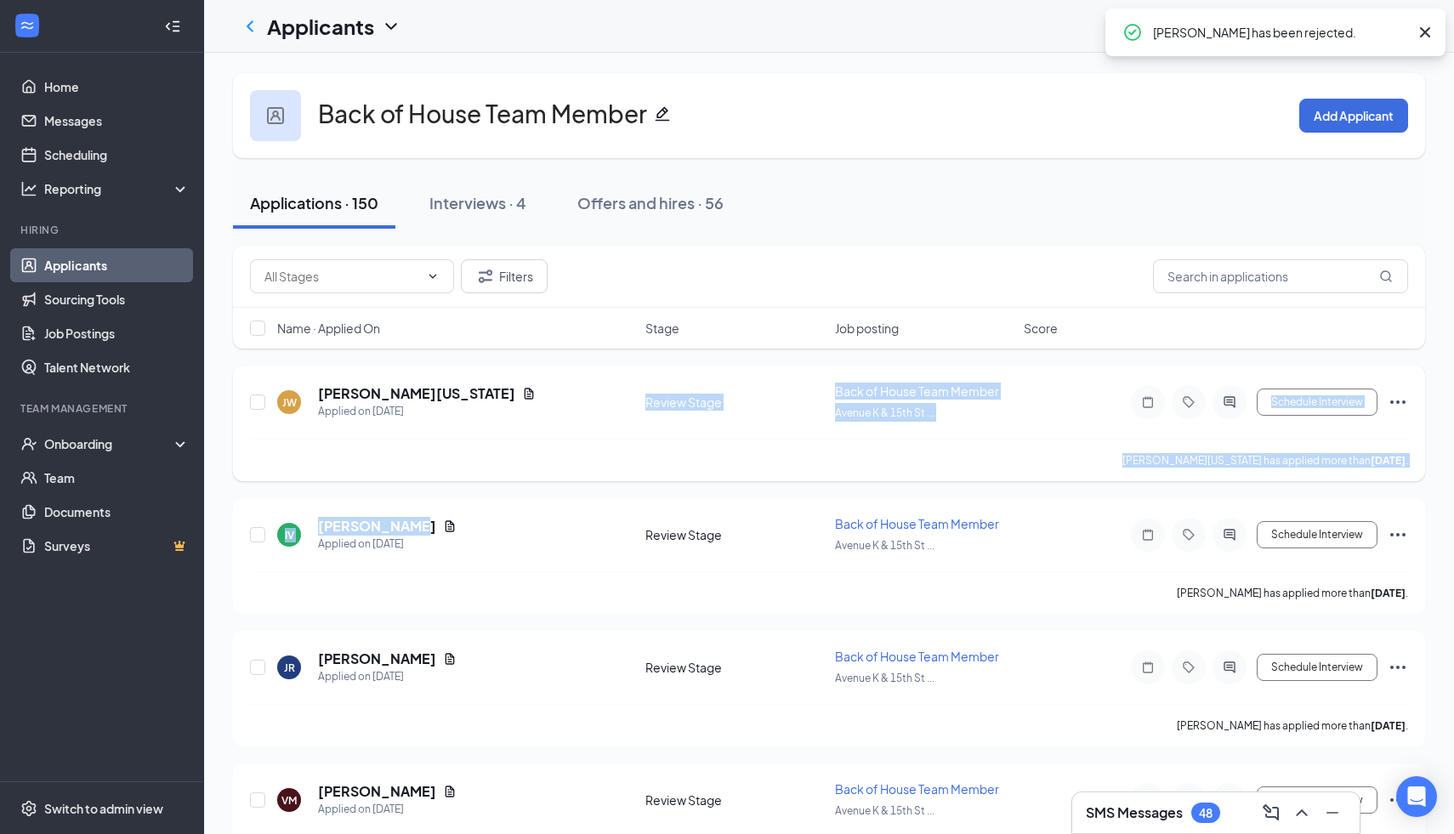
drag, startPoint x: 397, startPoint y: 520, endPoint x: 579, endPoint y: 429, distance: 203.4
click at [579, 429] on div "[PERSON_NAME][US_STATE] Applied on [DATE] Review Stage Back of House Team Membe…" at bounding box center [829, 411] width 1158 height 56
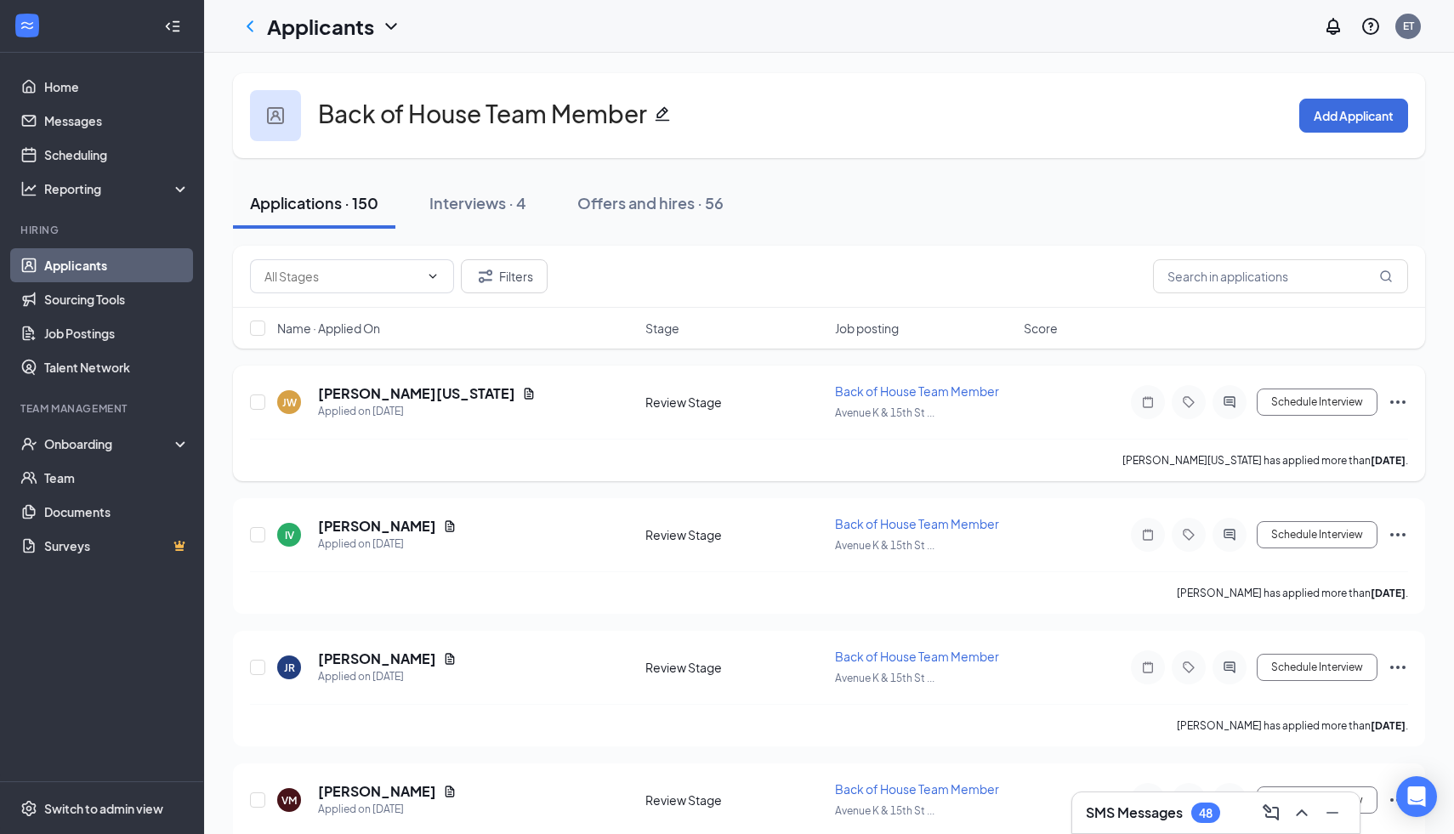
click at [522, 397] on icon "Document" at bounding box center [529, 394] width 14 height 14
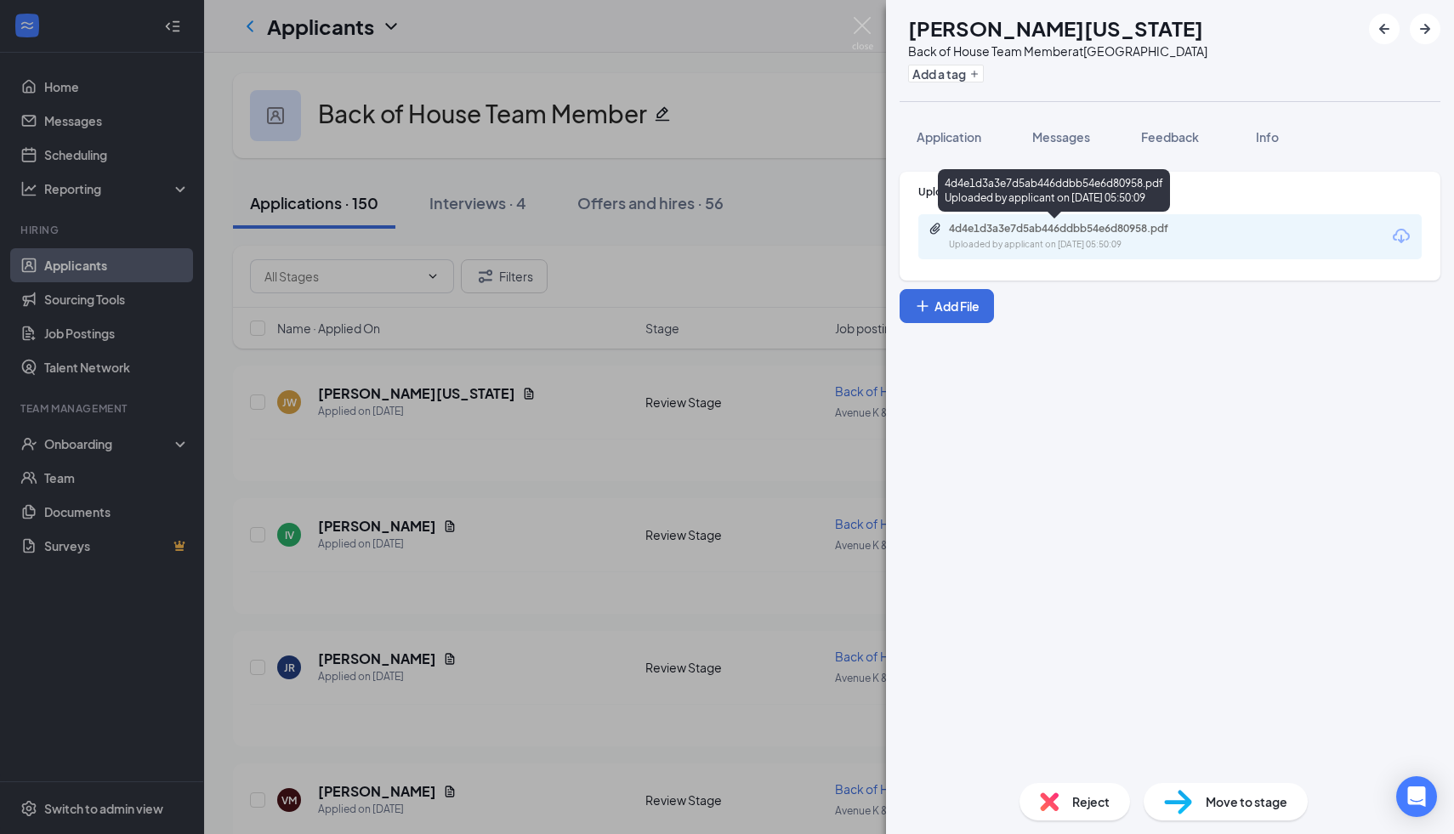
click at [1075, 244] on div "Uploaded by applicant on [DATE] 05:50:09" at bounding box center [1076, 245] width 255 height 14
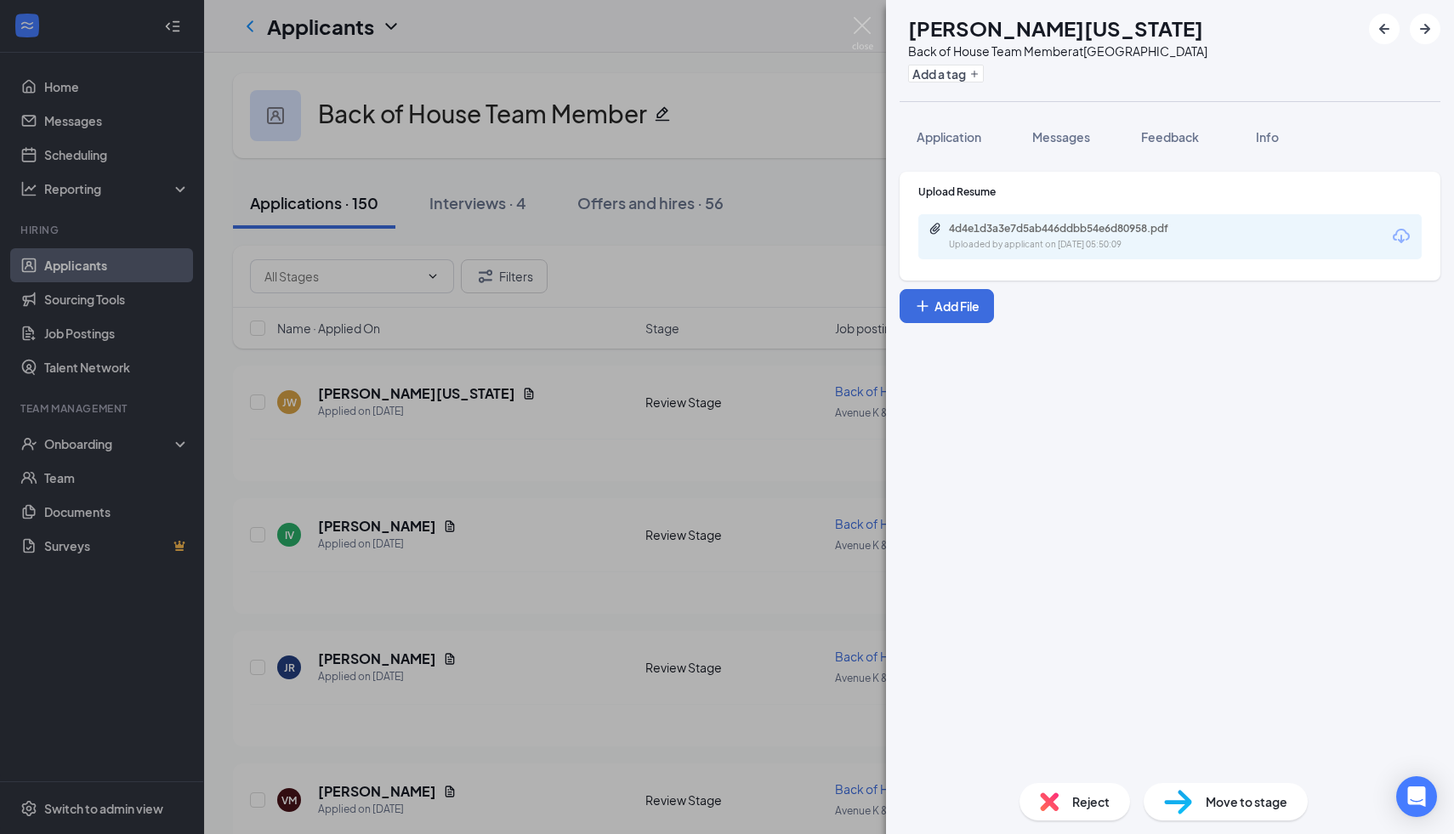
click at [1093, 799] on span "Reject" at bounding box center [1090, 801] width 37 height 19
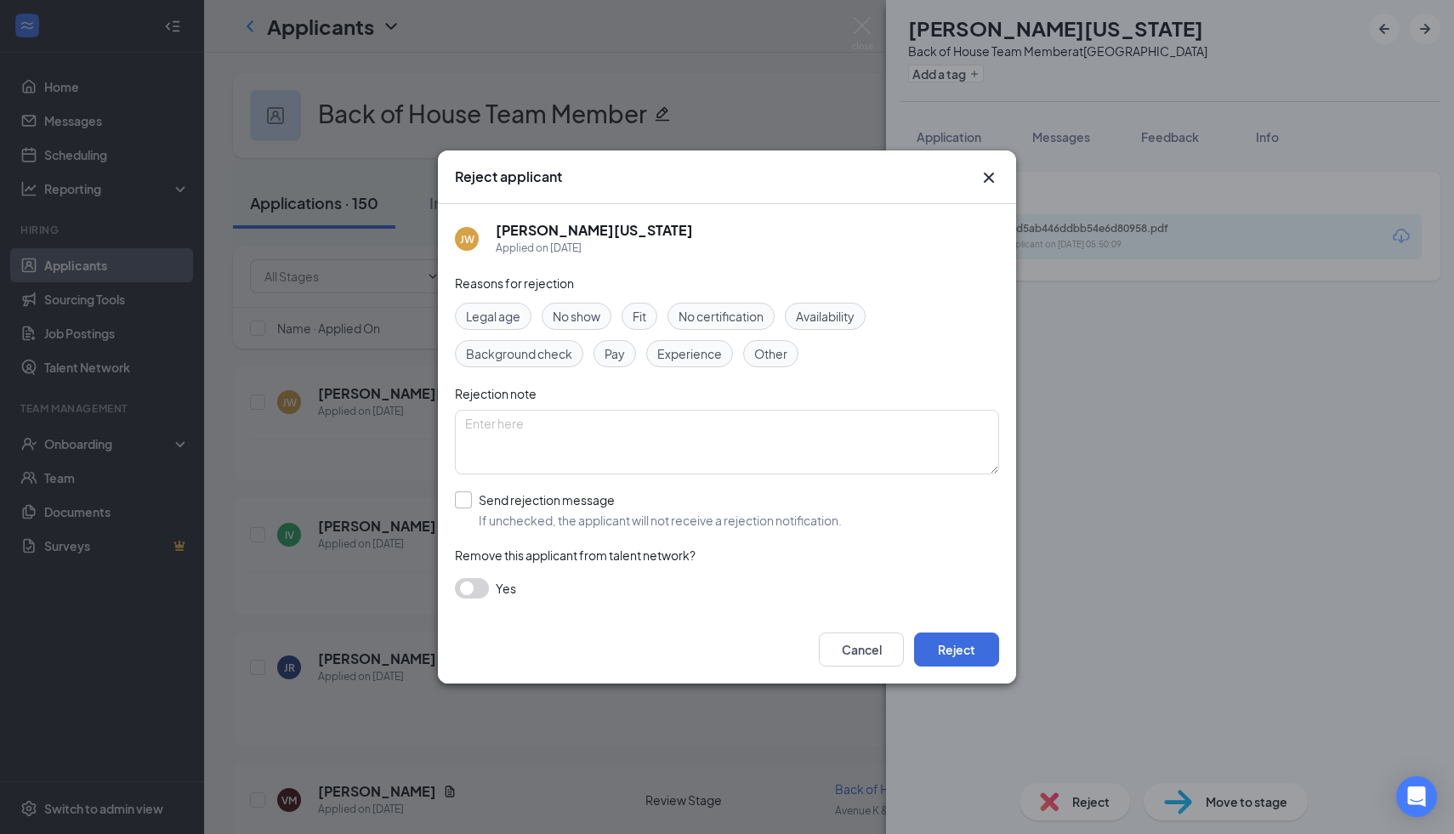
click at [516, 495] on input "Send rejection message If unchecked, the applicant will not receive a rejection…" at bounding box center [648, 509] width 387 height 37
checkbox input "true"
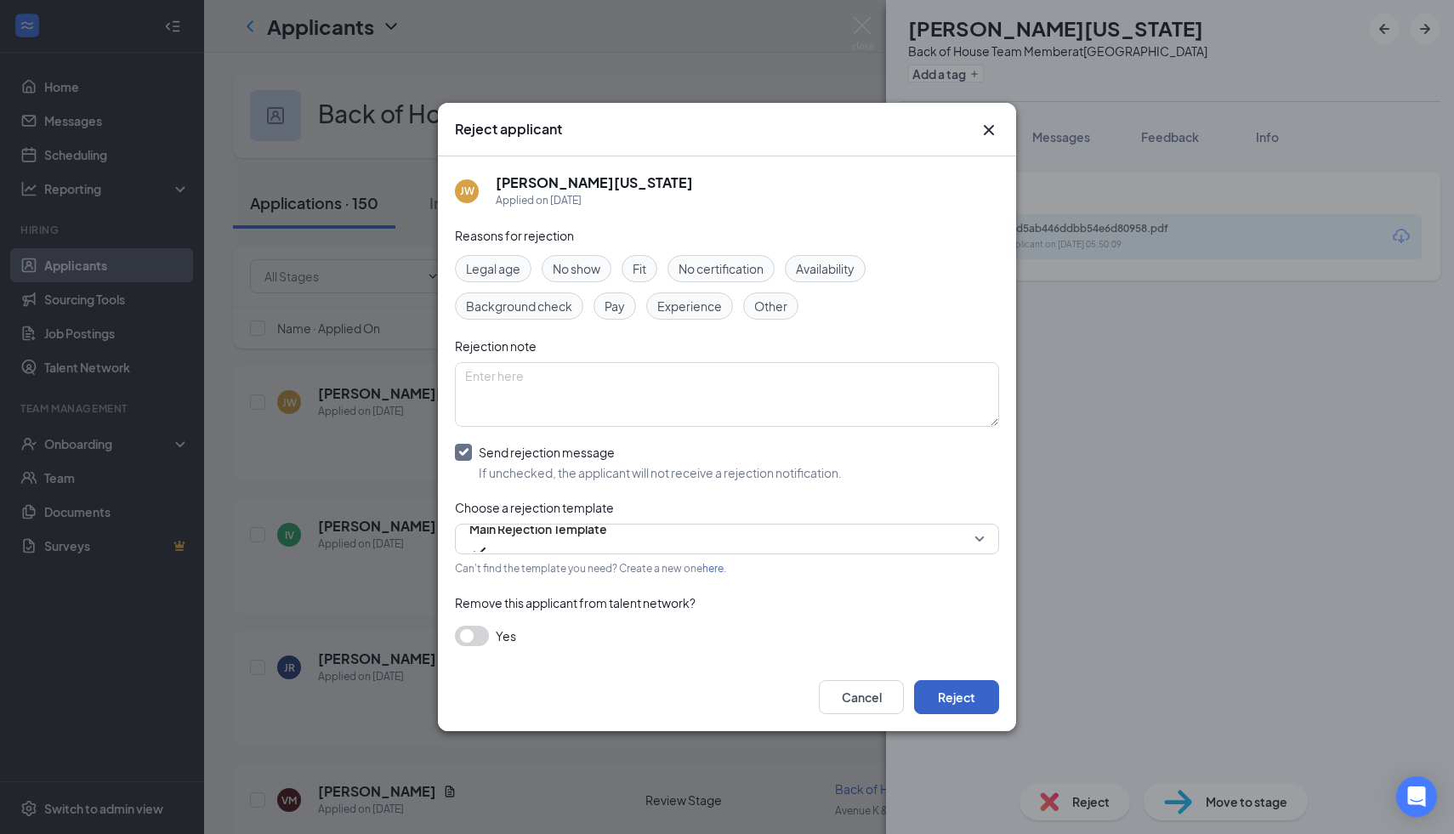
click at [951, 695] on button "Reject" at bounding box center [956, 697] width 85 height 34
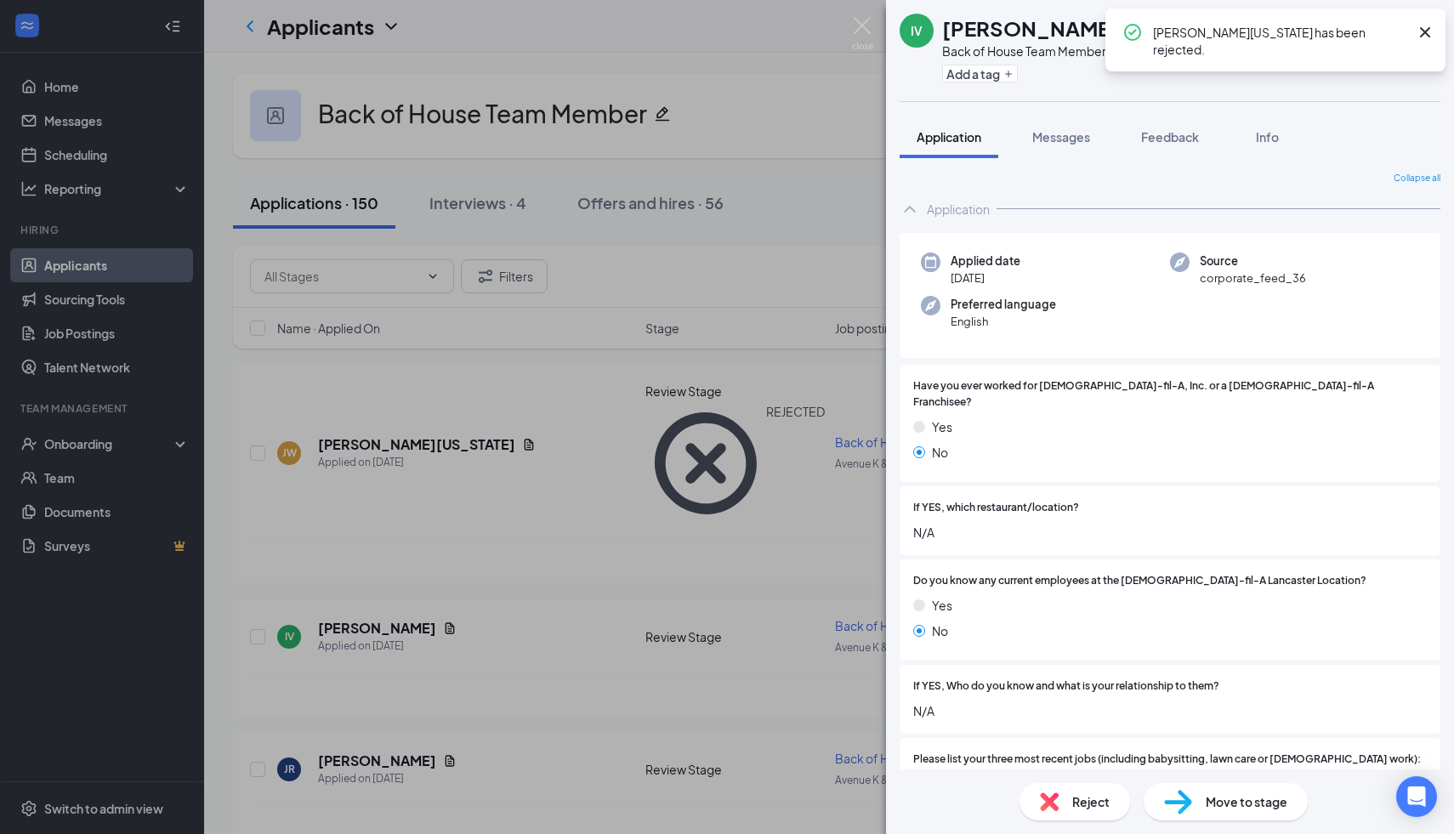
click at [433, 461] on div "IV [PERSON_NAME] Back of House Team Member at [GEOGRAPHIC_DATA] Add a tag Appli…" at bounding box center [727, 417] width 1454 height 834
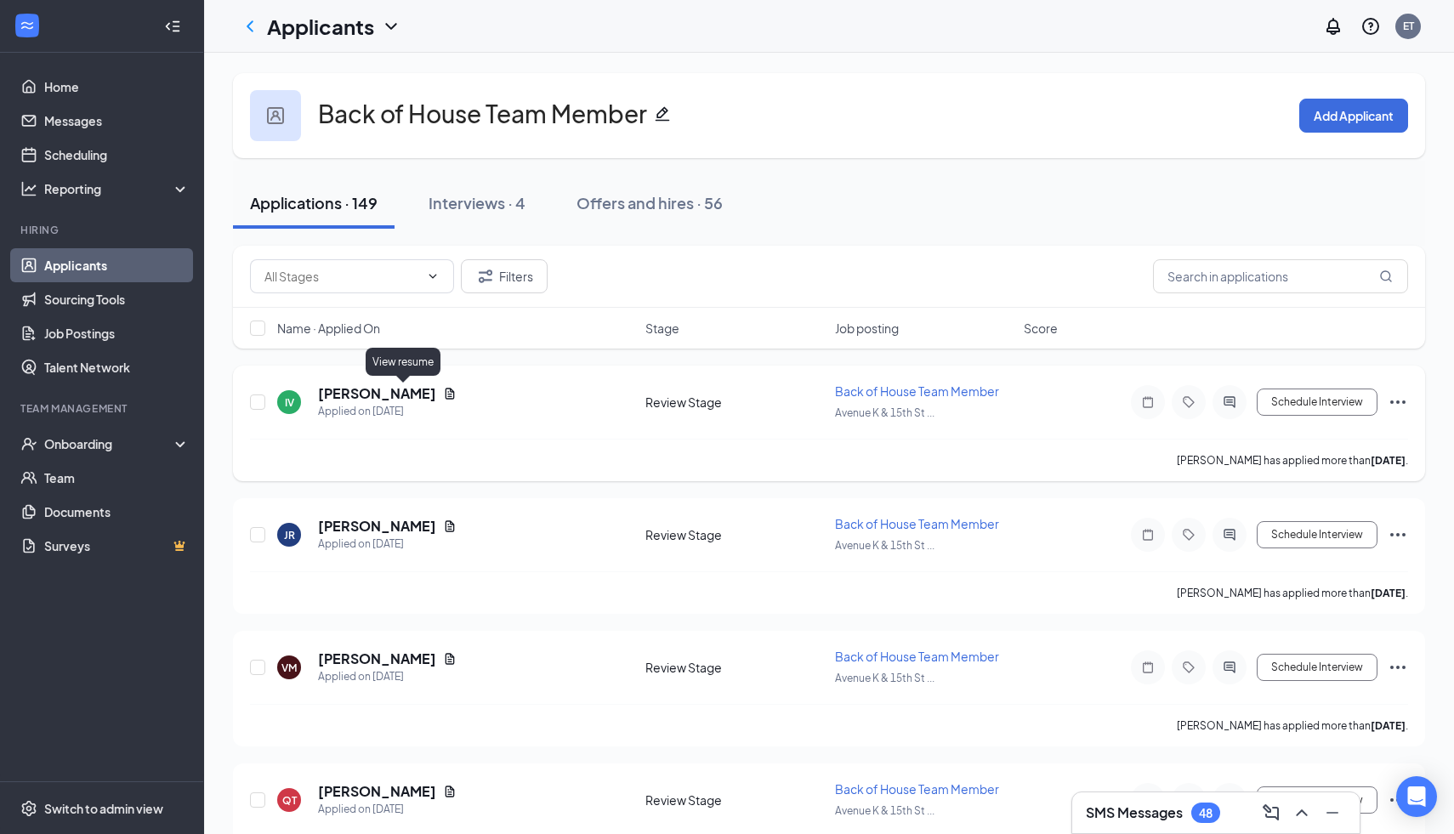
click at [443, 399] on icon "Document" at bounding box center [450, 394] width 14 height 14
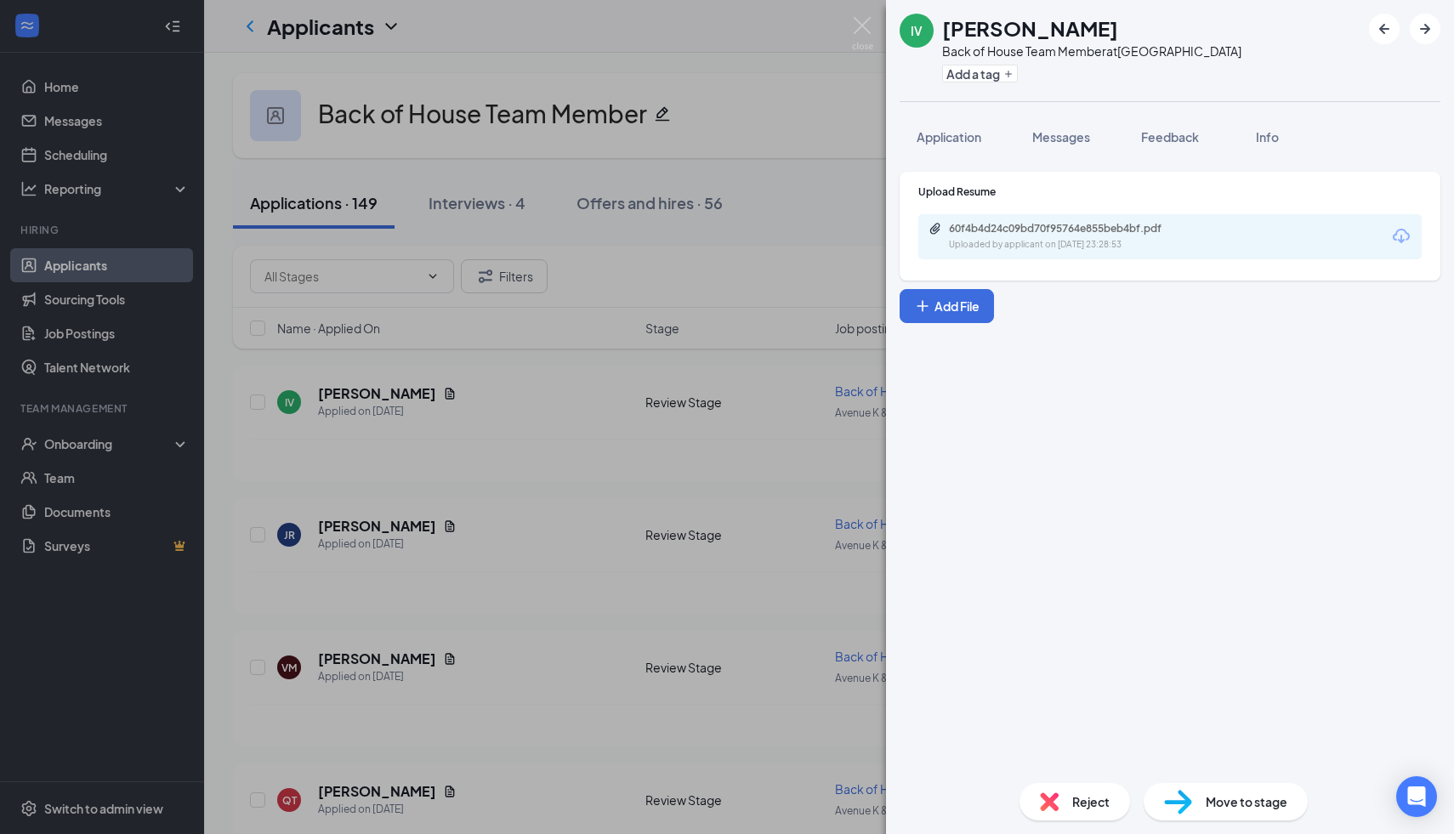
click at [1127, 234] on div "60f4b4d24c09bd70f95764e855beb4bf.pdf" at bounding box center [1068, 229] width 238 height 14
click at [1272, 145] on div "Info" at bounding box center [1267, 136] width 34 height 17
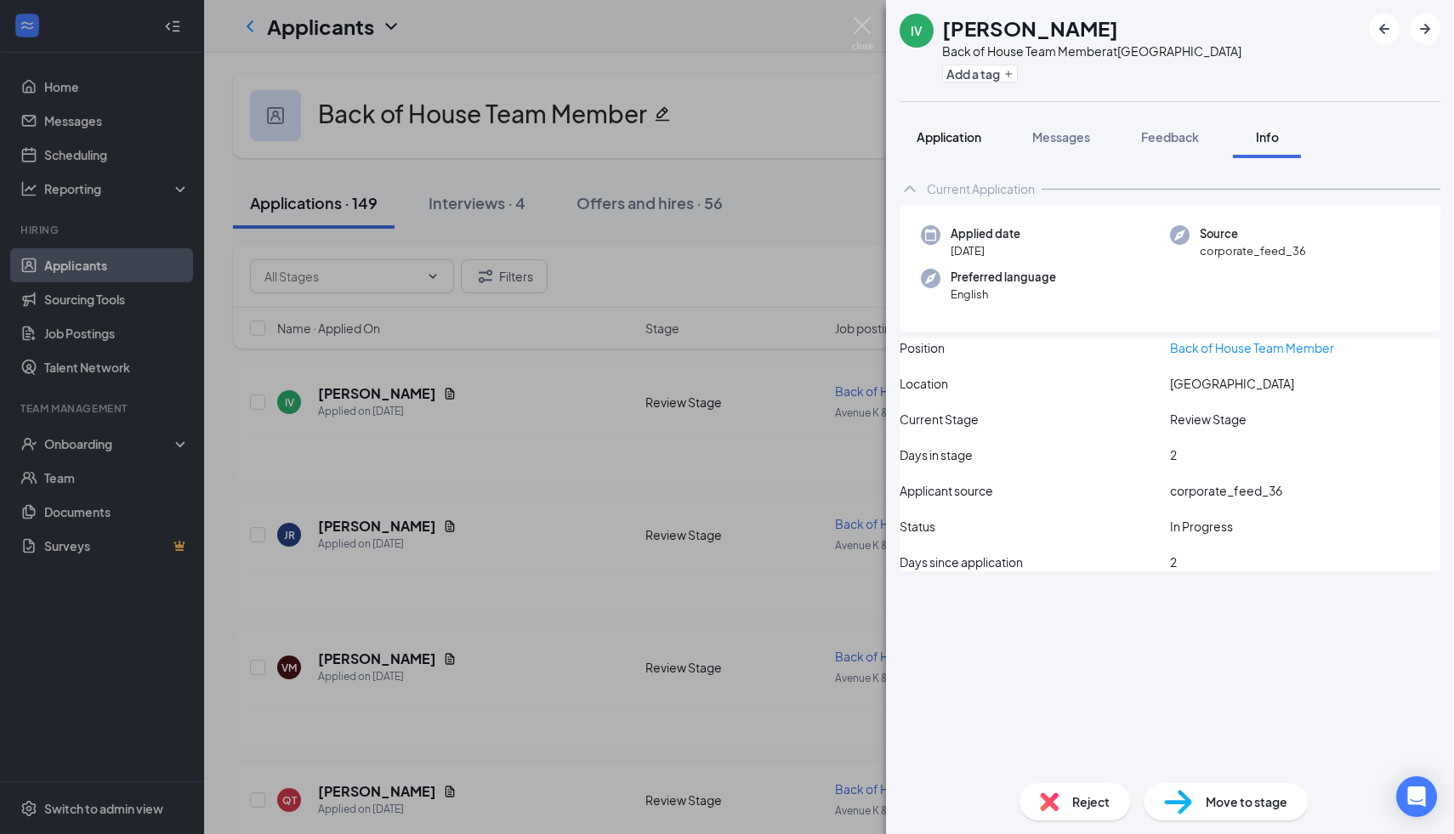
click at [970, 123] on button "Application" at bounding box center [949, 137] width 99 height 43
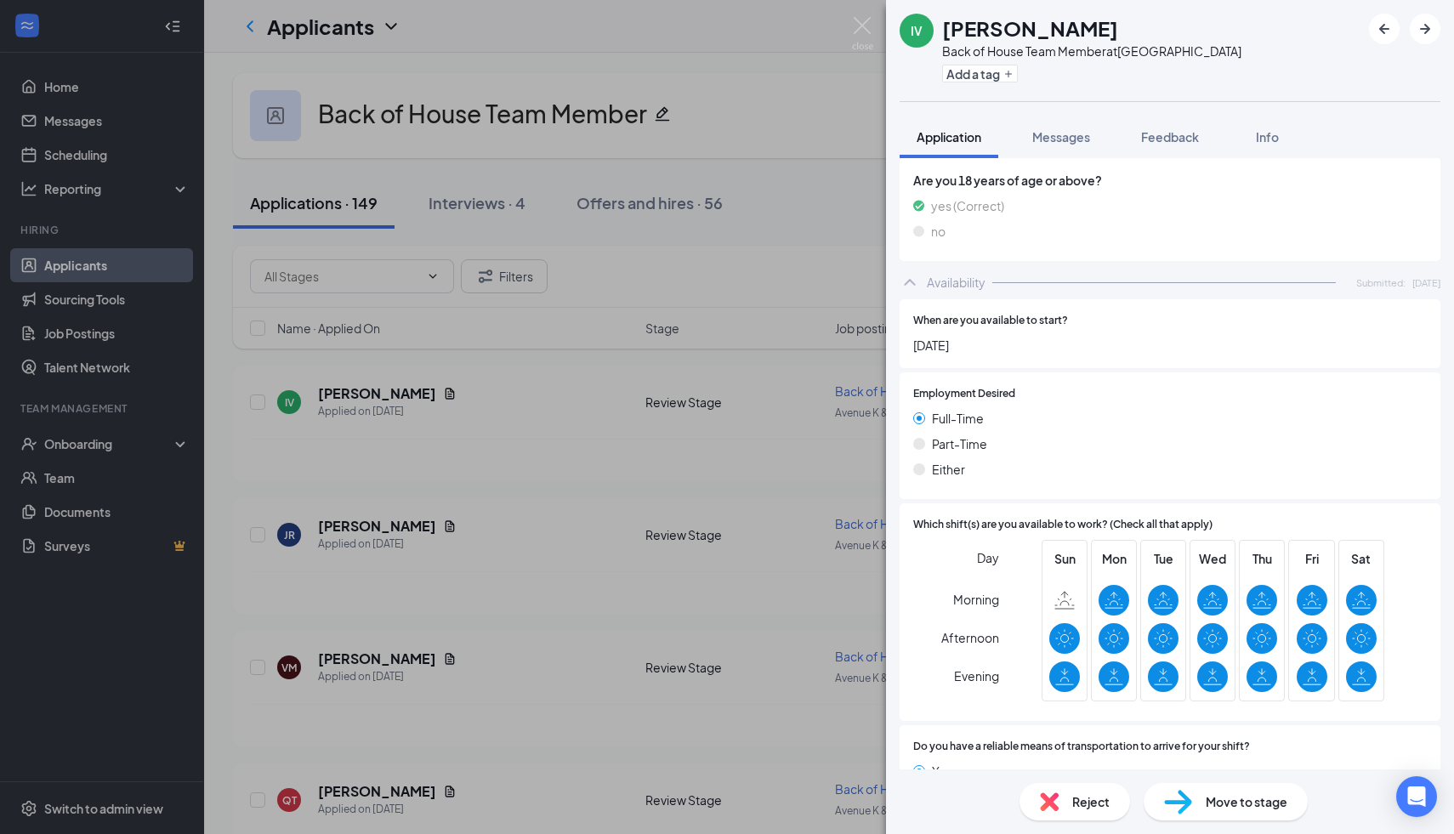
scroll to position [852, 0]
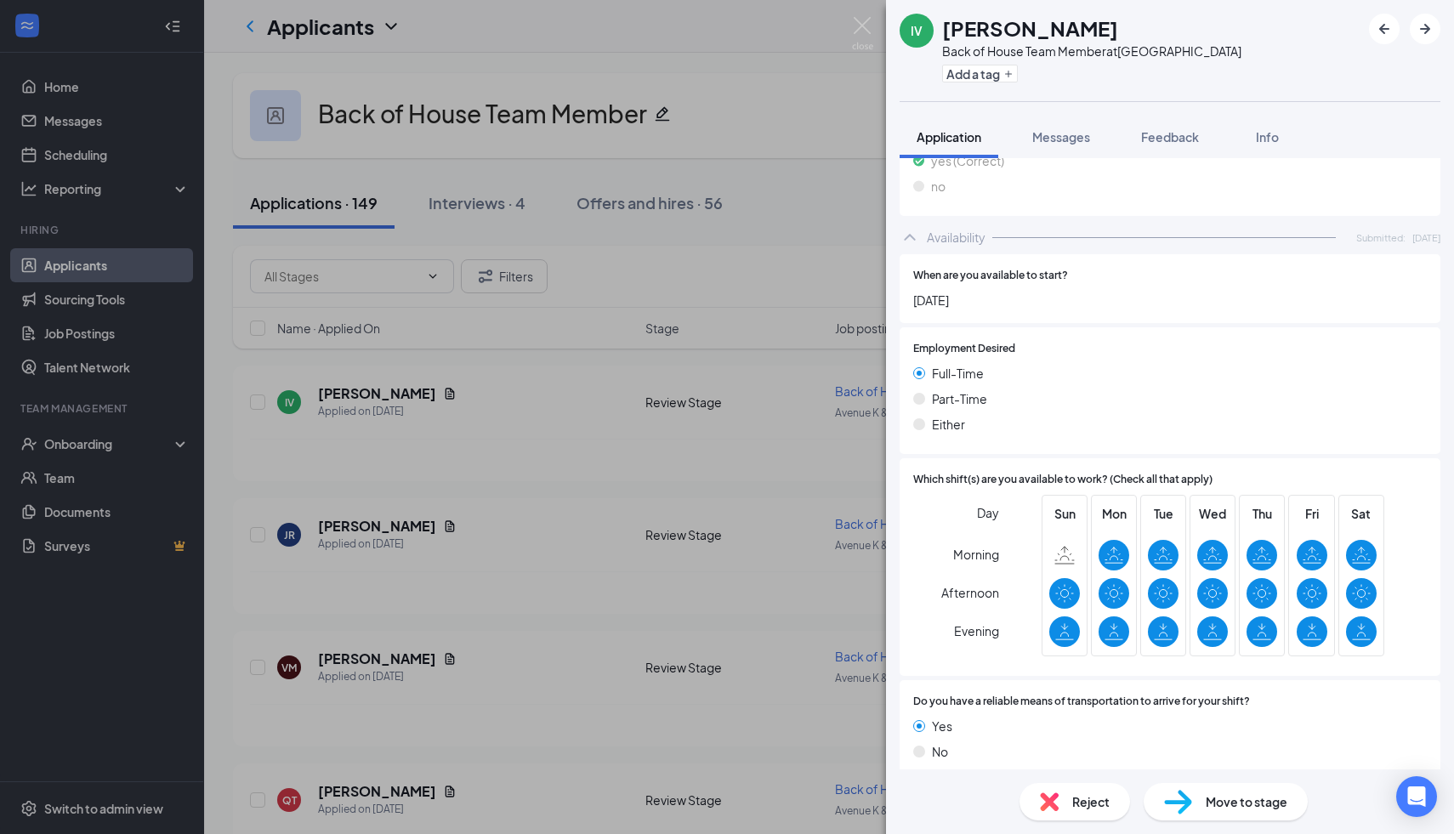
click at [1217, 793] on span "Move to stage" at bounding box center [1247, 801] width 82 height 19
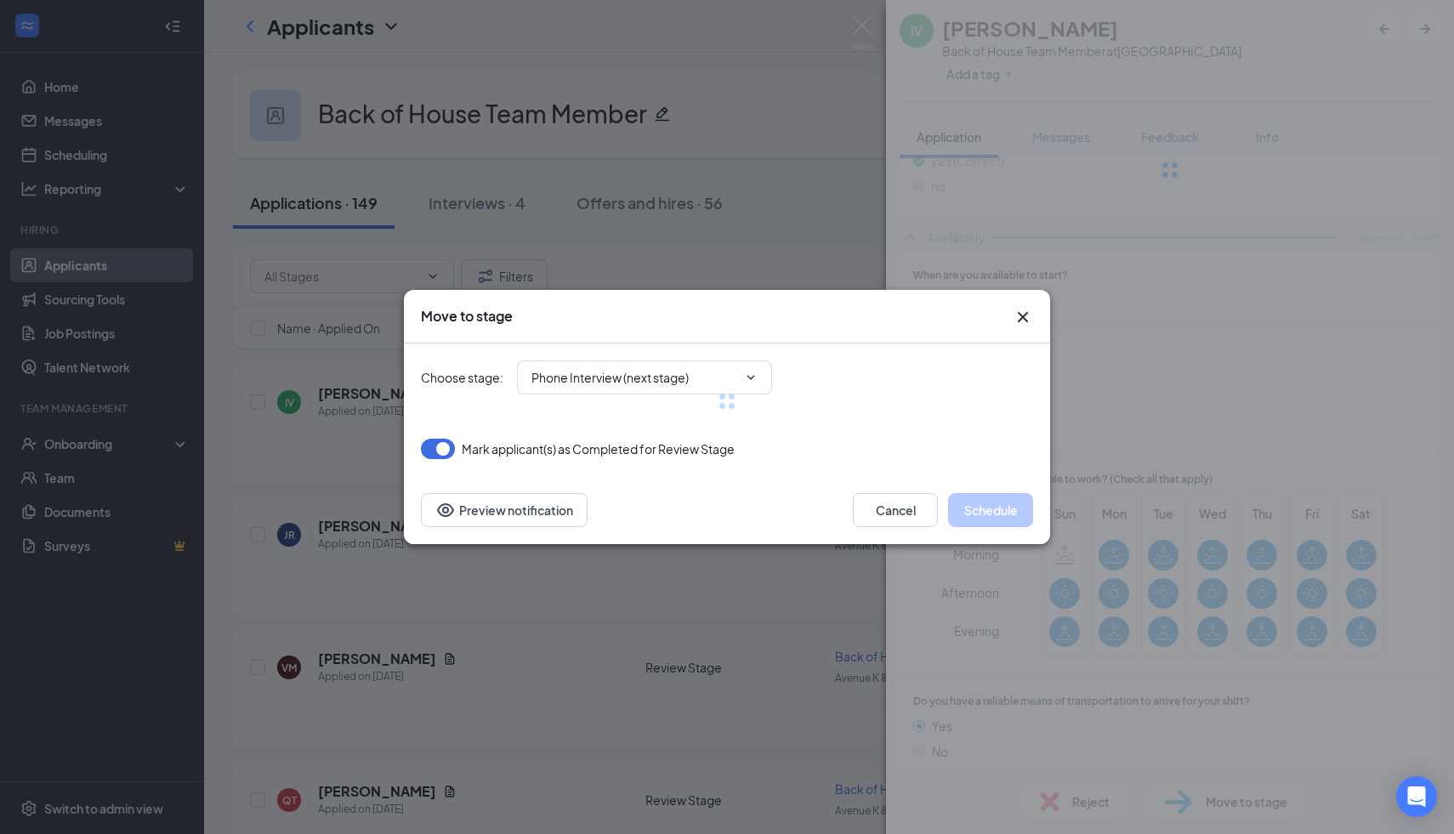
scroll to position [844, 0]
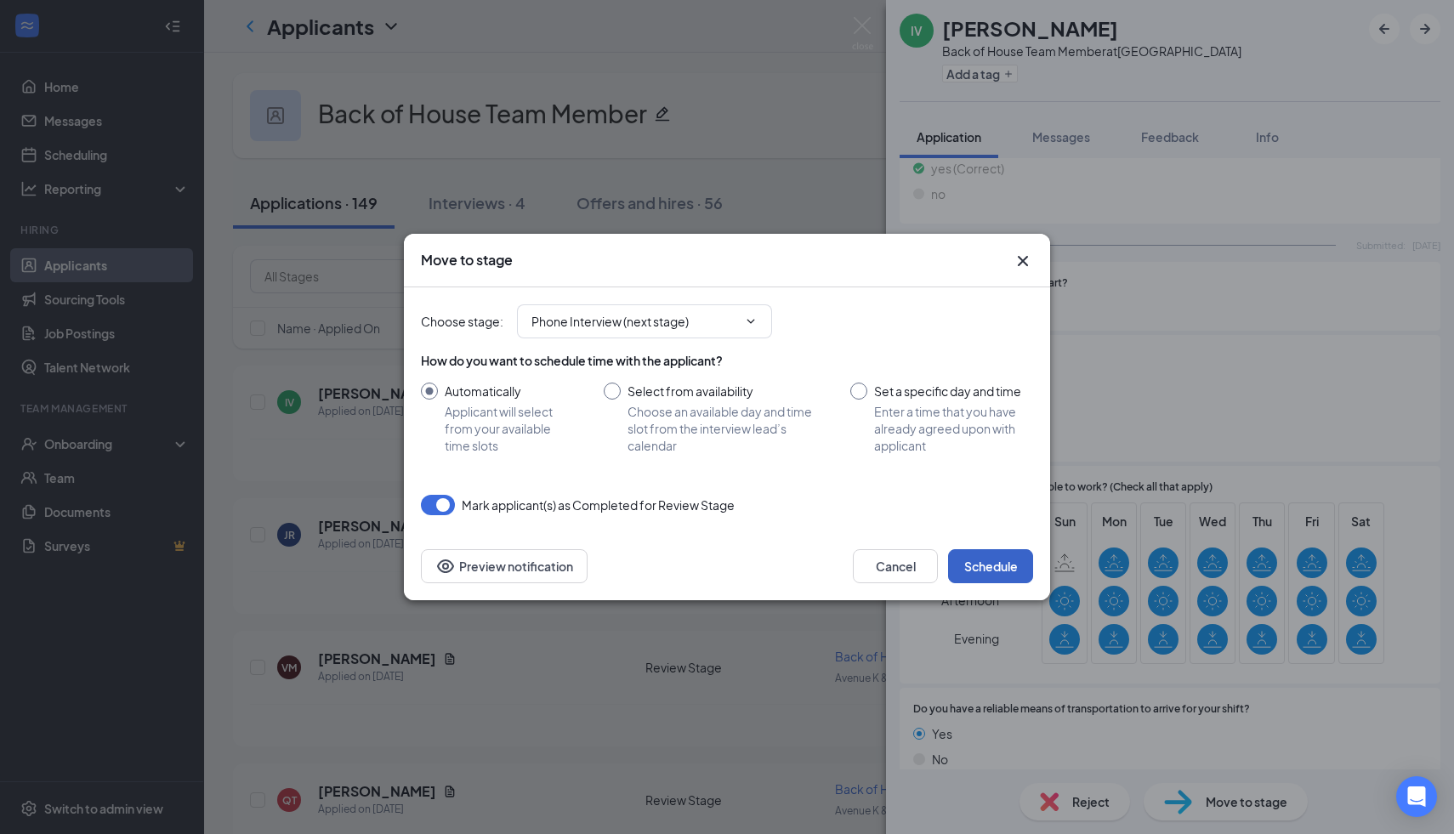
click at [993, 575] on button "Schedule" at bounding box center [990, 566] width 85 height 34
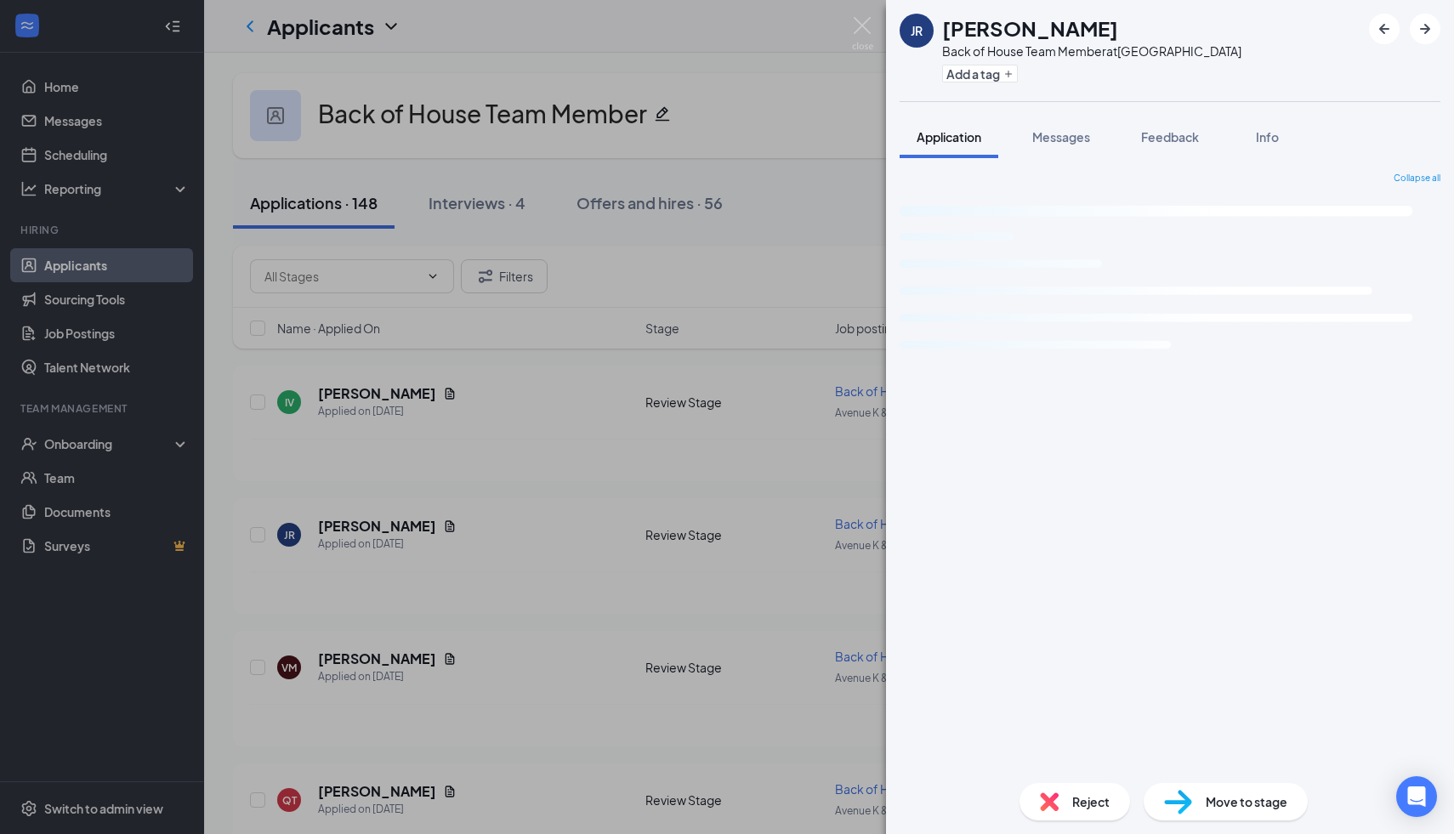
click at [463, 470] on div "JR [PERSON_NAME] Back of House Team Member at [GEOGRAPHIC_DATA] Add a tag Appli…" at bounding box center [727, 417] width 1454 height 834
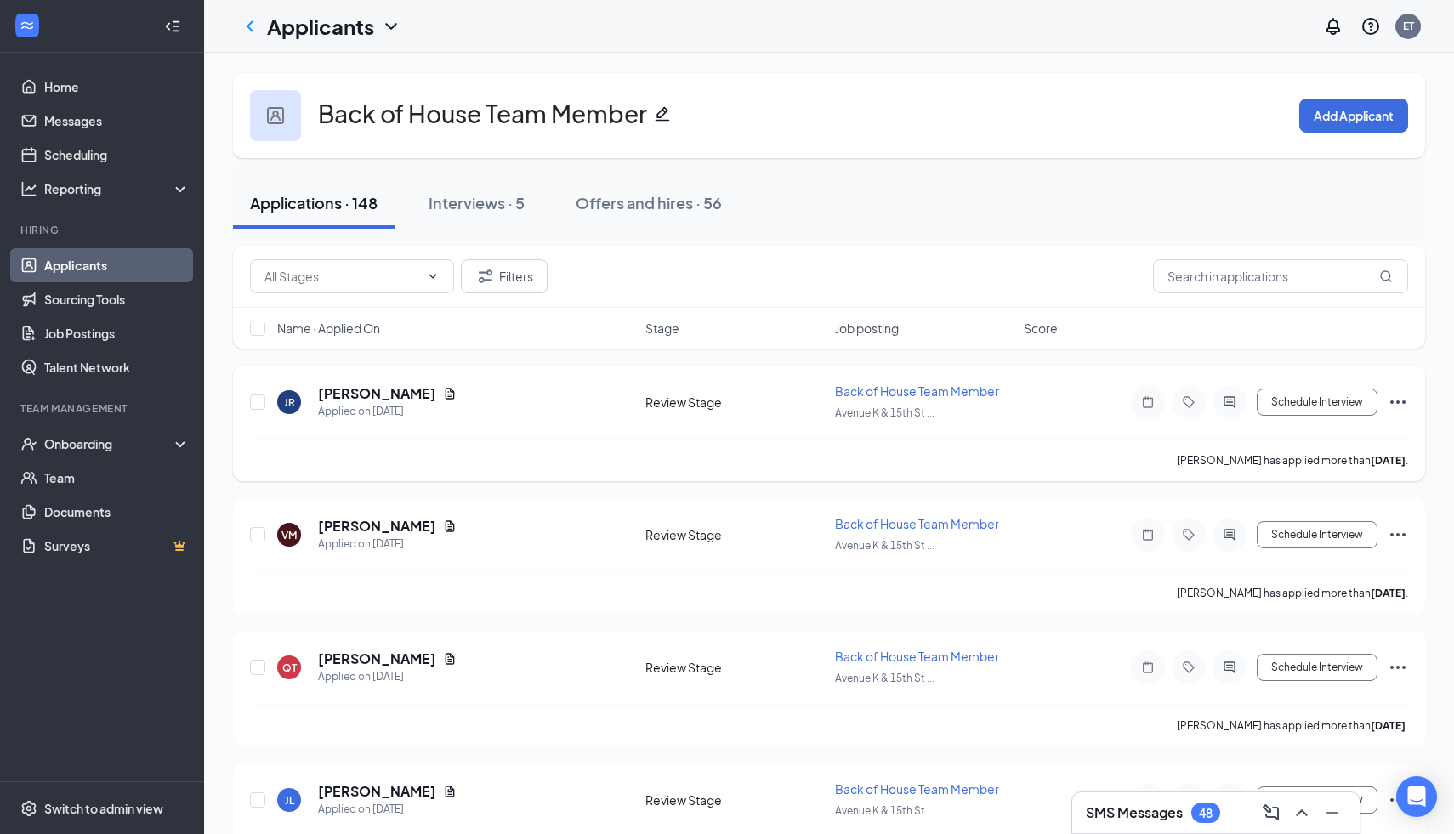
click at [422, 390] on div "JR [PERSON_NAME] Applied on [DATE]" at bounding box center [456, 402] width 358 height 36
click at [443, 391] on icon "Document" at bounding box center [450, 394] width 14 height 14
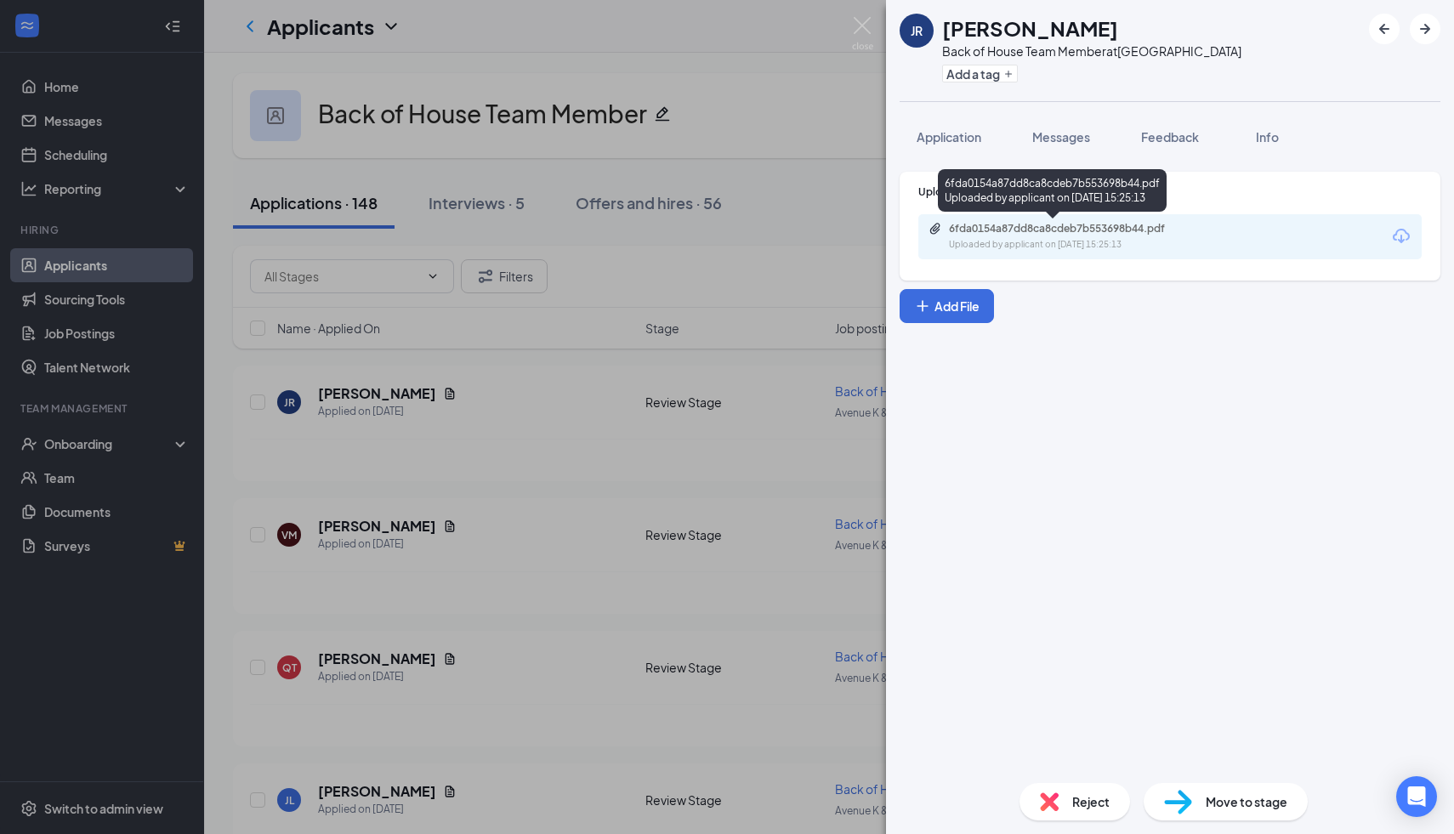
click at [1016, 241] on div "Uploaded by applicant on [DATE] 15:25:13" at bounding box center [1076, 245] width 255 height 14
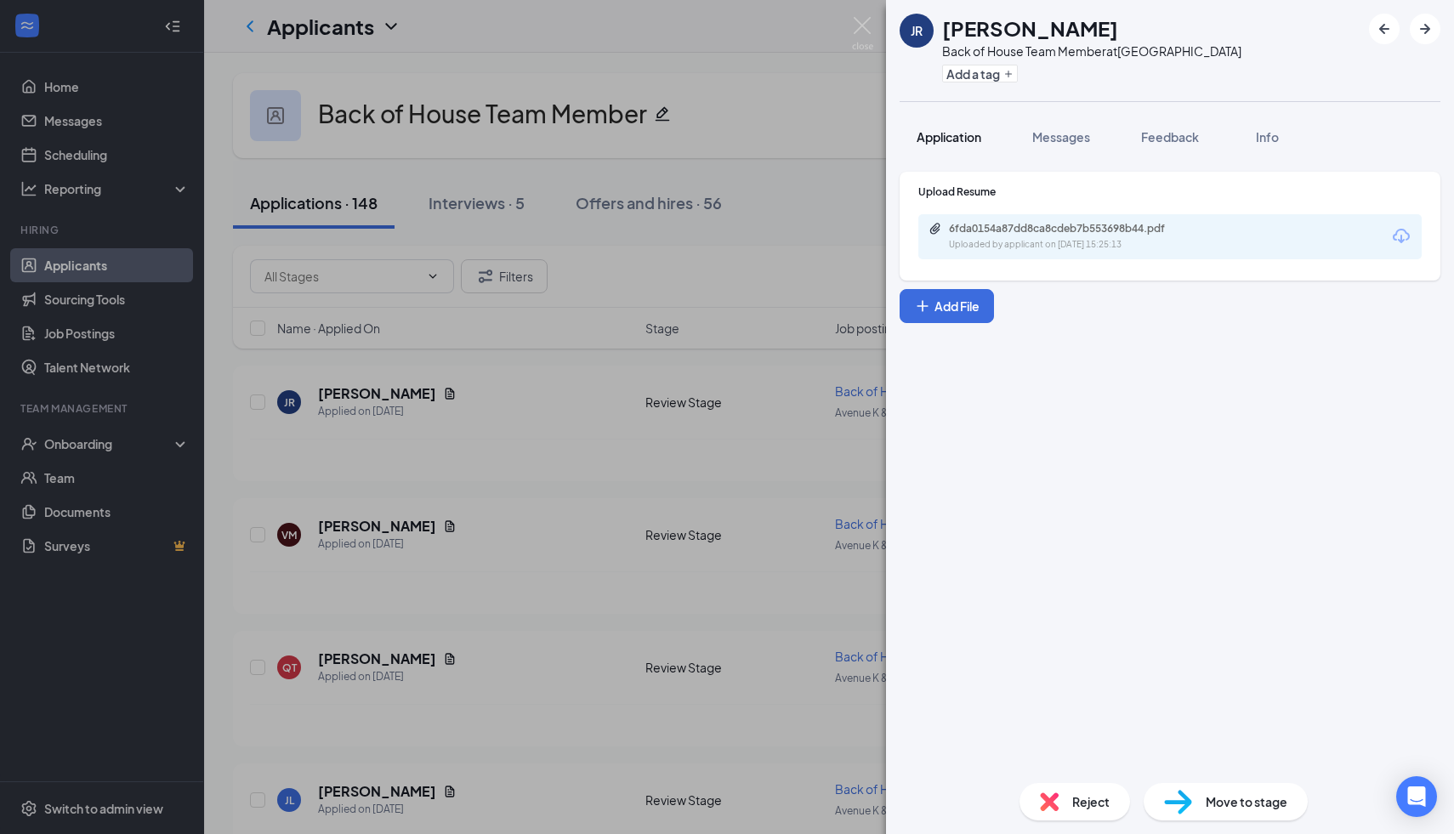
click at [945, 144] on div "Application" at bounding box center [949, 136] width 65 height 17
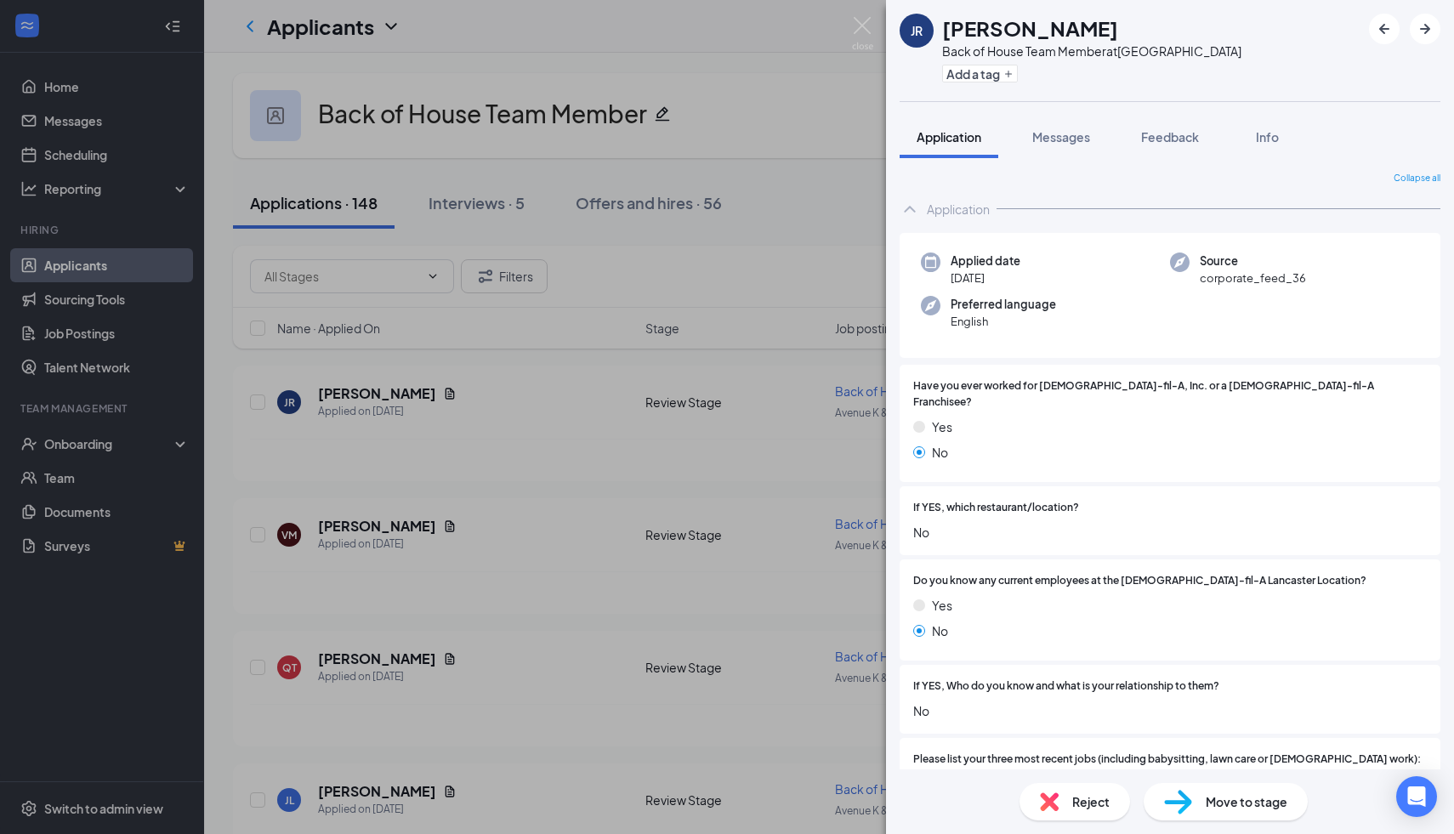
click at [1222, 804] on span "Move to stage" at bounding box center [1247, 801] width 82 height 19
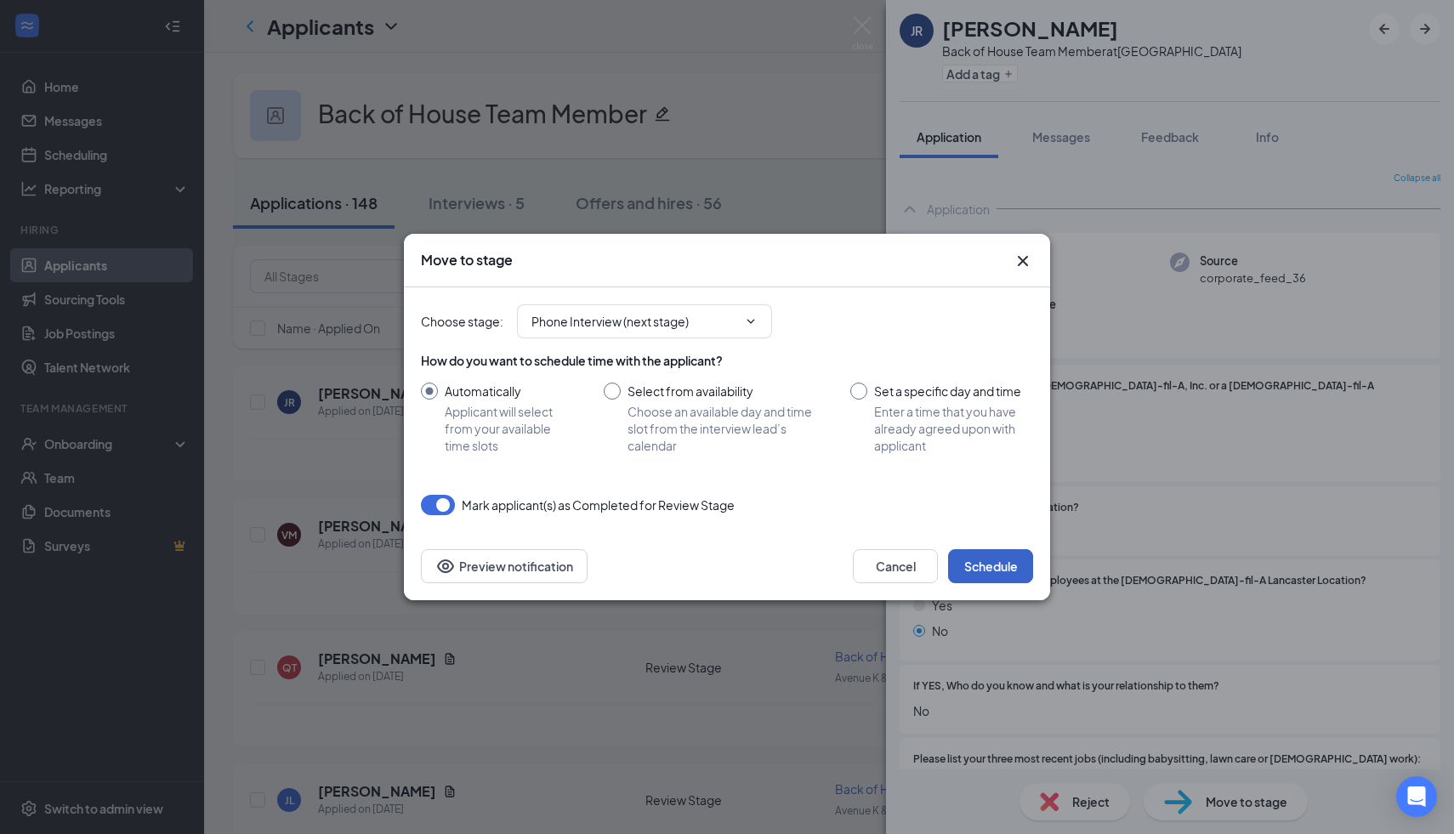
click at [1010, 569] on button "Schedule" at bounding box center [990, 566] width 85 height 34
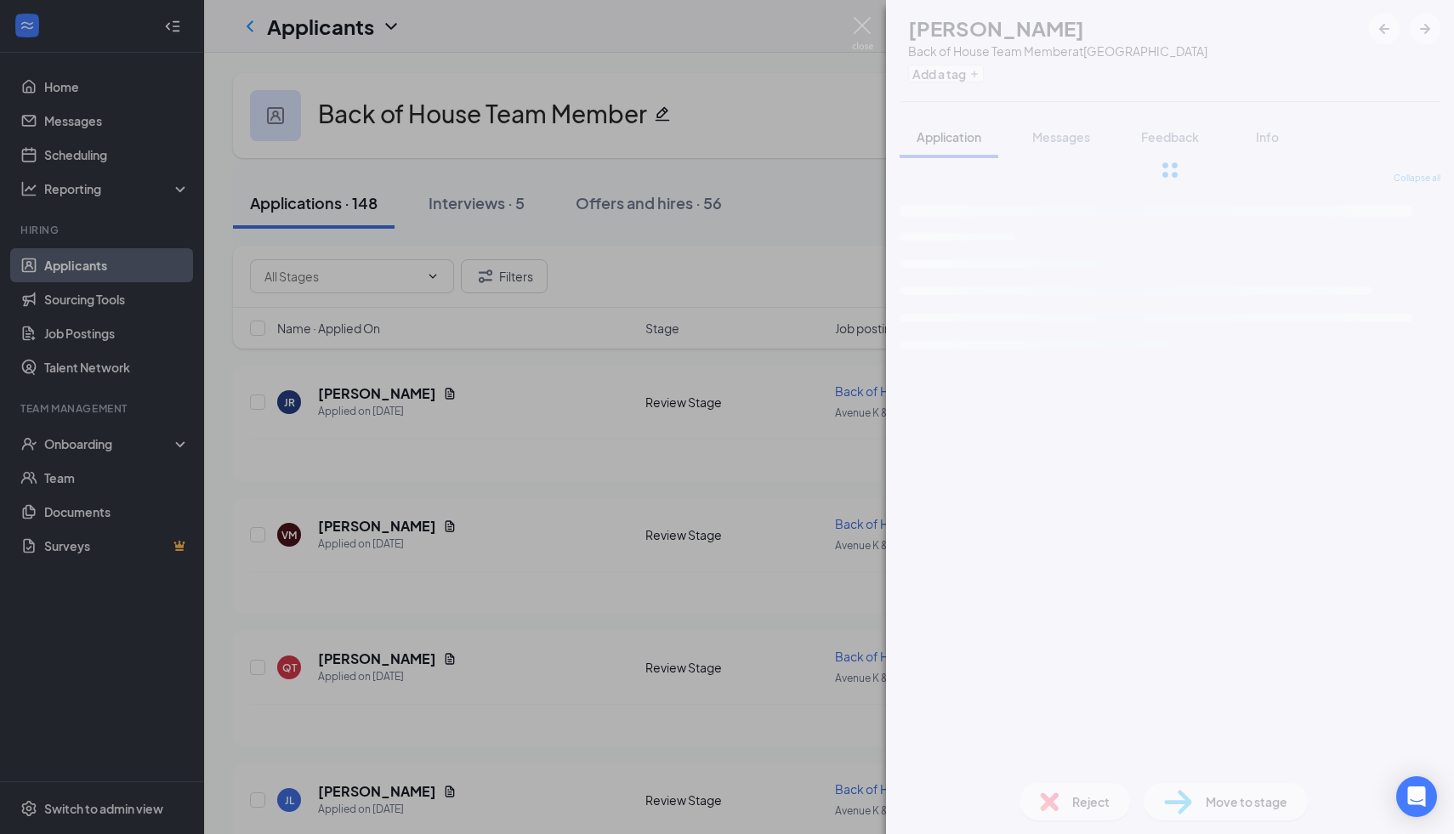
click at [773, 134] on div "VM [PERSON_NAME] Back of House Team Member at [GEOGRAPHIC_DATA] Add a tag Appli…" at bounding box center [727, 417] width 1454 height 834
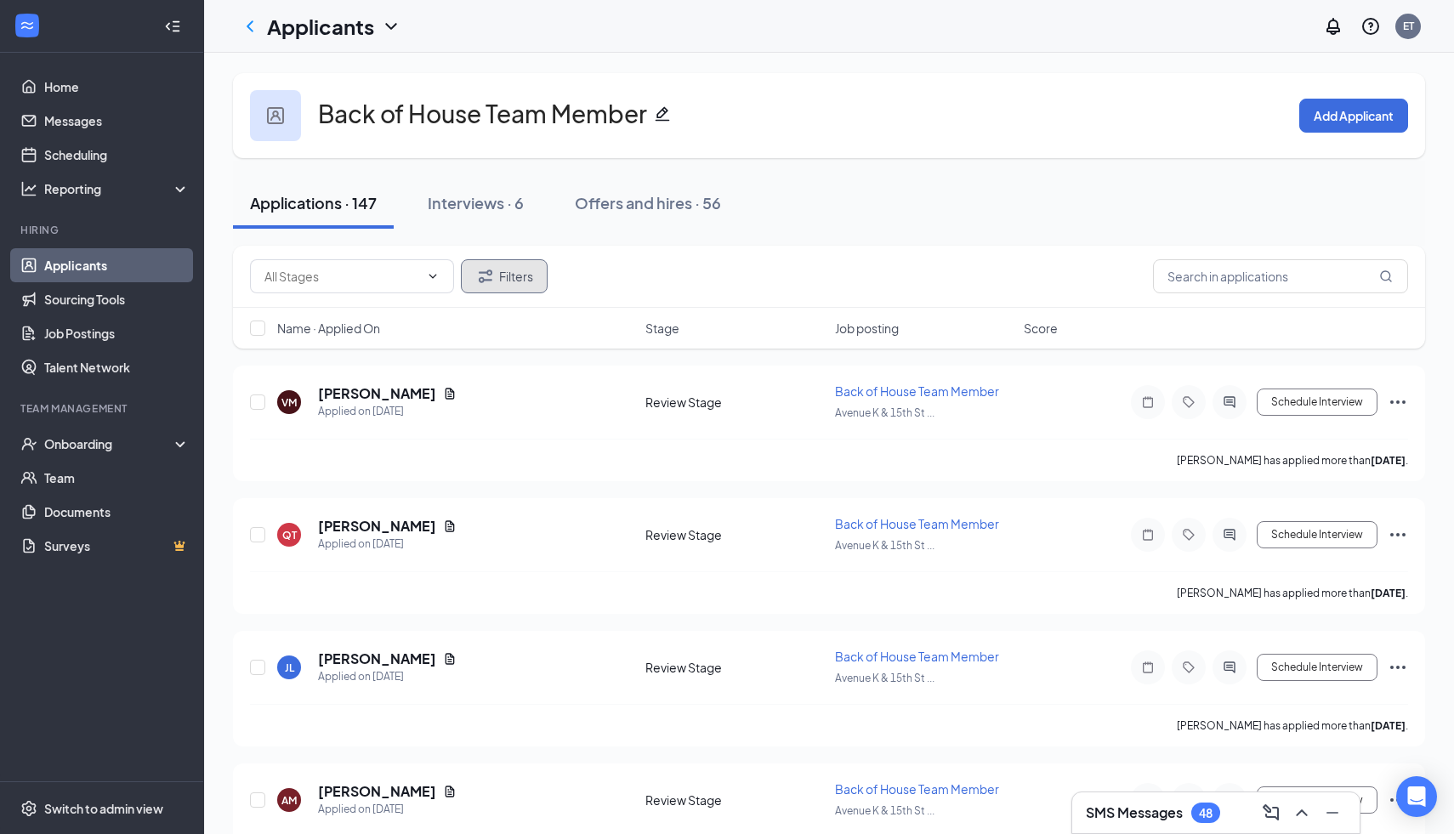
click at [501, 262] on button "Filters" at bounding box center [504, 276] width 87 height 34
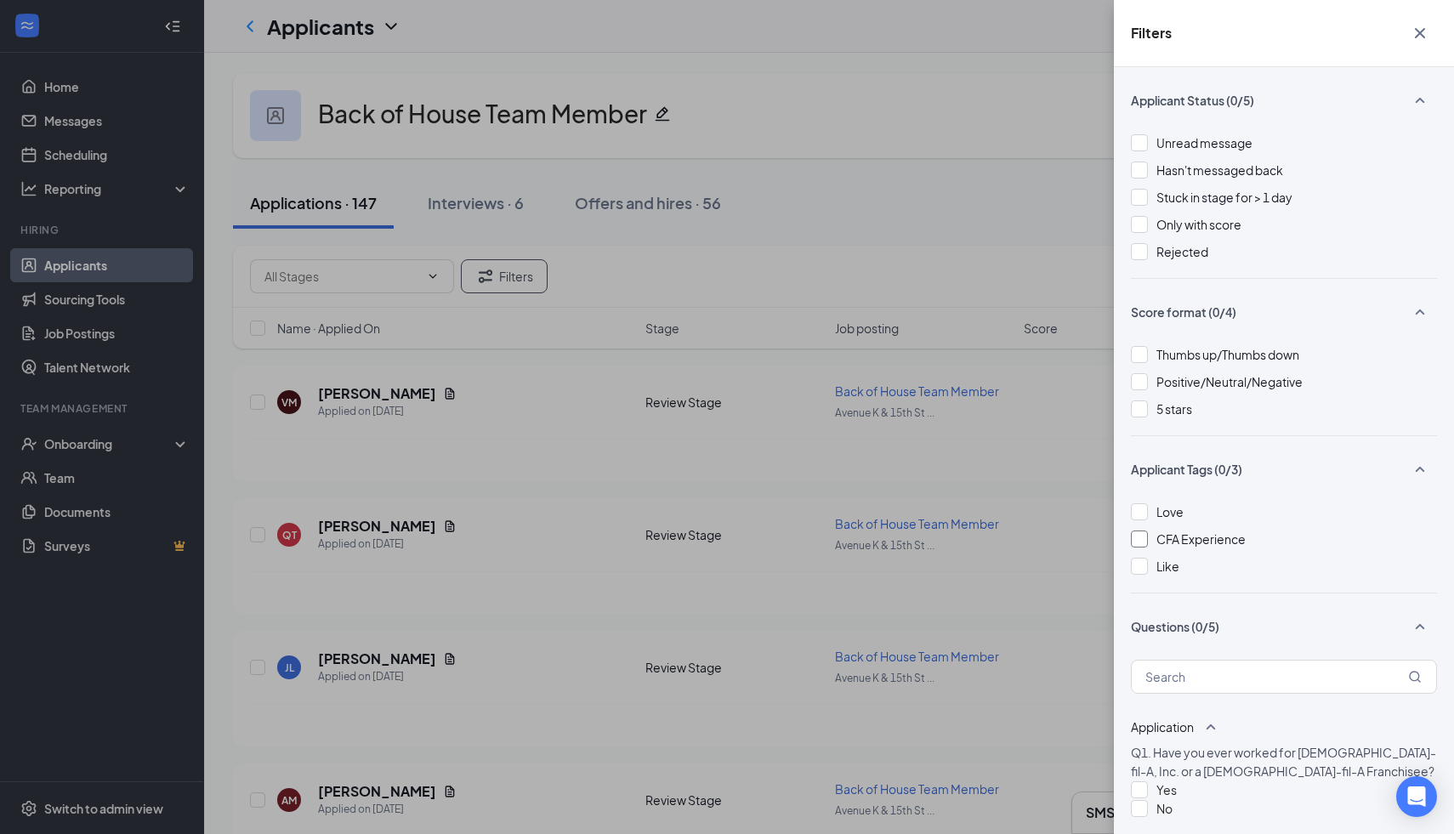
click at [1144, 539] on div at bounding box center [1139, 539] width 17 height 17
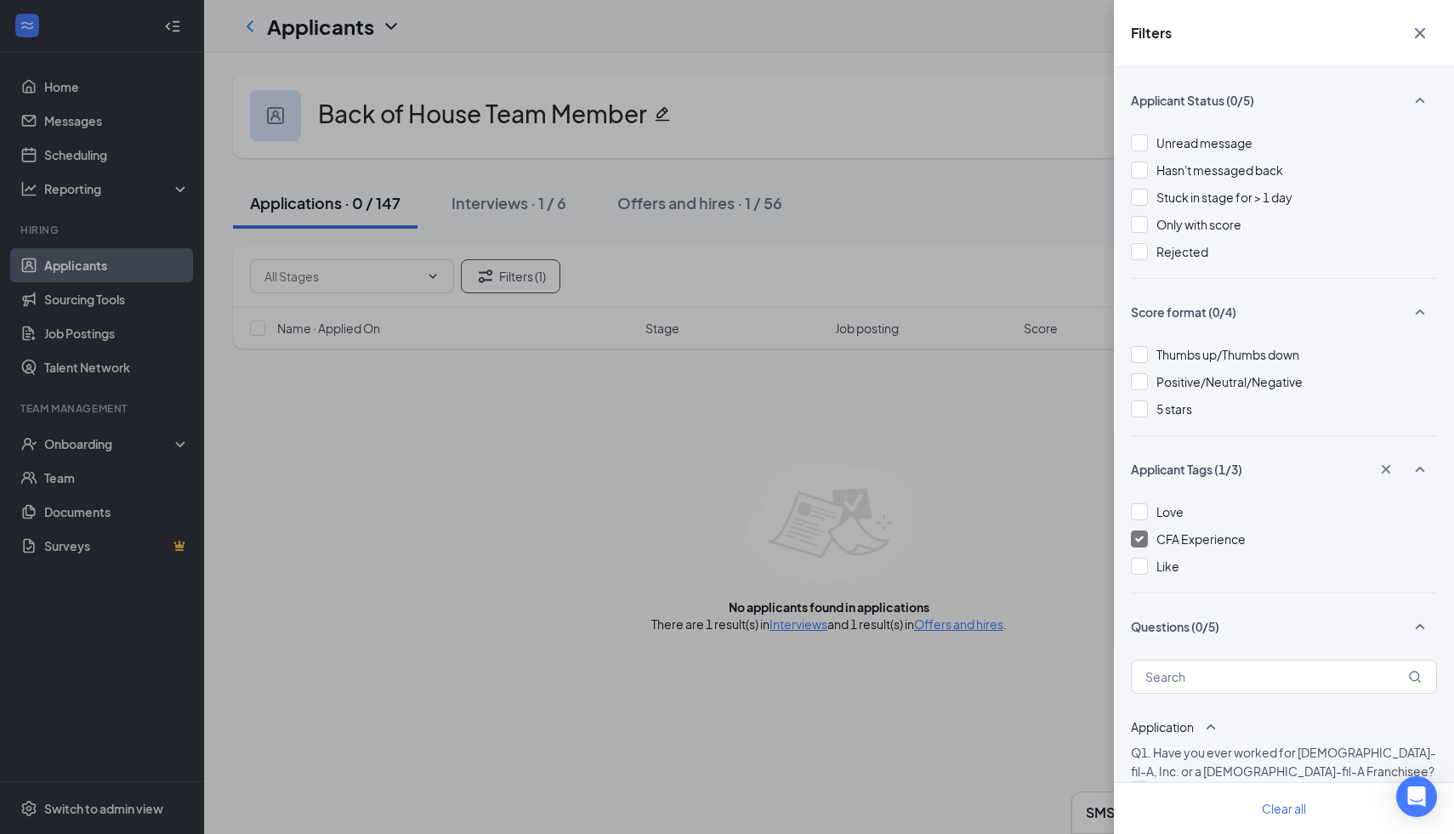
click at [1138, 534] on div at bounding box center [1139, 539] width 17 height 17
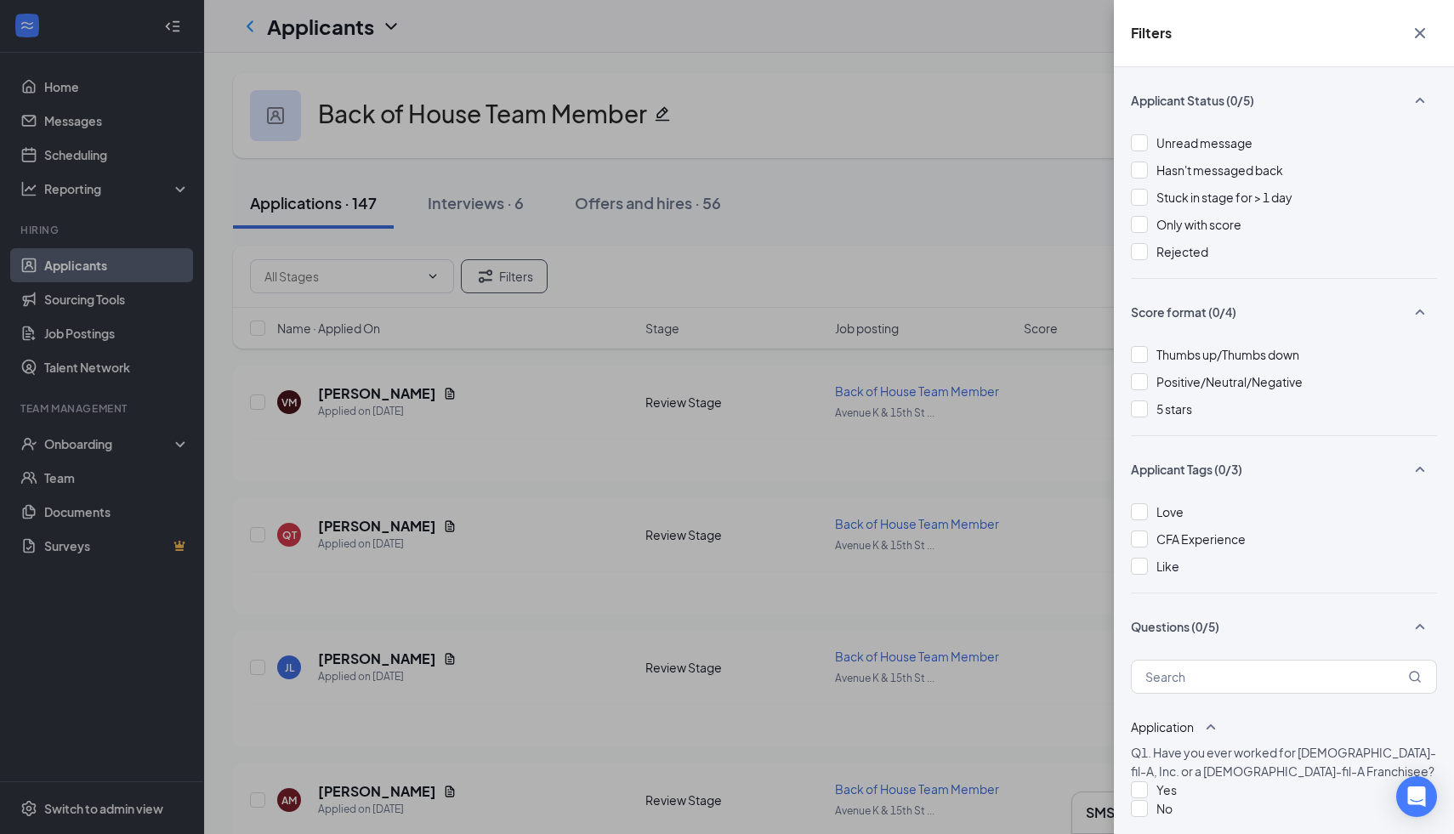
click at [532, 374] on div "Filters Applicant Status (0/5) Unread message Hasn't messaged back Stuck in sta…" at bounding box center [727, 417] width 1454 height 834
click at [389, 400] on div "Filters Applicant Status (0/5) Unread message Hasn't messaged back Stuck in sta…" at bounding box center [727, 417] width 1454 height 834
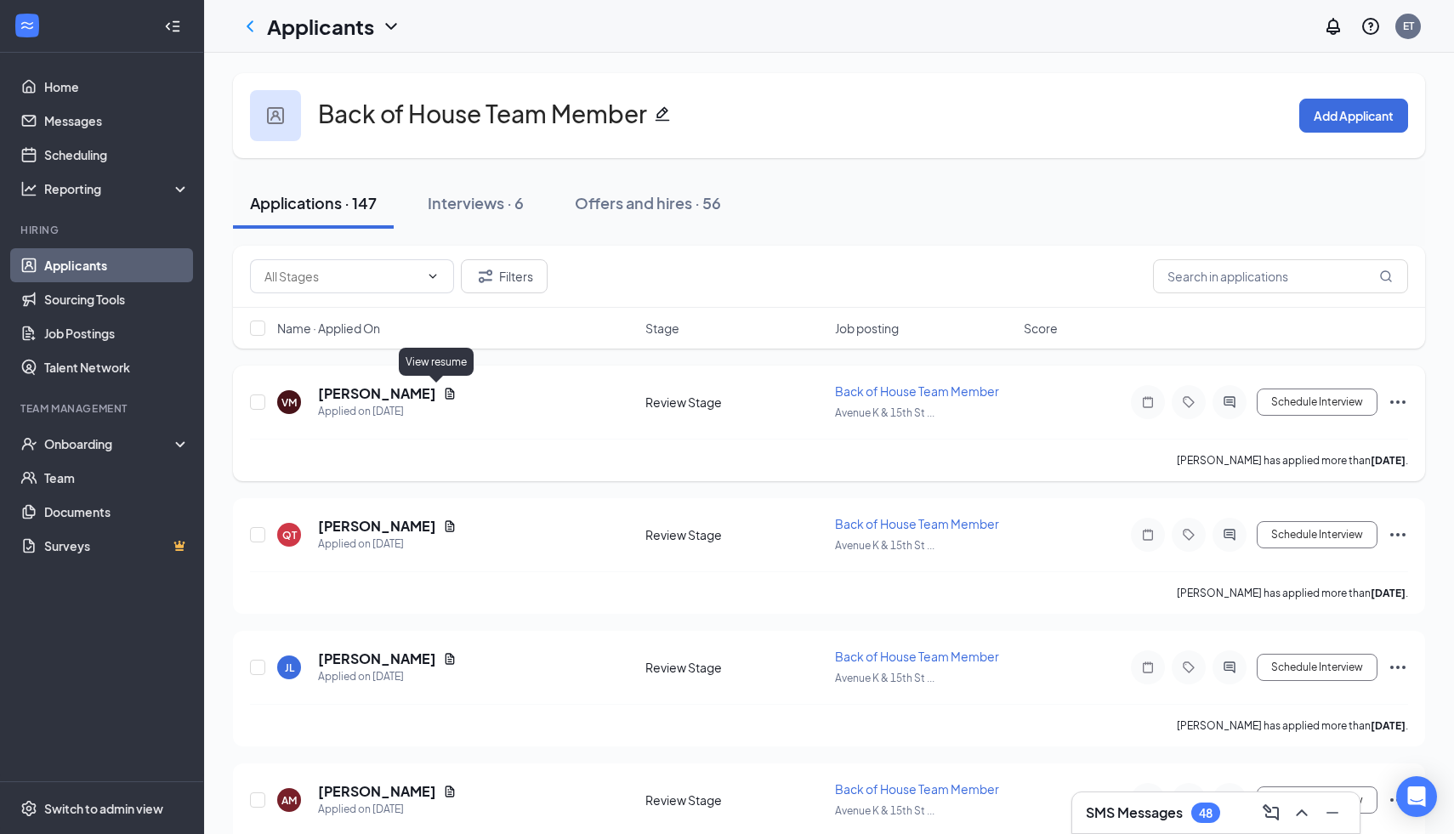
click at [443, 394] on icon "Document" at bounding box center [450, 394] width 14 height 14
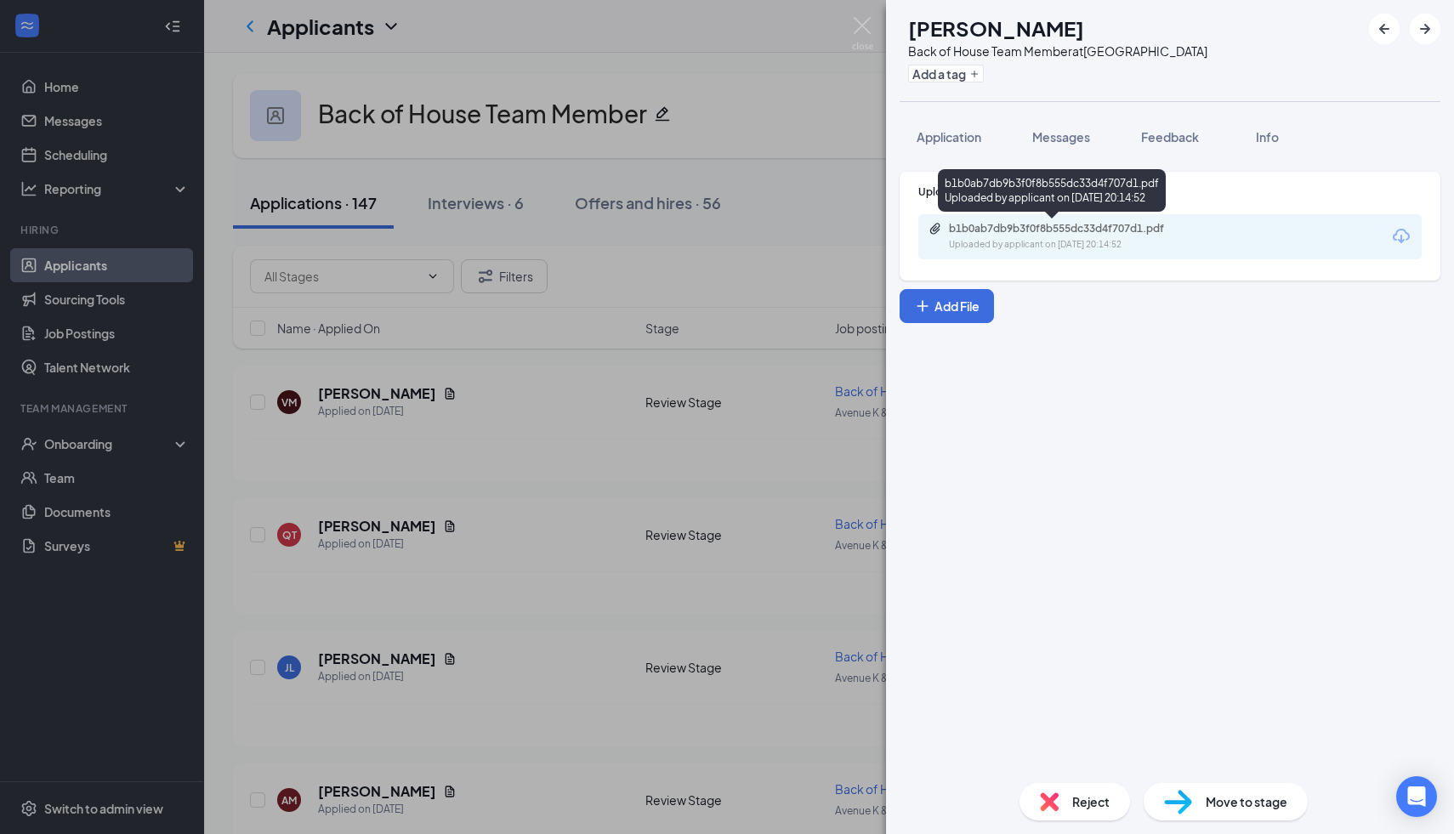
click at [953, 240] on div "Uploaded by applicant on [DATE] 20:14:52" at bounding box center [1076, 245] width 255 height 14
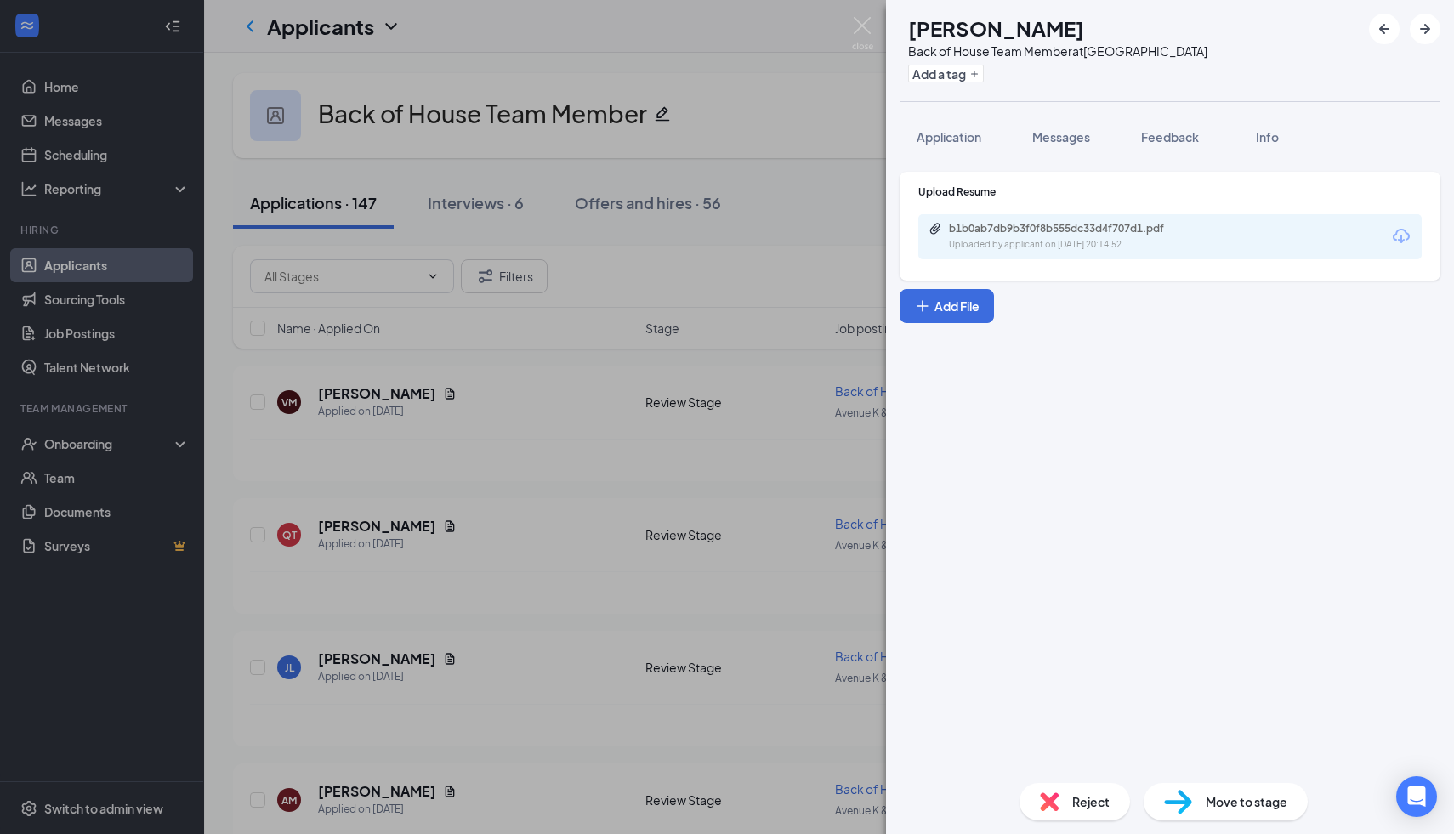
click at [1074, 810] on span "Reject" at bounding box center [1090, 801] width 37 height 19
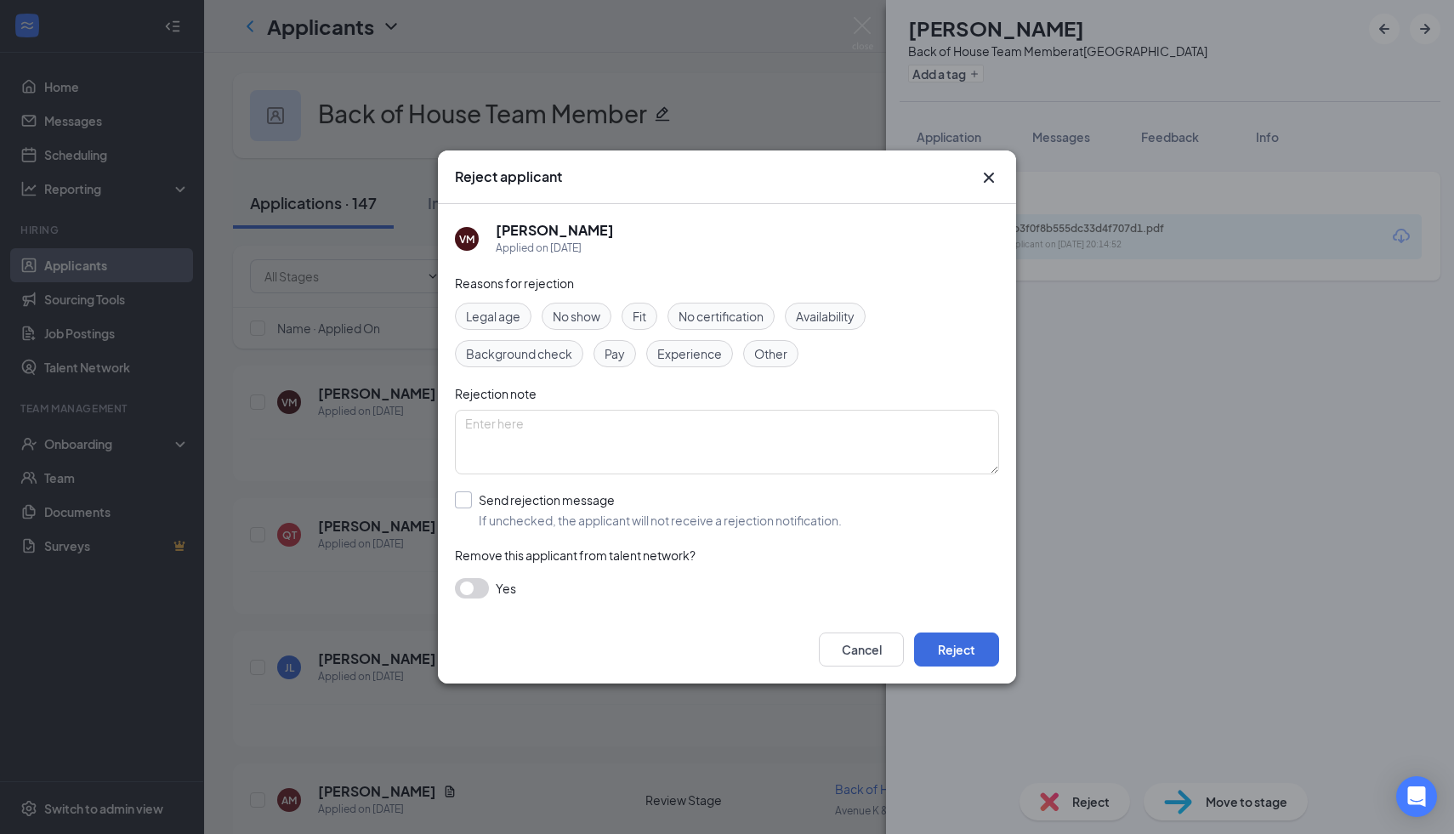
click at [471, 517] on input "Send rejection message If unchecked, the applicant will not receive a rejection…" at bounding box center [648, 509] width 387 height 37
checkbox input "true"
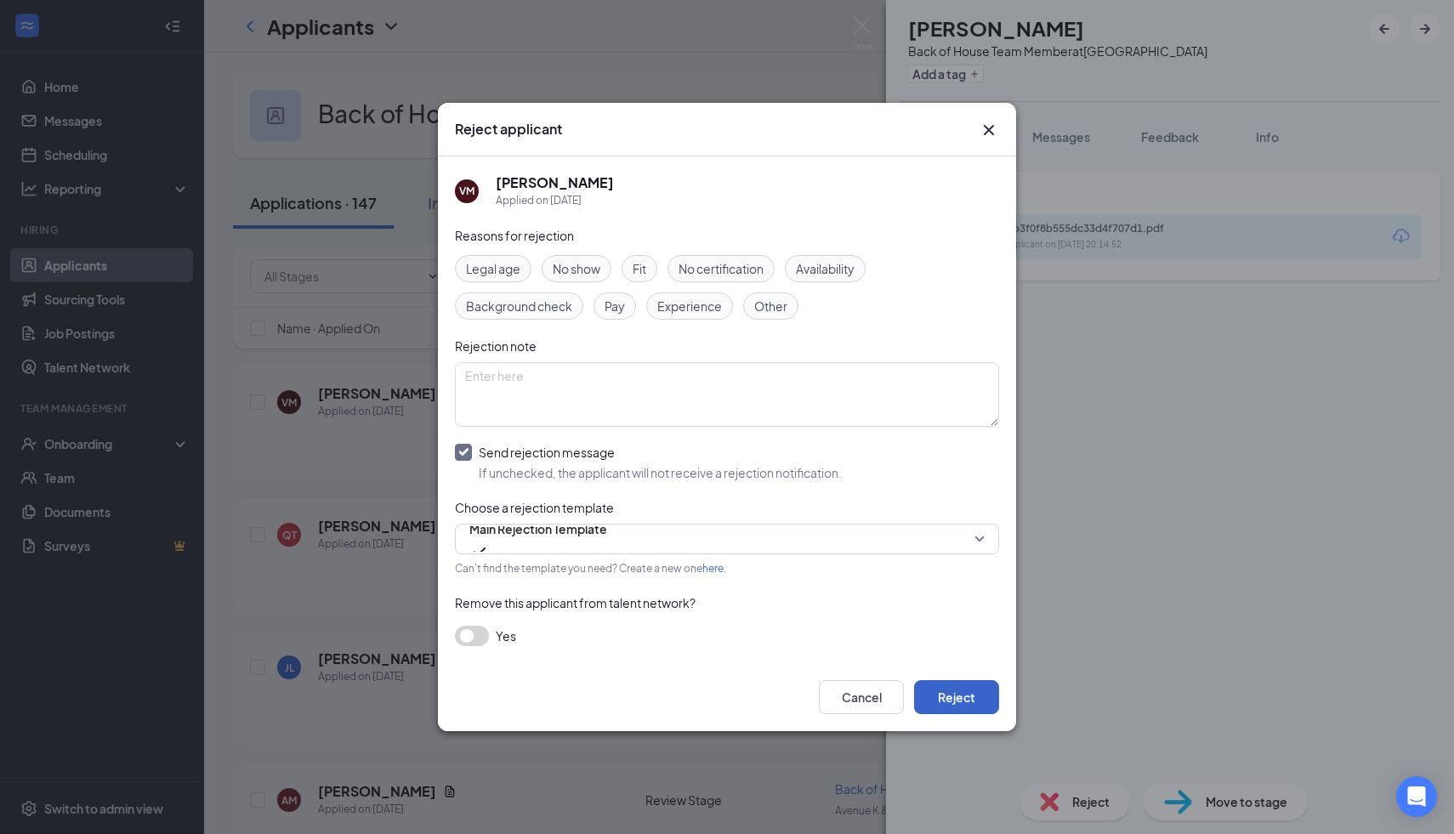
click at [951, 703] on button "Reject" at bounding box center [956, 697] width 85 height 34
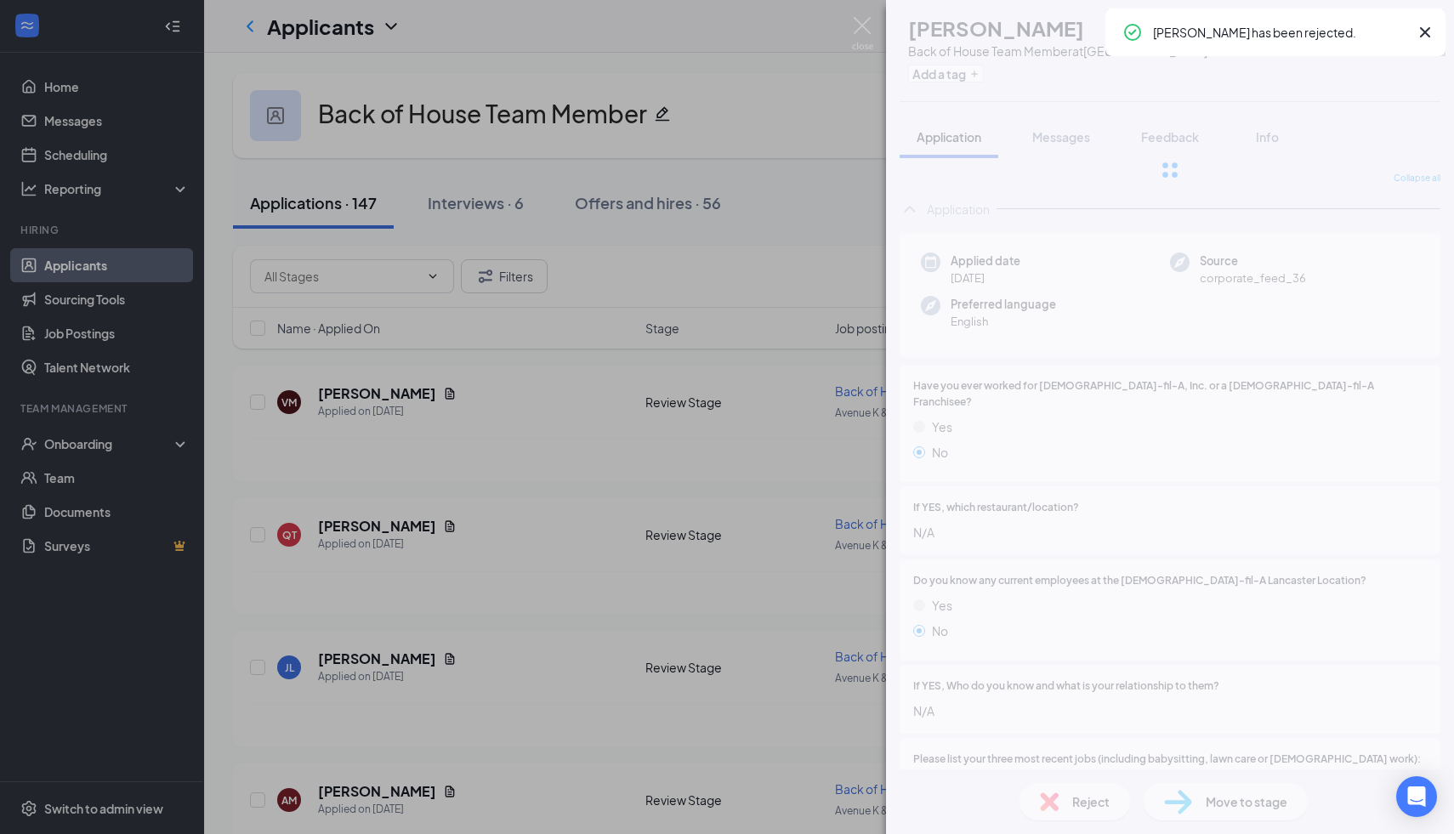
click at [513, 480] on div "VM [PERSON_NAME] Back of House Team Member at [GEOGRAPHIC_DATA] Add a tag Appli…" at bounding box center [727, 417] width 1454 height 834
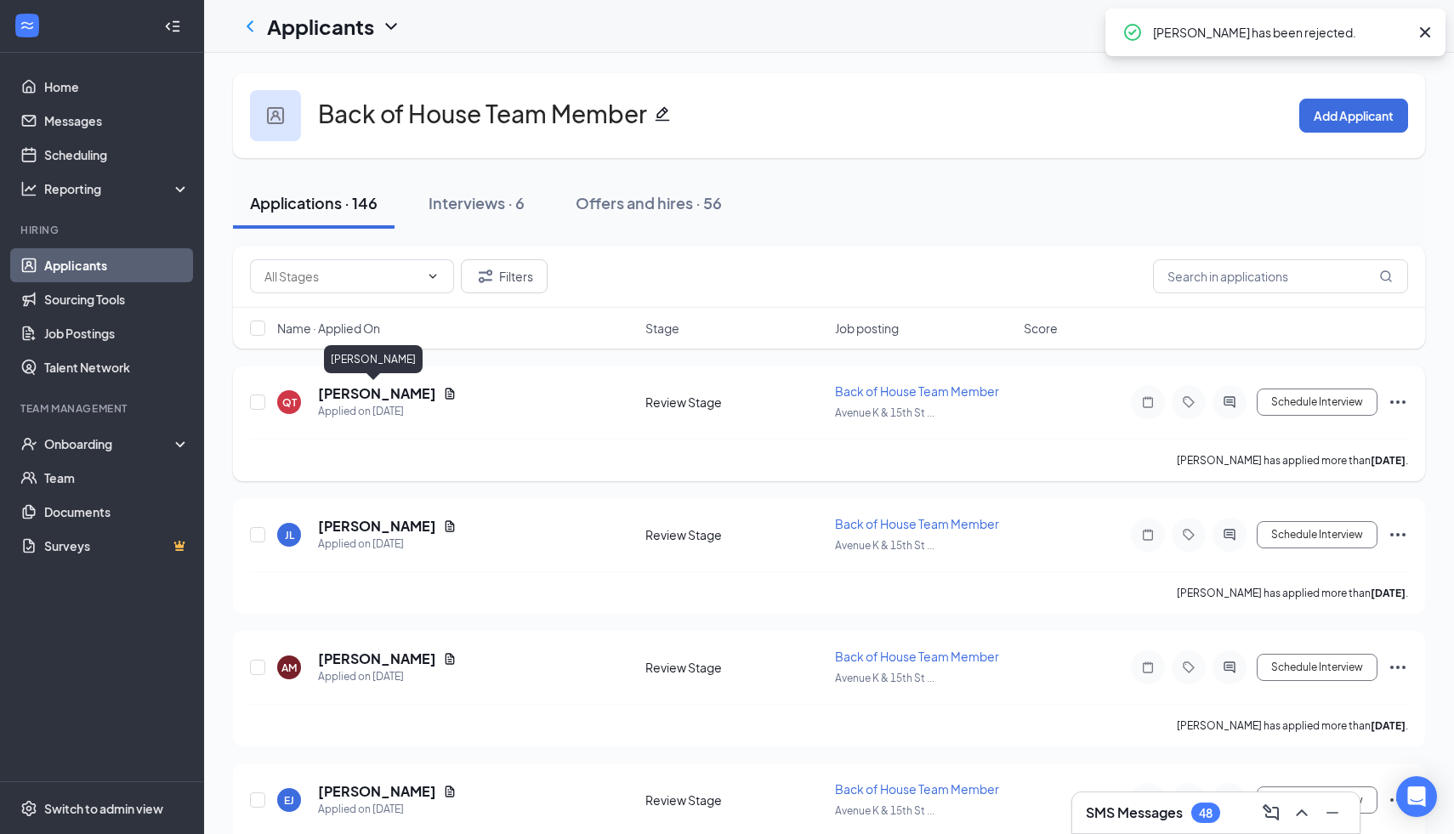
click at [364, 384] on h5 "[PERSON_NAME]" at bounding box center [377, 393] width 118 height 19
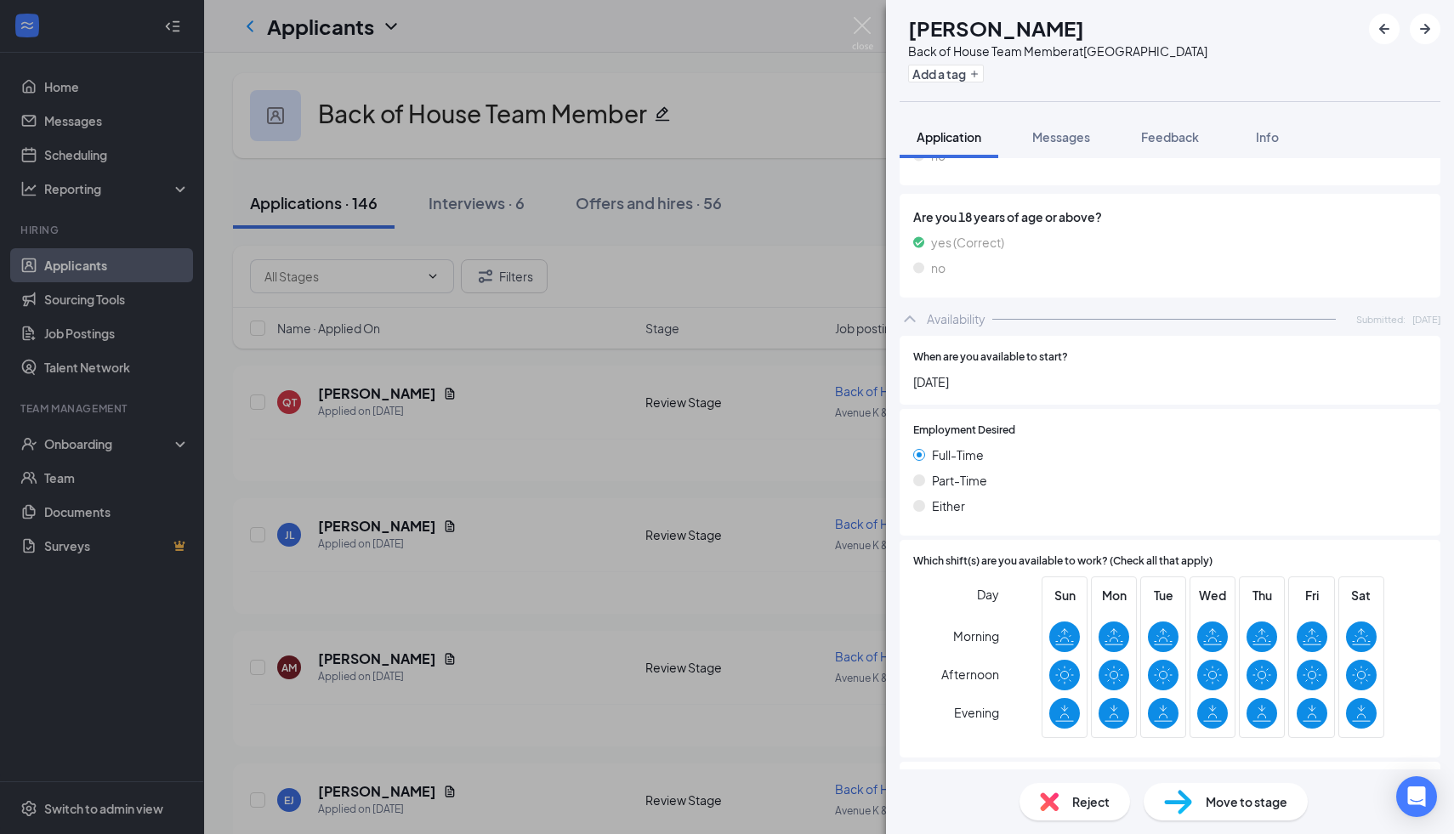
scroll to position [881, 0]
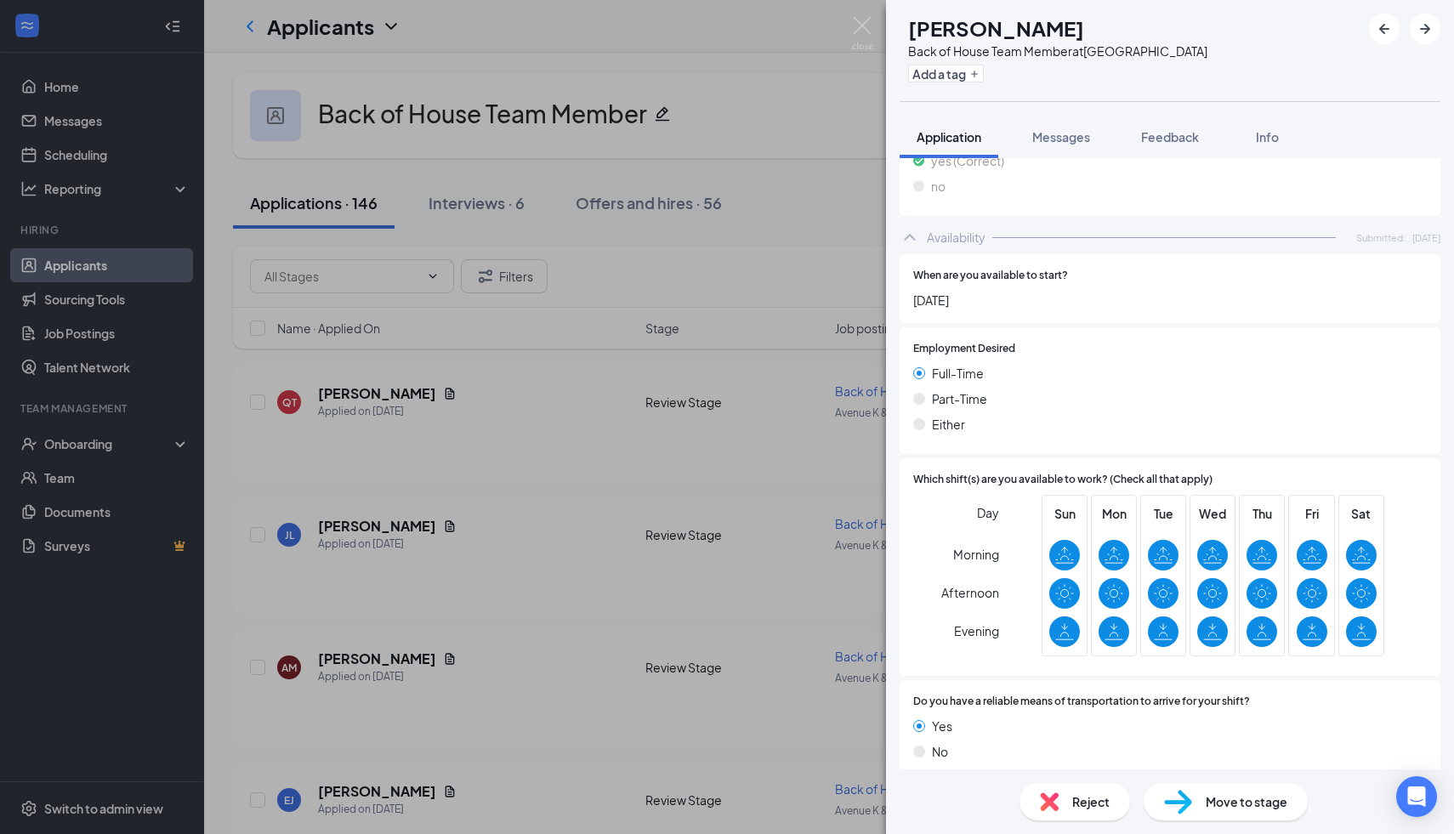
click at [542, 420] on div "QT [PERSON_NAME] Back of House Team Member at [GEOGRAPHIC_DATA] Add a tag Appli…" at bounding box center [727, 417] width 1454 height 834
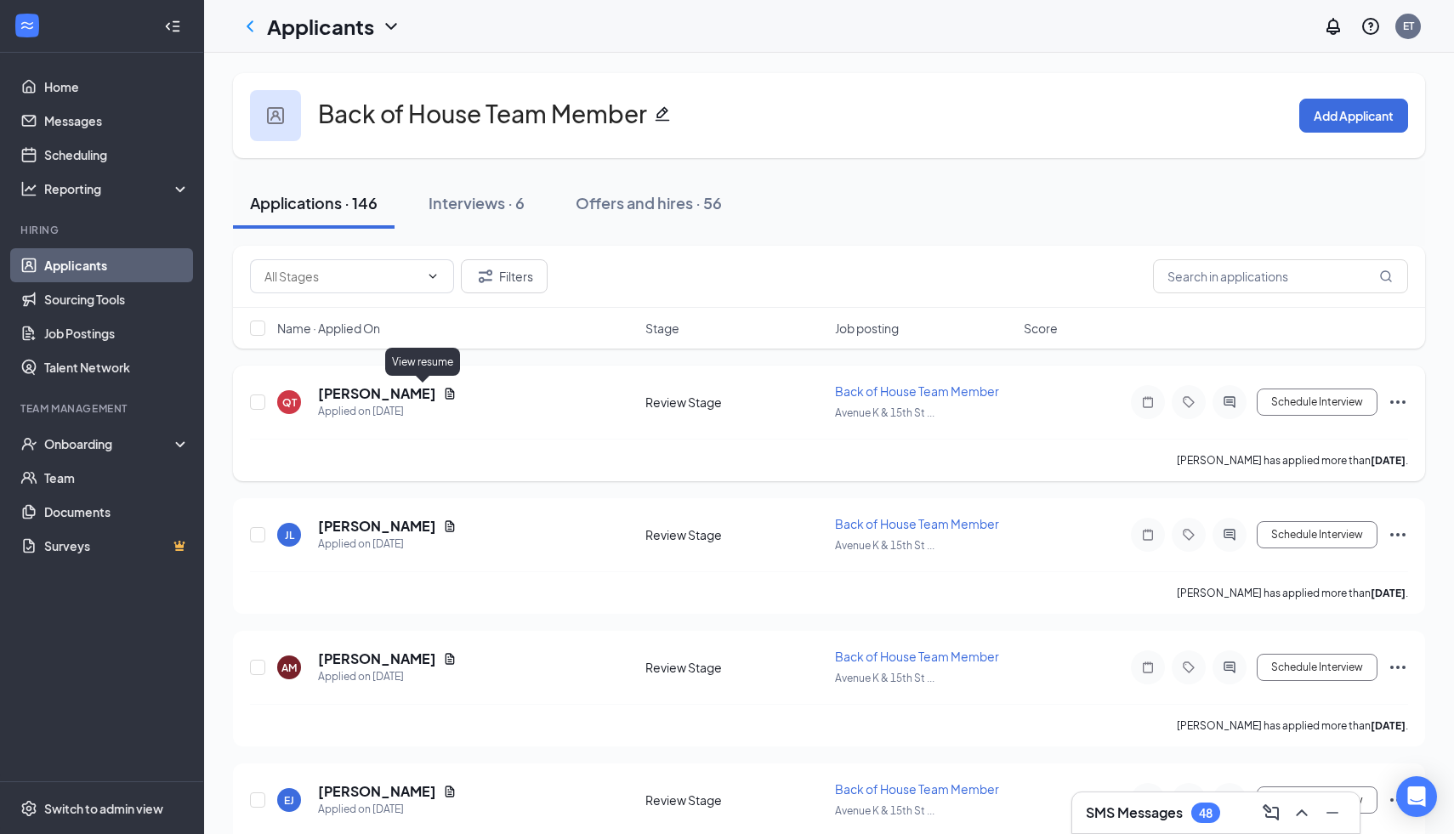
click at [443, 387] on icon "Document" at bounding box center [450, 394] width 14 height 14
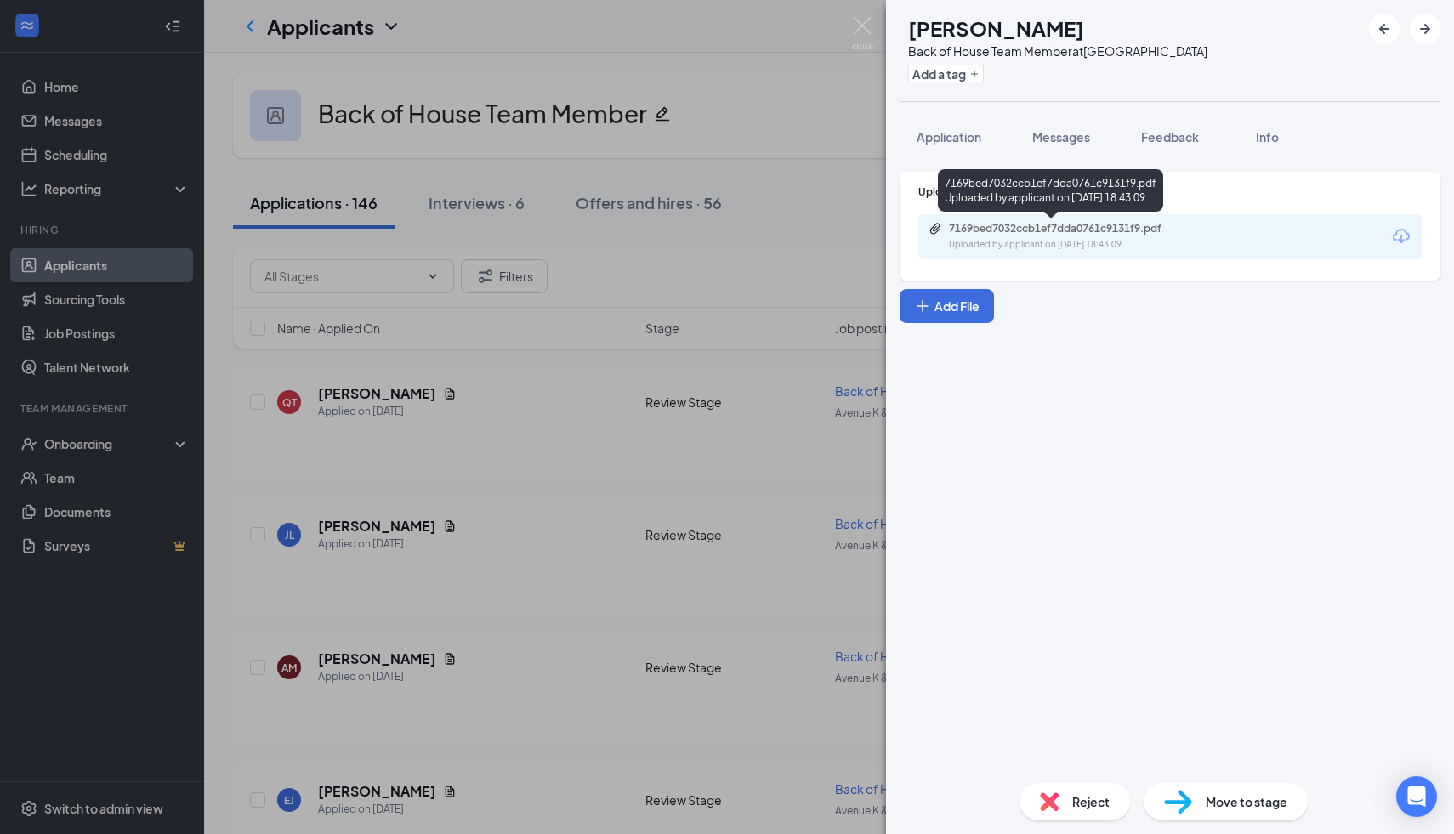
click at [1045, 242] on div "Uploaded by applicant on [DATE] 18:43:09" at bounding box center [1076, 245] width 255 height 14
click at [1076, 811] on div "Reject" at bounding box center [1074, 801] width 111 height 37
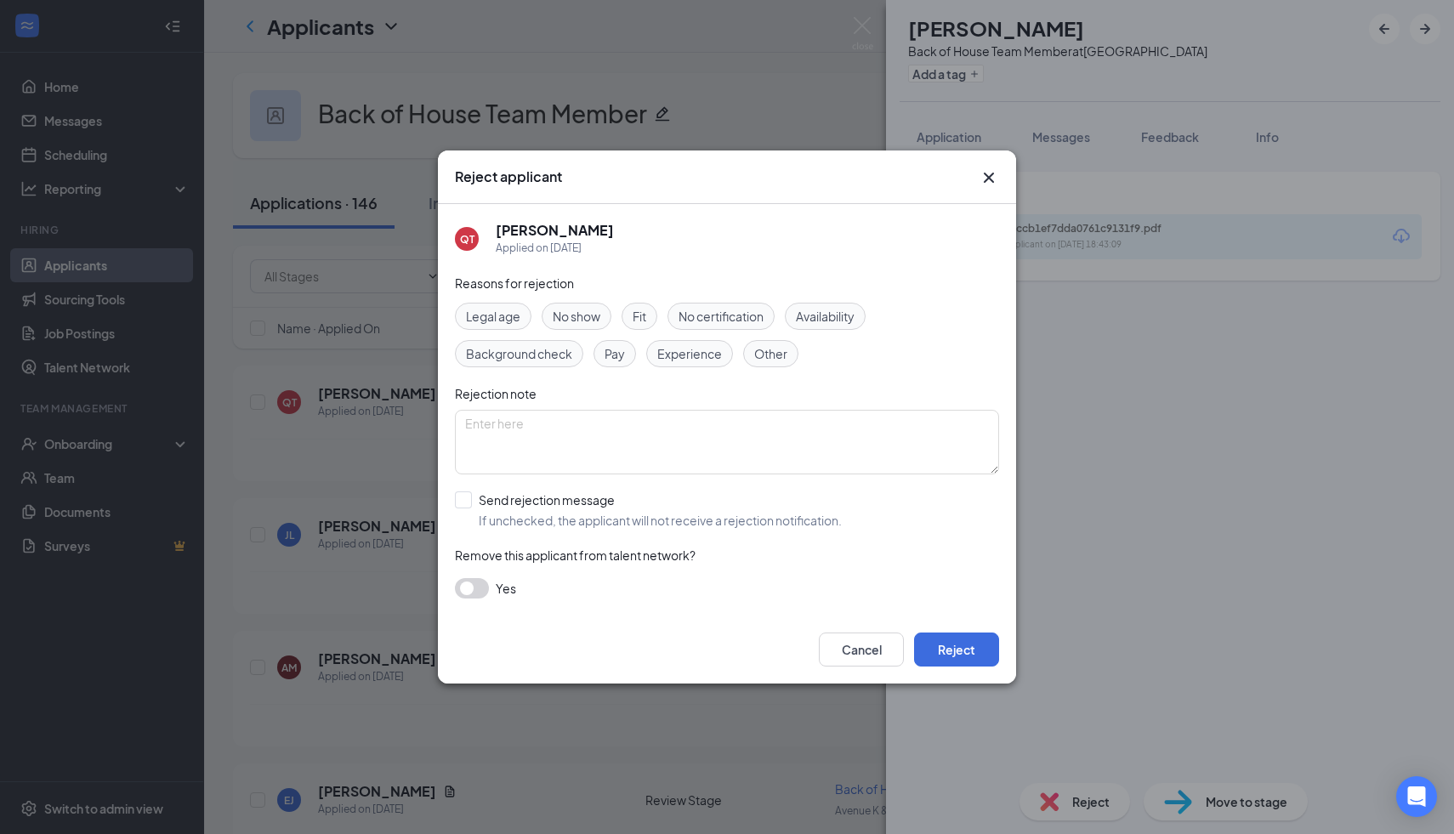
click at [449, 491] on div "QT [PERSON_NAME] Applied on [DATE] Reasons for rejection Legal age No show Fit …" at bounding box center [727, 409] width 578 height 411
click at [466, 501] on input "Send rejection message If unchecked, the applicant will not receive a rejection…" at bounding box center [648, 509] width 387 height 37
checkbox input "true"
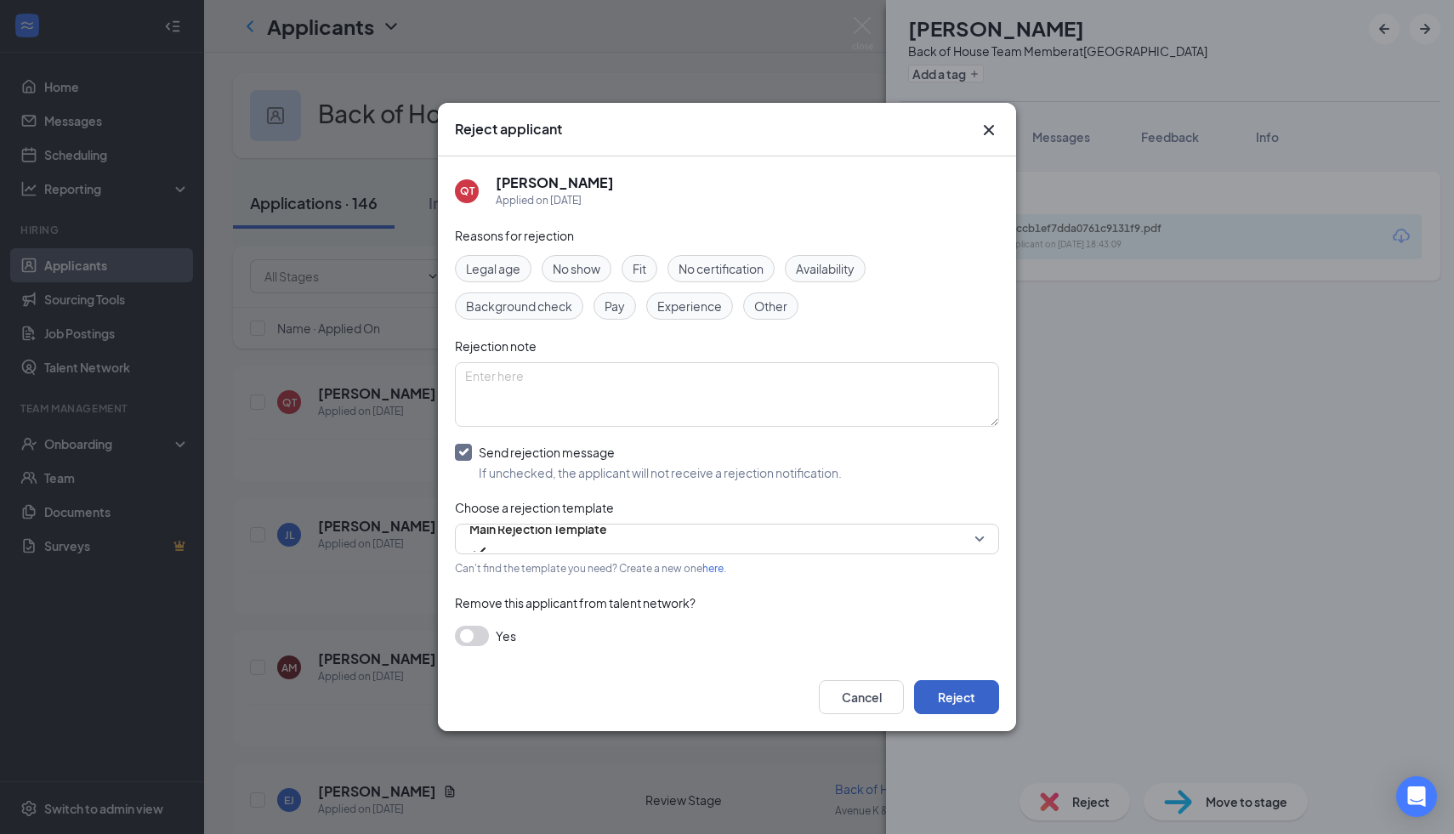
click at [980, 687] on button "Reject" at bounding box center [956, 697] width 85 height 34
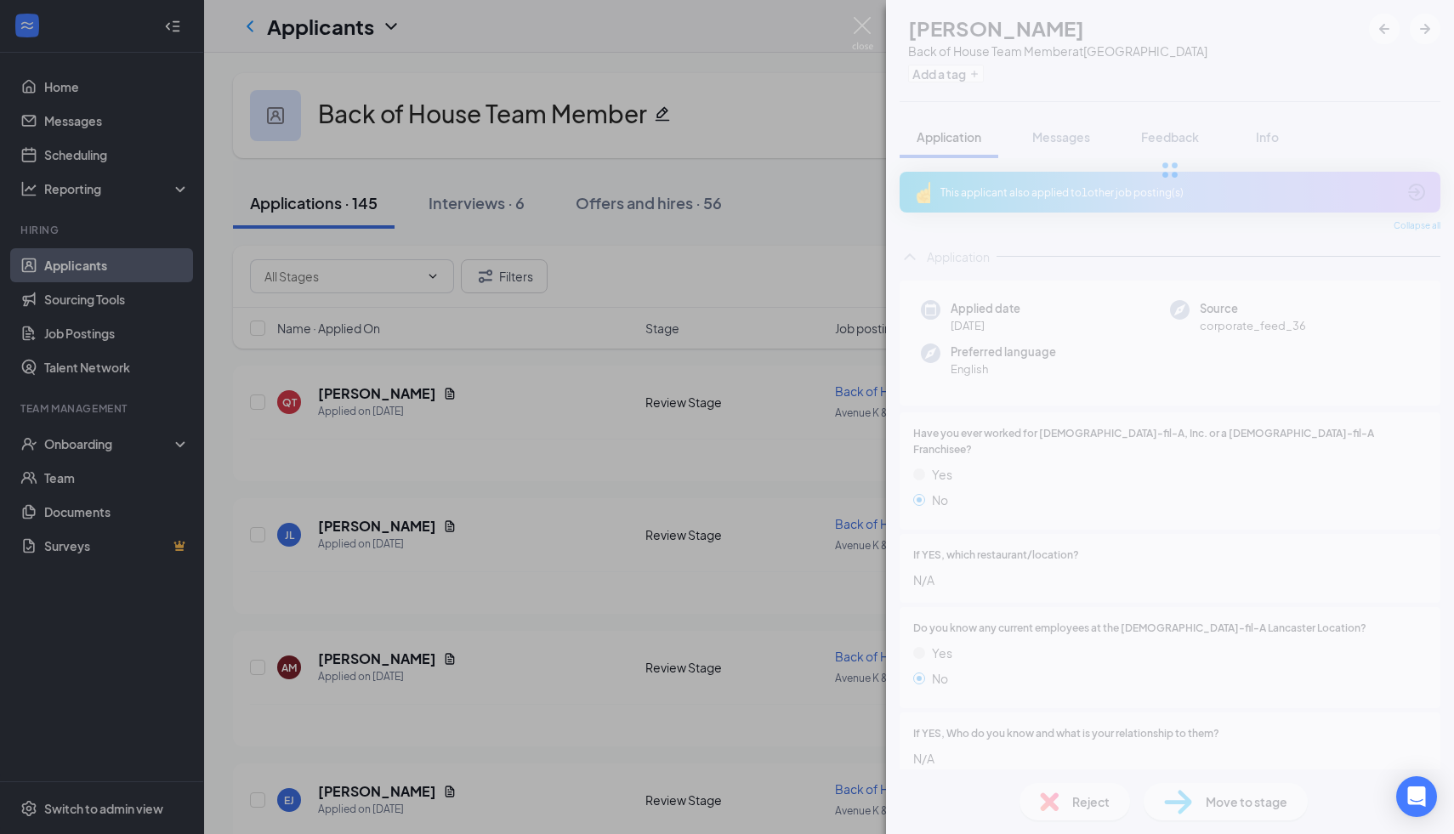
click at [576, 443] on div "QT [PERSON_NAME] Back of House Team Member at [GEOGRAPHIC_DATA] Add a tag Appli…" at bounding box center [727, 417] width 1454 height 834
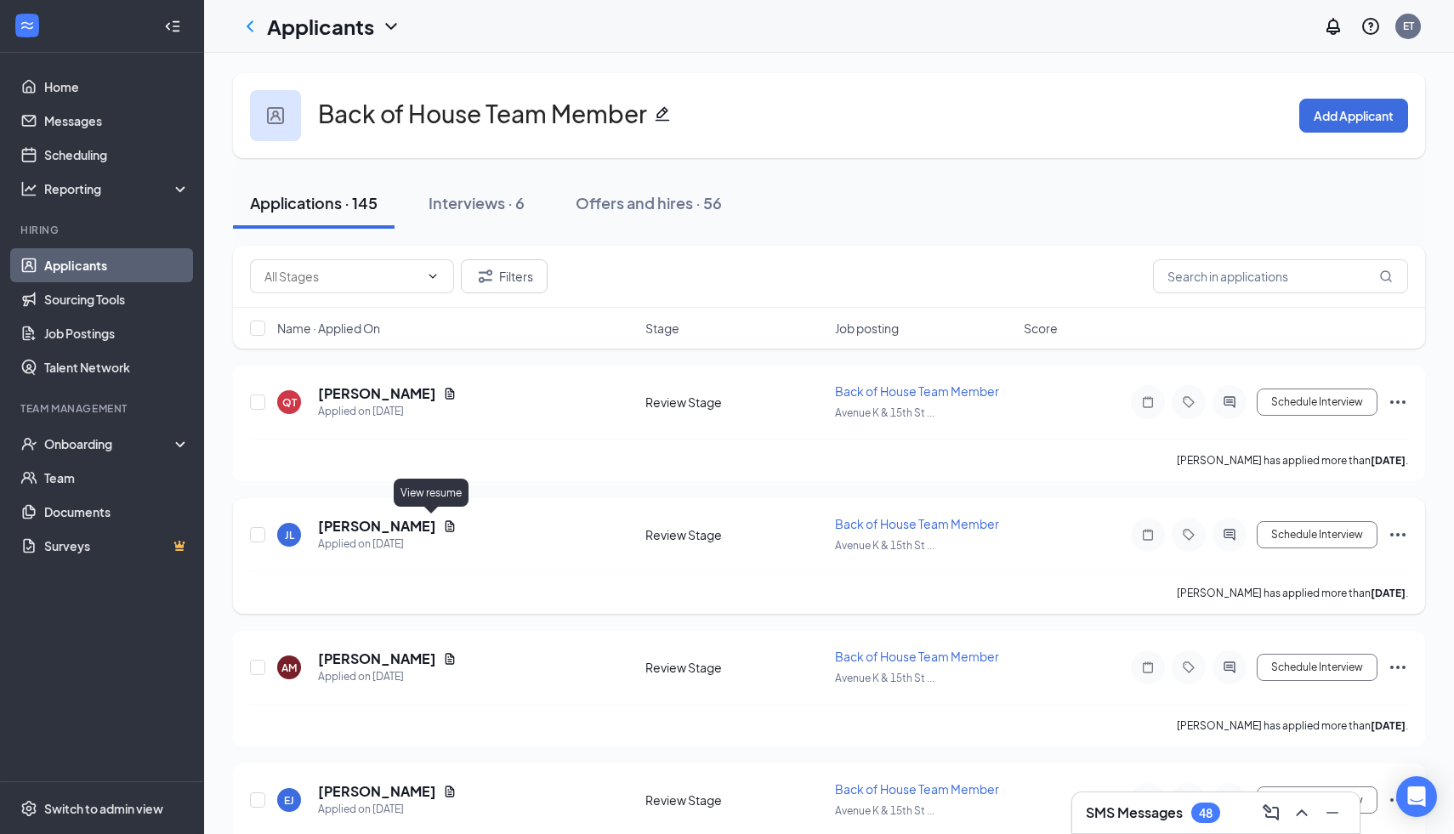
click at [446, 520] on icon "Document" at bounding box center [450, 525] width 9 height 11
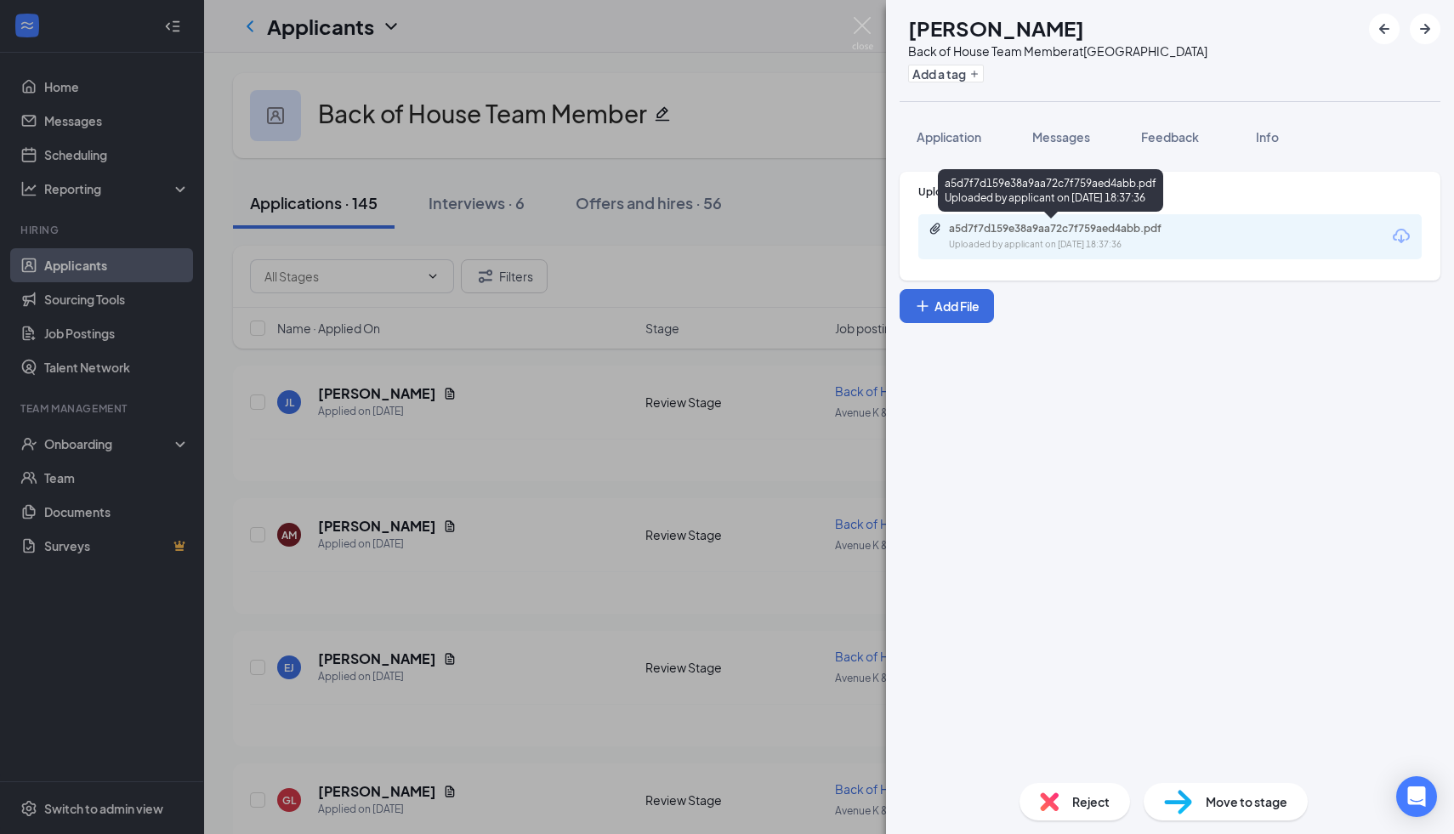
click at [1037, 219] on div "a5d7f7d159e38a9aa72c7f759aed4abb.pdf Uploaded by applicant on [DATE] 18:37:36" at bounding box center [1169, 236] width 503 height 45
click at [1108, 236] on div "a5d7f7d159e38a9aa72c7f759aed4abb.pdf Uploaded by applicant on [DATE] 18:37:36" at bounding box center [1065, 237] width 275 height 30
click at [1101, 815] on div "Reject" at bounding box center [1074, 801] width 111 height 37
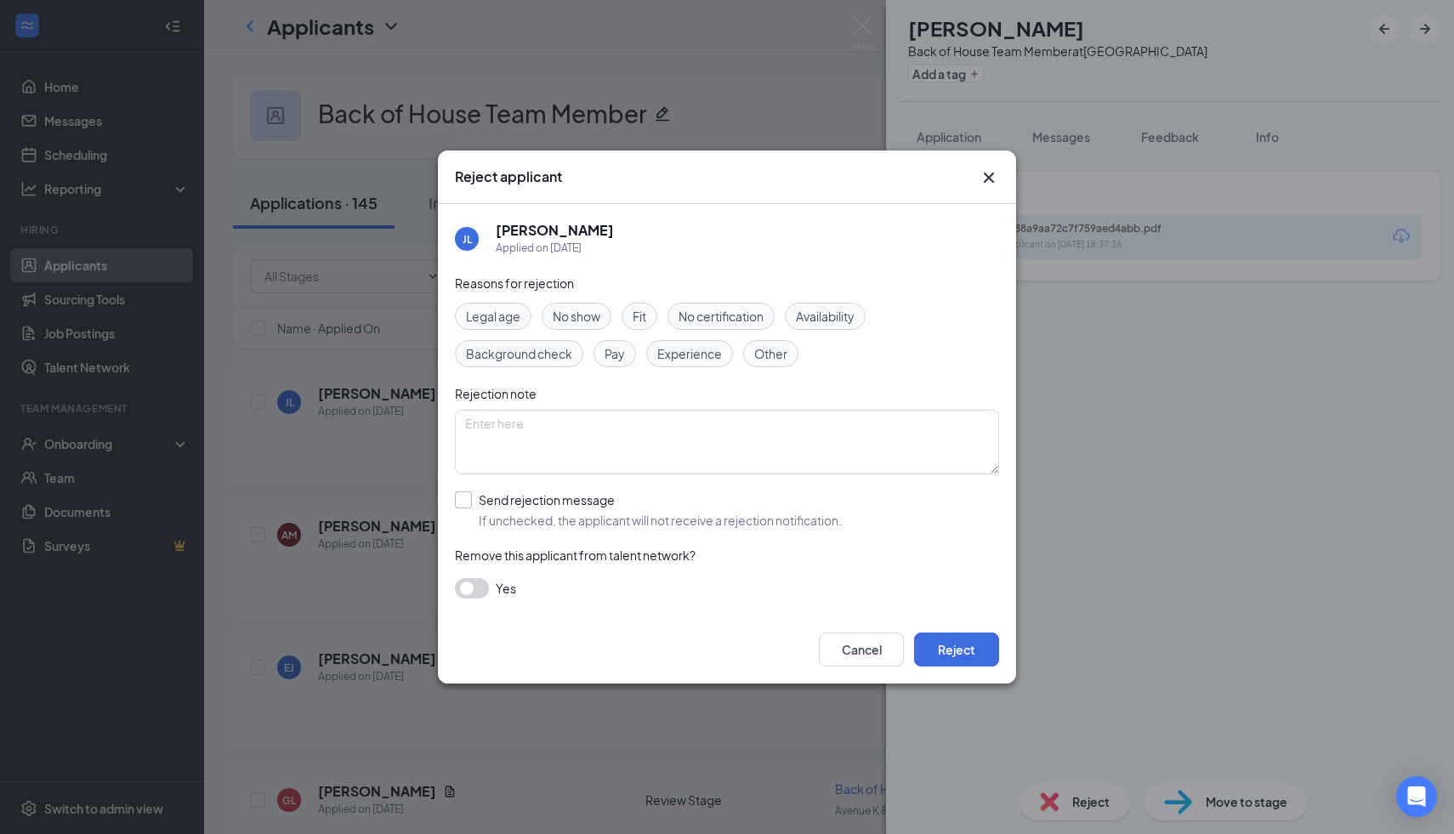
click at [670, 517] on input "Send rejection message If unchecked, the applicant will not receive a rejection…" at bounding box center [648, 509] width 387 height 37
checkbox input "true"
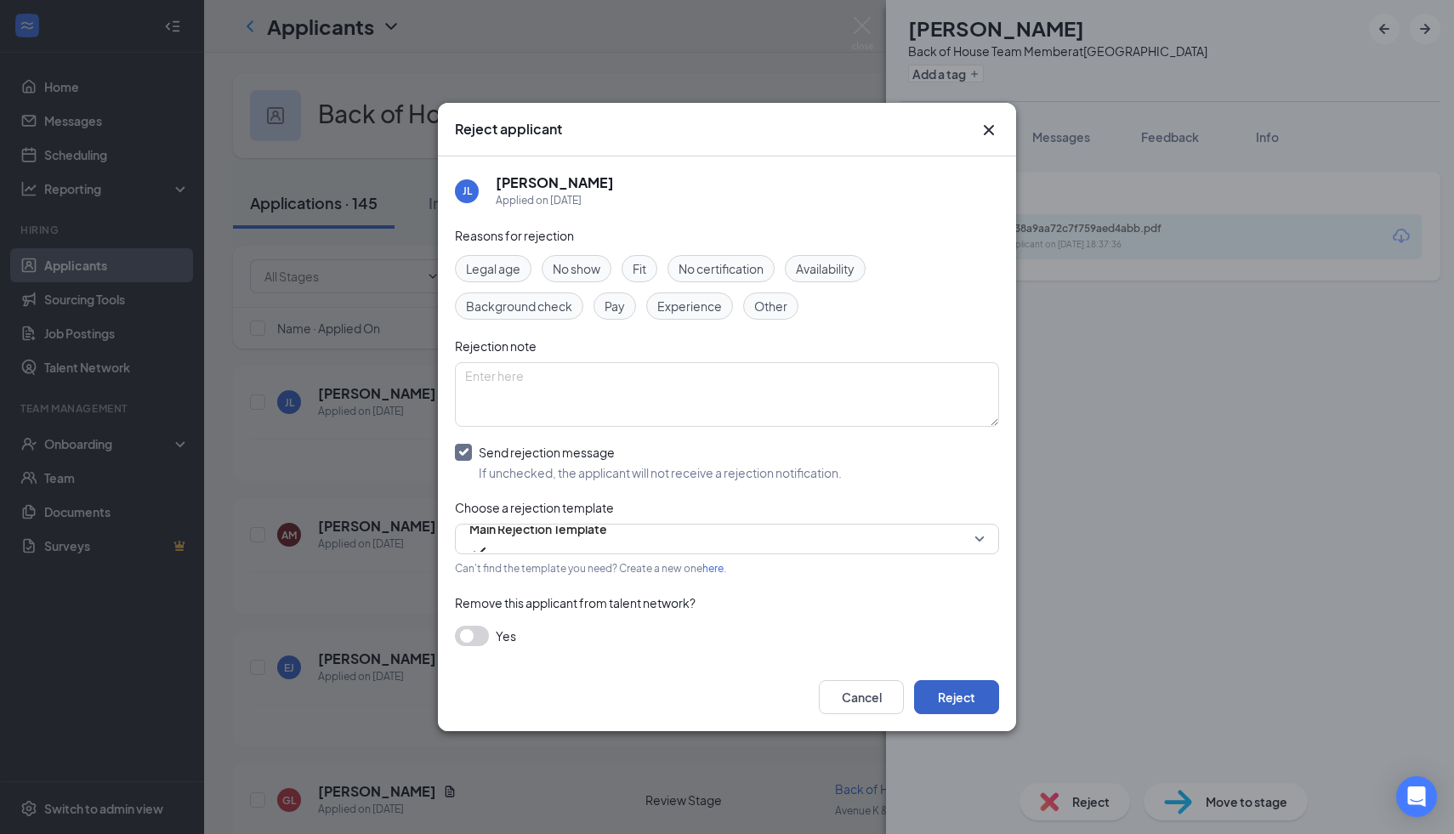
click at [955, 698] on button "Reject" at bounding box center [956, 697] width 85 height 34
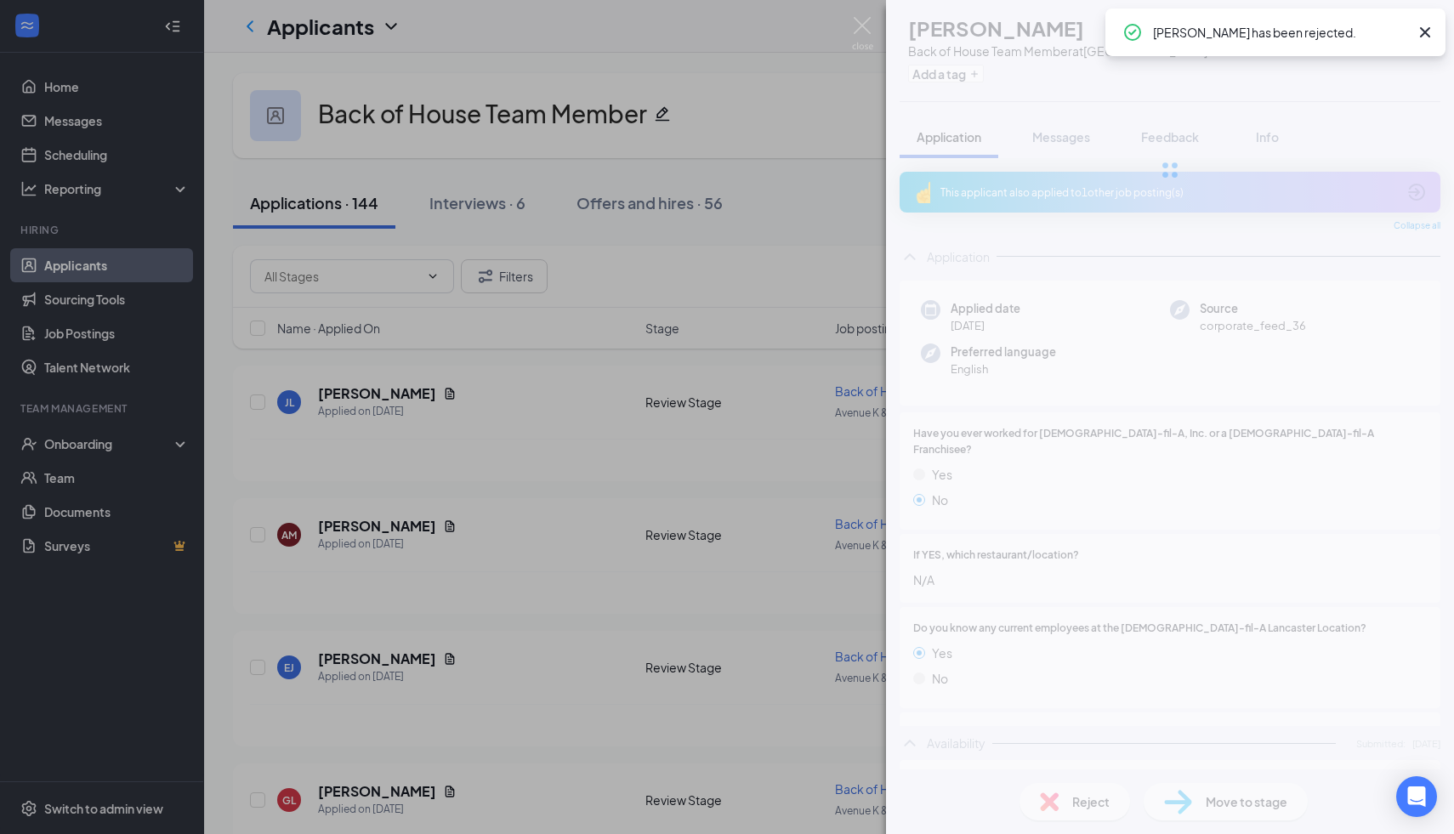
click at [509, 476] on div "[PERSON_NAME] Back of House Team Member at [GEOGRAPHIC_DATA] Add a tag Applicat…" at bounding box center [727, 417] width 1454 height 834
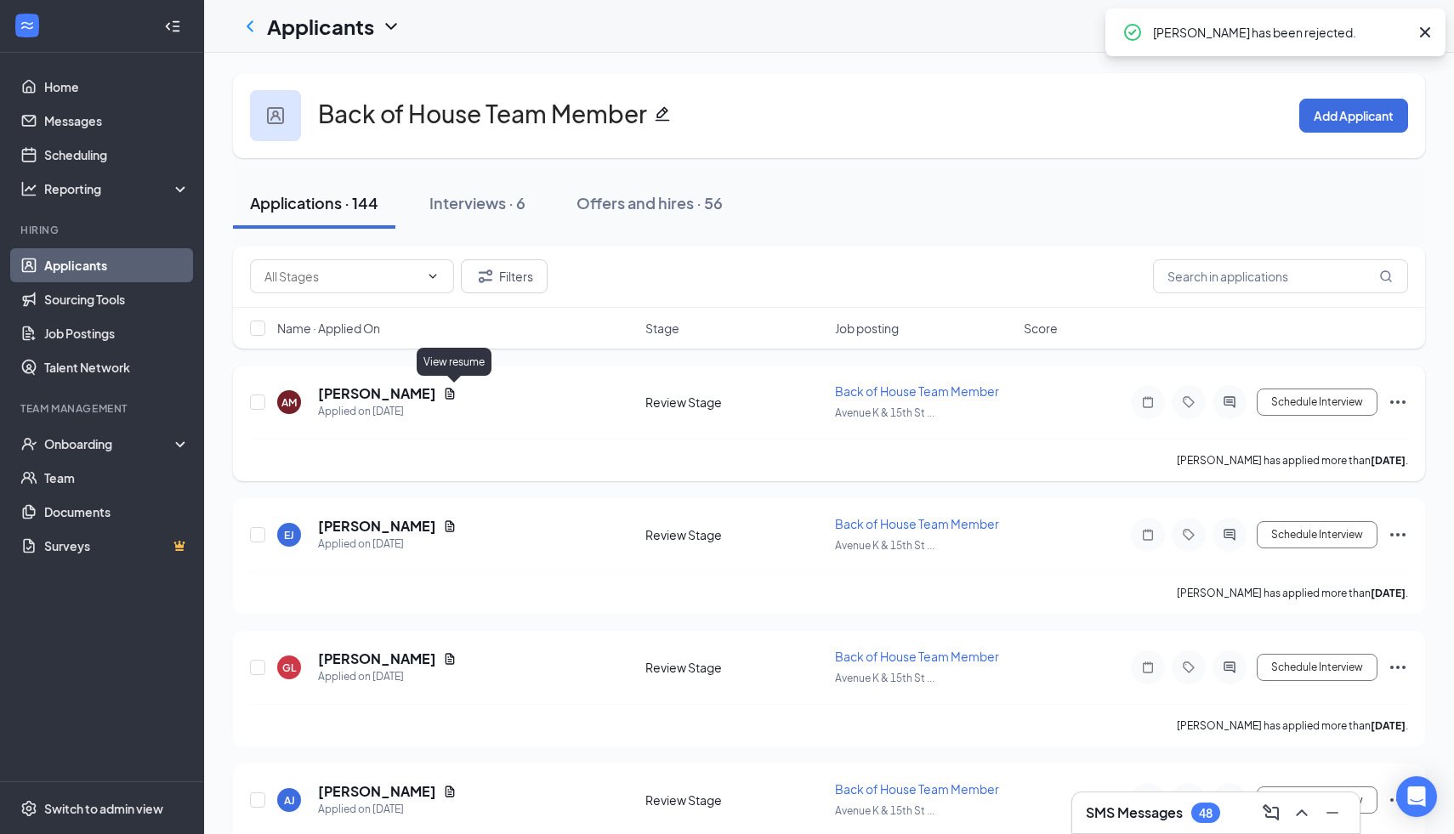
click at [450, 390] on icon "Document" at bounding box center [450, 394] width 14 height 14
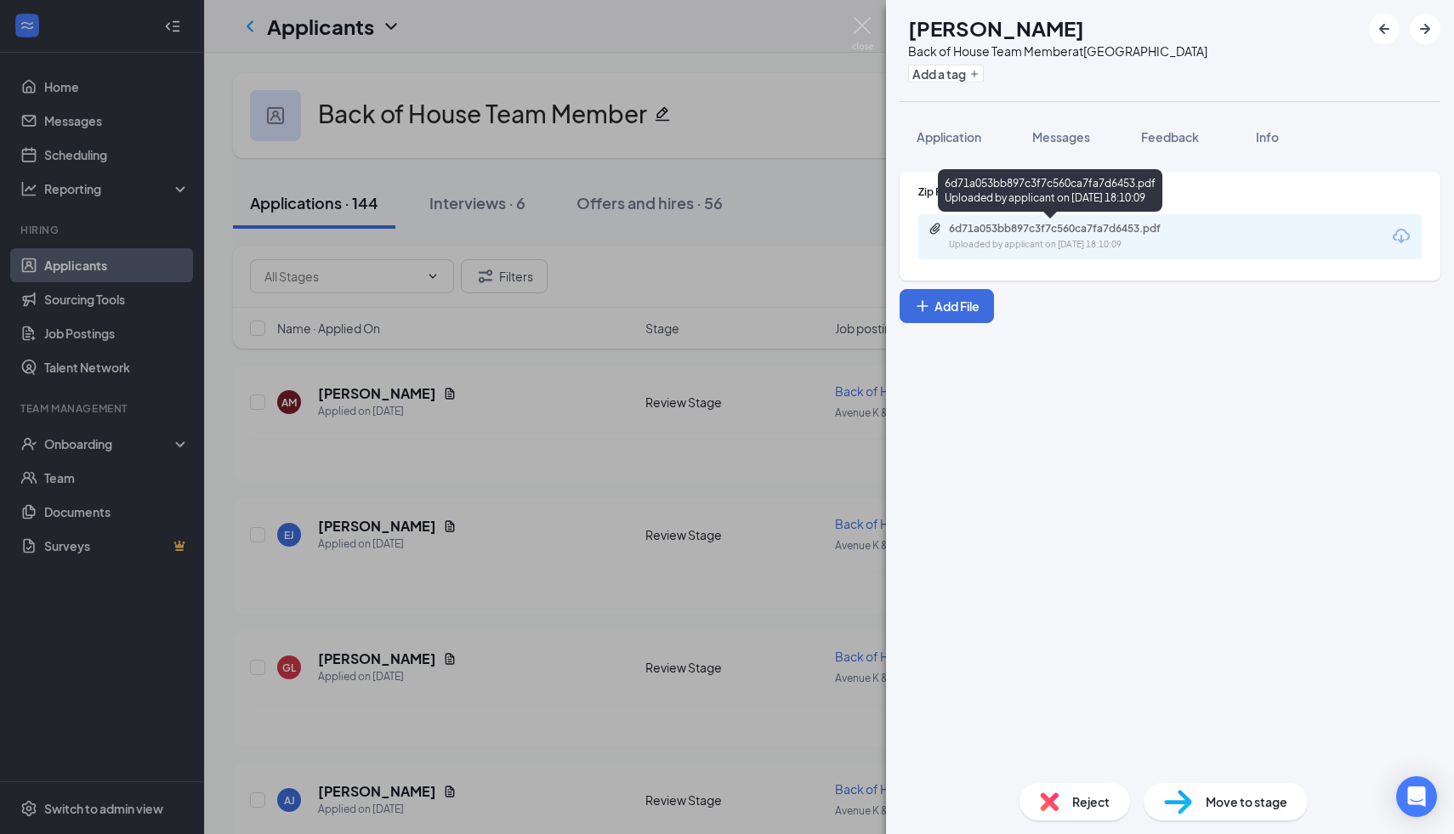
click at [1044, 224] on div "6d71a053bb897c3f7c560ca7fa7d6453.pdf" at bounding box center [1068, 229] width 238 height 14
click at [1108, 807] on span "Reject" at bounding box center [1090, 801] width 37 height 19
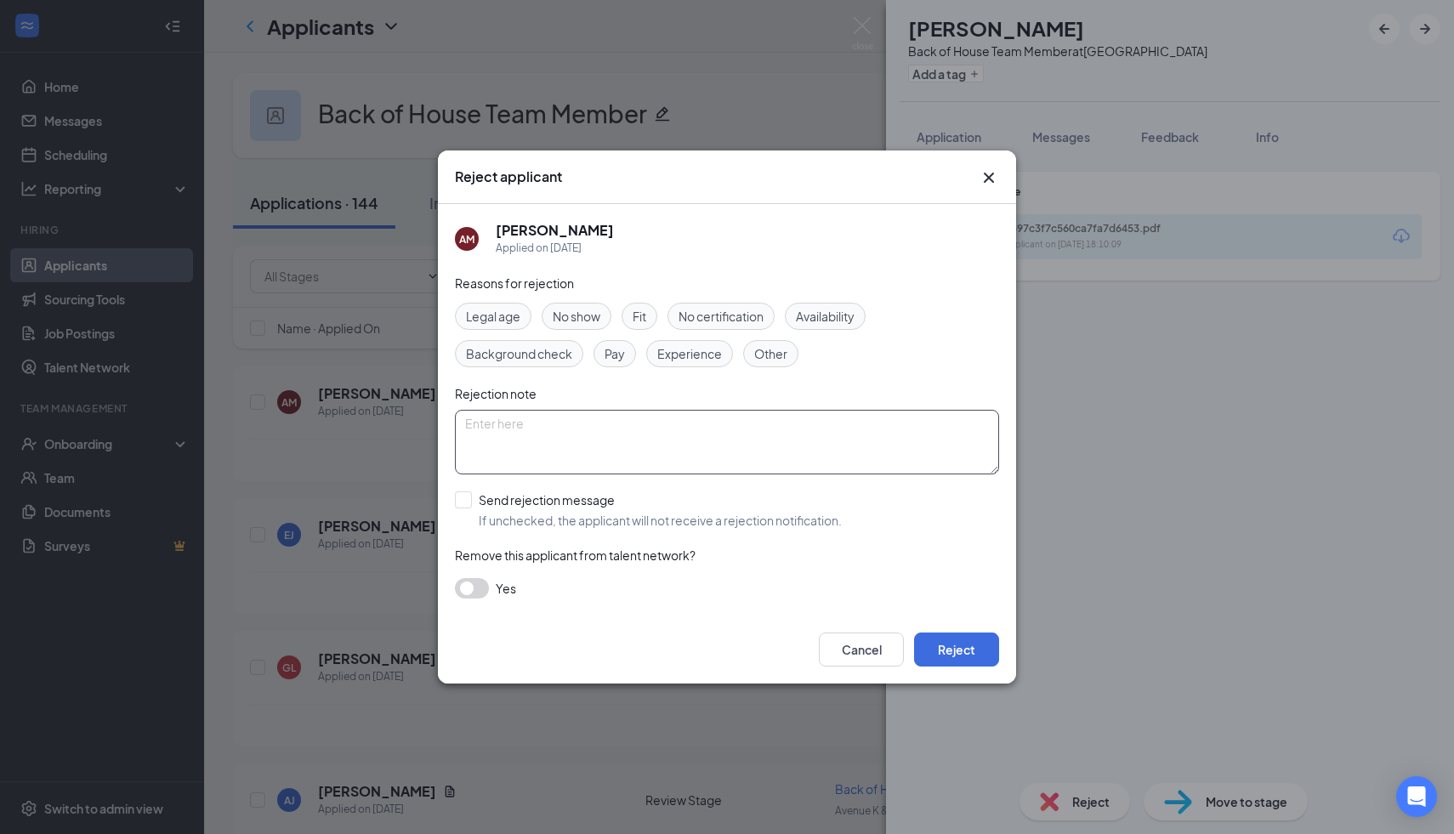
click at [750, 457] on textarea at bounding box center [727, 442] width 544 height 65
click at [718, 503] on input "Send rejection message If unchecked, the applicant will not receive a rejection…" at bounding box center [648, 509] width 387 height 37
checkbox input "true"
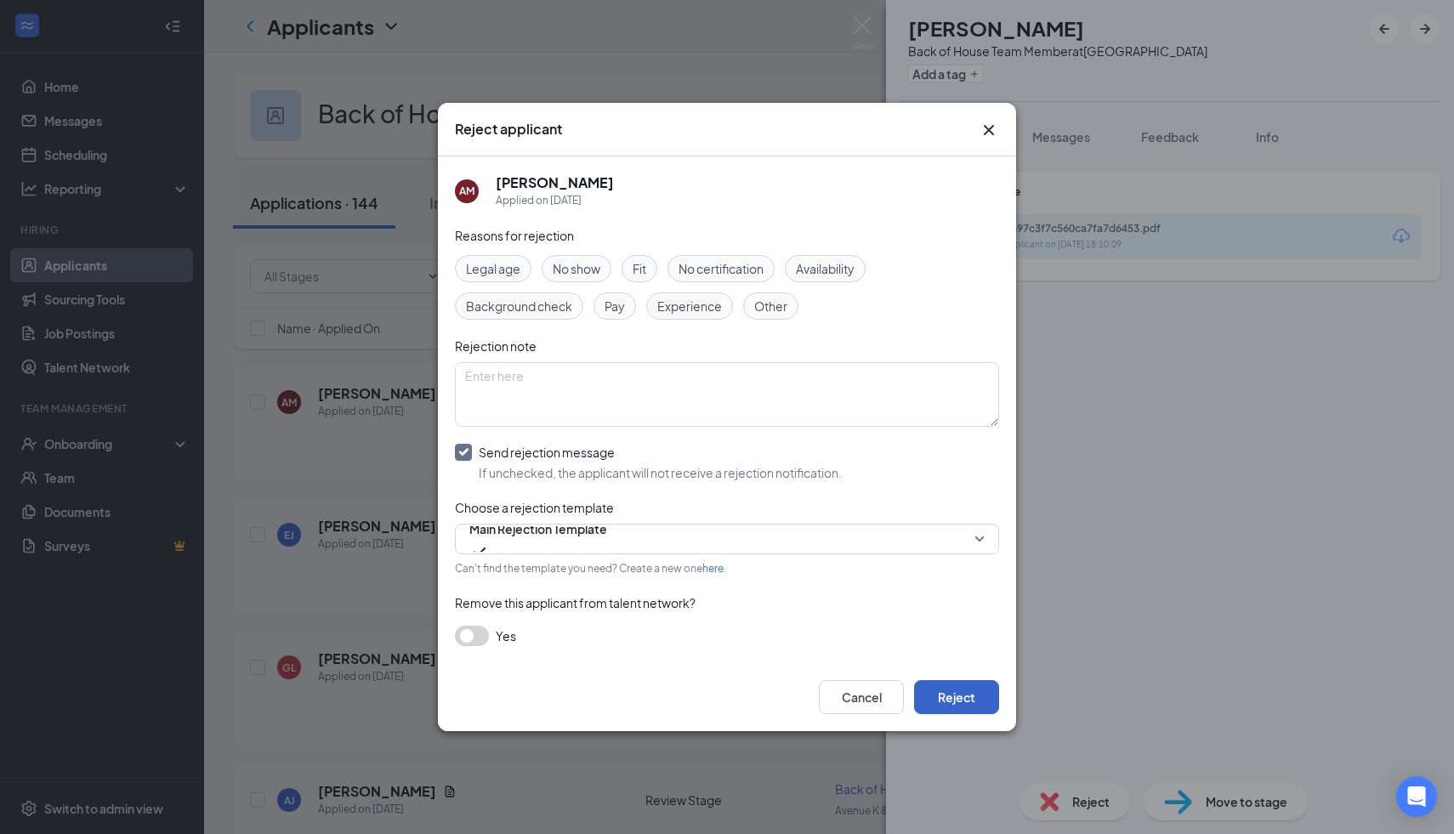
click at [948, 702] on button "Reject" at bounding box center [956, 697] width 85 height 34
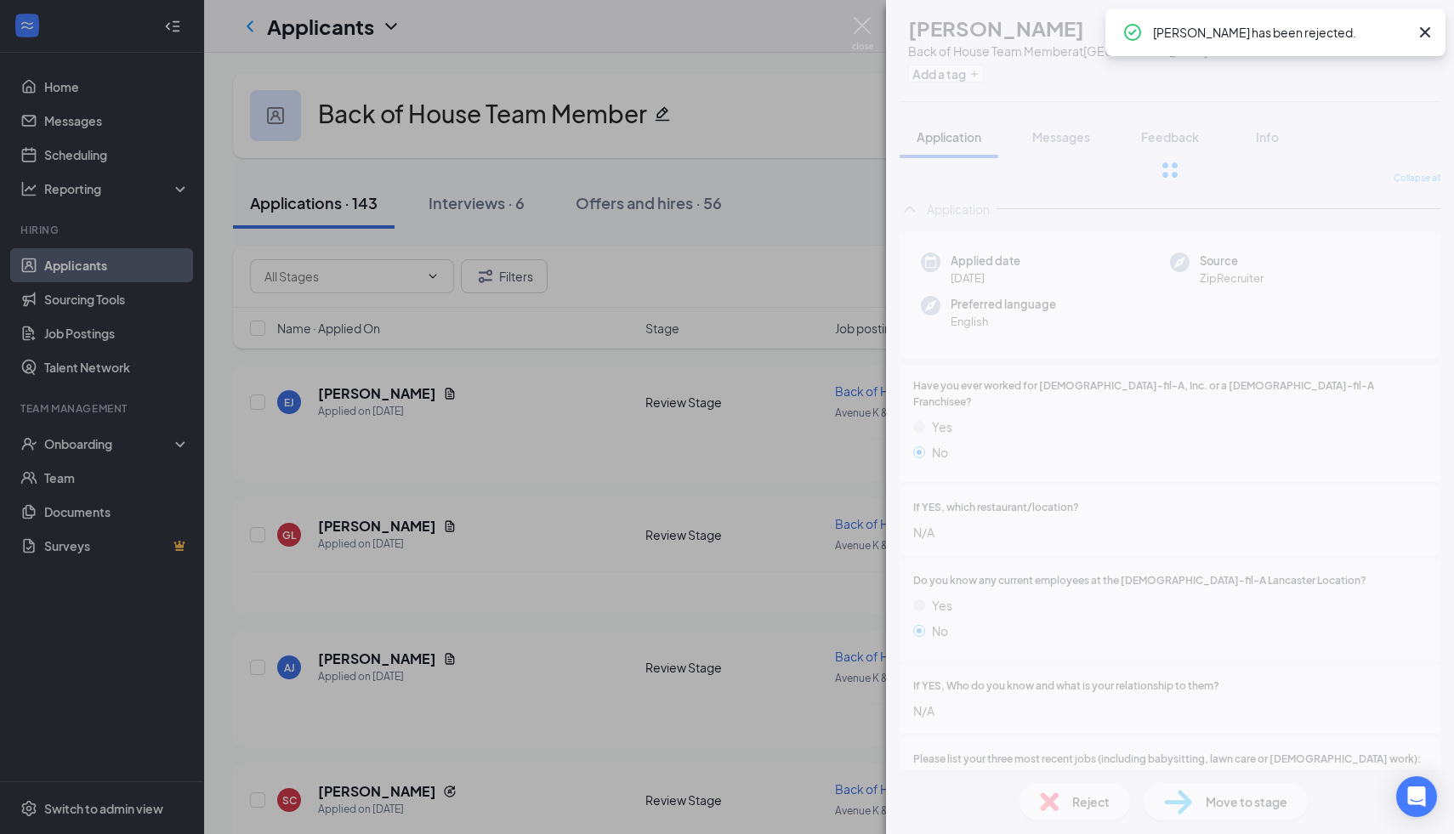
click at [767, 160] on div "AM [PERSON_NAME] Back of House Team Member at [GEOGRAPHIC_DATA] Add a tag Appli…" at bounding box center [727, 417] width 1454 height 834
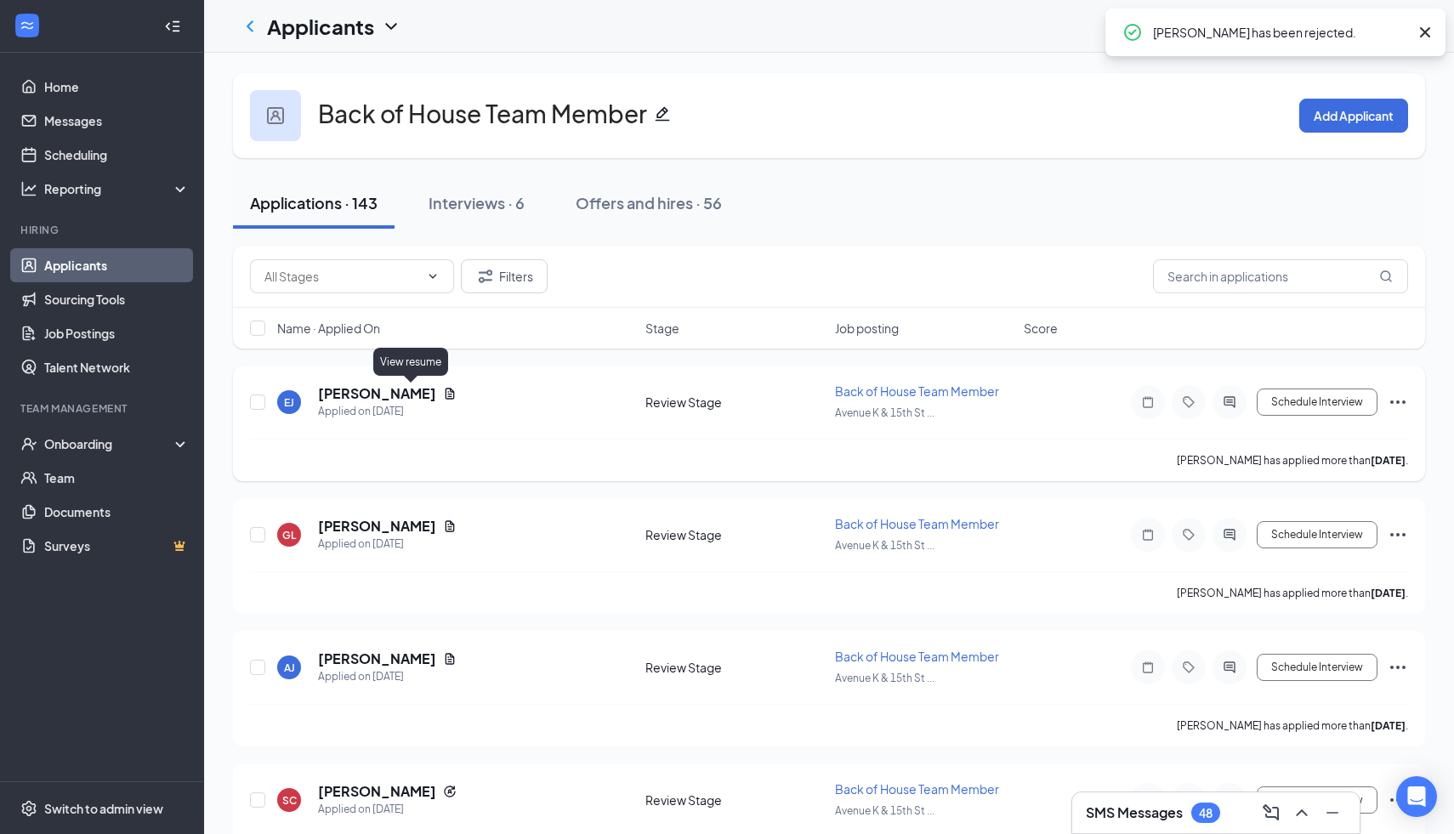
click at [443, 394] on icon "Document" at bounding box center [450, 394] width 14 height 14
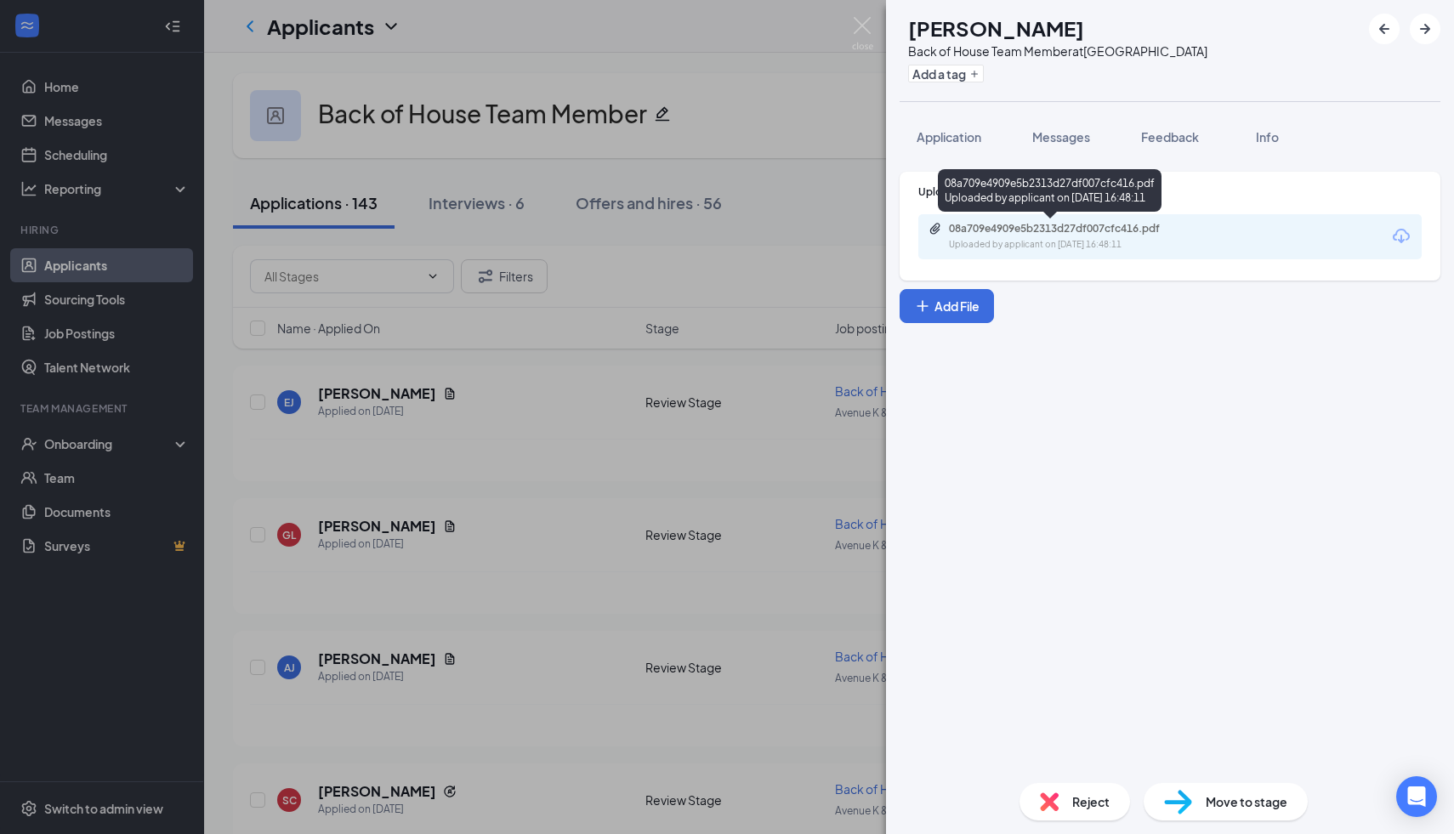
click at [1020, 243] on div "Uploaded by applicant on [DATE] 16:48:11" at bounding box center [1076, 245] width 255 height 14
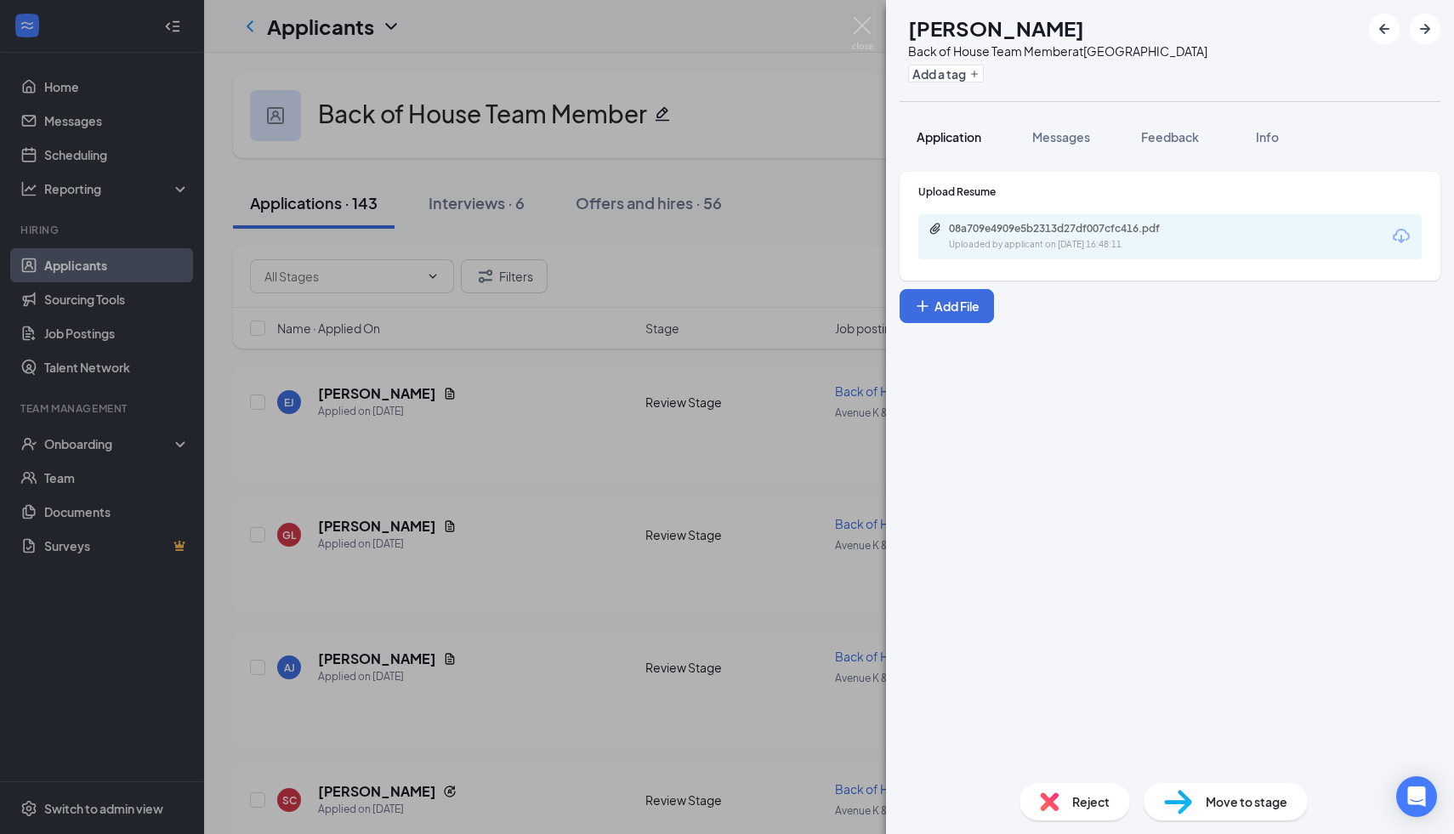
drag, startPoint x: 922, startPoint y: 176, endPoint x: 939, endPoint y: 142, distance: 37.6
click at [922, 176] on div "Upload Resume 08a709e4909e5b2313d27df007cfc416.pdf Uploaded by applicant on [DA…" at bounding box center [1170, 226] width 541 height 109
click at [939, 142] on span "Application" at bounding box center [949, 136] width 65 height 15
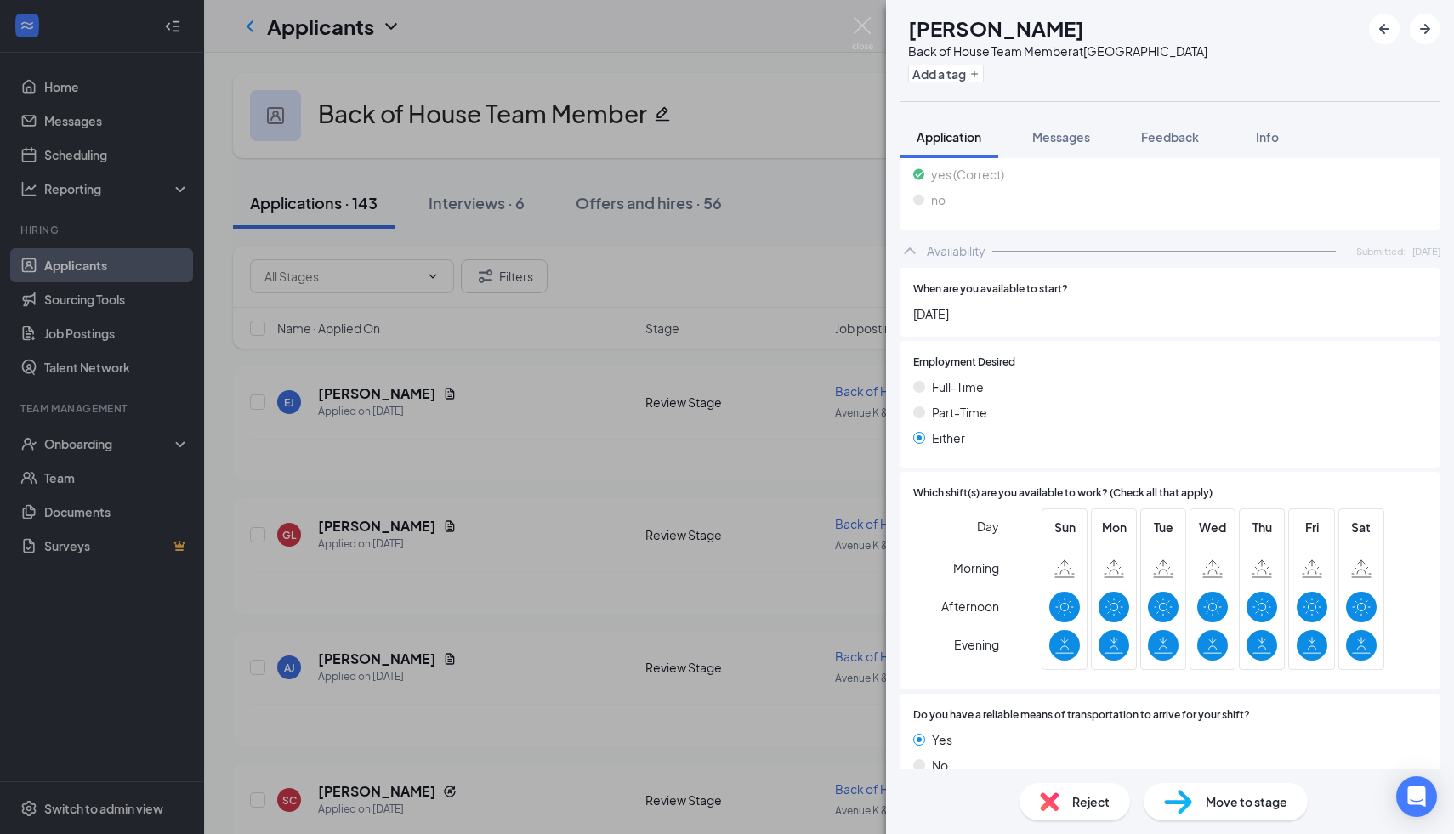
scroll to position [814, 0]
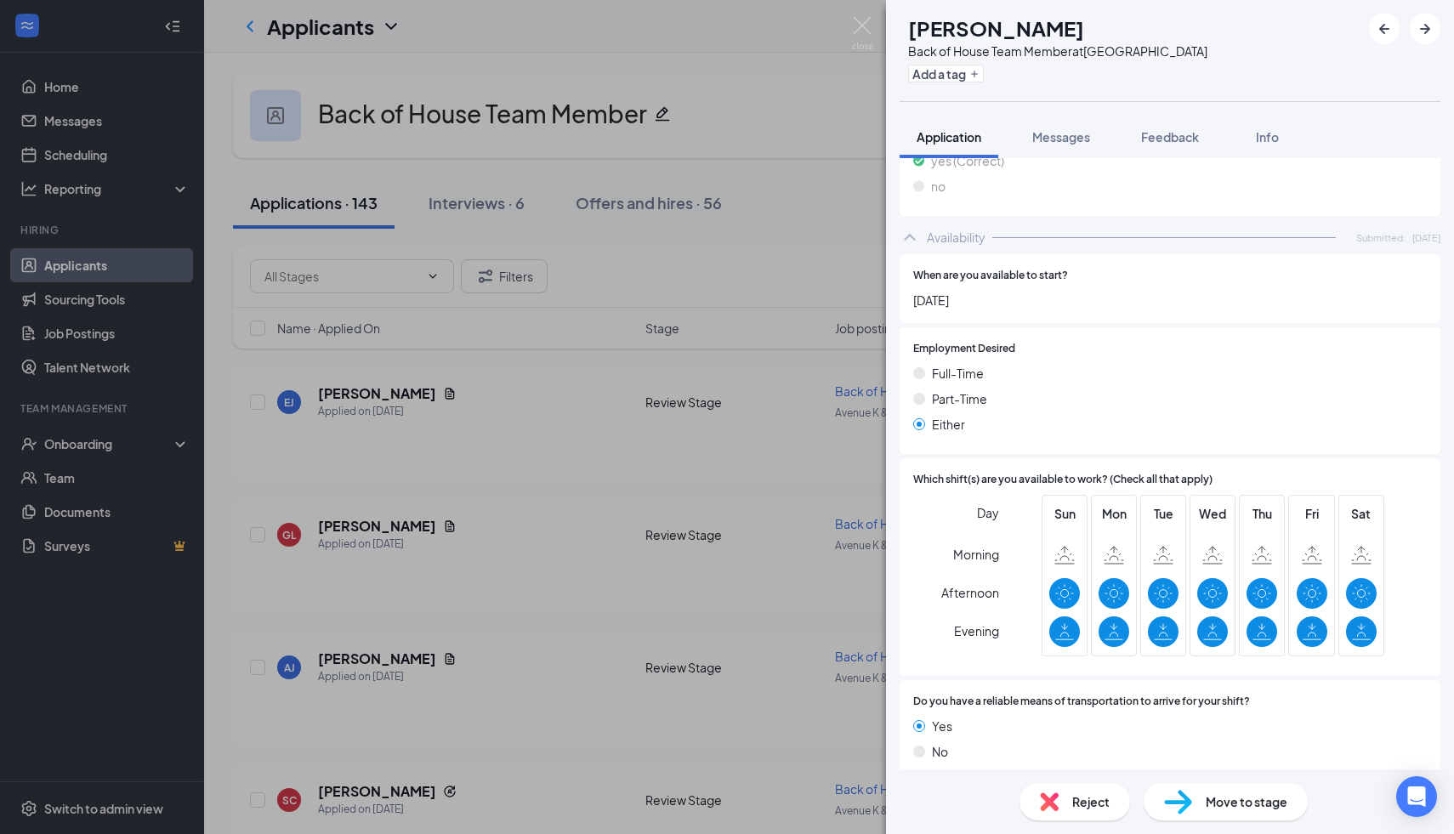
click at [1209, 797] on span "Move to stage" at bounding box center [1247, 801] width 82 height 19
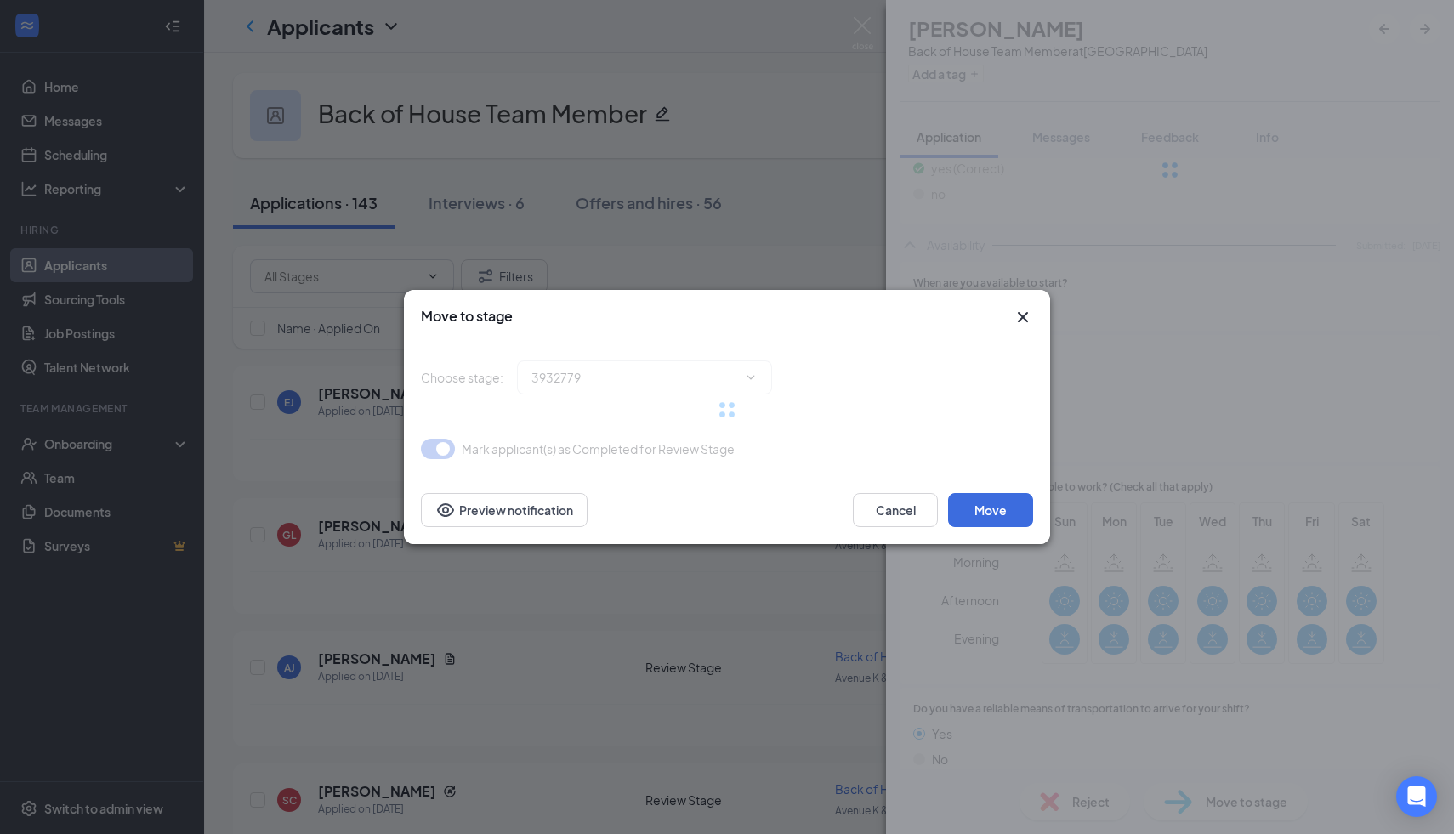
type input "Phone Interview (next stage)"
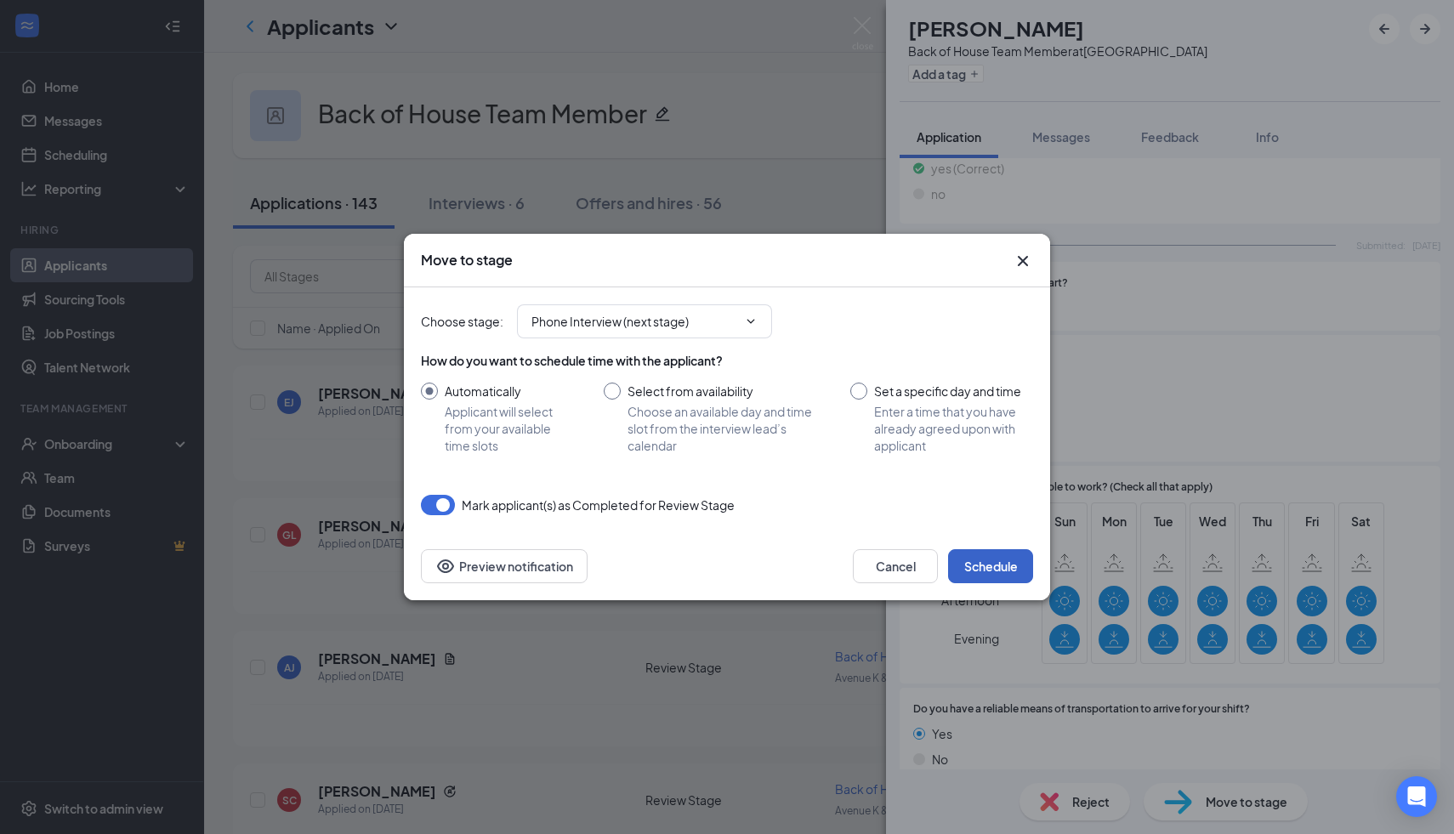
click at [968, 570] on button "Schedule" at bounding box center [990, 566] width 85 height 34
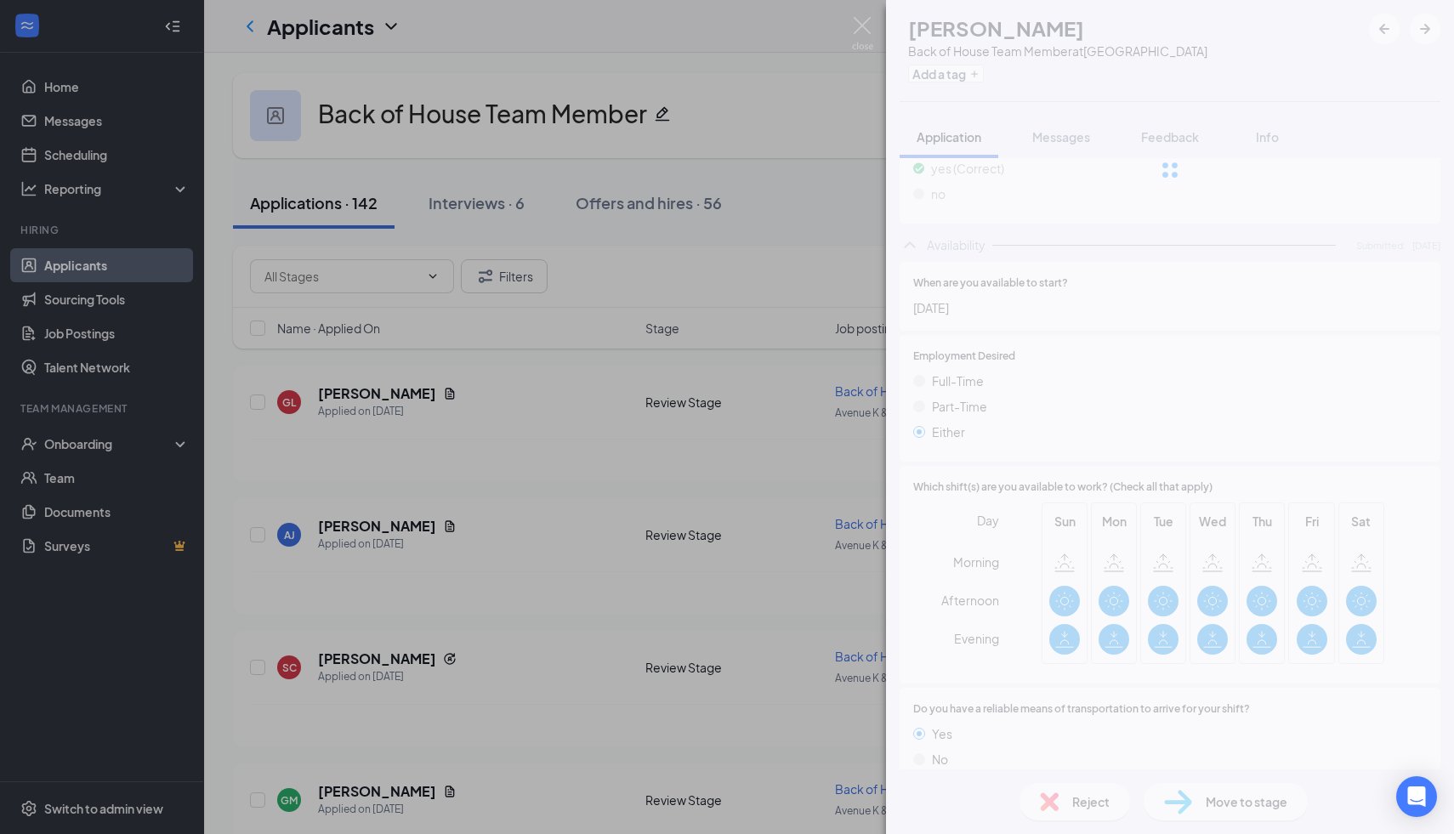
click at [709, 105] on div "[PERSON_NAME] Back of House Team Member at [GEOGRAPHIC_DATA] Add a tag Applicat…" at bounding box center [727, 417] width 1454 height 834
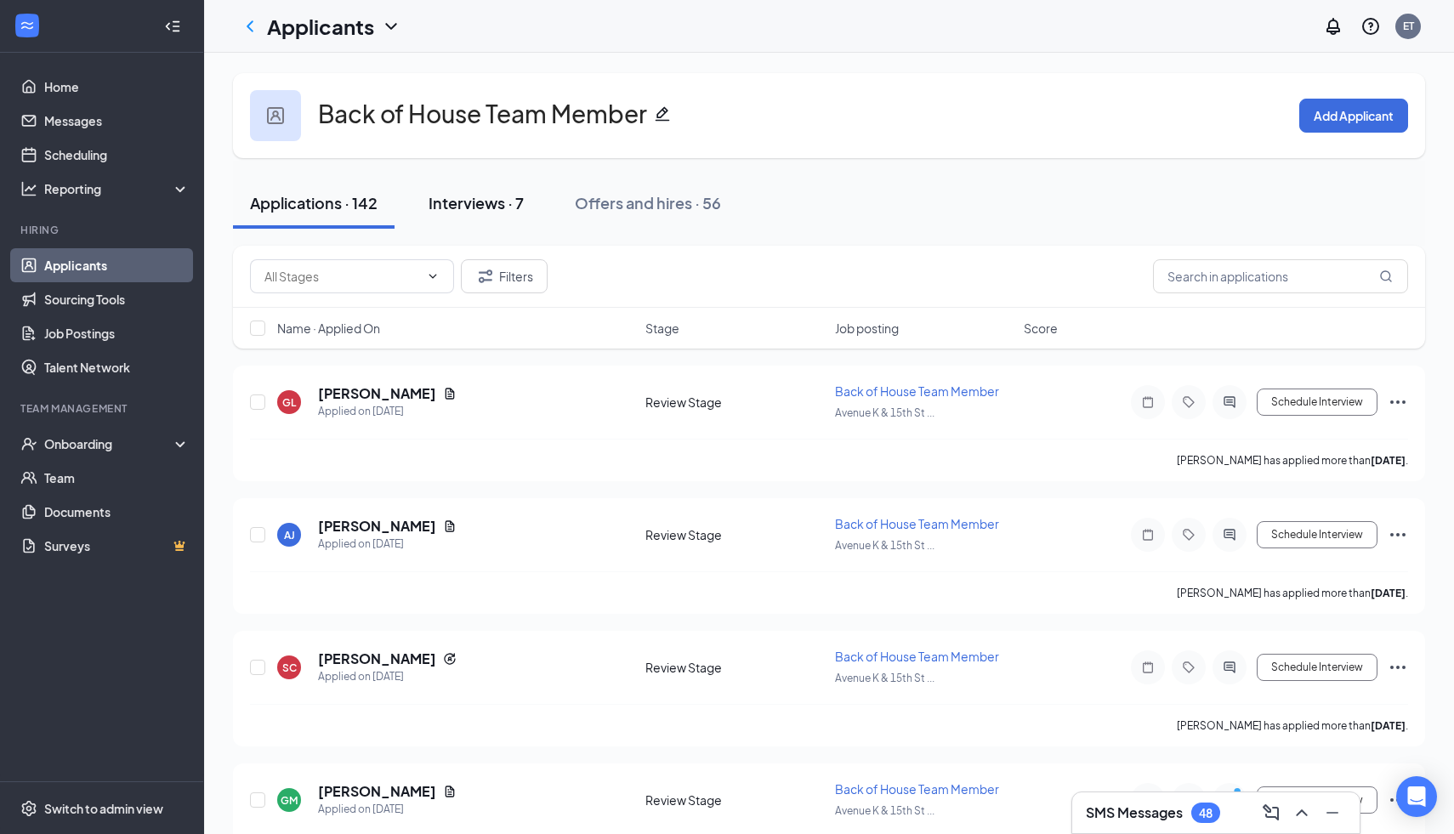
click at [525, 201] on button "Interviews · 7" at bounding box center [475, 203] width 129 height 51
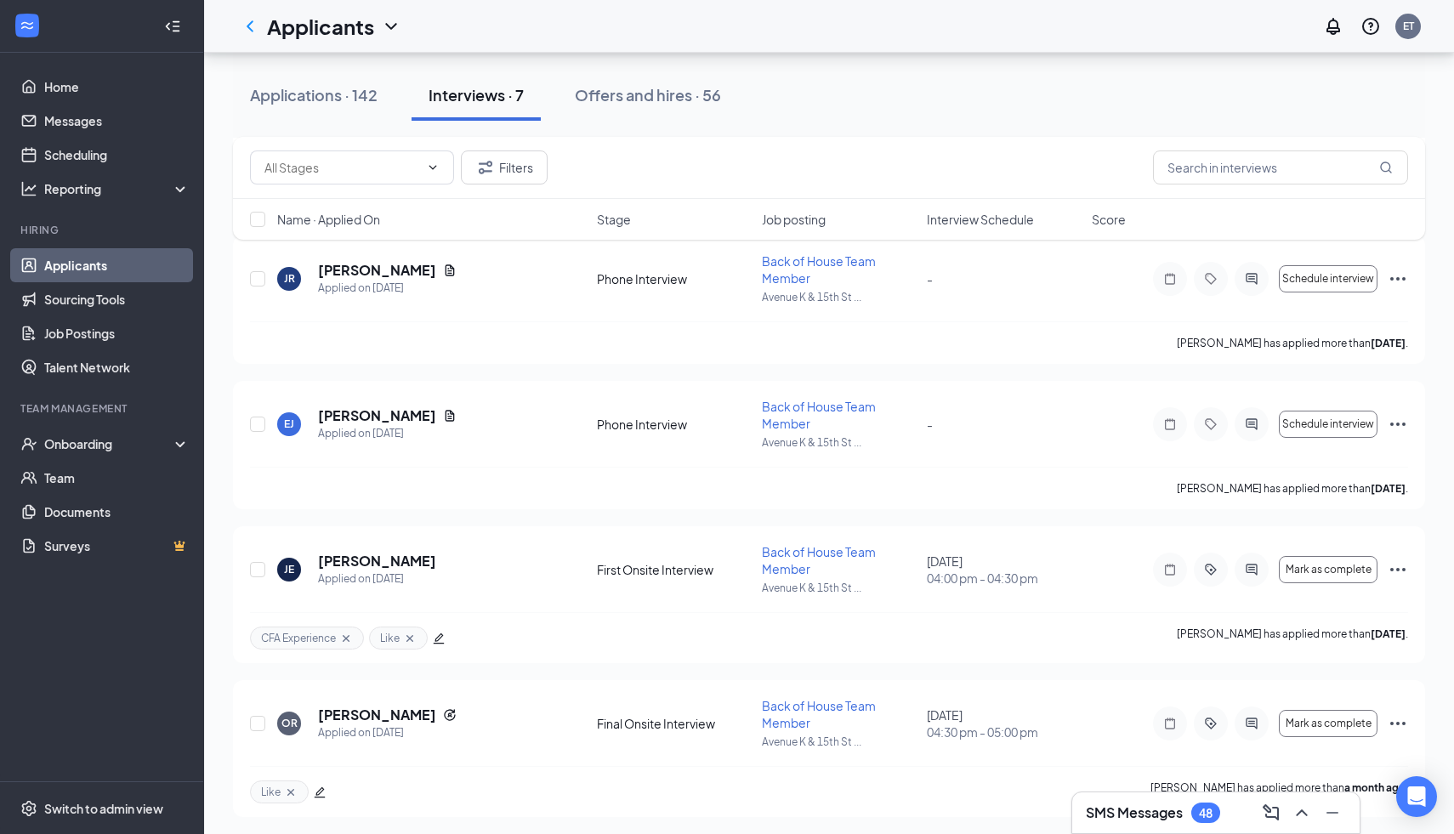
scroll to position [570, 0]
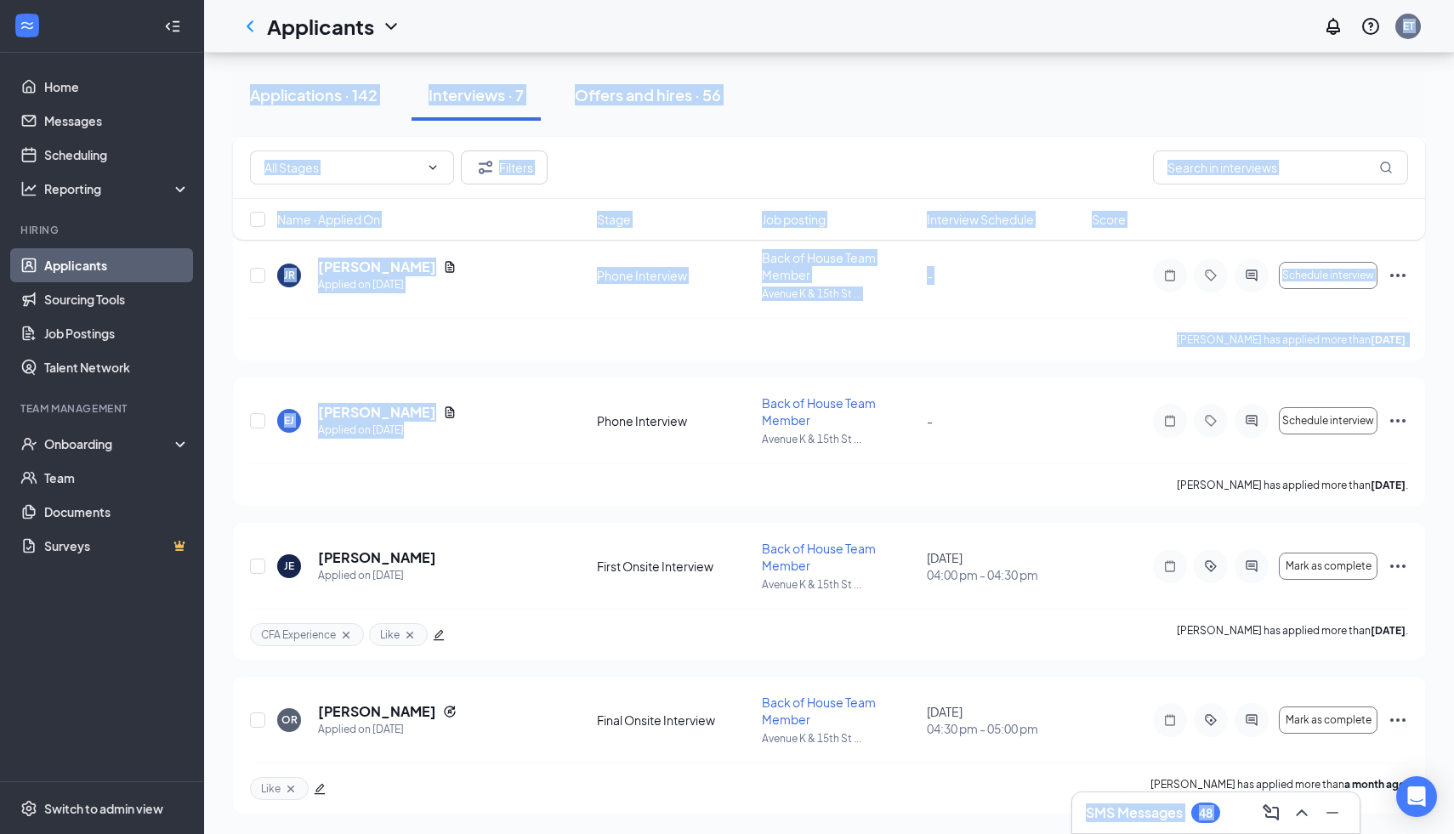
drag, startPoint x: 504, startPoint y: 375, endPoint x: 725, endPoint y: -107, distance: 530.3
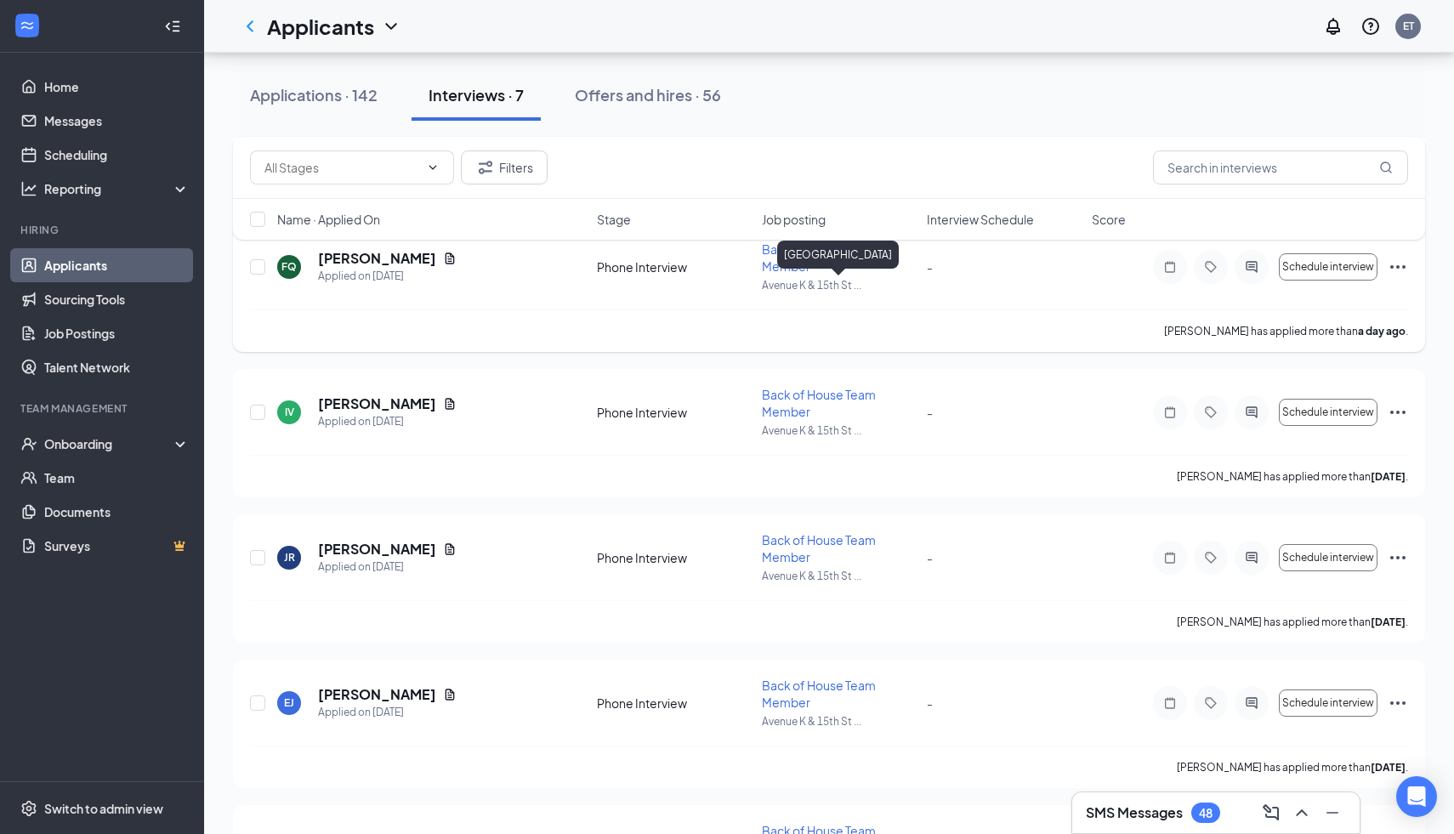
click at [889, 288] on p "Avenue K & 15th St ..." at bounding box center [839, 285] width 155 height 14
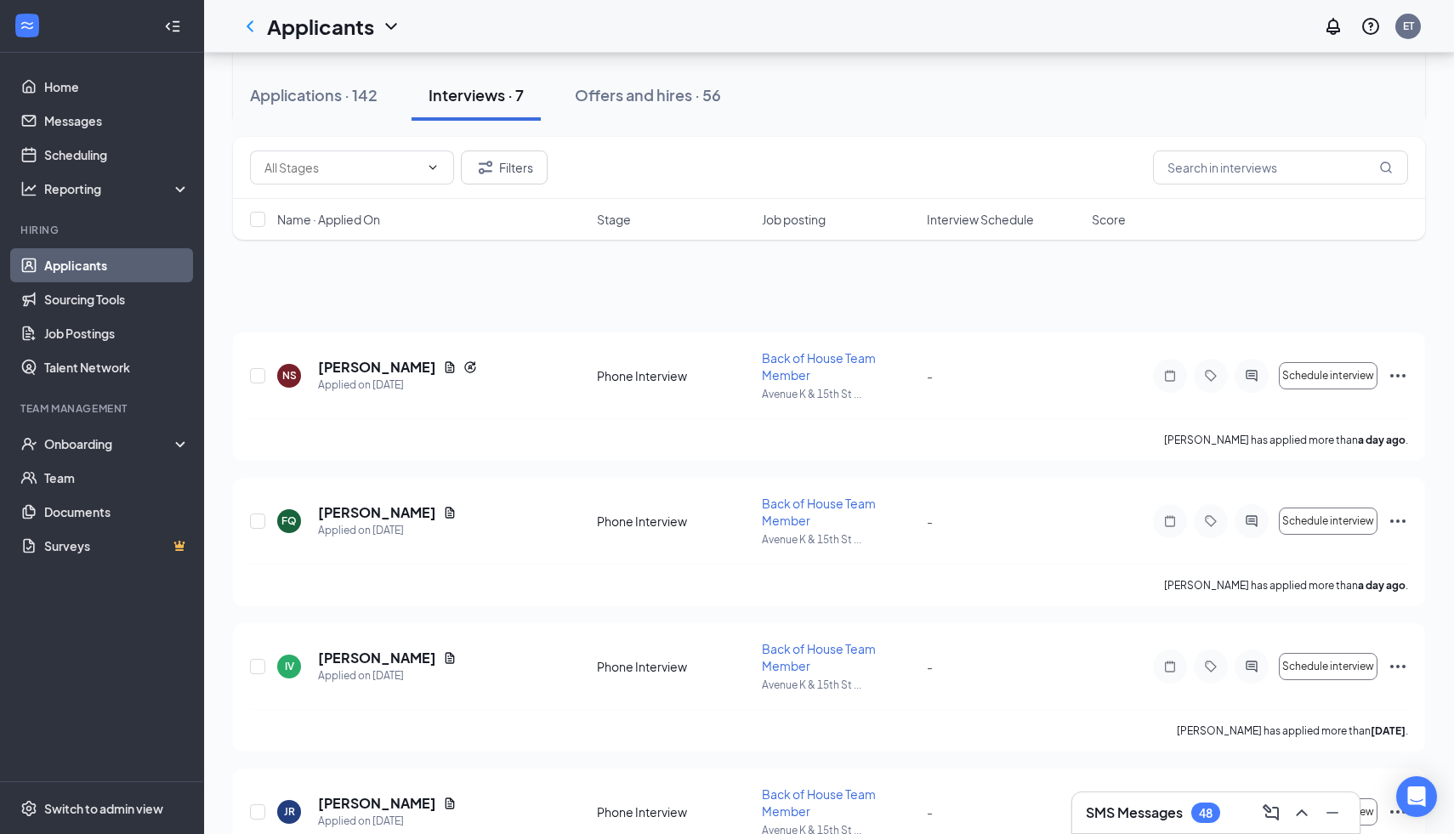
scroll to position [0, 0]
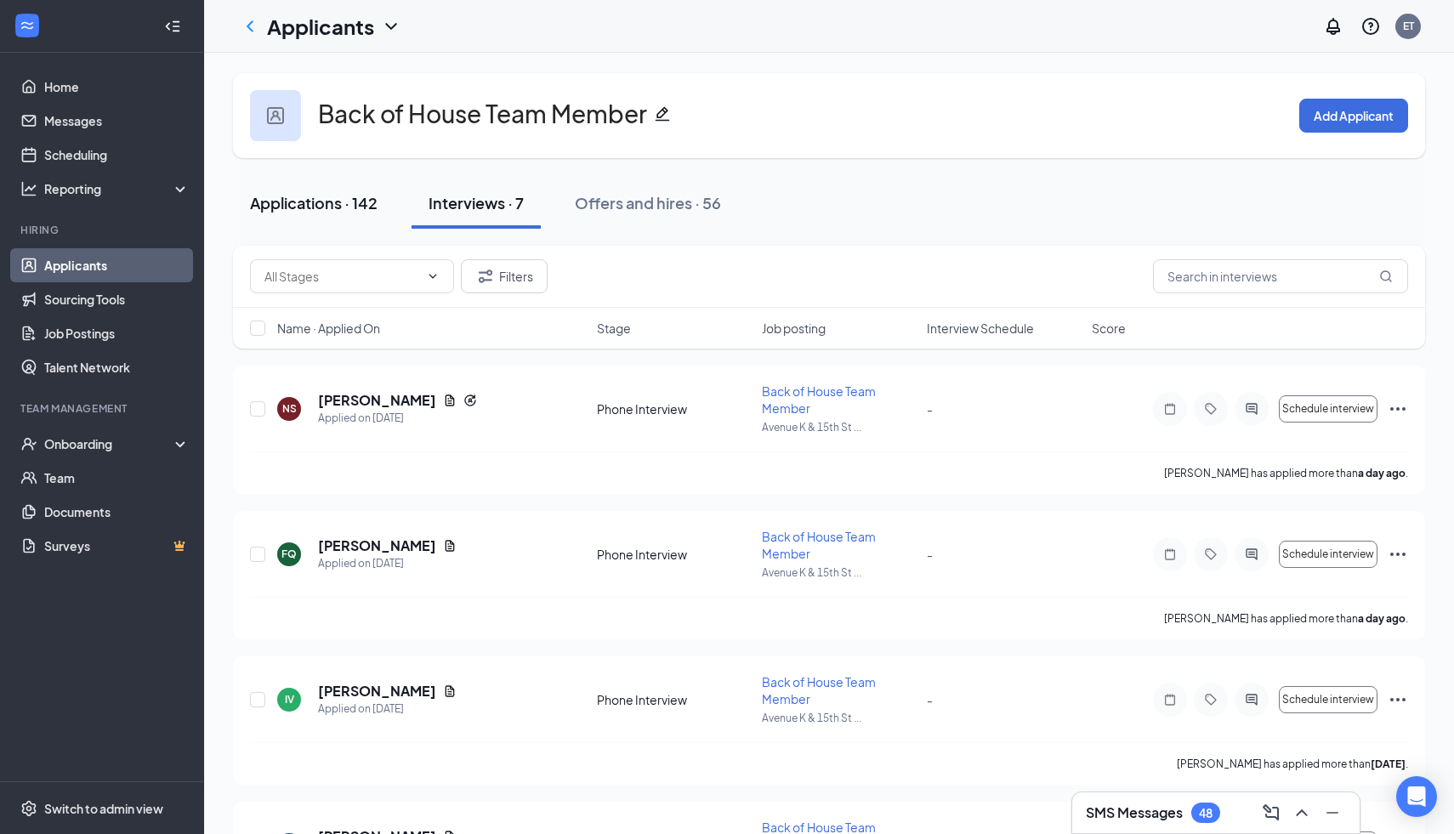
click at [341, 207] on div "Applications · 142" at bounding box center [314, 202] width 128 height 21
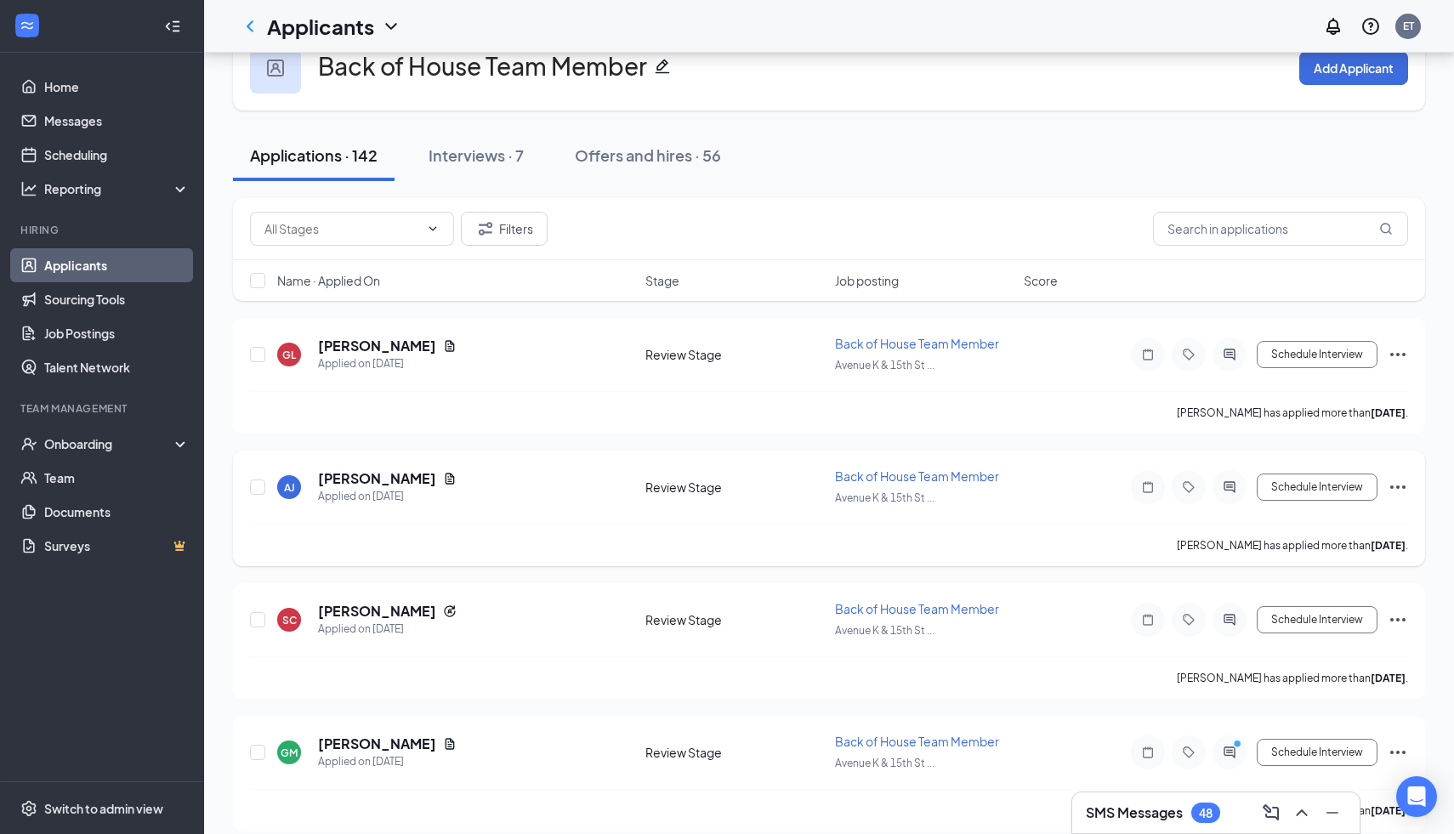
scroll to position [62, 0]
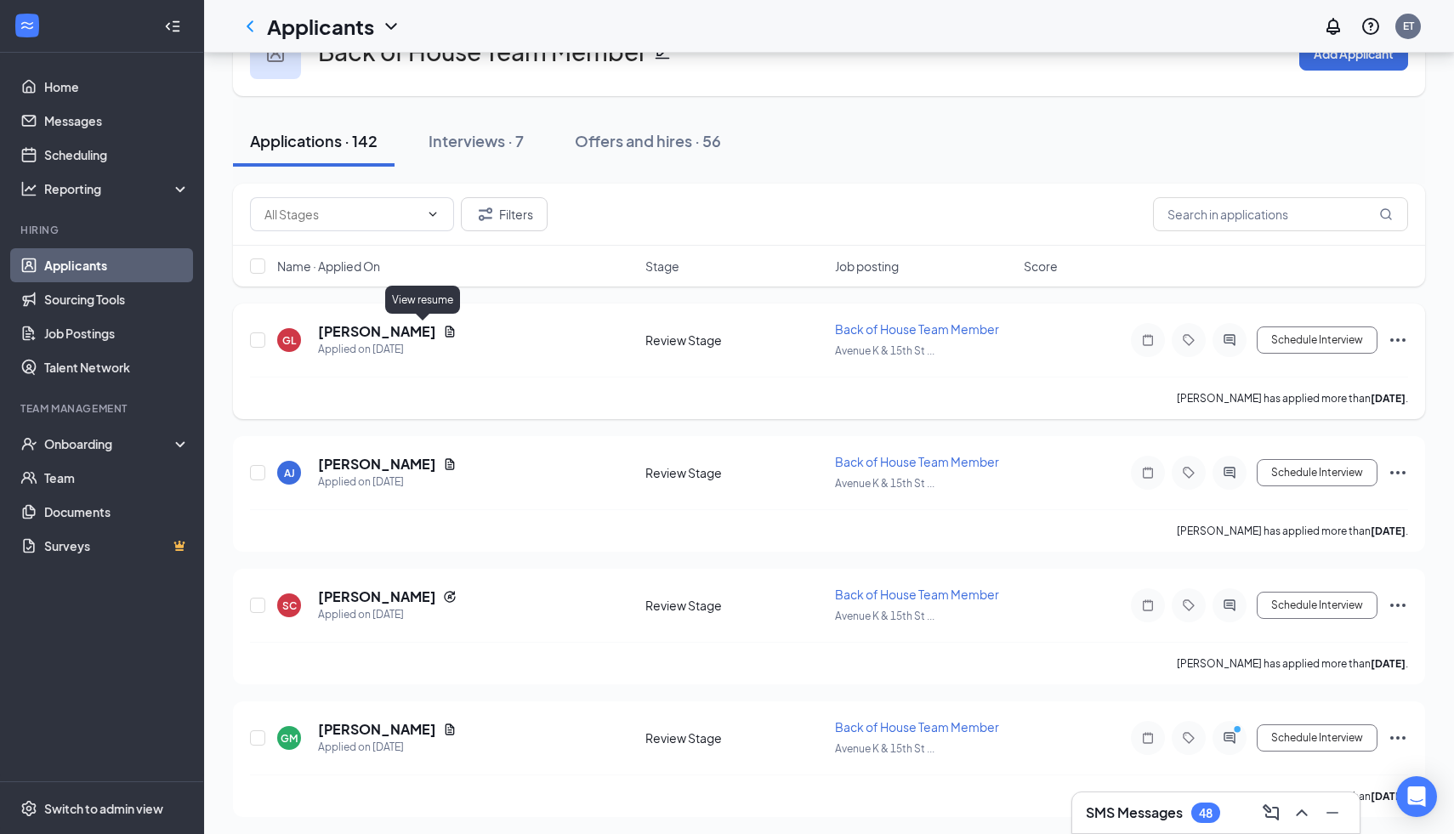
click at [446, 335] on icon "Document" at bounding box center [450, 331] width 9 height 11
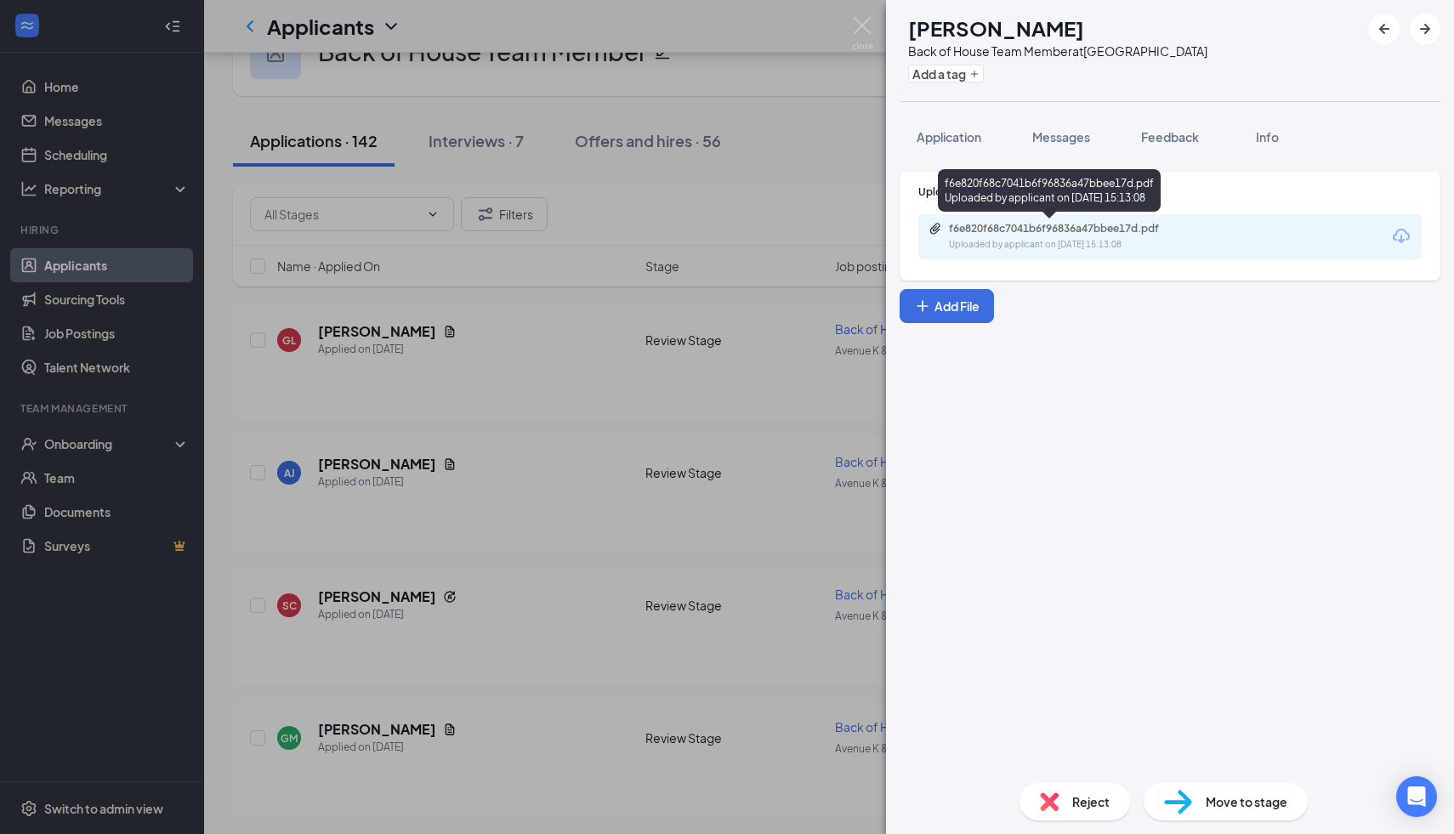
click at [1093, 236] on div "f6e820f68c7041b6f96836a47bbee17d.pdf Uploaded by applicant on [DATE] 15:13:08" at bounding box center [1065, 237] width 275 height 30
click at [743, 468] on div "GL [PERSON_NAME] Back of House Team Member at [GEOGRAPHIC_DATA] Add a tag Appli…" at bounding box center [727, 417] width 1454 height 834
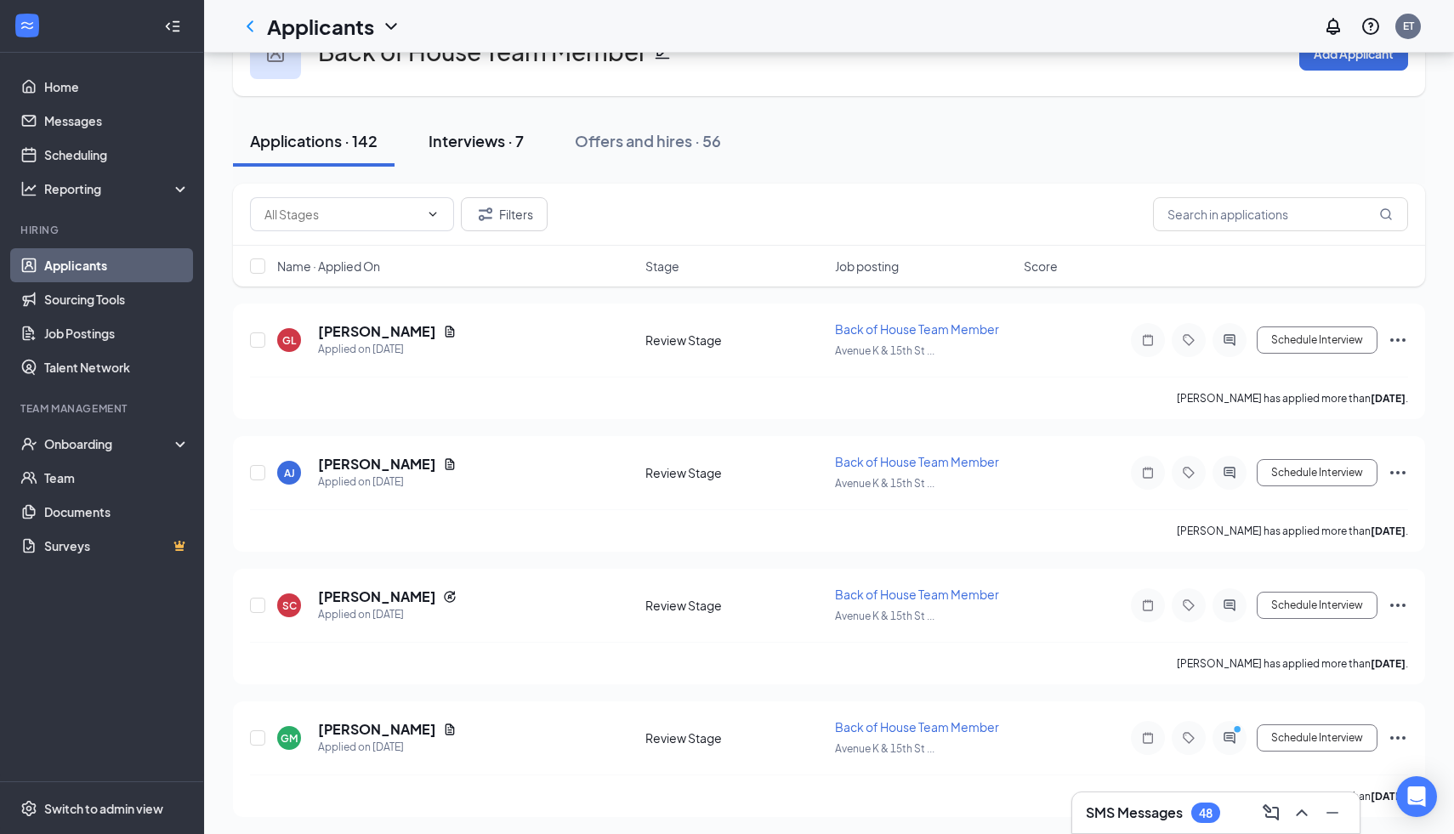
click at [491, 153] on button "Interviews · 7" at bounding box center [475, 141] width 129 height 51
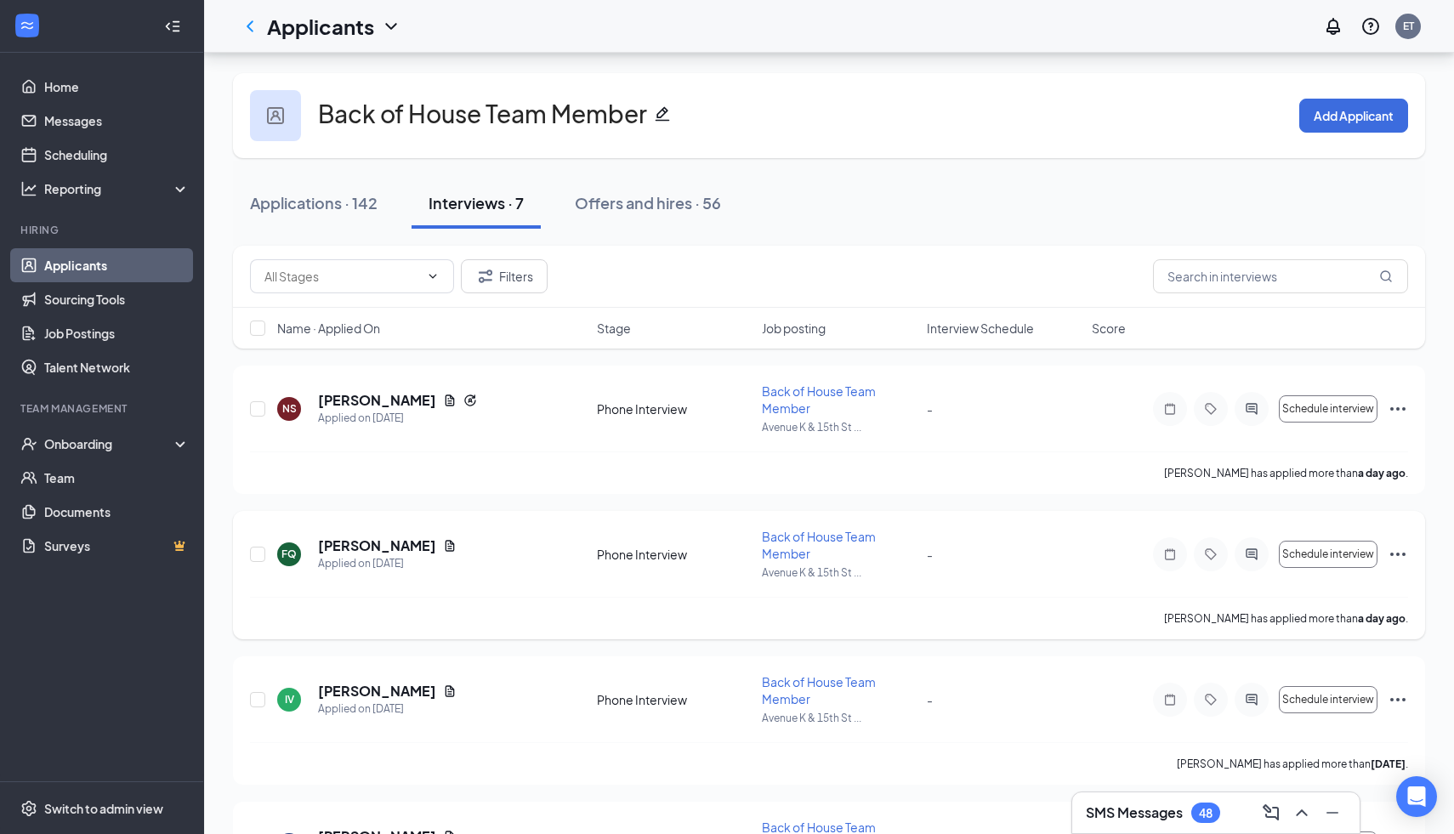
scroll to position [570, 0]
